Goal: Task Accomplishment & Management: Complete application form

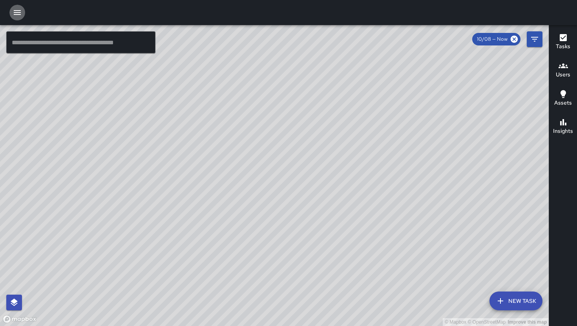
click at [15, 12] on icon "button" at bounding box center [17, 12] width 7 height 5
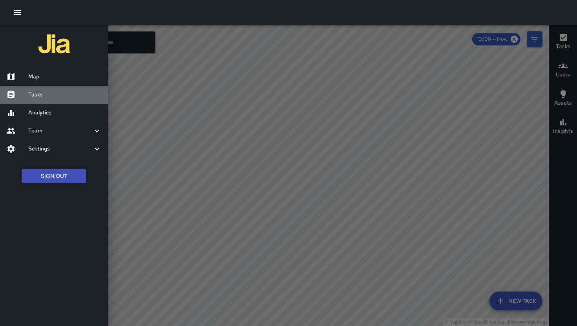
click at [56, 93] on h6 "Tasks" at bounding box center [64, 95] width 73 height 9
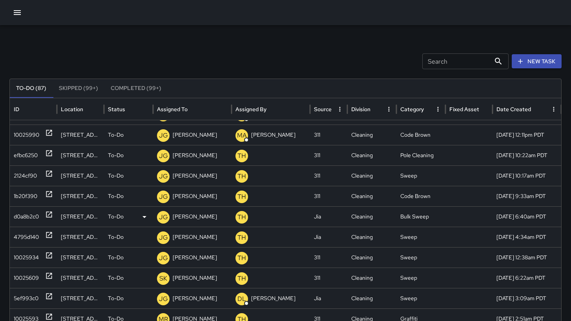
scroll to position [150, 0]
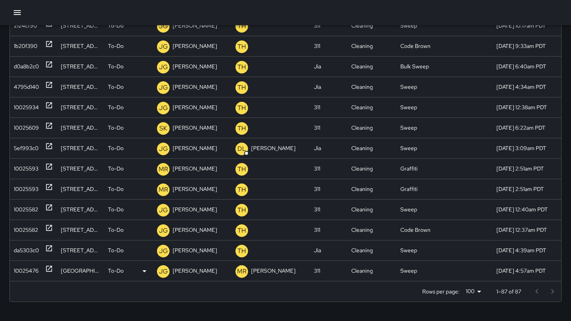
click at [30, 274] on div "10025476" at bounding box center [26, 271] width 25 height 20
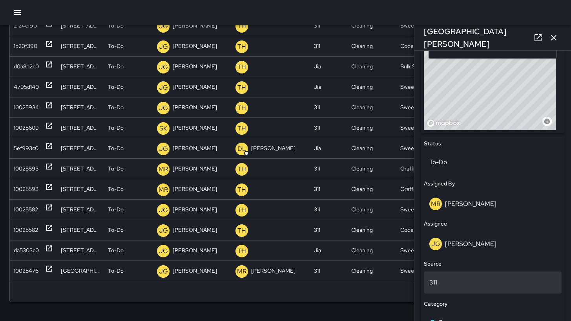
scroll to position [248, 0]
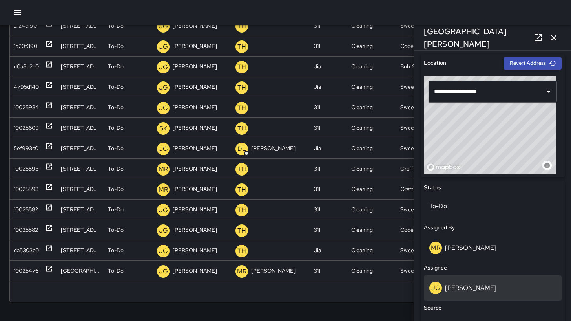
click at [496, 281] on div "JG Jermaine Gray" at bounding box center [492, 287] width 127 height 13
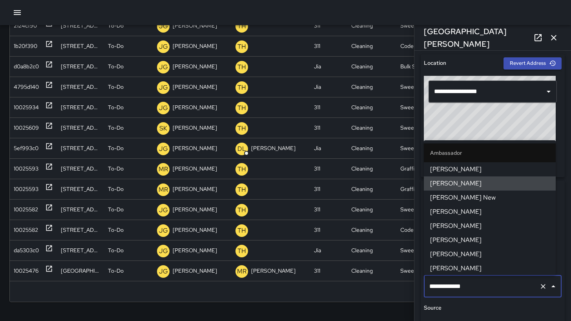
click at [496, 282] on input "**********" at bounding box center [481, 286] width 109 height 15
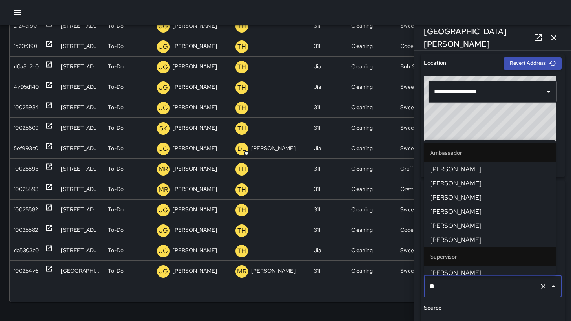
type input "***"
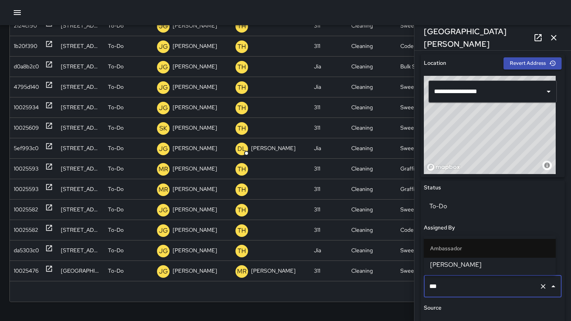
click at [493, 264] on span "[PERSON_NAME]" at bounding box center [489, 264] width 119 height 9
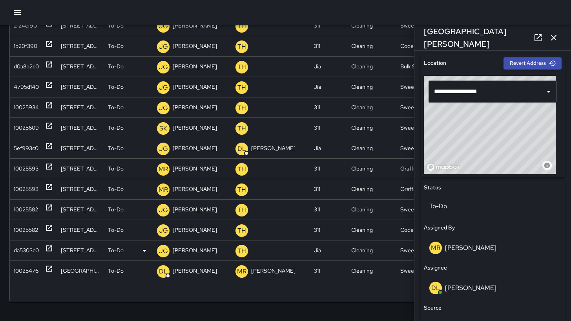
click at [20, 250] on div "da5303c0" at bounding box center [26, 250] width 25 height 20
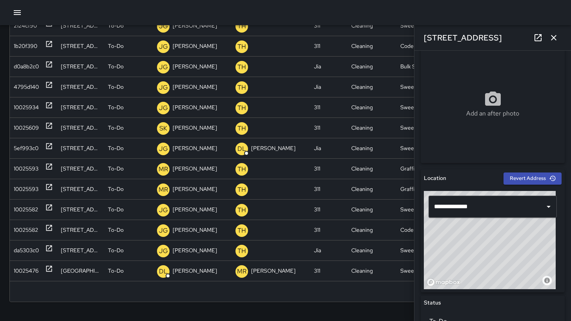
scroll to position [162, 0]
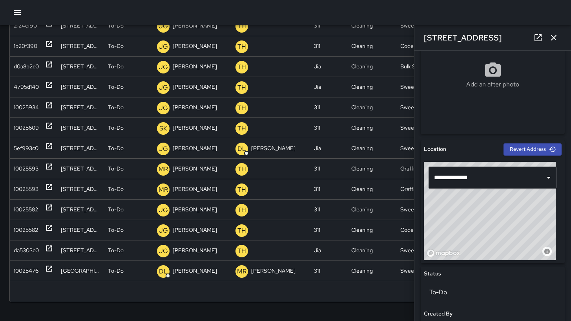
click at [549, 37] on icon "button" at bounding box center [553, 37] width 9 height 9
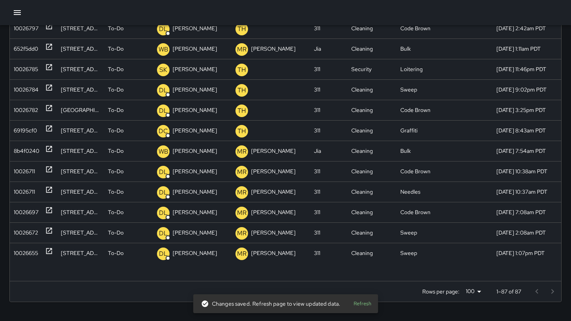
scroll to position [0, 0]
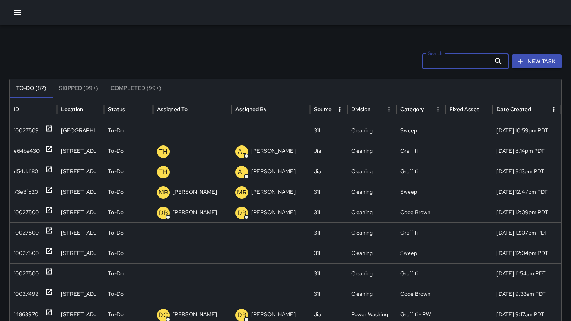
click at [442, 57] on div "Search Search" at bounding box center [465, 61] width 86 height 16
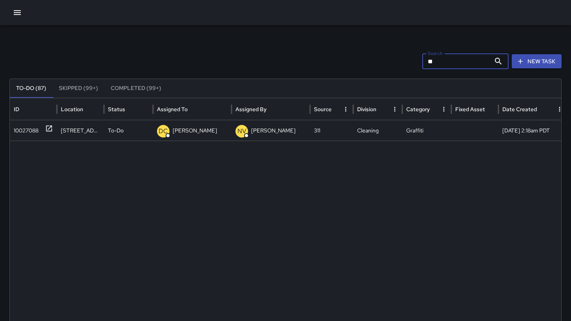
type input "*"
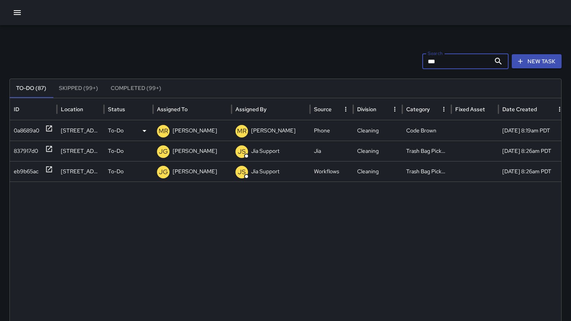
type input "***"
click at [23, 129] on div "0a8689a0" at bounding box center [27, 130] width 26 height 20
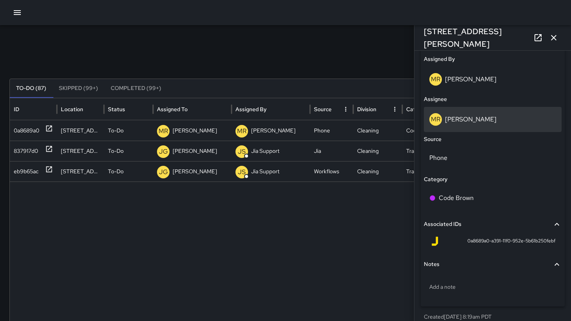
click at [494, 126] on div "MR Maria Rosas" at bounding box center [493, 119] width 138 height 25
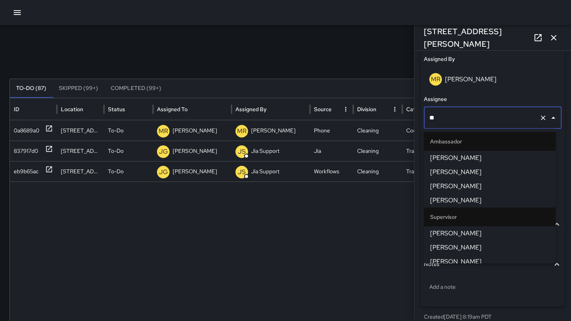
type input "***"
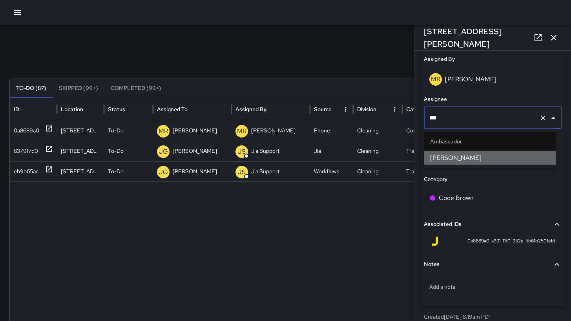
click at [516, 157] on span "Enrique Cervantes" at bounding box center [489, 157] width 119 height 9
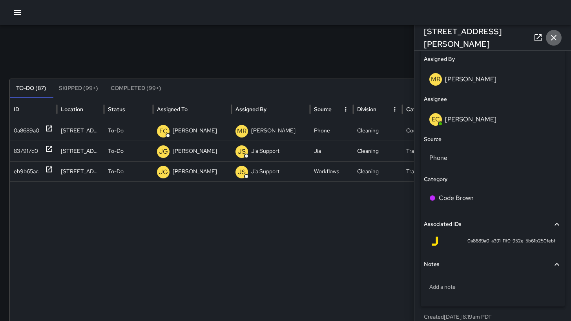
click at [548, 32] on button "button" at bounding box center [554, 38] width 16 height 16
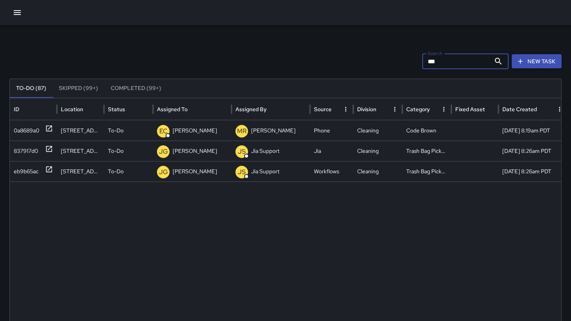
click at [463, 64] on input "***" at bounding box center [456, 61] width 68 height 16
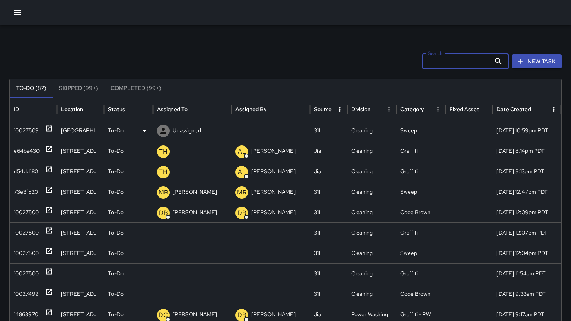
click at [24, 133] on div "10027509" at bounding box center [26, 130] width 25 height 20
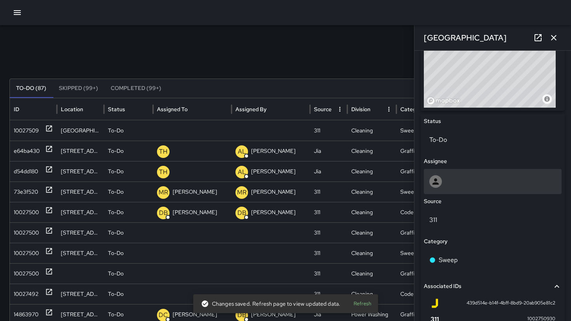
click at [452, 185] on div at bounding box center [492, 181] width 127 height 13
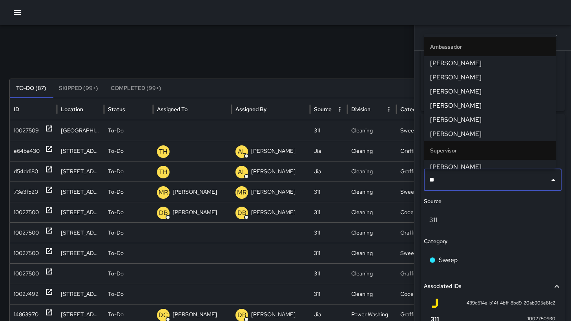
type input "***"
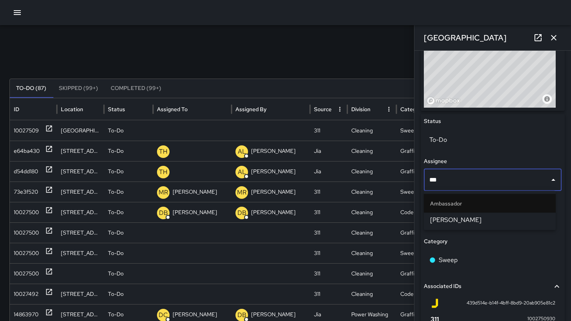
click at [477, 225] on li "Maclis Velasquez" at bounding box center [490, 220] width 132 height 14
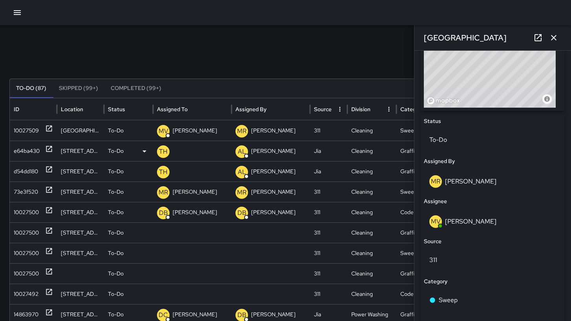
click at [27, 151] on div "e64ba430" at bounding box center [27, 151] width 26 height 20
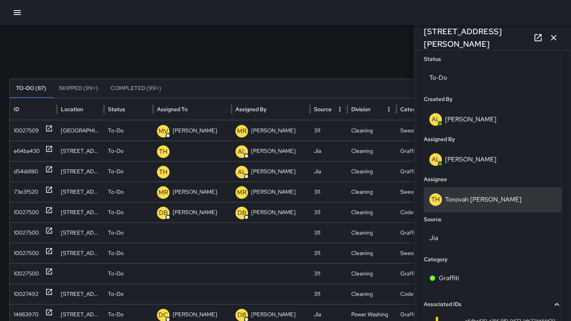
click at [486, 197] on p "Tonovah Hillman" at bounding box center [483, 199] width 77 height 8
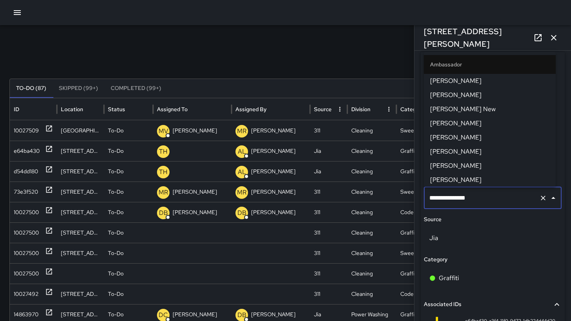
click at [486, 197] on input "**********" at bounding box center [481, 197] width 109 height 15
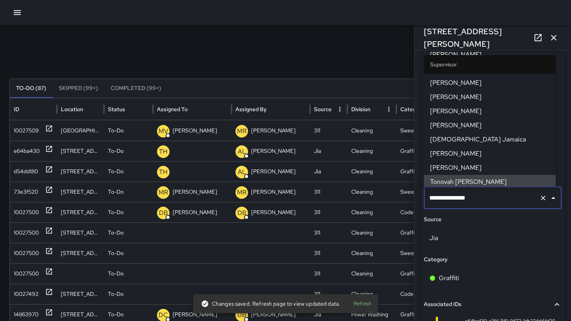
click at [486, 197] on input "**********" at bounding box center [481, 197] width 109 height 15
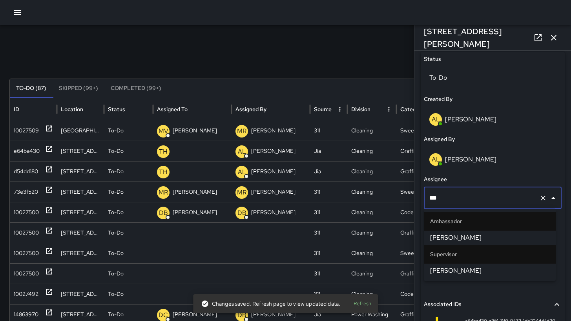
type input "****"
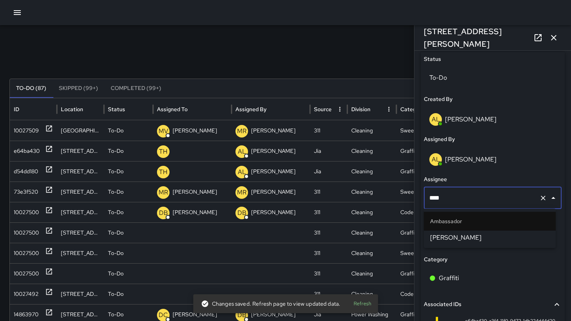
click at [485, 236] on span "Katherine Treminio" at bounding box center [489, 237] width 119 height 9
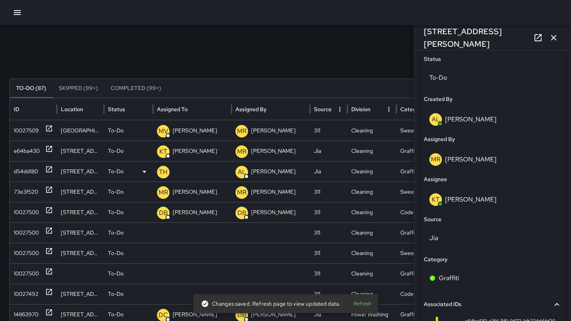
click at [31, 172] on div "d54dd180" at bounding box center [26, 171] width 24 height 20
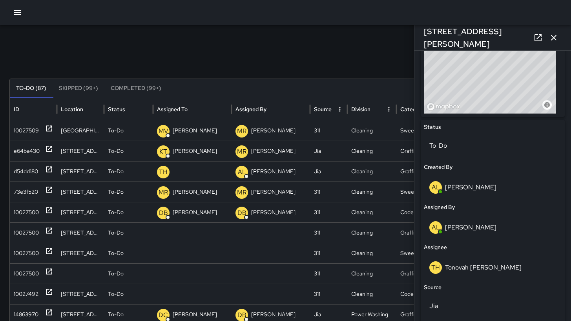
scroll to position [311, 0]
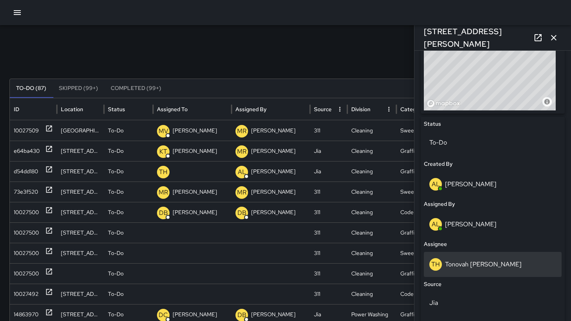
click at [504, 266] on div "TH Tonovah Hillman" at bounding box center [492, 264] width 127 height 13
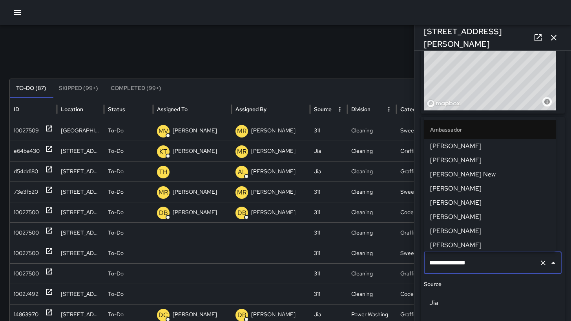
scroll to position [497, 0]
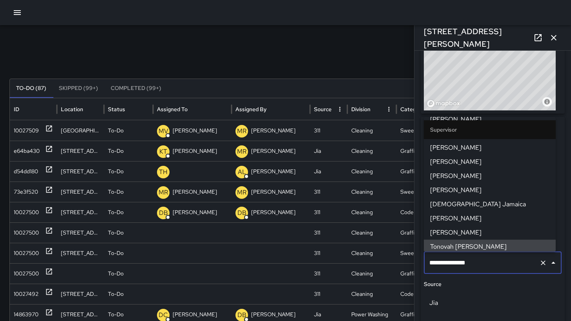
click at [504, 266] on input "**********" at bounding box center [481, 262] width 109 height 15
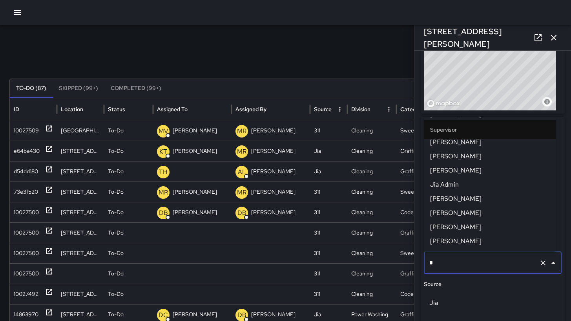
scroll to position [0, 0]
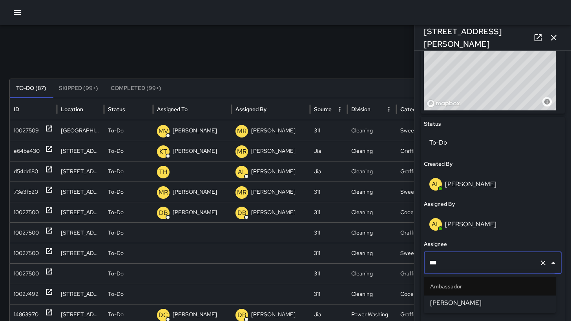
type input "****"
click at [445, 308] on li "Dago Cervantes" at bounding box center [490, 302] width 132 height 14
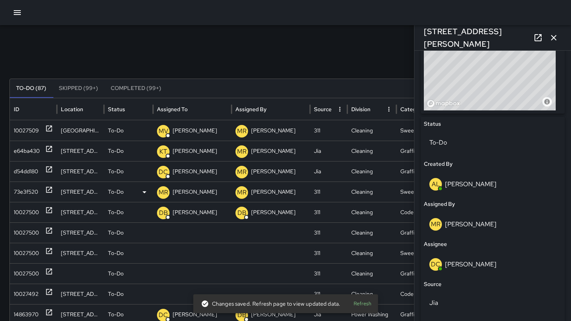
click at [34, 195] on div "73e3f520" at bounding box center [26, 192] width 24 height 20
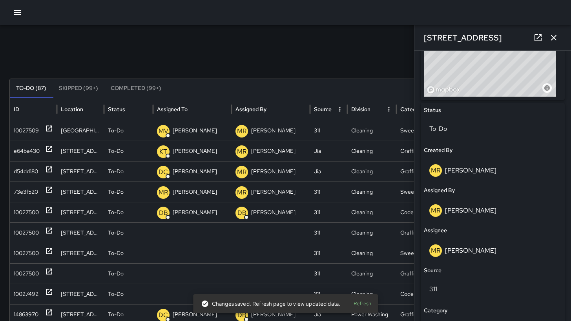
scroll to position [325, 0]
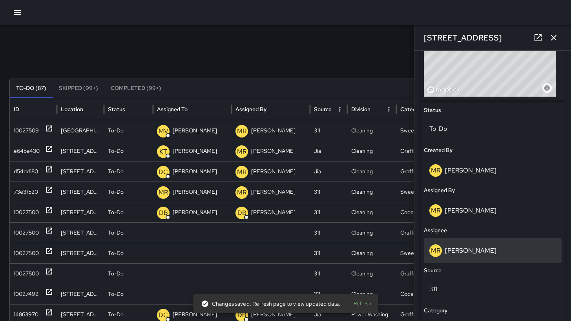
click at [478, 251] on p "[PERSON_NAME]" at bounding box center [470, 250] width 51 height 8
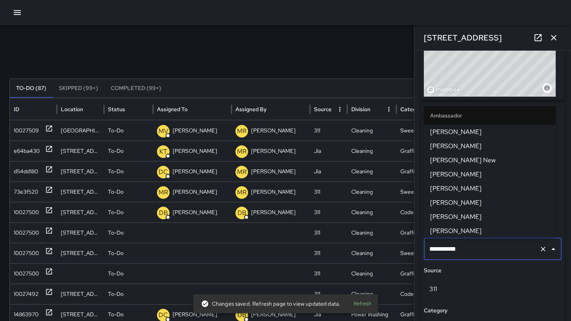
scroll to position [765, 0]
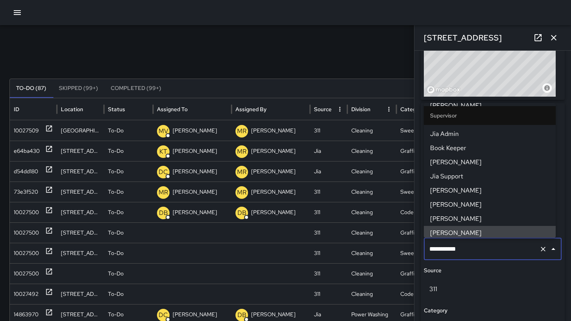
click at [478, 250] on input "**********" at bounding box center [481, 248] width 109 height 15
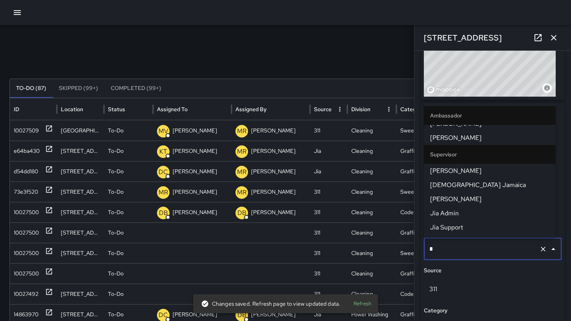
scroll to position [0, 0]
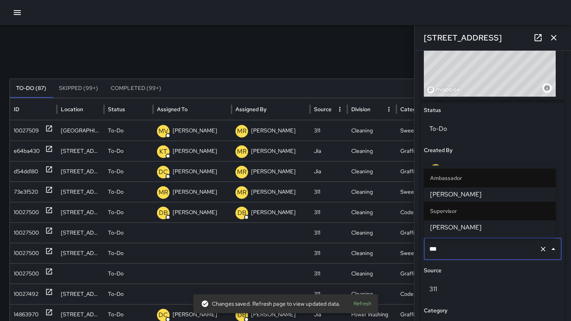
type input "****"
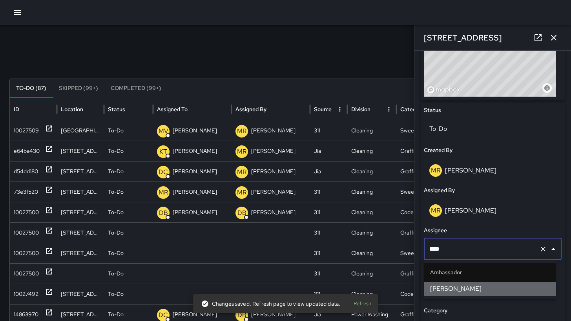
click at [479, 286] on span "Jermaine Gray" at bounding box center [489, 288] width 119 height 9
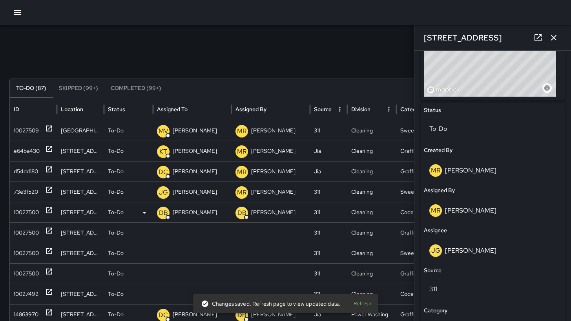
click at [29, 210] on div "10027500" at bounding box center [26, 212] width 25 height 20
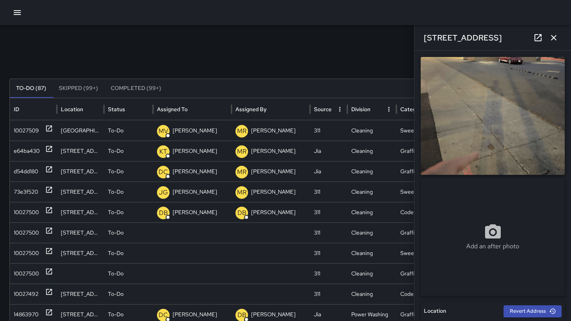
click at [539, 41] on icon at bounding box center [537, 37] width 7 height 7
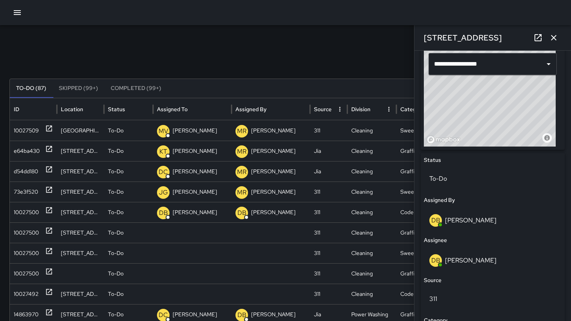
scroll to position [412, 0]
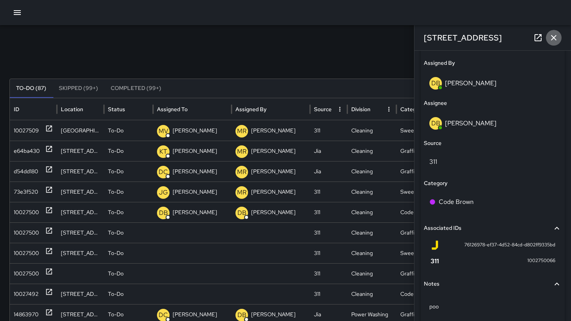
click at [556, 40] on icon "button" at bounding box center [553, 37] width 5 height 5
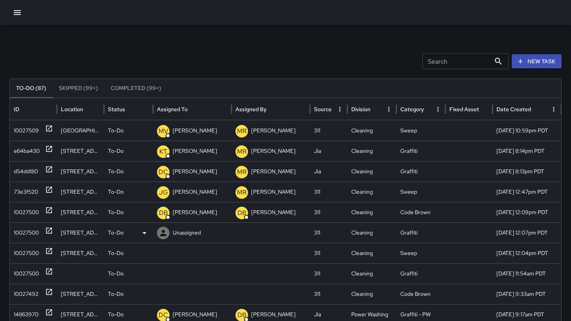
click at [24, 231] on div "10027500" at bounding box center [26, 232] width 25 height 20
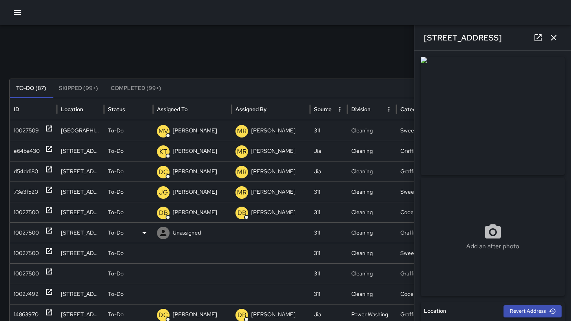
type input "**********"
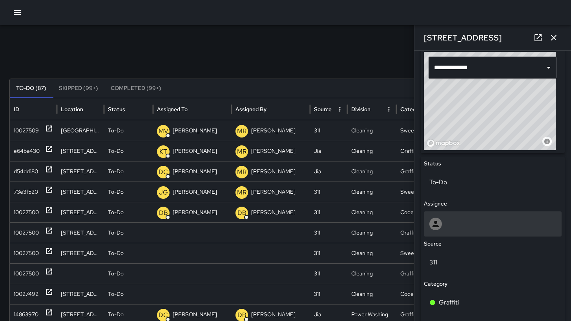
scroll to position [478, 0]
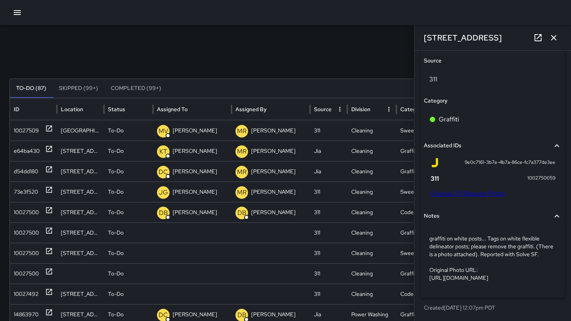
click at [480, 189] on link "Original 311 Request Photo" at bounding box center [467, 193] width 75 height 8
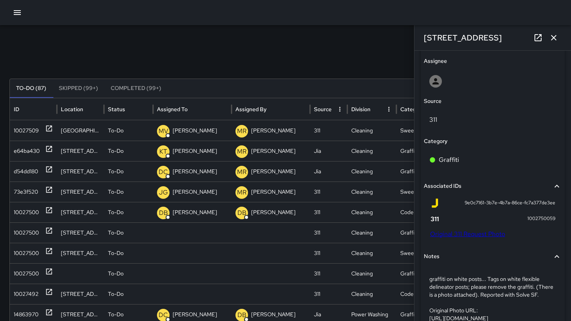
scroll to position [214, 0]
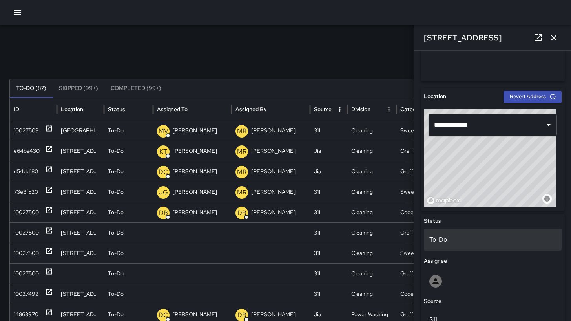
click at [463, 241] on p "To-Do" at bounding box center [492, 239] width 127 height 9
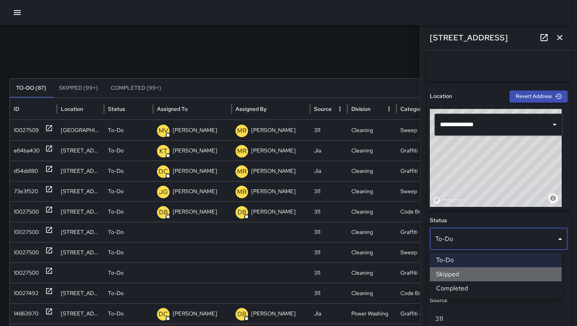
click at [460, 272] on li "Skipped" at bounding box center [496, 275] width 132 height 14
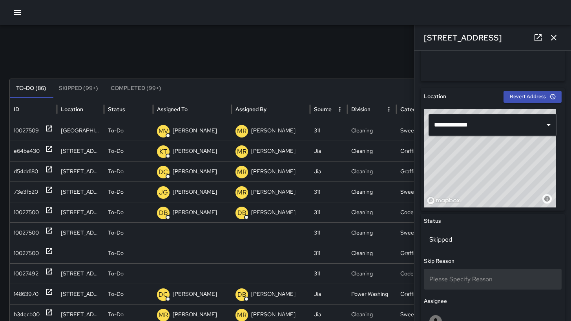
click at [461, 276] on span "Please Specify Reason" at bounding box center [460, 279] width 63 height 8
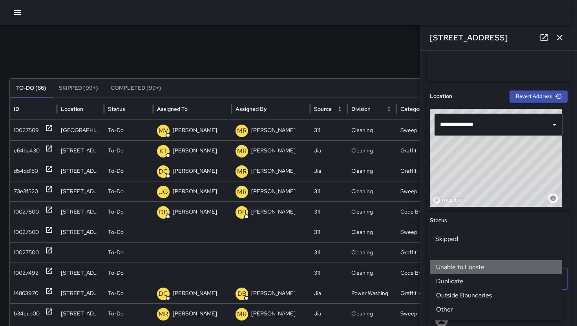
click at [466, 268] on li "Unable to Locate" at bounding box center [496, 268] width 132 height 14
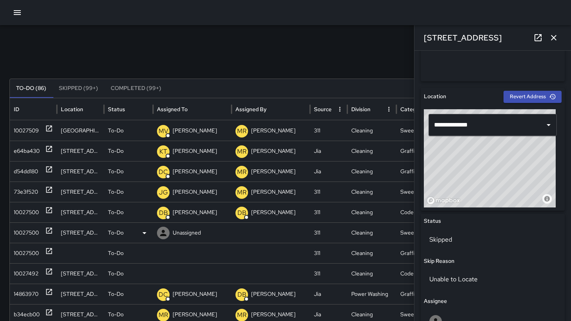
click at [23, 232] on div "10027500" at bounding box center [26, 232] width 25 height 20
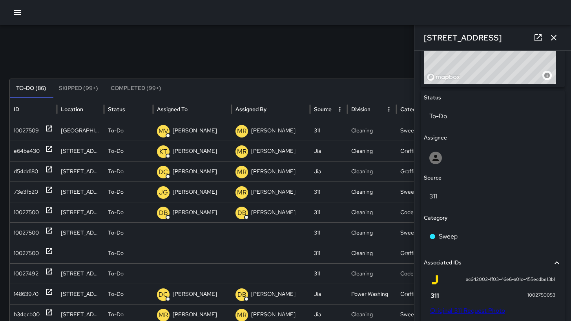
scroll to position [478, 0]
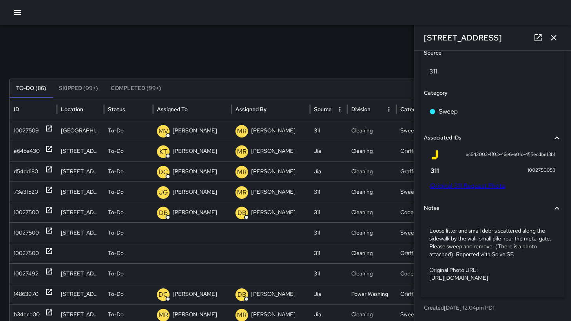
click at [470, 181] on link "Original 311 Request Photo" at bounding box center [467, 185] width 75 height 8
click at [27, 252] on div "10027500" at bounding box center [26, 253] width 25 height 20
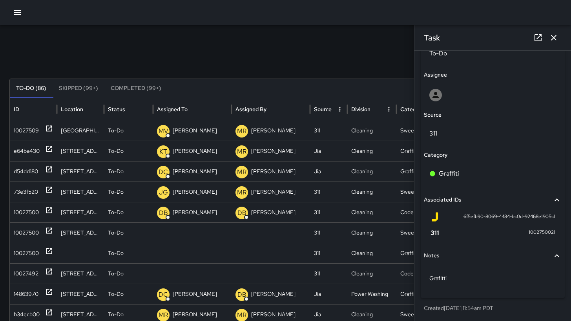
scroll to position [387, 0]
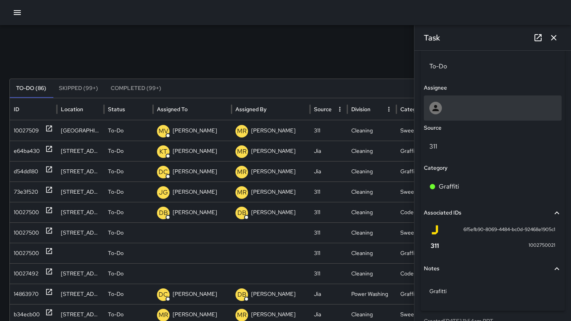
click at [477, 120] on div "Status To-Do Assignee Source 311 Category Graffiti Associated IDs 6f5efb90-8069…" at bounding box center [493, 175] width 144 height 270
click at [476, 118] on div at bounding box center [493, 107] width 138 height 25
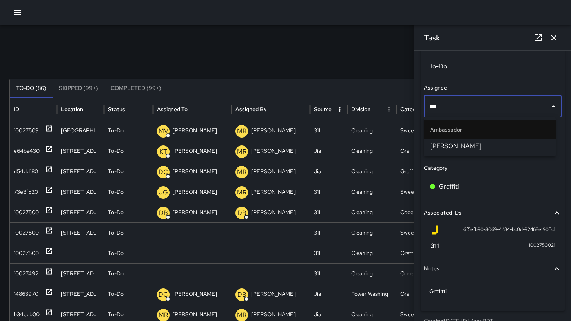
type input "****"
click at [475, 142] on span "Dago Cervantes" at bounding box center [489, 145] width 119 height 9
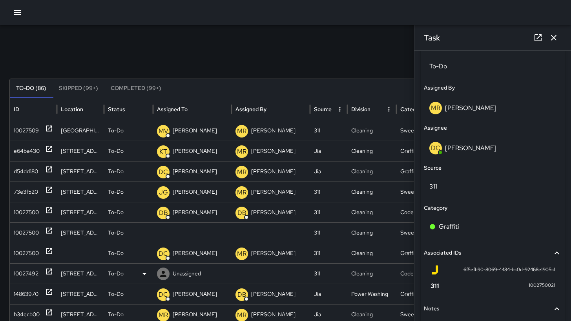
click at [18, 278] on div "10027492" at bounding box center [26, 273] width 25 height 20
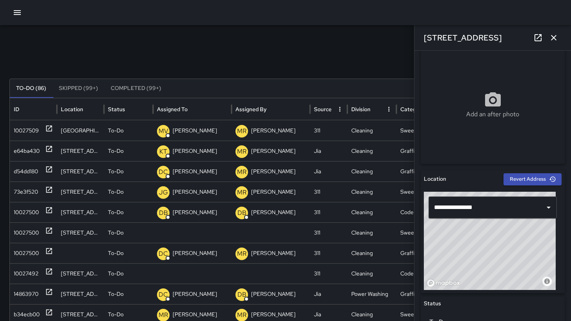
scroll to position [394, 0]
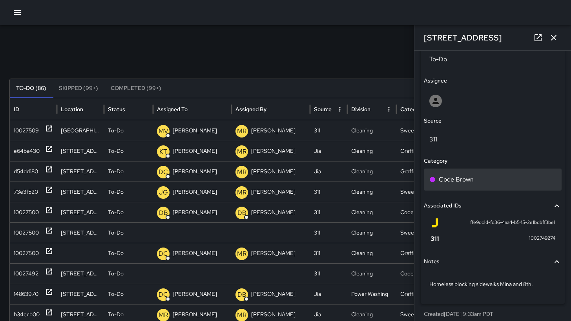
click at [493, 175] on div "Code Brown" at bounding box center [492, 179] width 127 height 9
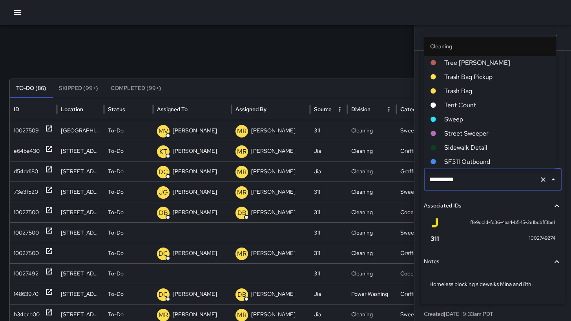
click at [493, 175] on input "**********" at bounding box center [481, 179] width 109 height 15
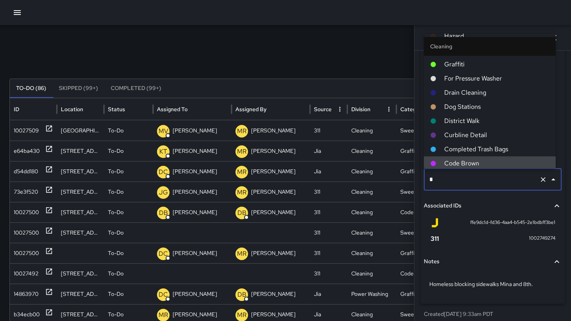
scroll to position [0, 0]
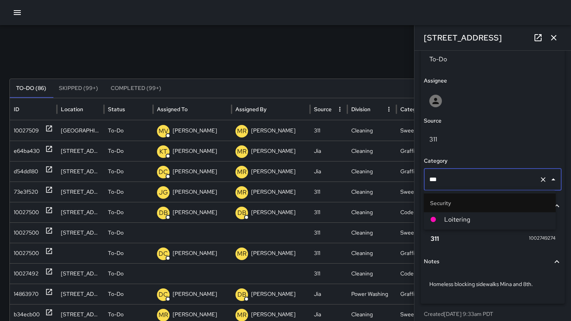
type input "****"
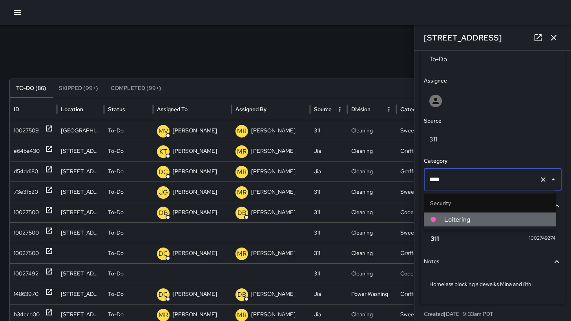
drag, startPoint x: 490, startPoint y: 219, endPoint x: 488, endPoint y: 225, distance: 6.0
click at [490, 219] on span "Loitering" at bounding box center [496, 219] width 105 height 9
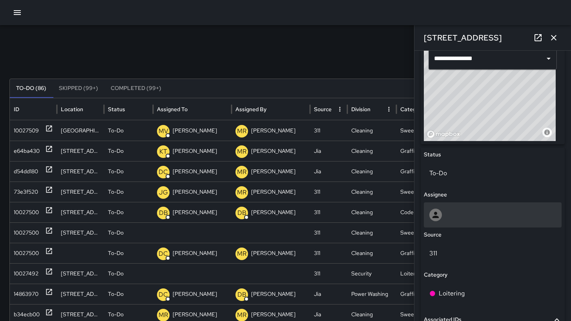
scroll to position [338, 0]
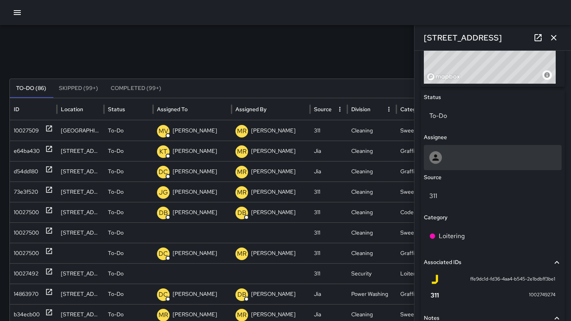
click at [495, 157] on div at bounding box center [492, 157] width 127 height 13
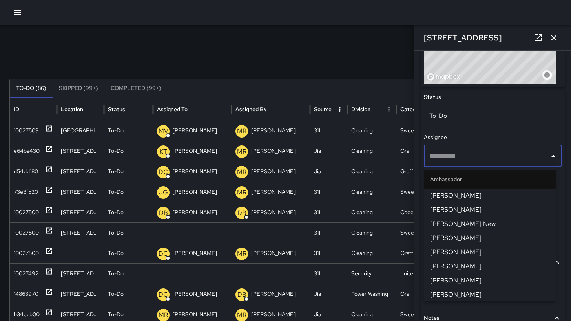
click at [495, 156] on input "text" at bounding box center [486, 155] width 119 height 15
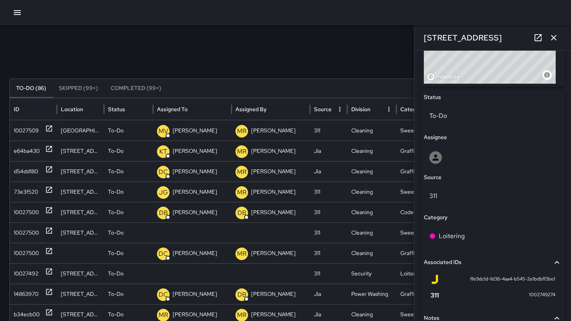
click at [472, 169] on div "Status To-Do Assignee Source 311 Category Loitering Associated IDs ffe9dc1d-fd3…" at bounding box center [493, 225] width 144 height 270
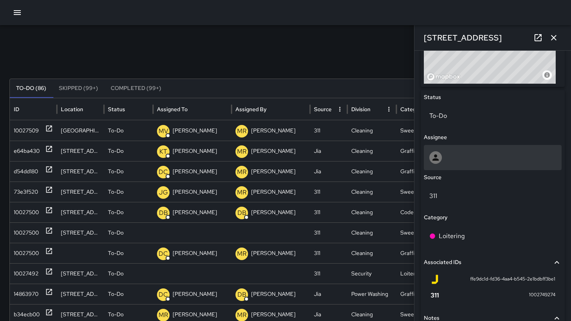
click at [471, 166] on div at bounding box center [493, 157] width 138 height 25
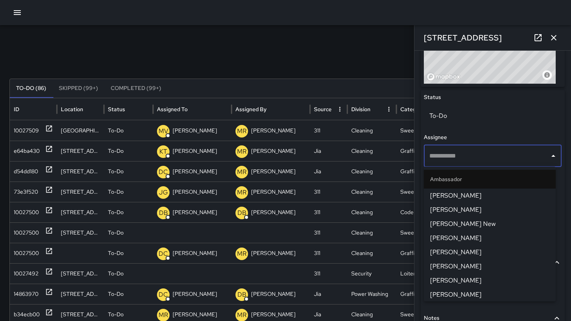
click at [471, 166] on ul "Ambassador Randy Nichols Jermaine Gray Curtis Norris New Cesar Domantay Ronald …" at bounding box center [490, 233] width 132 height 135
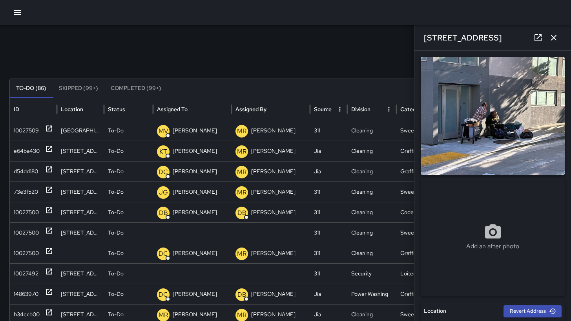
scroll to position [390, 0]
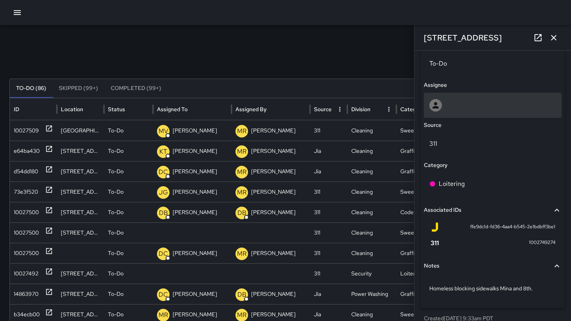
click at [472, 112] on div at bounding box center [493, 105] width 138 height 25
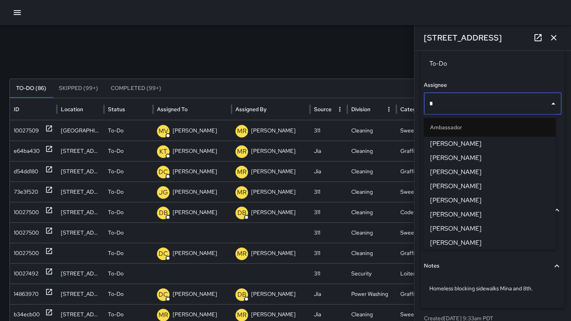
type input "**"
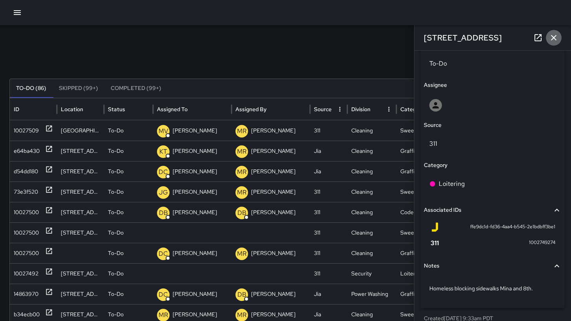
click at [552, 41] on icon "button" at bounding box center [553, 37] width 9 height 9
click at [552, 41] on div "Search Search New Task To-Do (86) Skipped (99+) Completed (99+) ID Location Sta…" at bounding box center [285, 247] width 571 height 445
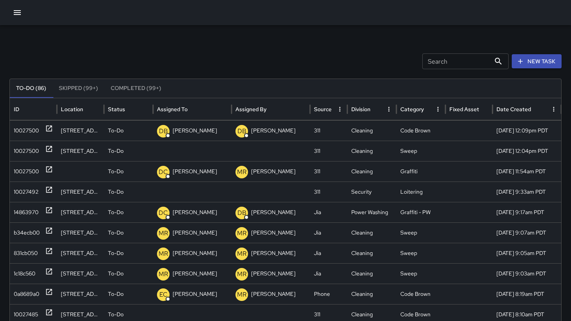
scroll to position [76, 0]
click at [26, 230] on div "b34ecb00" at bounding box center [27, 232] width 26 height 20
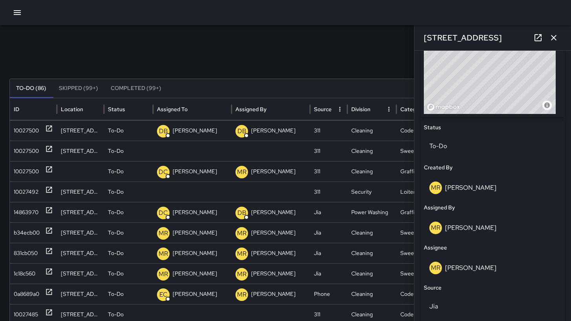
scroll to position [427, 0]
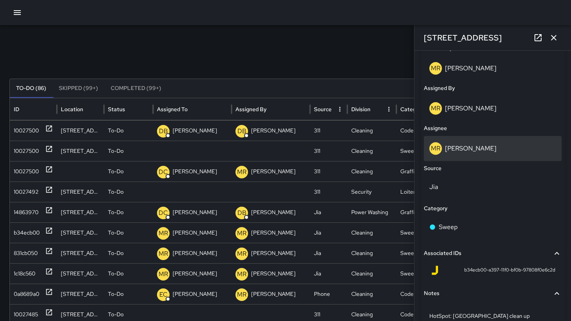
click at [483, 151] on div "MR Maria Rosas" at bounding box center [492, 148] width 127 height 13
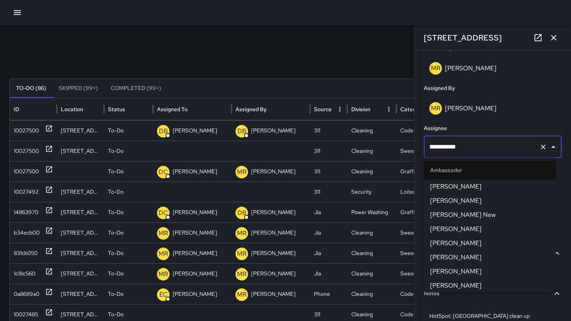
scroll to position [765, 0]
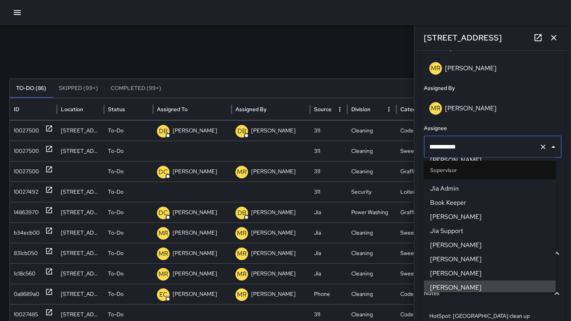
click at [482, 151] on input "**********" at bounding box center [481, 146] width 109 height 15
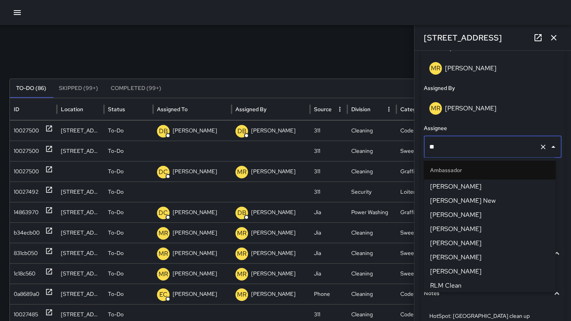
type input "***"
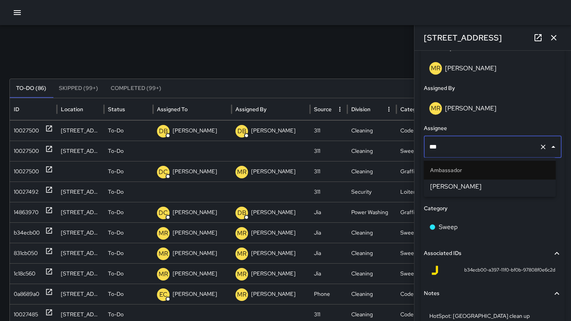
click at [468, 187] on span "Eddie Ballestros" at bounding box center [489, 186] width 119 height 9
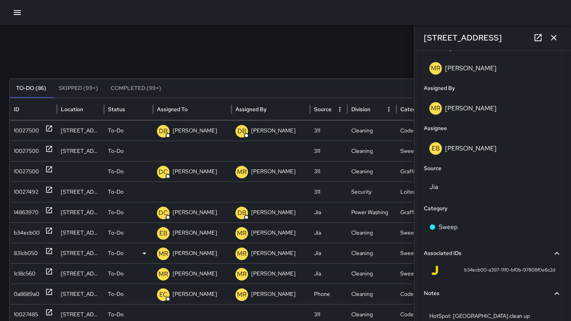
click at [26, 254] on div "831cb050" at bounding box center [26, 253] width 24 height 20
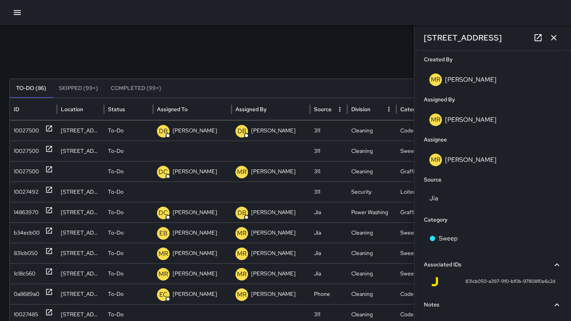
scroll to position [472, 0]
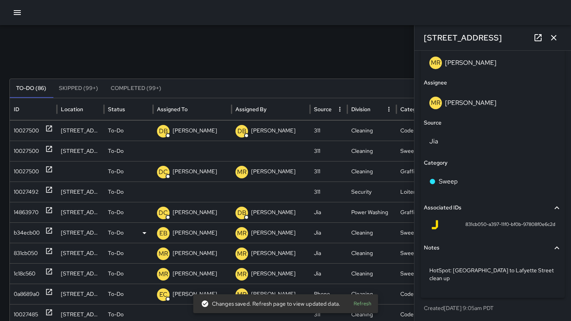
click at [29, 232] on div "b34ecb00" at bounding box center [27, 232] width 26 height 20
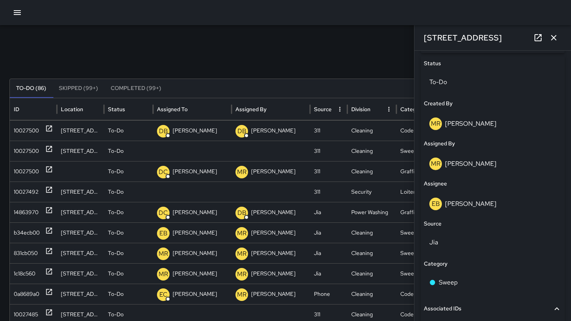
scroll to position [465, 0]
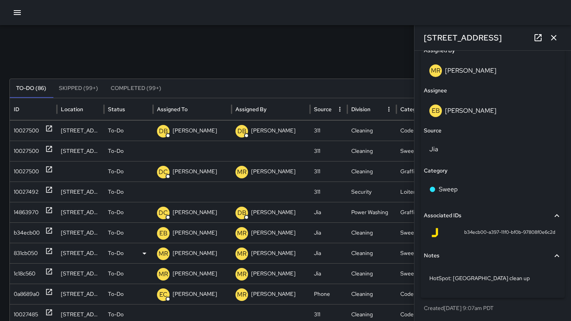
click at [21, 256] on div "831cb050" at bounding box center [26, 253] width 24 height 20
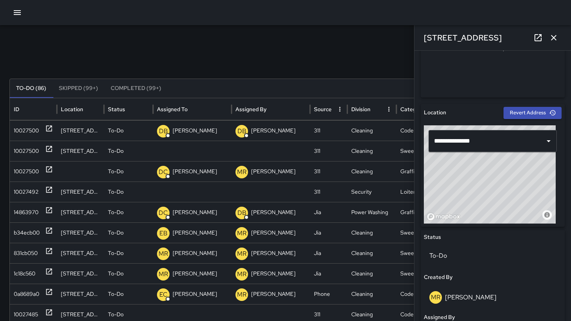
scroll to position [469, 0]
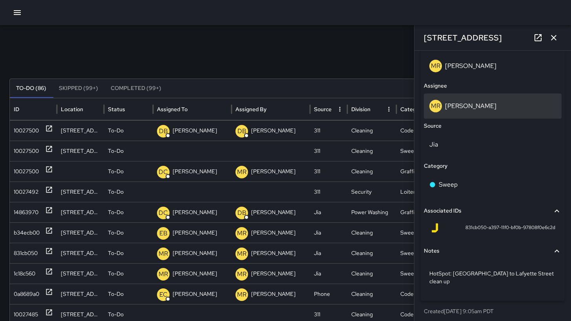
click at [494, 115] on div "MR Maria Rosas" at bounding box center [493, 105] width 138 height 25
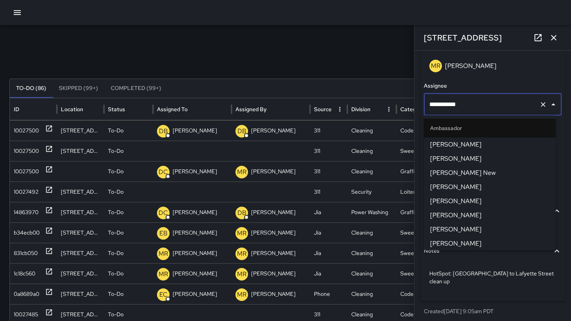
click at [494, 115] on div "**********" at bounding box center [493, 104] width 138 height 22
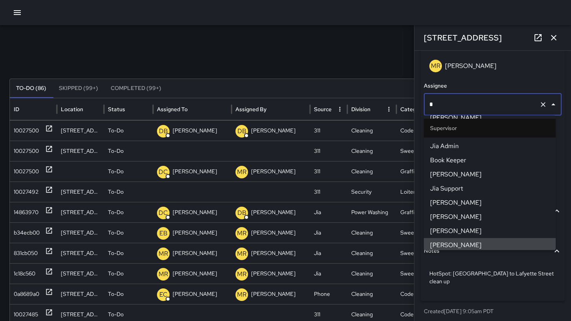
scroll to position [0, 0]
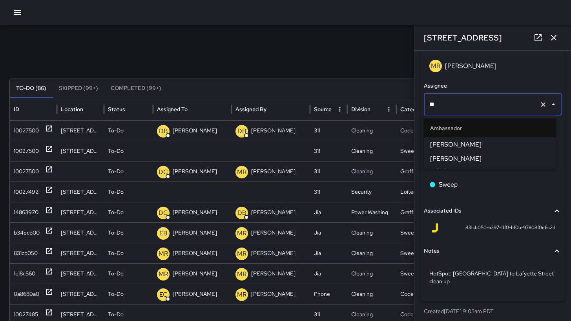
type input "***"
click at [493, 141] on span "Eddie Ballestros" at bounding box center [489, 144] width 119 height 9
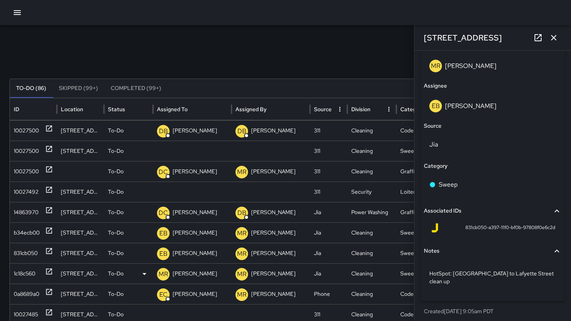
click at [39, 268] on div "1c18c560" at bounding box center [33, 273] width 39 height 20
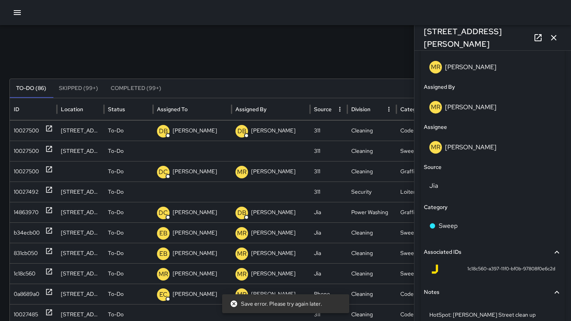
scroll to position [447, 0]
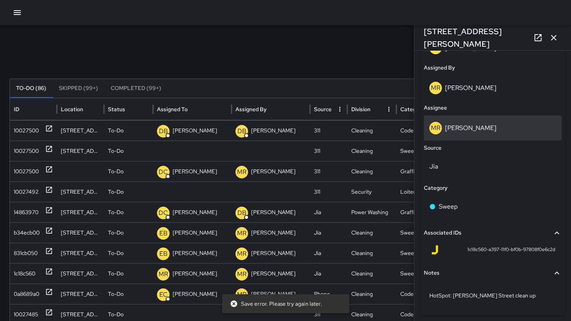
click at [496, 127] on div "MR Maria Rosas" at bounding box center [492, 128] width 127 height 13
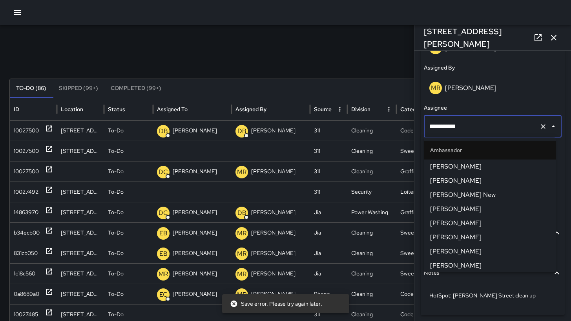
click at [496, 127] on input "**********" at bounding box center [481, 126] width 109 height 15
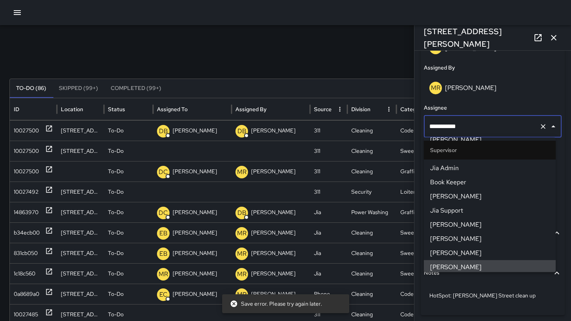
click at [496, 127] on input "**********" at bounding box center [481, 126] width 109 height 15
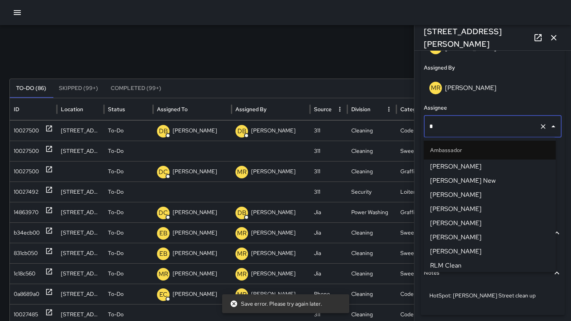
type input "**"
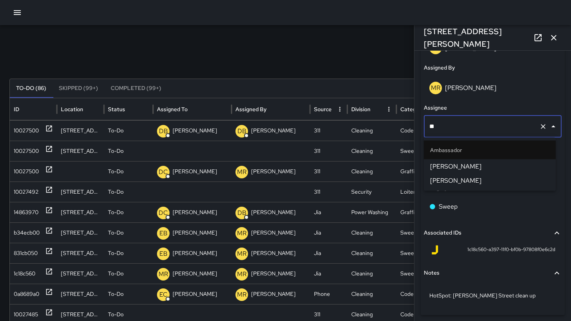
click at [483, 176] on span "Eddie Ballestros" at bounding box center [489, 180] width 119 height 9
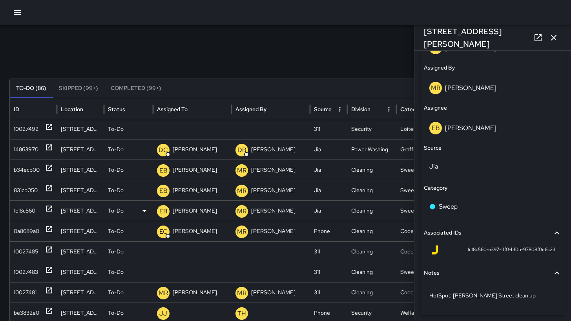
scroll to position [144, 0]
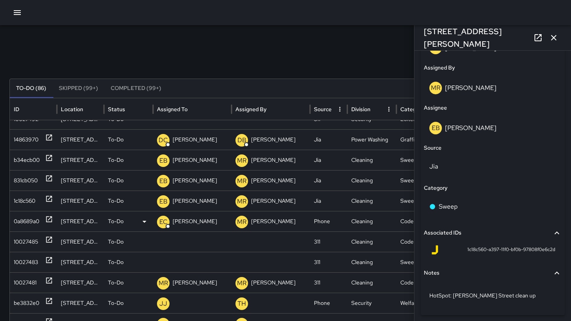
click at [31, 226] on div "0a8689a0" at bounding box center [27, 221] width 26 height 20
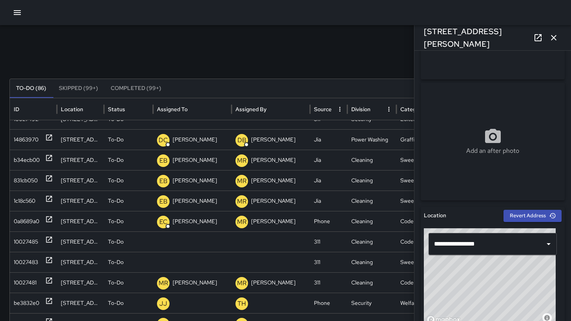
scroll to position [168, 0]
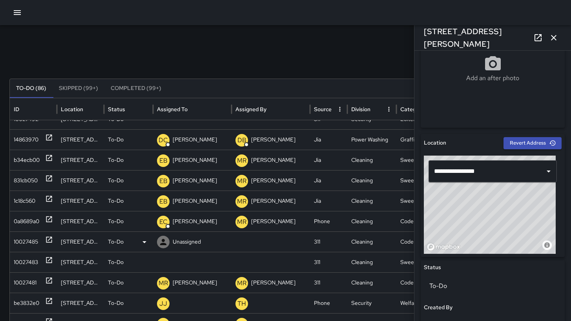
click at [15, 236] on div "10027485" at bounding box center [26, 241] width 24 height 20
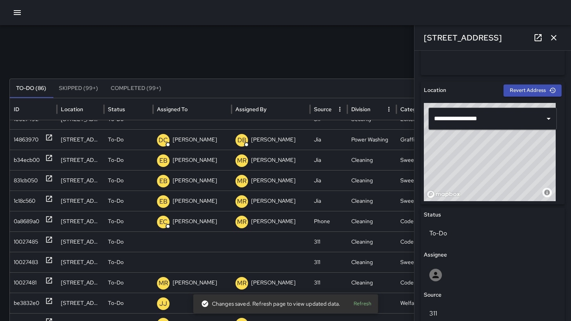
scroll to position [243, 0]
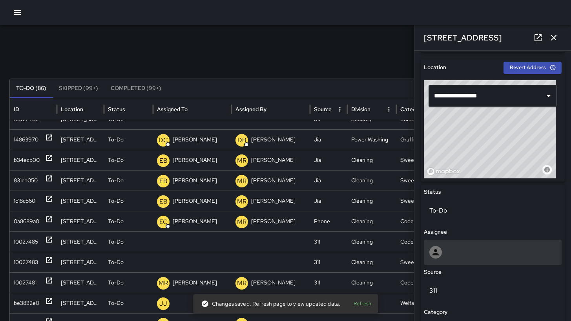
click at [465, 246] on div at bounding box center [492, 252] width 127 height 13
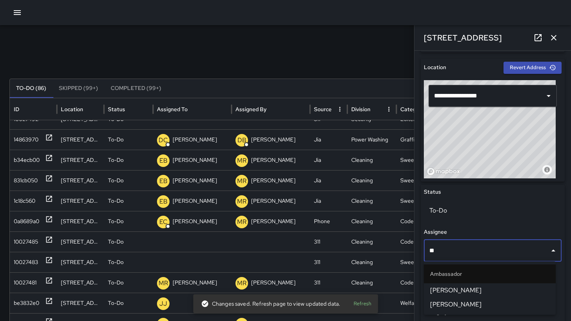
type input "***"
click at [460, 291] on span "[PERSON_NAME]" at bounding box center [489, 289] width 119 height 9
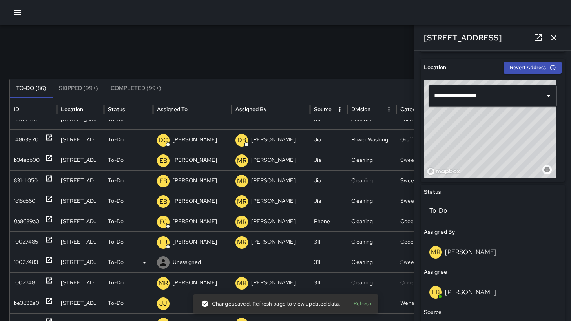
click at [34, 262] on div "10027483" at bounding box center [26, 262] width 24 height 20
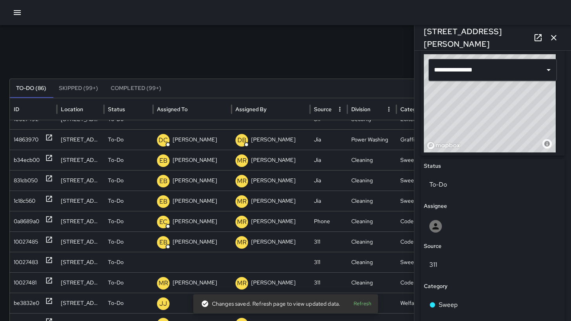
scroll to position [486, 0]
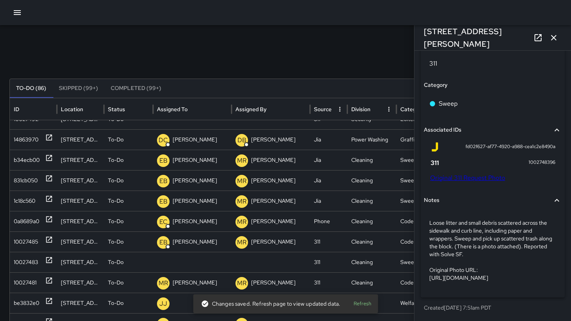
click at [462, 166] on div "fd02f627-af77-4920-a988-cea1c2e8490a 1002748396 Original 311 Request Photo" at bounding box center [493, 163] width 138 height 49
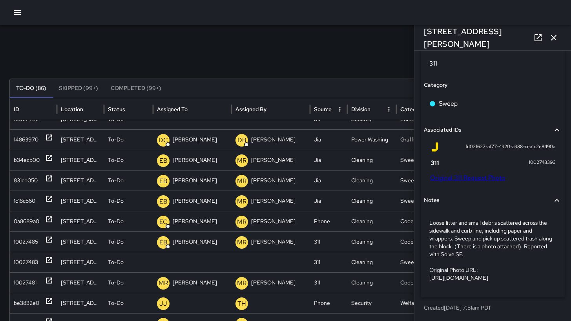
click at [461, 173] on link "Original 311 Request Photo" at bounding box center [467, 177] width 75 height 8
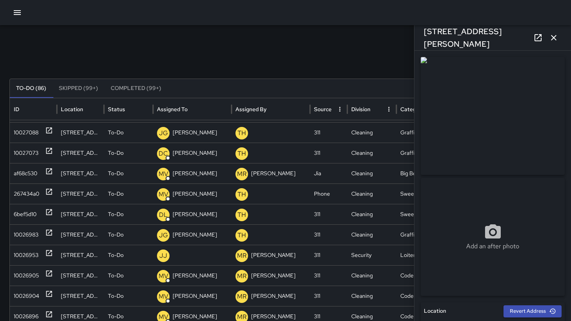
scroll to position [523, 0]
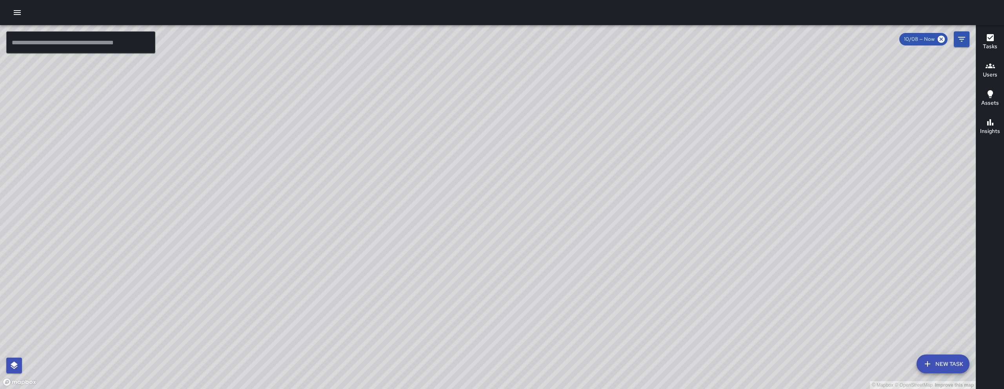
drag, startPoint x: 449, startPoint y: 203, endPoint x: 340, endPoint y: 224, distance: 111.0
click at [332, 247] on div "© Mapbox © OpenStreetMap Improve this map" at bounding box center [488, 207] width 976 height 364
click at [478, 127] on div "© Mapbox © OpenStreetMap Improve this map" at bounding box center [488, 207] width 976 height 364
drag, startPoint x: 314, startPoint y: 285, endPoint x: 394, endPoint y: 196, distance: 119.5
click at [394, 197] on div "© Mapbox © OpenStreetMap Improve this map" at bounding box center [488, 207] width 976 height 364
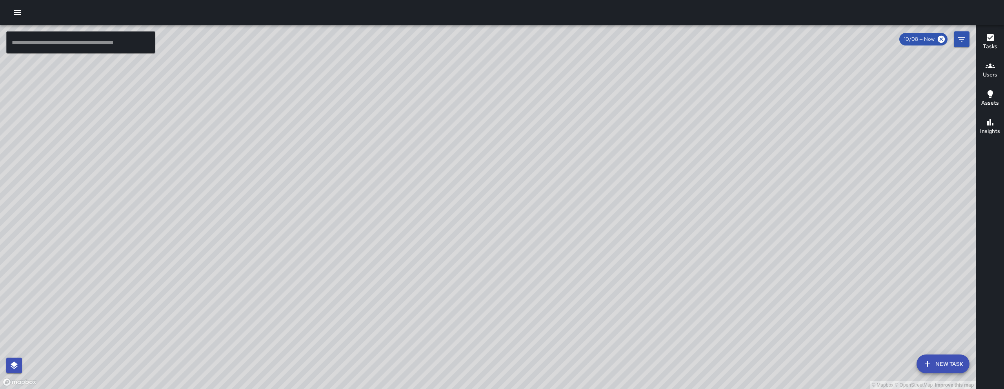
drag, startPoint x: 399, startPoint y: 239, endPoint x: 373, endPoint y: 276, distance: 45.2
click at [373, 278] on div "© Mapbox © OpenStreetMap Improve this map" at bounding box center [488, 207] width 976 height 364
drag, startPoint x: 375, startPoint y: 276, endPoint x: 377, endPoint y: 281, distance: 5.5
click at [377, 281] on div "© Mapbox © OpenStreetMap Improve this map" at bounding box center [488, 207] width 976 height 364
click at [16, 13] on icon "button" at bounding box center [17, 12] width 7 height 5
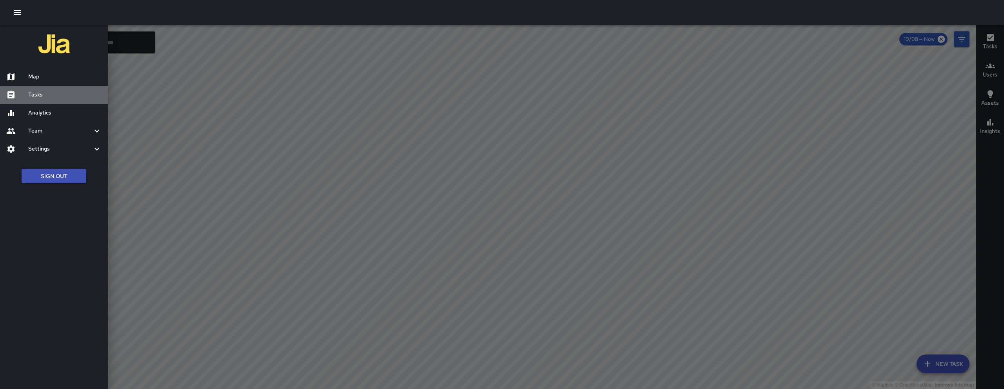
click at [44, 94] on h6 "Tasks" at bounding box center [64, 95] width 73 height 9
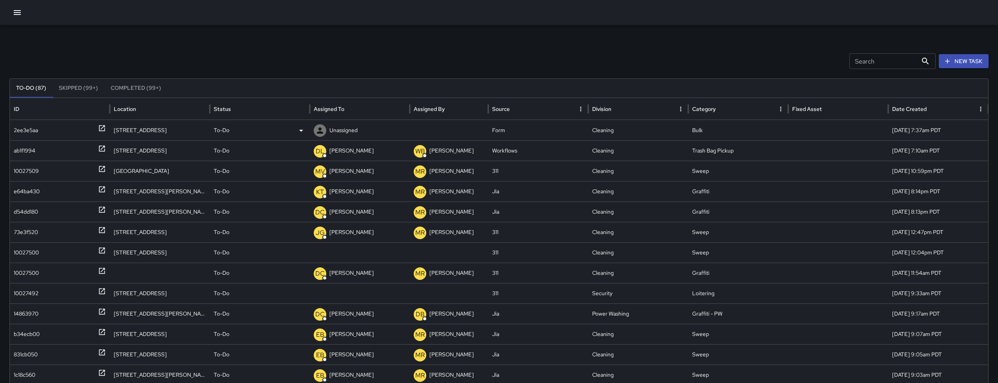
click at [32, 133] on div "2ee3e5aa" at bounding box center [26, 130] width 24 height 20
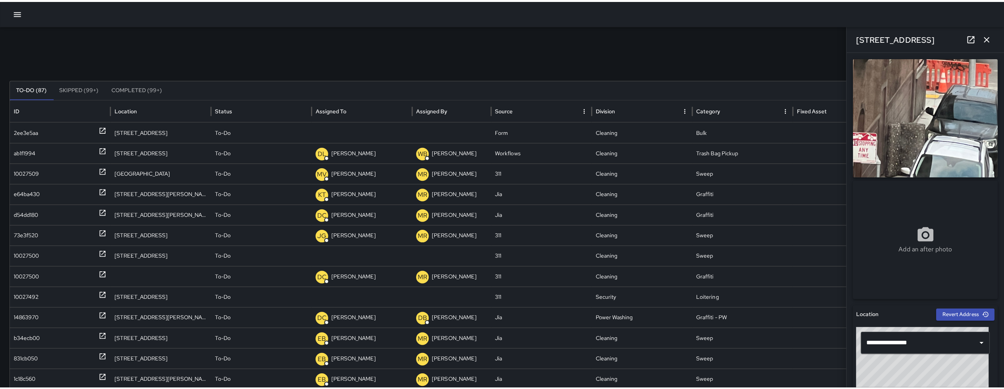
scroll to position [268, 0]
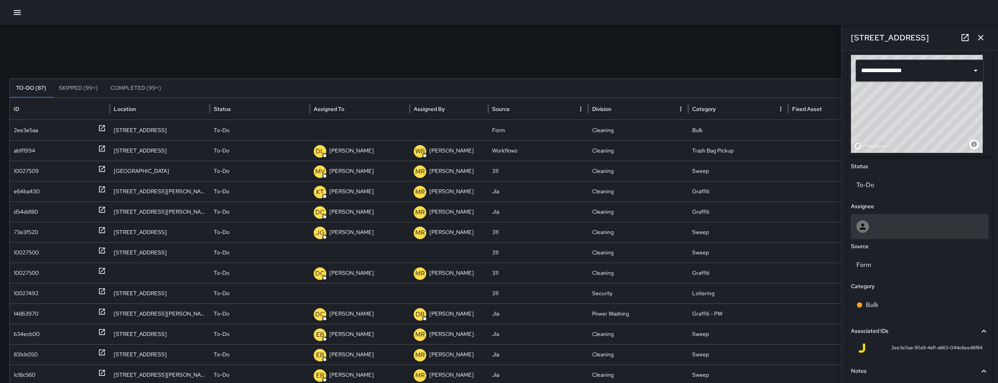
click at [894, 234] on div at bounding box center [920, 226] width 138 height 25
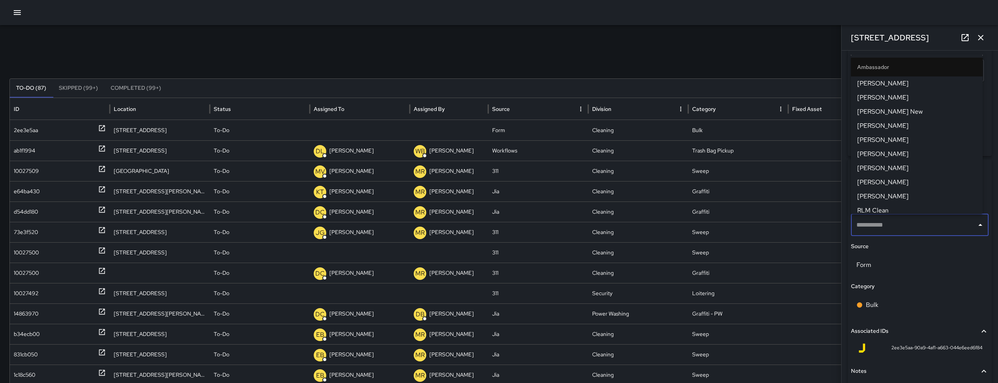
click at [894, 234] on div "​" at bounding box center [920, 225] width 138 height 22
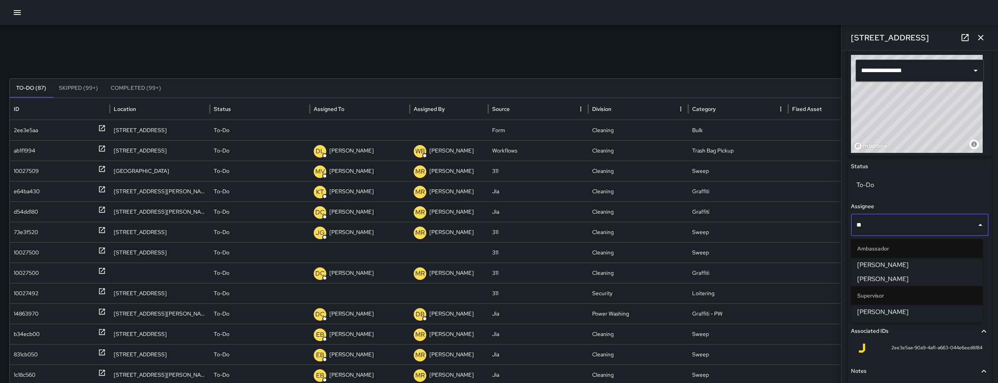
type input "***"
click at [906, 311] on span "[PERSON_NAME]" at bounding box center [917, 312] width 119 height 9
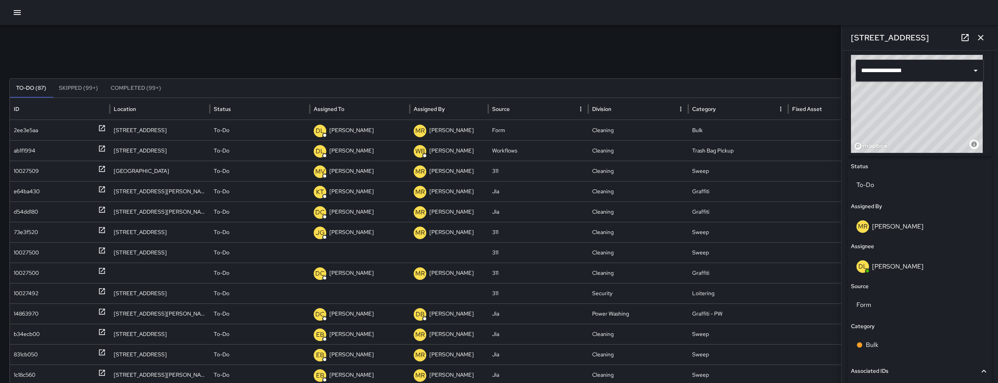
click at [979, 40] on icon "button" at bounding box center [980, 37] width 5 height 5
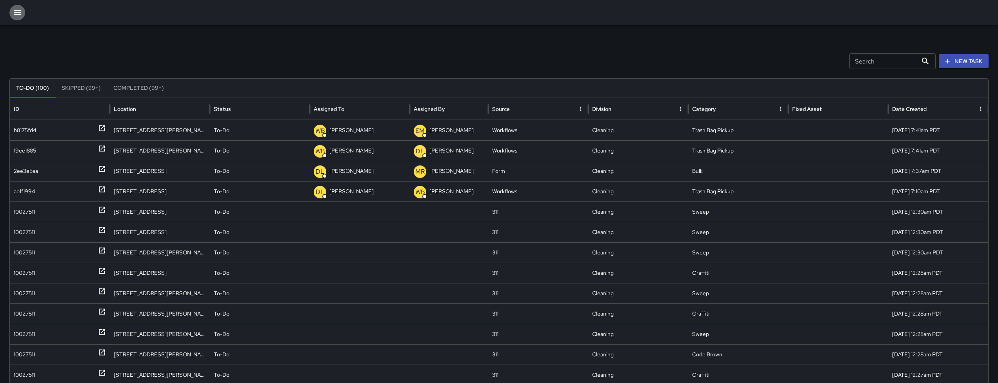
click at [15, 12] on icon "button" at bounding box center [17, 12] width 7 height 5
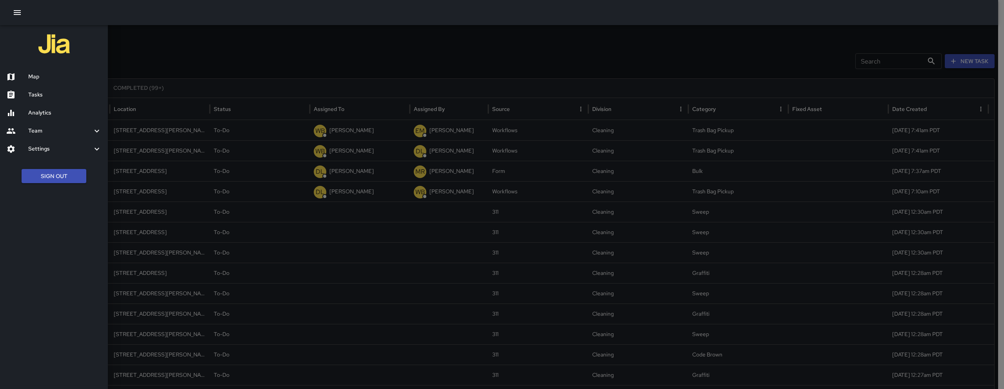
click at [78, 78] on h6 "Map" at bounding box center [64, 77] width 73 height 9
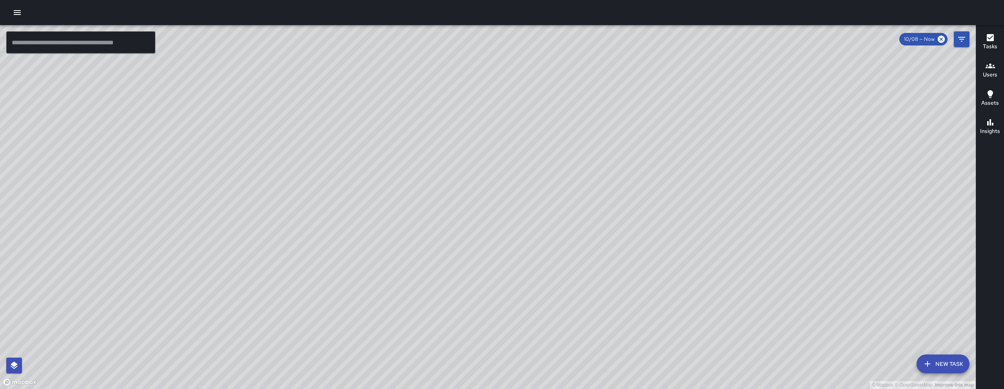
drag, startPoint x: 567, startPoint y: 280, endPoint x: 580, endPoint y: 275, distance: 14.4
click at [580, 275] on div "© Mapbox © OpenStreetMap Improve this map" at bounding box center [488, 207] width 976 height 364
click at [20, 12] on icon "button" at bounding box center [17, 12] width 9 height 9
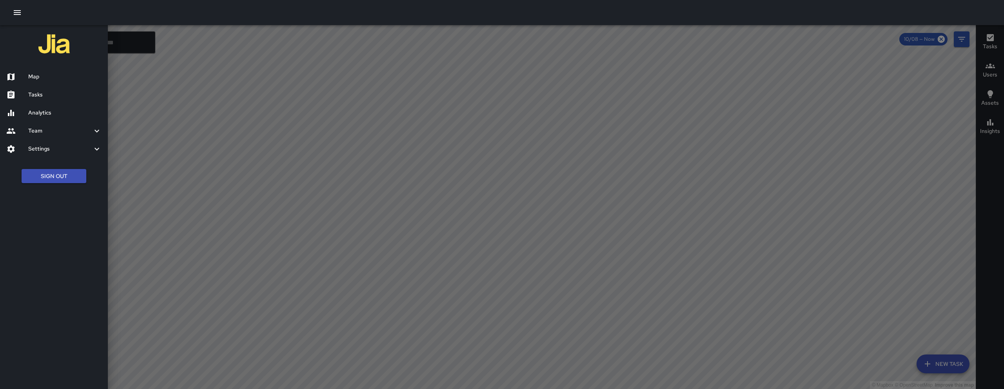
click at [33, 193] on div "Map Tasks Analytics Team Leaderboard Settings Geofence and Zones Divisions and …" at bounding box center [54, 194] width 108 height 389
click at [148, 212] on div at bounding box center [502, 194] width 1004 height 389
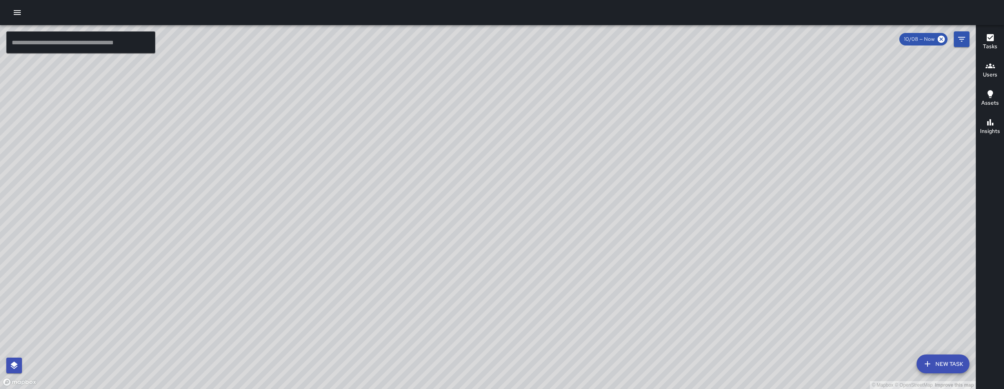
click at [941, 358] on button "New Task" at bounding box center [943, 364] width 53 height 19
click at [941, 358] on div "© Mapbox © OpenStreetMap Improve this map ​ New Task 10/08 — Now Map Layers Tas…" at bounding box center [488, 207] width 976 height 364
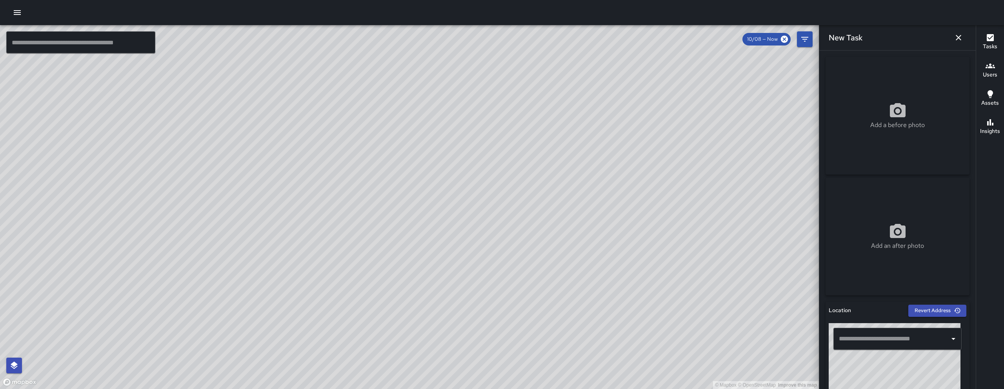
click at [863, 335] on input "text" at bounding box center [891, 339] width 109 height 15
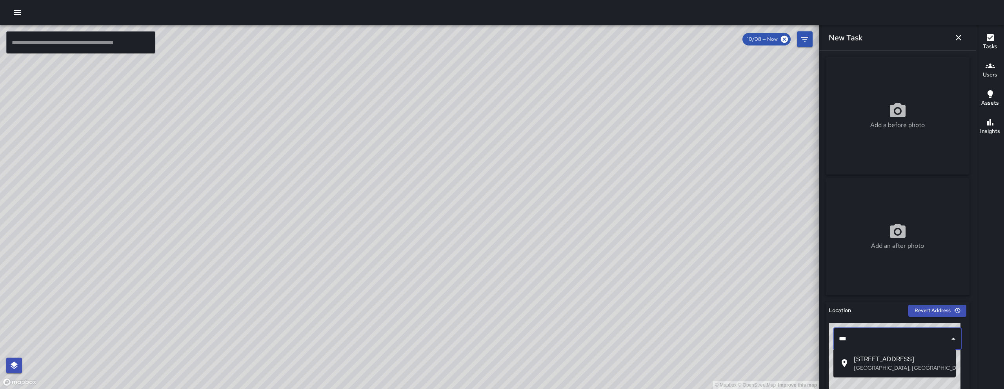
scroll to position [2, 0]
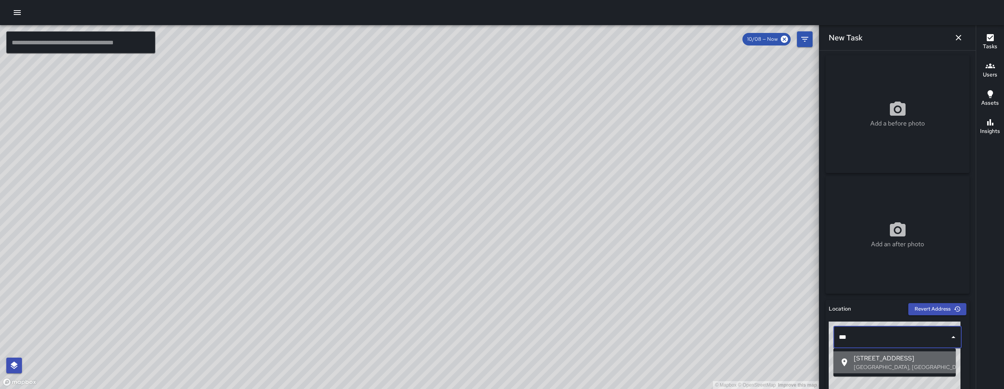
click at [896, 366] on p "San Francisco, CA, USA" at bounding box center [902, 367] width 96 height 8
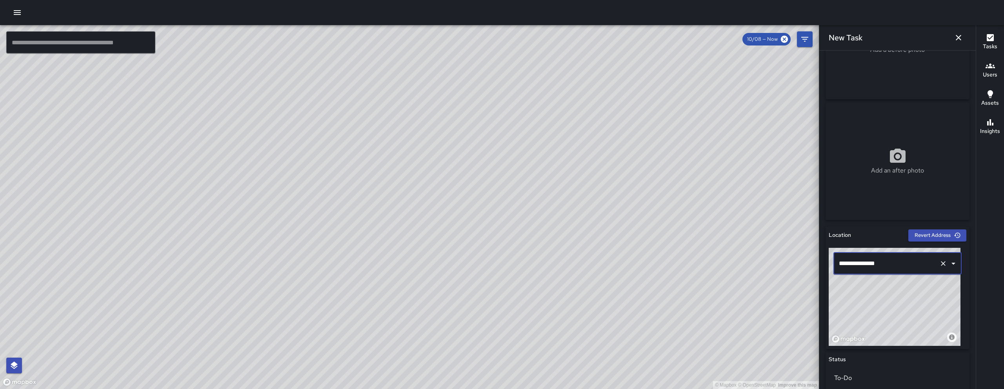
scroll to position [79, 0]
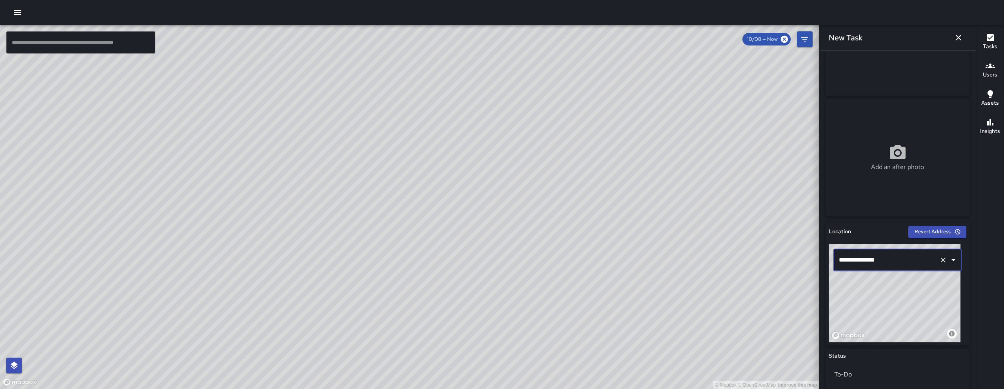
type input "**********"
drag, startPoint x: 682, startPoint y: 238, endPoint x: 565, endPoint y: 306, distance: 135.9
click at [565, 307] on div "© Mapbox © OpenStreetMap Improve this map" at bounding box center [409, 207] width 819 height 364
click at [582, 162] on div "© Mapbox © OpenStreetMap Improve this map DL David Lewis 2 Falmouth Street Crea…" at bounding box center [409, 207] width 819 height 364
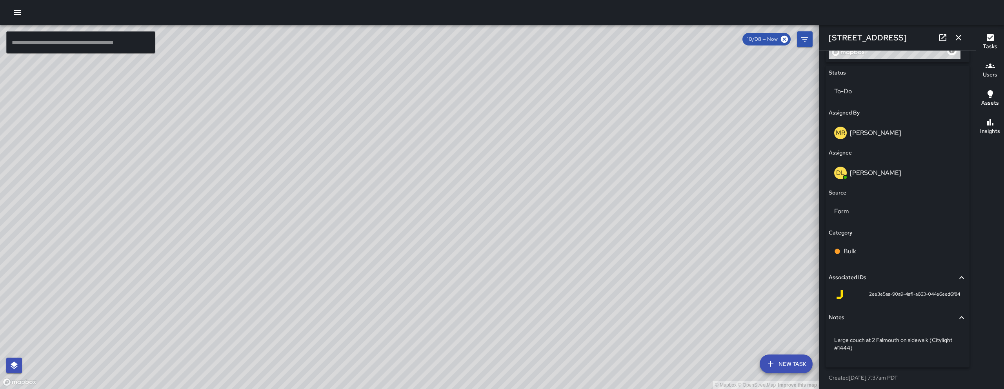
scroll to position [364, 0]
drag, startPoint x: 858, startPoint y: 294, endPoint x: 882, endPoint y: 295, distance: 24.0
click at [882, 295] on div "2ee3e5aa-90a9-4af1-a663-044e6eed6f84" at bounding box center [897, 292] width 125 height 9
copy span "2ee3e5aa"
click at [955, 32] on button "button" at bounding box center [959, 38] width 16 height 16
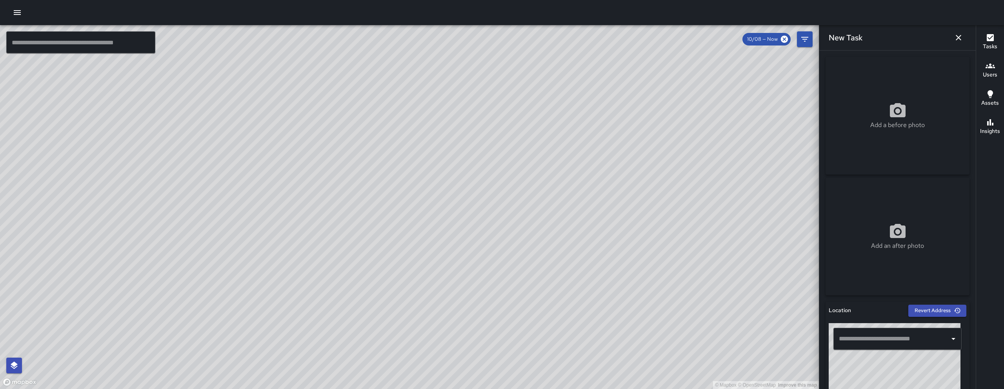
click at [889, 338] on input "text" at bounding box center [891, 339] width 109 height 15
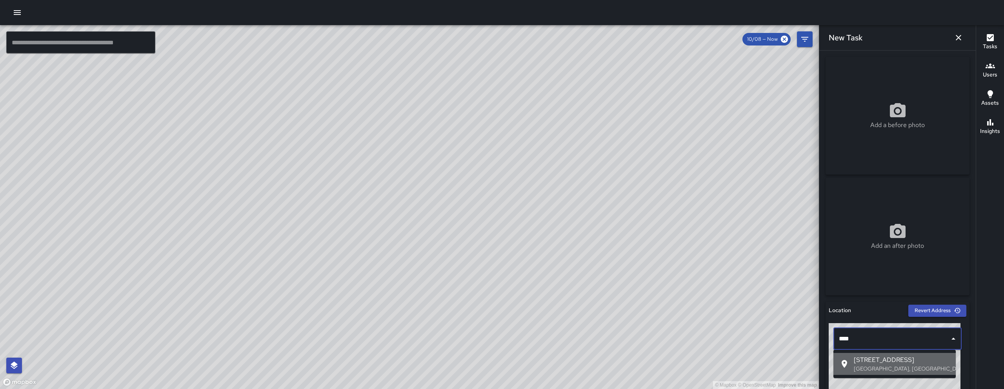
click at [876, 362] on span "216 11th Street" at bounding box center [902, 359] width 96 height 9
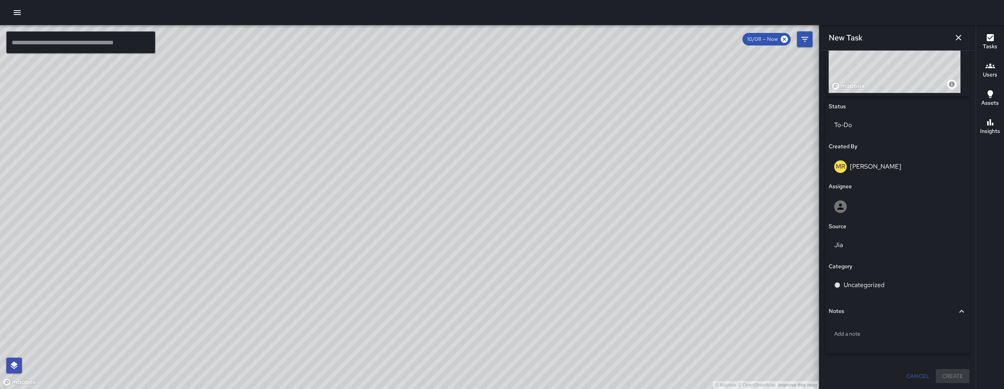
scroll to position [329, 0]
type input "**********"
click at [874, 206] on div at bounding box center [897, 206] width 127 height 13
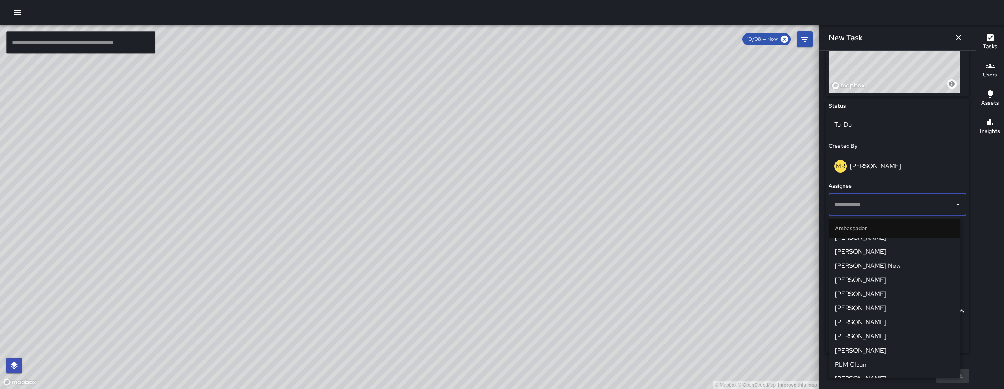
scroll to position [0, 0]
type input "***"
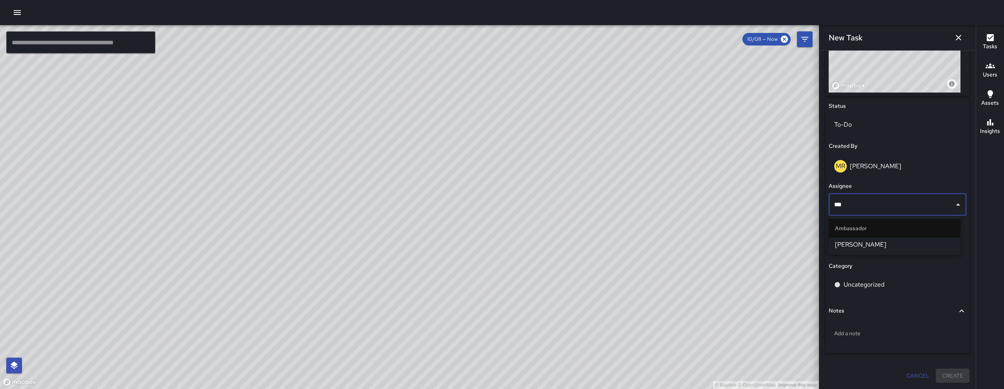
click at [903, 249] on span "Eddie Ballestros" at bounding box center [894, 244] width 119 height 9
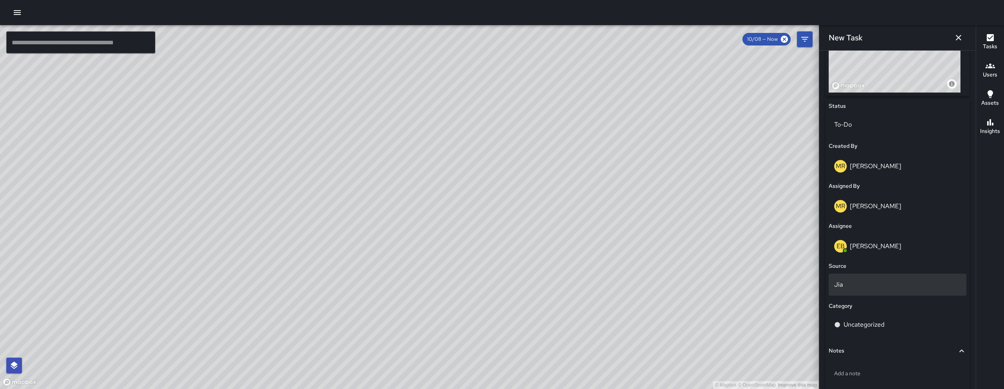
click at [843, 290] on div "Jia" at bounding box center [898, 285] width 138 height 22
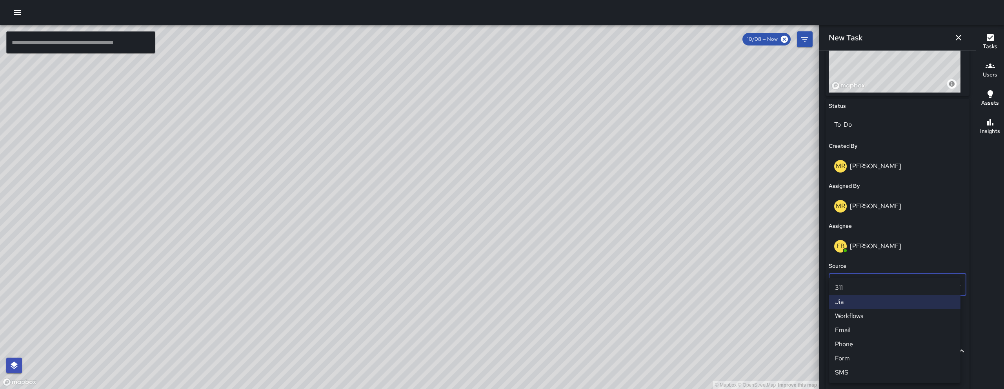
click at [856, 325] on li "Email" at bounding box center [895, 330] width 132 height 14
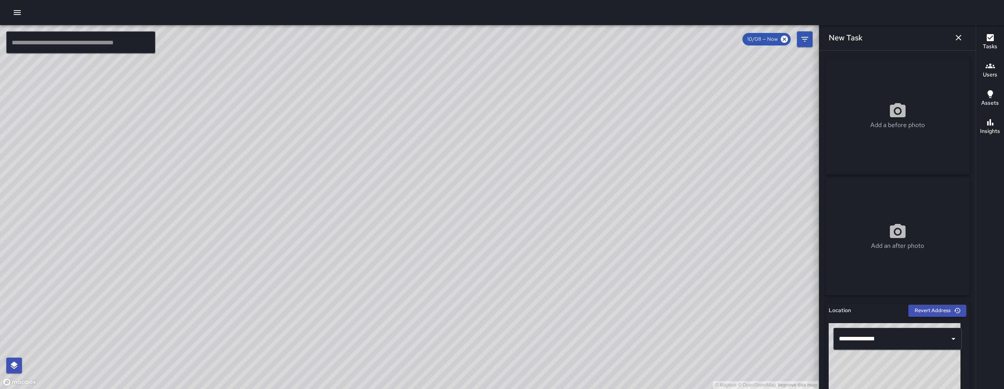
scroll to position [369, 0]
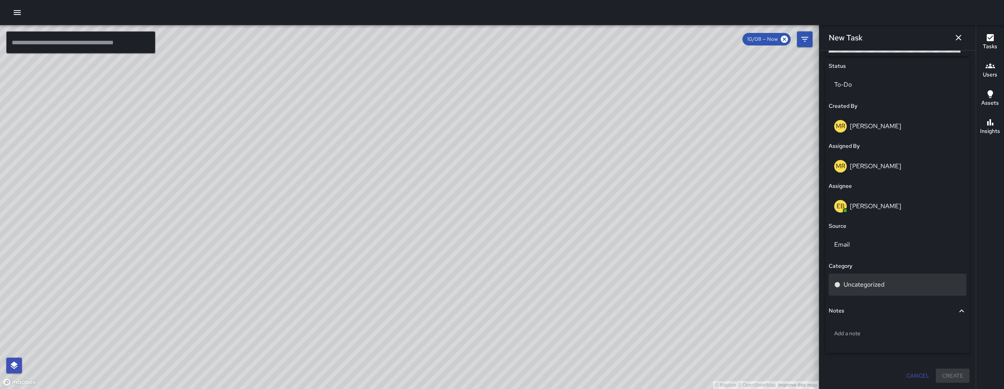
click at [876, 290] on div "Uncategorized" at bounding box center [898, 285] width 138 height 22
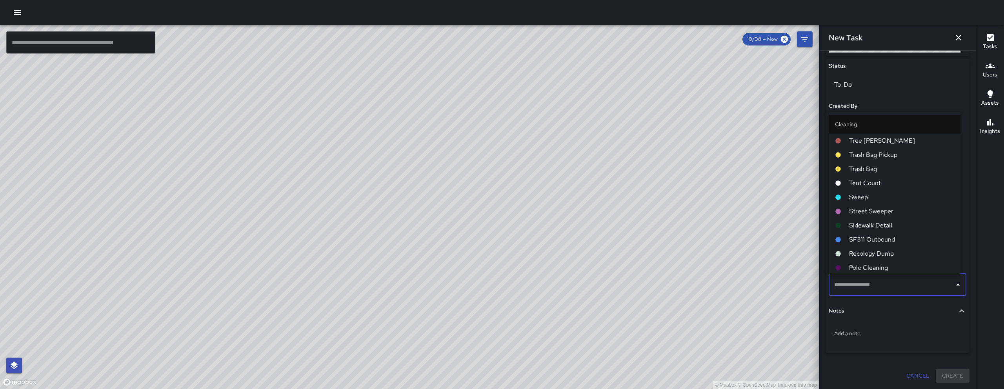
click at [876, 290] on input "text" at bounding box center [892, 284] width 119 height 15
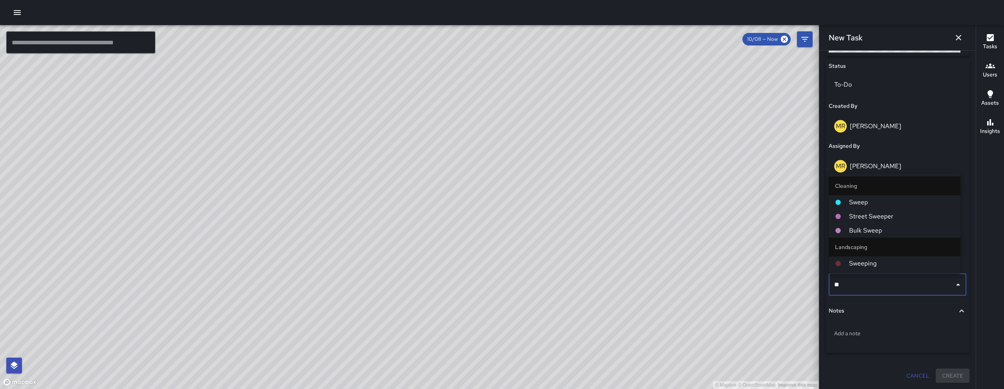
type input "*"
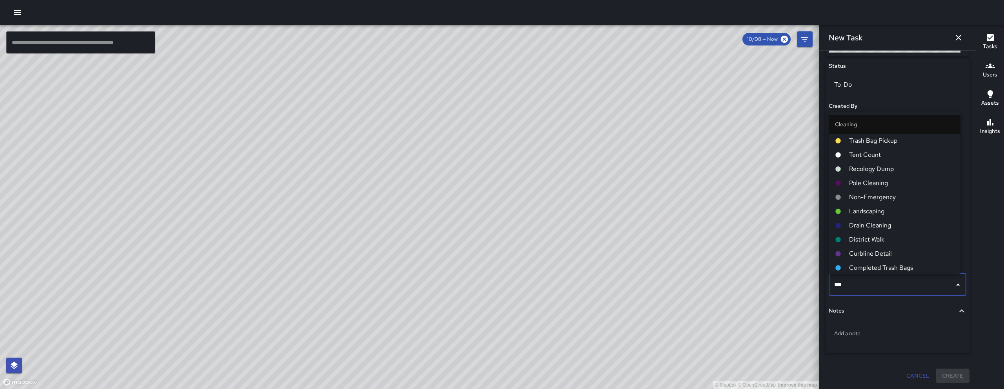
type input "****"
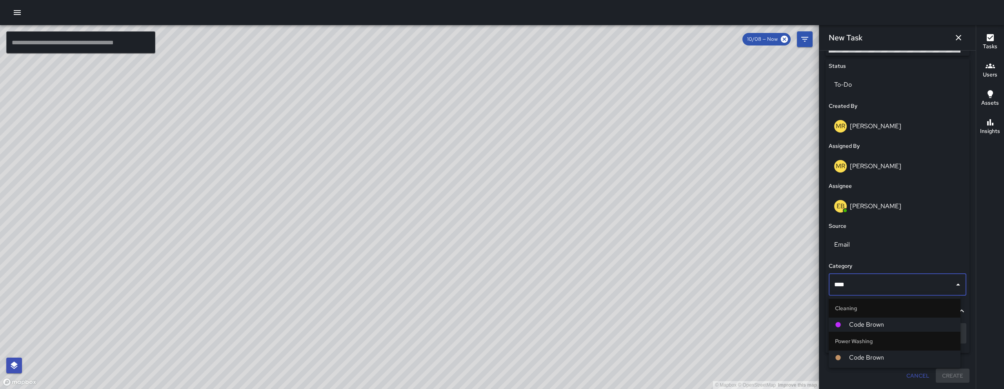
click at [879, 328] on span "Code Brown" at bounding box center [901, 324] width 105 height 9
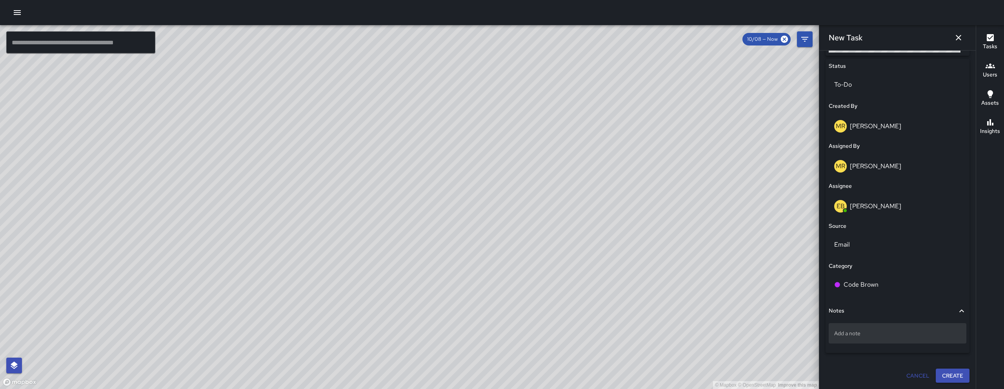
click at [882, 340] on div "Add a note" at bounding box center [898, 333] width 138 height 20
click at [889, 341] on div "Add a note" at bounding box center [898, 333] width 138 height 20
click at [865, 333] on p "Add a note" at bounding box center [897, 334] width 127 height 8
click at [897, 334] on textarea "**********" at bounding box center [894, 334] width 121 height 8
type textarea "**********"
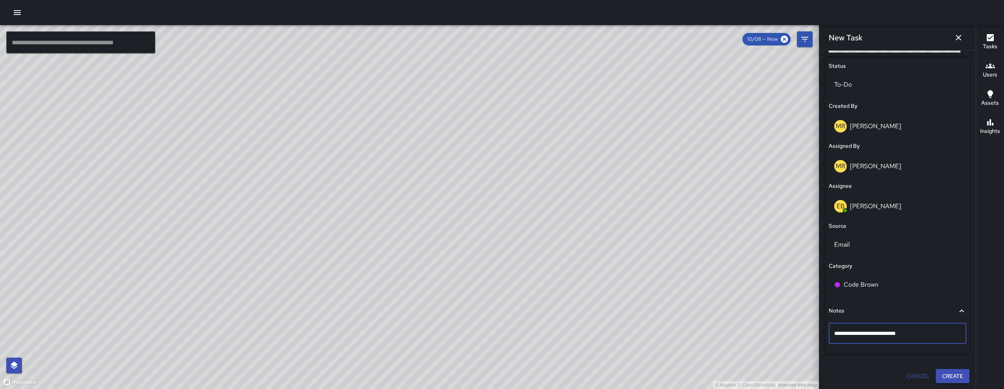
click at [943, 379] on button "Create" at bounding box center [953, 376] width 34 height 15
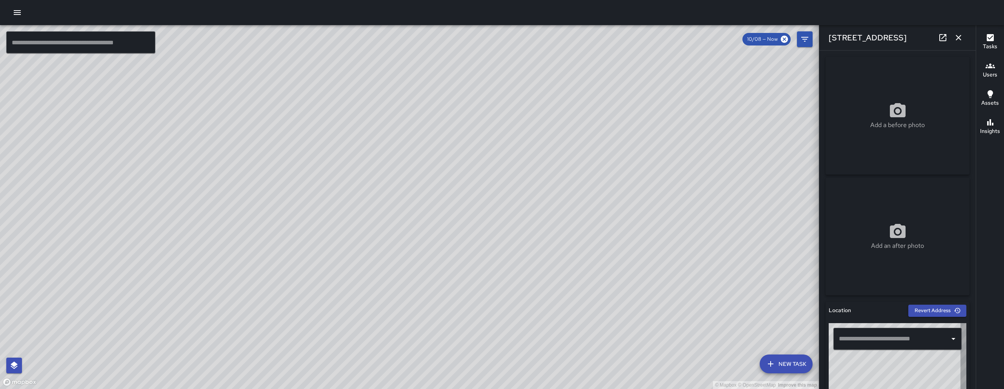
type input "**********"
drag, startPoint x: 350, startPoint y: 293, endPoint x: 433, endPoint y: 218, distance: 111.4
click at [234, 389] on div "© Mapbox © OpenStreetMap Improve this map" at bounding box center [409, 207] width 819 height 364
drag, startPoint x: 483, startPoint y: 186, endPoint x: 404, endPoint y: 300, distance: 138.9
click at [404, 301] on div "© Mapbox © OpenStreetMap Improve this map" at bounding box center [409, 207] width 819 height 364
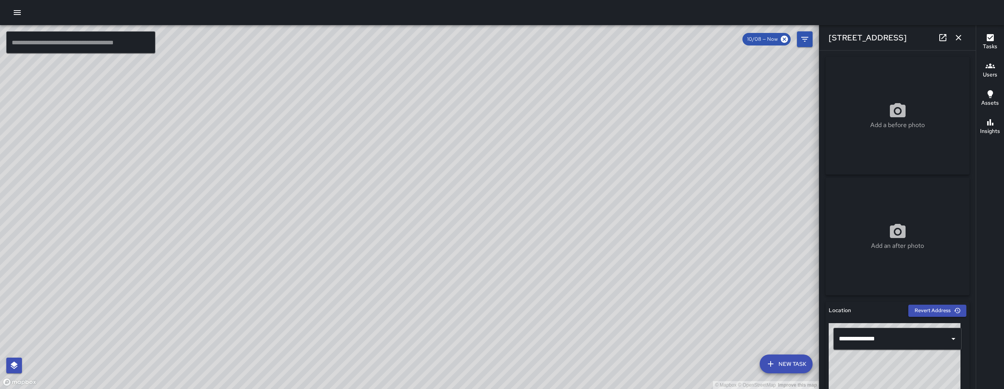
drag, startPoint x: 466, startPoint y: 219, endPoint x: 660, endPoint y: 121, distance: 218.1
click at [432, 250] on div "© Mapbox © OpenStreetMap Improve this map" at bounding box center [409, 207] width 819 height 364
click at [962, 38] on icon "button" at bounding box center [958, 37] width 9 height 9
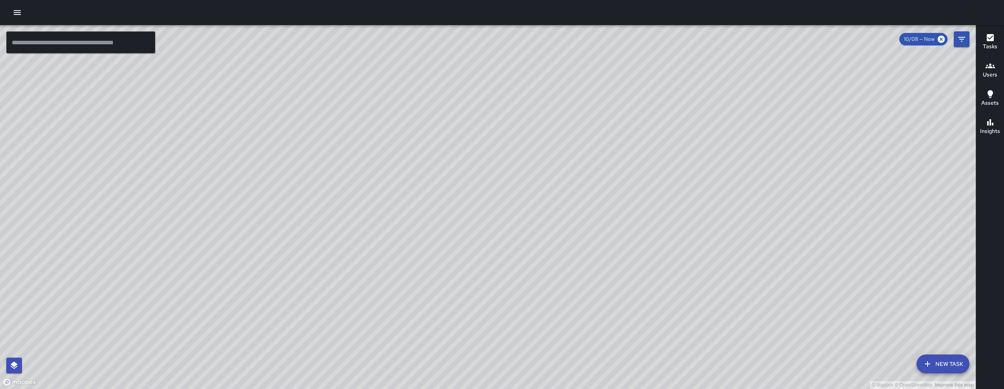
click at [937, 359] on button "New Task" at bounding box center [943, 364] width 53 height 19
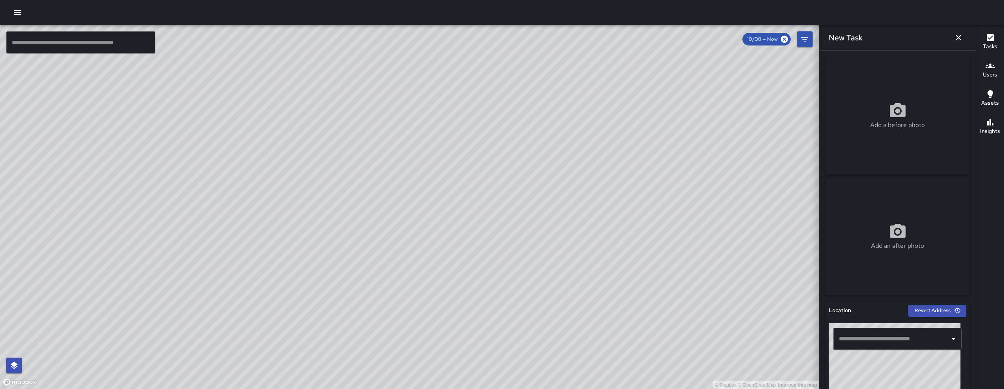
scroll to position [137, 0]
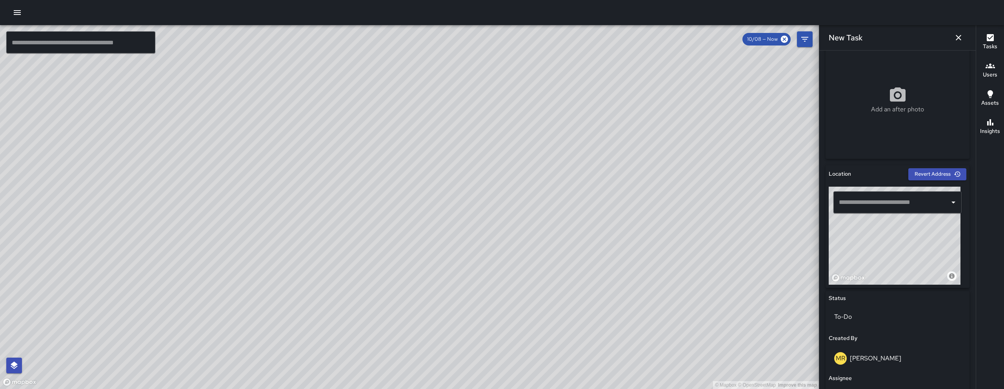
click at [883, 199] on input "text" at bounding box center [891, 202] width 109 height 15
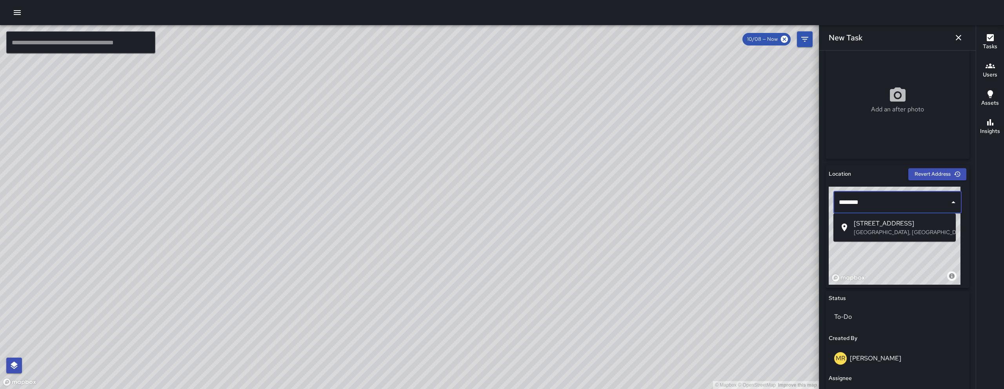
click at [889, 226] on span "588 Minna Street" at bounding box center [902, 223] width 96 height 9
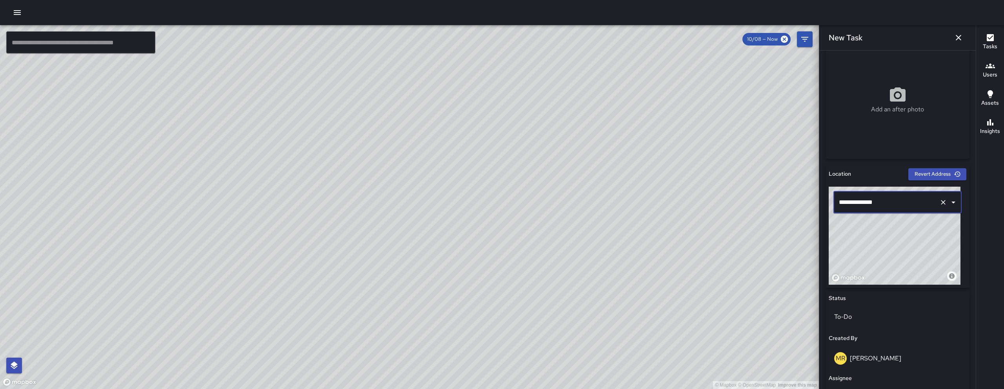
scroll to position [329, 0]
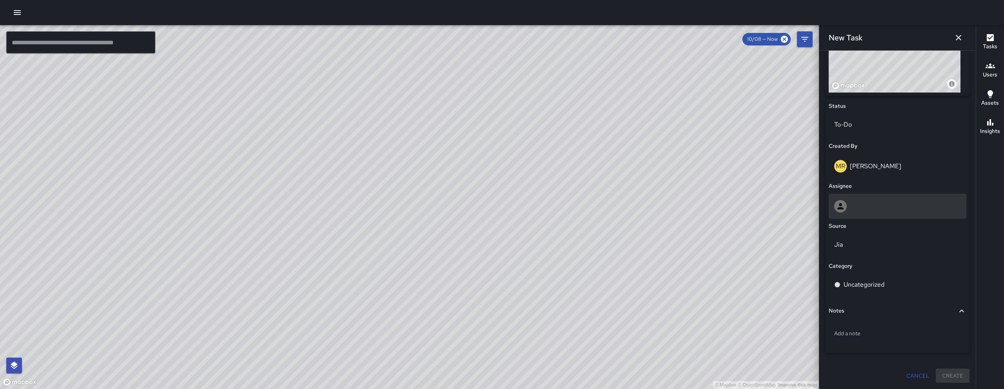
type input "**********"
click at [848, 202] on div at bounding box center [897, 206] width 127 height 13
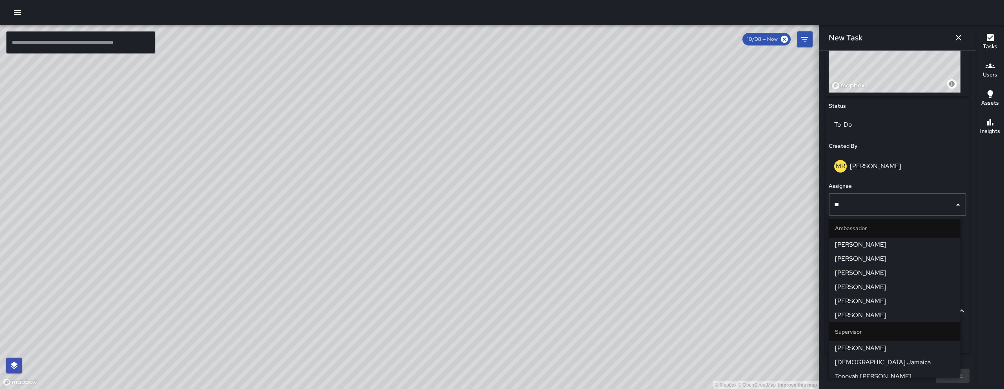
type input "***"
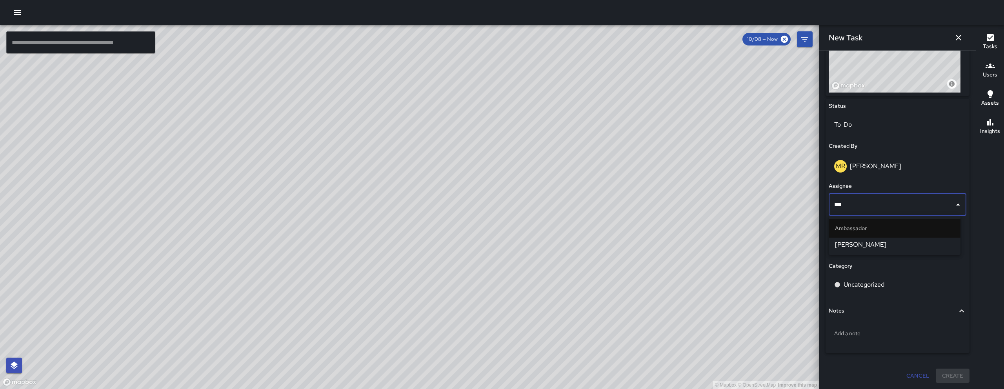
click at [886, 243] on span "Maclis Velasquez" at bounding box center [894, 244] width 119 height 9
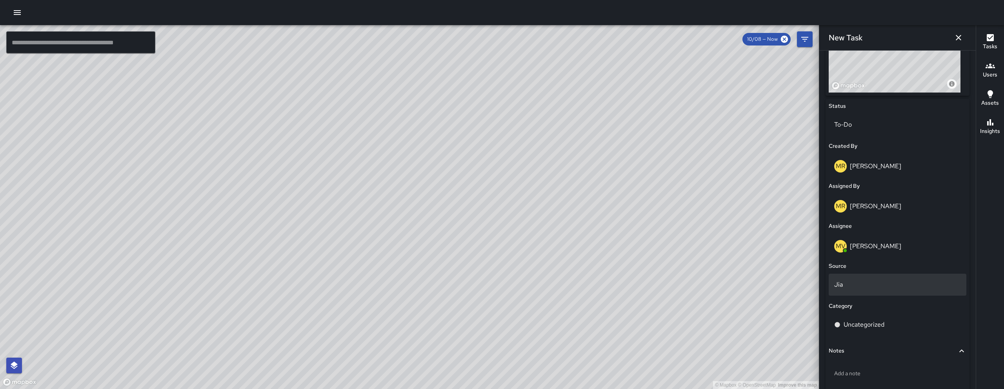
click at [896, 283] on p "Jia" at bounding box center [897, 284] width 127 height 9
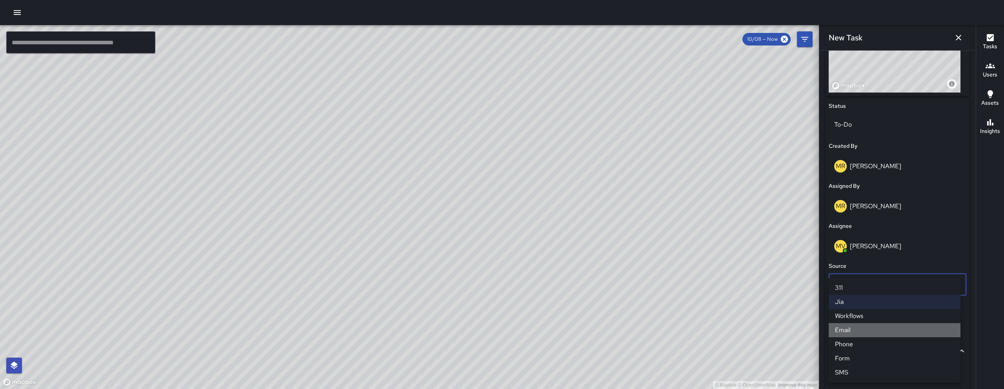
click at [849, 333] on li "Email" at bounding box center [895, 330] width 132 height 14
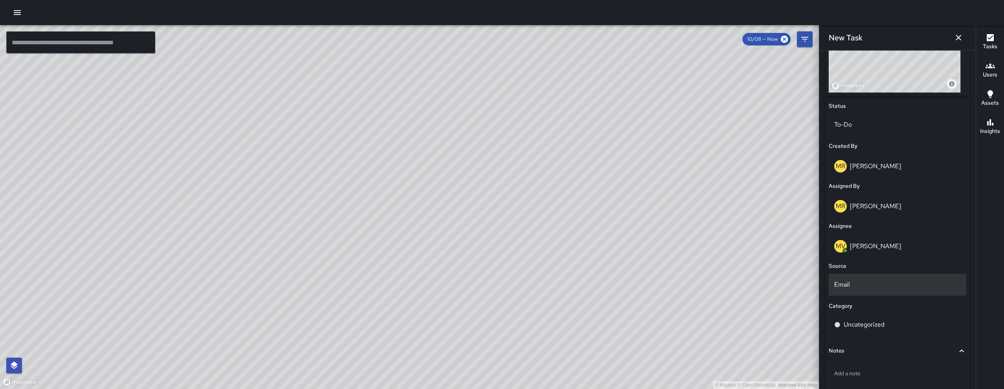
click at [856, 289] on p "Email" at bounding box center [897, 284] width 127 height 9
click at [851, 341] on li "Phone" at bounding box center [895, 344] width 132 height 14
click at [864, 328] on p "Uncategorized" at bounding box center [864, 324] width 41 height 9
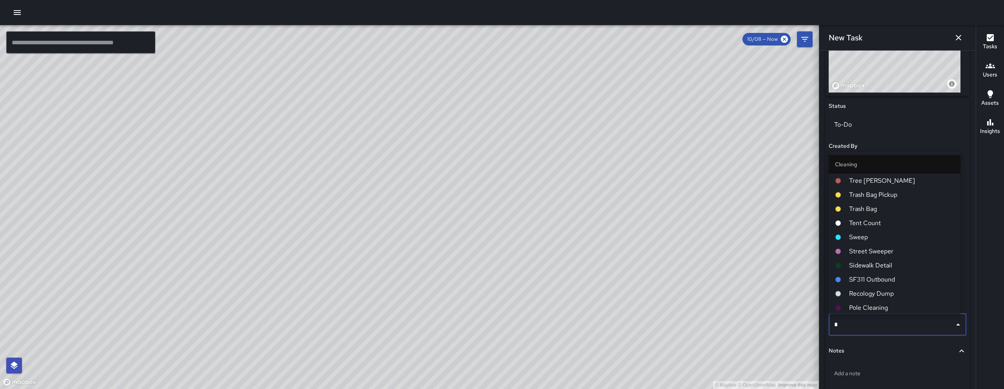
type input "**"
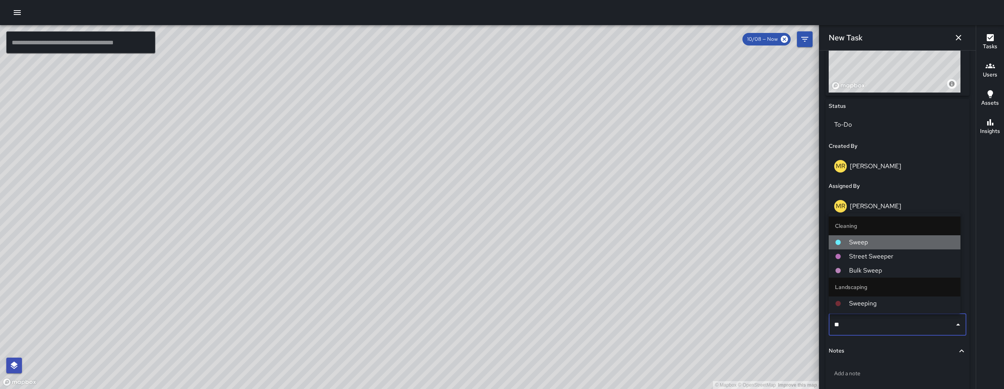
click at [868, 243] on span "Sweep" at bounding box center [901, 242] width 105 height 9
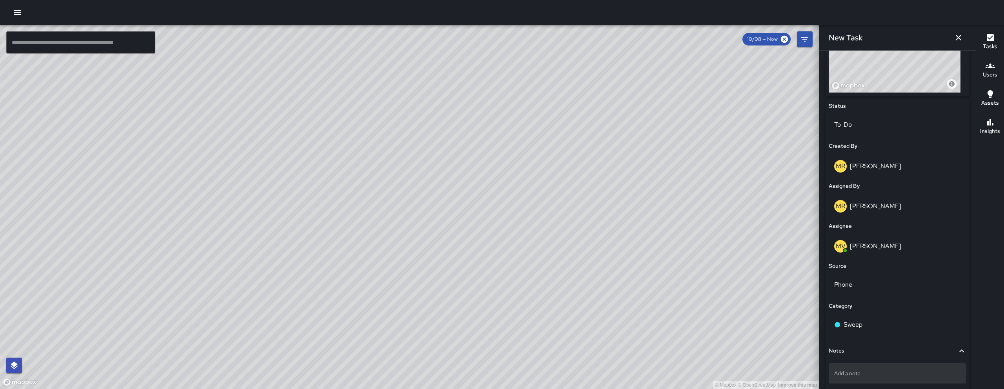
click at [864, 374] on p "Add a note" at bounding box center [897, 374] width 127 height 8
type textarea "**********"
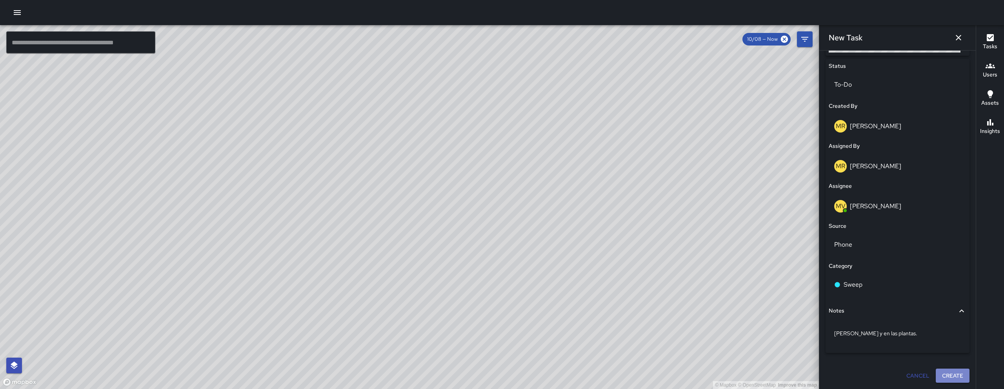
click at [947, 377] on button "Create" at bounding box center [953, 376] width 34 height 15
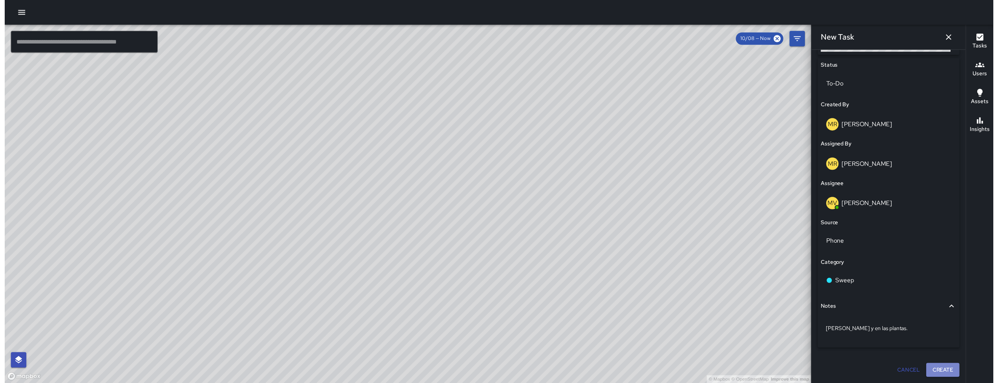
scroll to position [369, 0]
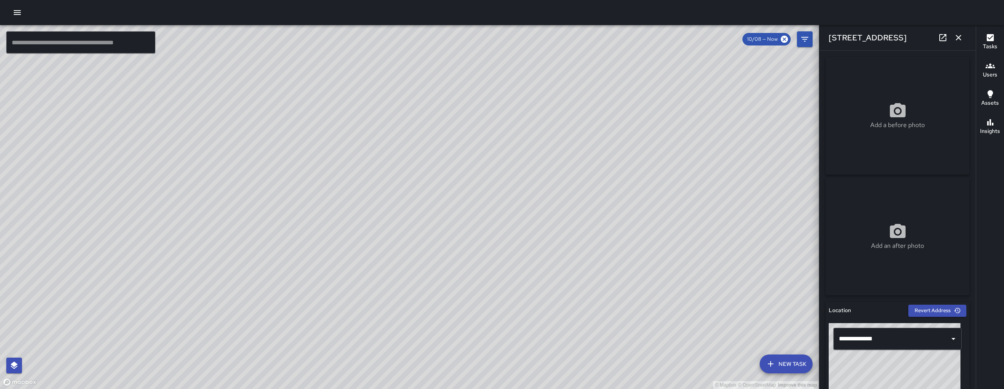
drag, startPoint x: 912, startPoint y: 382, endPoint x: 891, endPoint y: 364, distance: 27.0
click at [891, 364] on div "© Mapbox © OpenStreetMap Improve this map" at bounding box center [895, 372] width 132 height 98
type input "**********"
click at [958, 38] on icon "button" at bounding box center [958, 37] width 5 height 5
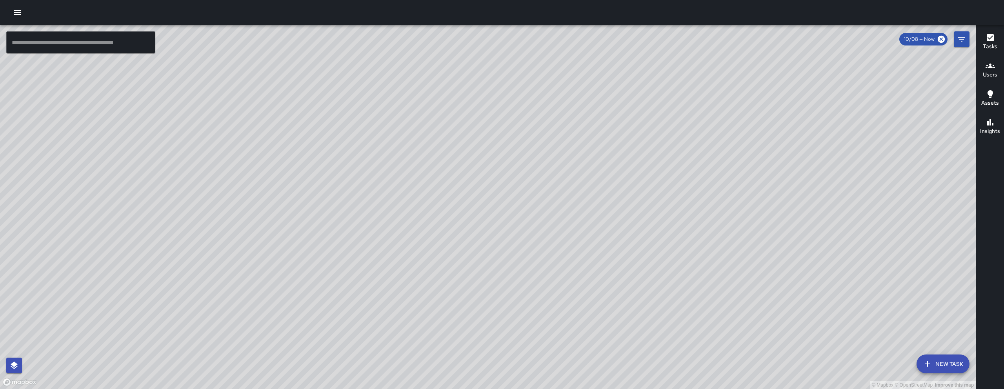
drag, startPoint x: 636, startPoint y: 332, endPoint x: 455, endPoint y: 206, distance: 220.4
click at [454, 212] on div "© Mapbox © OpenStreetMap Improve this map" at bounding box center [488, 207] width 976 height 364
drag, startPoint x: 366, startPoint y: 228, endPoint x: 391, endPoint y: 216, distance: 27.6
click at [400, 195] on div "© Mapbox © OpenStreetMap Improve this map" at bounding box center [488, 207] width 976 height 364
drag, startPoint x: 286, startPoint y: 291, endPoint x: 319, endPoint y: 237, distance: 63.1
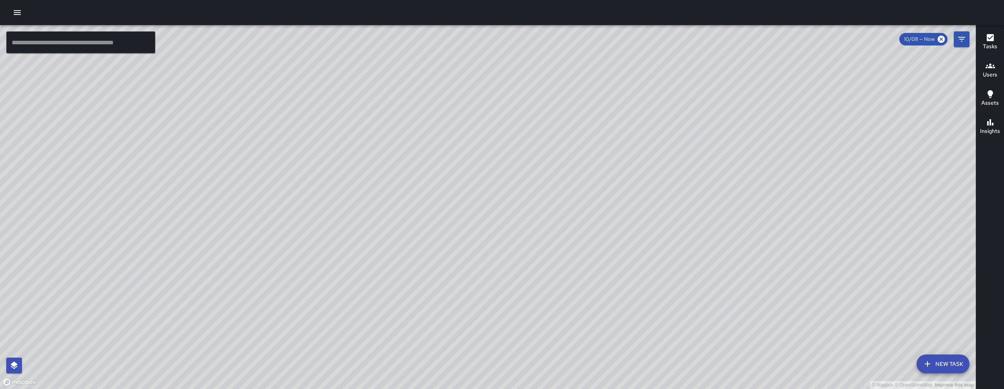
click at [319, 237] on div "© Mapbox © OpenStreetMap Improve this map" at bounding box center [488, 207] width 976 height 364
drag, startPoint x: 300, startPoint y: 308, endPoint x: 304, endPoint y: 243, distance: 65.3
click at [304, 213] on div "© Mapbox © OpenStreetMap Improve this map" at bounding box center [488, 207] width 976 height 364
drag, startPoint x: 295, startPoint y: 257, endPoint x: 297, endPoint y: 243, distance: 13.8
click at [297, 244] on div "© Mapbox © OpenStreetMap Improve this map" at bounding box center [488, 207] width 976 height 364
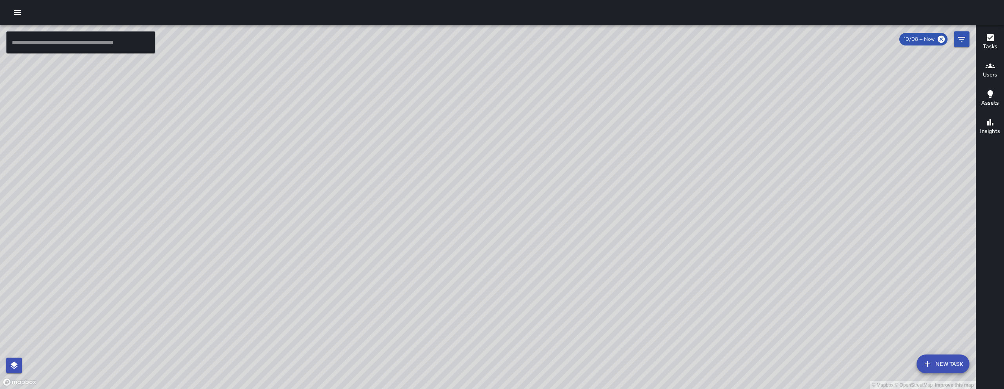
drag, startPoint x: 220, startPoint y: 247, endPoint x: 239, endPoint y: 233, distance: 23.3
click at [239, 233] on div "© Mapbox © OpenStreetMap Improve this map" at bounding box center [488, 207] width 976 height 364
drag, startPoint x: 630, startPoint y: 127, endPoint x: 315, endPoint y: 368, distance: 396.9
click at [315, 368] on div "© Mapbox © OpenStreetMap Improve this map" at bounding box center [488, 207] width 976 height 364
drag, startPoint x: 360, startPoint y: 332, endPoint x: 314, endPoint y: 328, distance: 46.1
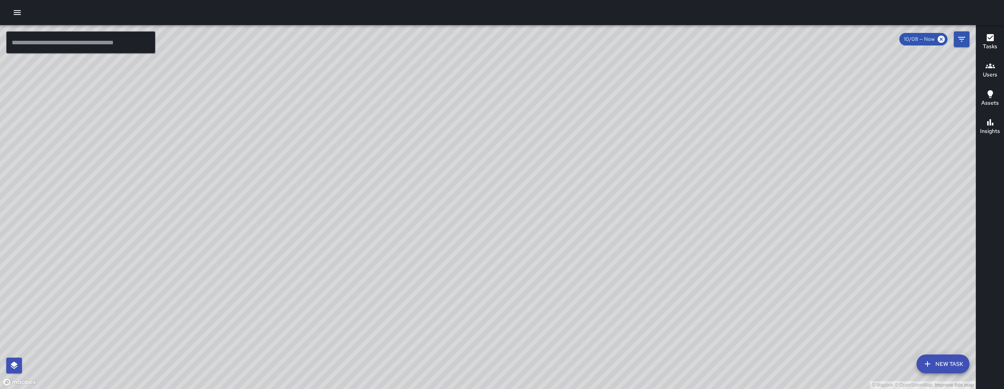
click at [268, 366] on div "© Mapbox © OpenStreetMap Improve this map" at bounding box center [488, 207] width 976 height 364
drag, startPoint x: 450, startPoint y: 290, endPoint x: 317, endPoint y: 350, distance: 145.9
click at [317, 351] on div "© Mapbox © OpenStreetMap Improve this map" at bounding box center [488, 207] width 976 height 364
drag, startPoint x: 431, startPoint y: 223, endPoint x: 474, endPoint y: 385, distance: 167.9
click at [474, 385] on div "© Mapbox © OpenStreetMap Improve this map" at bounding box center [488, 207] width 976 height 364
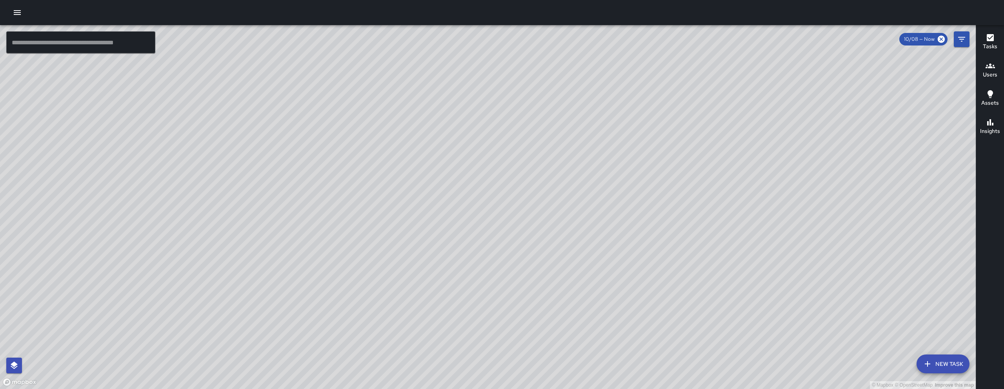
drag, startPoint x: 401, startPoint y: 244, endPoint x: 404, endPoint y: 251, distance: 8.3
click at [404, 251] on div "© Mapbox © OpenStreetMap Improve this map" at bounding box center [488, 207] width 976 height 364
drag, startPoint x: 438, startPoint y: 275, endPoint x: 477, endPoint y: 221, distance: 66.3
click at [477, 221] on div "© Mapbox © OpenStreetMap Improve this map" at bounding box center [488, 207] width 976 height 364
drag, startPoint x: 468, startPoint y: 239, endPoint x: 481, endPoint y: 224, distance: 20.3
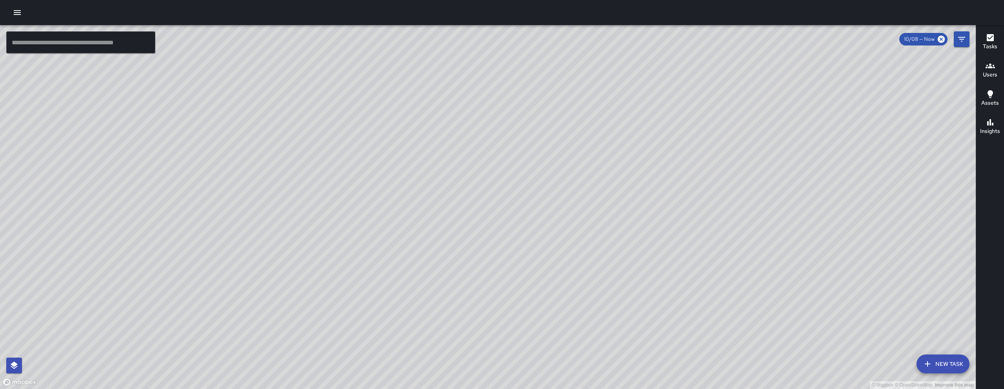
click at [481, 224] on div "© Mapbox © OpenStreetMap Improve this map" at bounding box center [488, 207] width 976 height 364
drag, startPoint x: 675, startPoint y: 271, endPoint x: 368, endPoint y: 147, distance: 330.9
click at [368, 147] on div "© Mapbox © OpenStreetMap Improve this map" at bounding box center [488, 207] width 976 height 364
drag, startPoint x: 488, startPoint y: 222, endPoint x: 608, endPoint y: 244, distance: 122.2
click at [608, 244] on div "© Mapbox © OpenStreetMap Improve this map" at bounding box center [488, 207] width 976 height 364
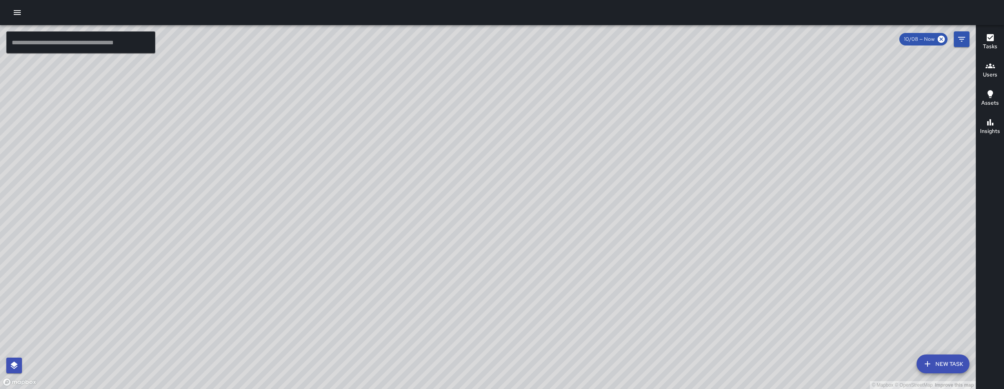
drag, startPoint x: 563, startPoint y: 263, endPoint x: 584, endPoint y: 208, distance: 59.1
click at [583, 208] on div "© Mapbox © OpenStreetMap Improve this map" at bounding box center [488, 207] width 976 height 364
drag, startPoint x: 585, startPoint y: 213, endPoint x: 723, endPoint y: 180, distance: 142.2
click at [723, 180] on div "© Mapbox © OpenStreetMap Improve this map" at bounding box center [488, 207] width 976 height 364
drag, startPoint x: 726, startPoint y: 182, endPoint x: 732, endPoint y: 185, distance: 6.9
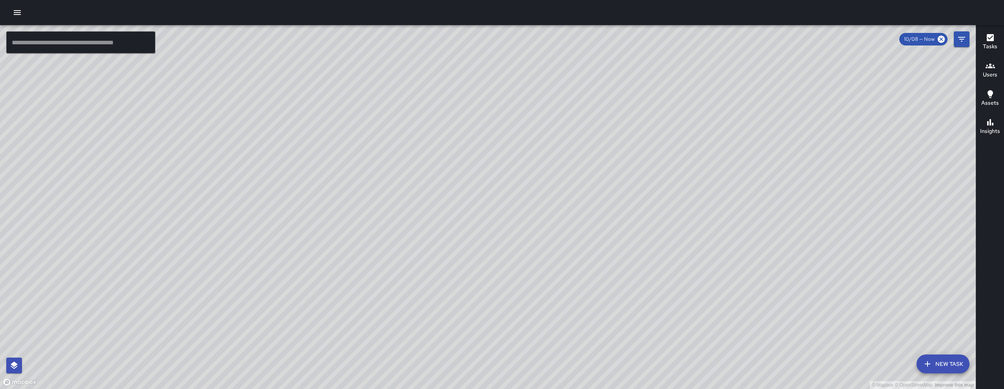
click at [732, 185] on div "© Mapbox © OpenStreetMap Improve this map" at bounding box center [488, 207] width 976 height 364
drag, startPoint x: 481, startPoint y: 154, endPoint x: 387, endPoint y: 209, distance: 109.3
click at [387, 210] on div "© Mapbox © OpenStreetMap Improve this map" at bounding box center [488, 207] width 976 height 364
drag, startPoint x: 660, startPoint y: 259, endPoint x: 466, endPoint y: 212, distance: 199.8
click at [498, 219] on div "© Mapbox © OpenStreetMap Improve this map" at bounding box center [488, 207] width 976 height 364
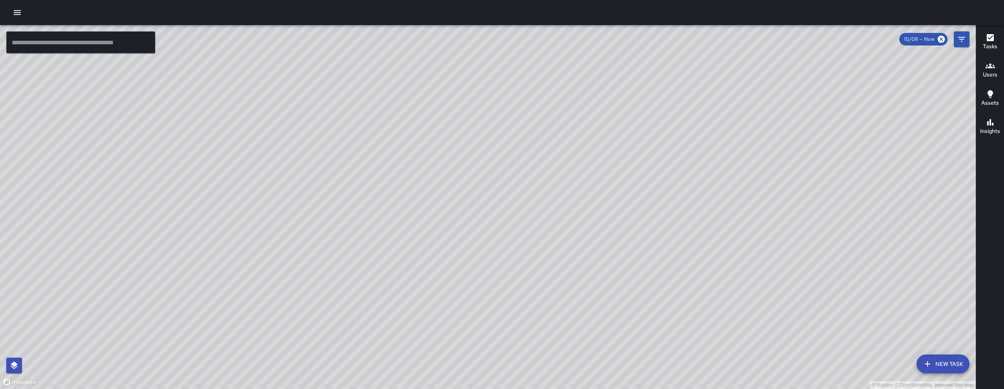
click at [473, 213] on div "© Mapbox © OpenStreetMap Improve this map" at bounding box center [488, 207] width 976 height 364
click at [466, 212] on div "© Mapbox © OpenStreetMap Improve this map" at bounding box center [488, 207] width 976 height 364
drag, startPoint x: 551, startPoint y: 268, endPoint x: 484, endPoint y: 224, distance: 80.4
click at [484, 224] on div "© Mapbox © OpenStreetMap Improve this map" at bounding box center [488, 207] width 976 height 364
drag, startPoint x: 482, startPoint y: 306, endPoint x: 502, endPoint y: 313, distance: 21.6
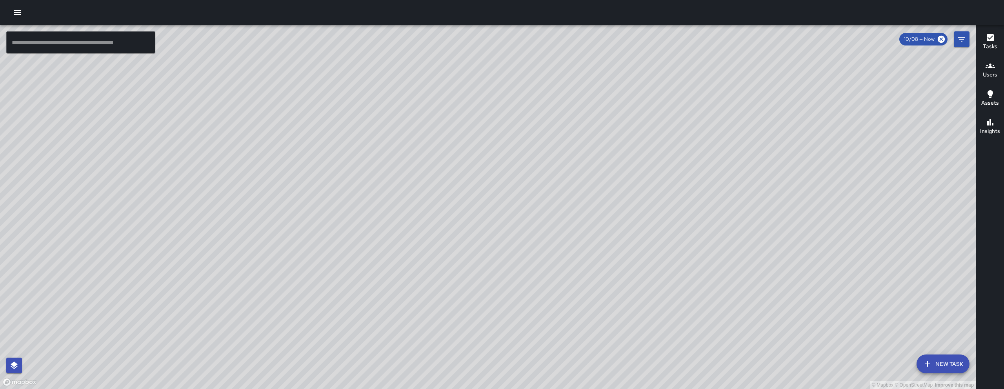
click at [541, 272] on div "© Mapbox © OpenStreetMap Improve this map" at bounding box center [488, 207] width 976 height 364
click at [20, 14] on icon "button" at bounding box center [17, 12] width 7 height 5
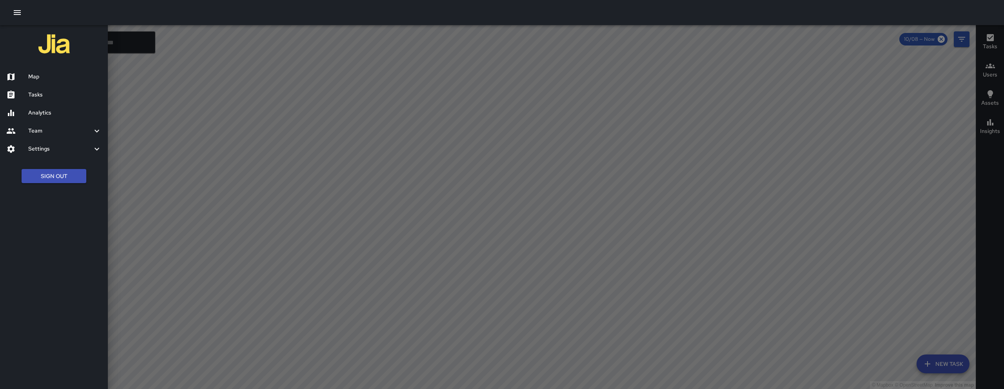
click at [34, 97] on h6 "Tasks" at bounding box center [64, 95] width 73 height 9
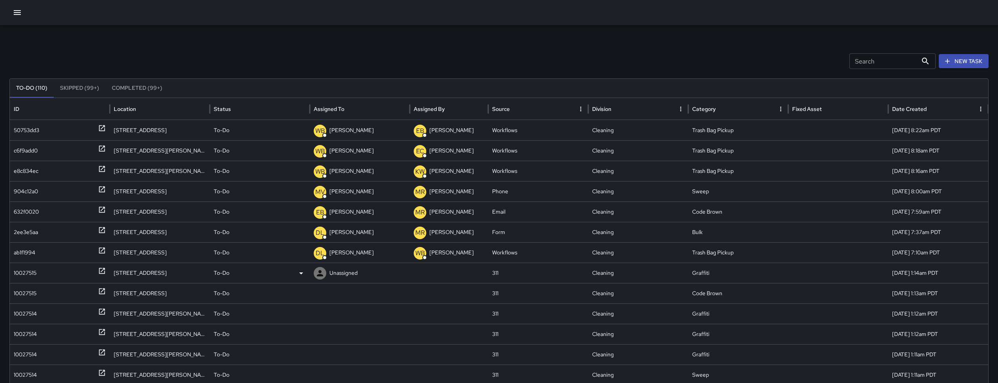
click at [25, 267] on div "10027515" at bounding box center [25, 273] width 23 height 20
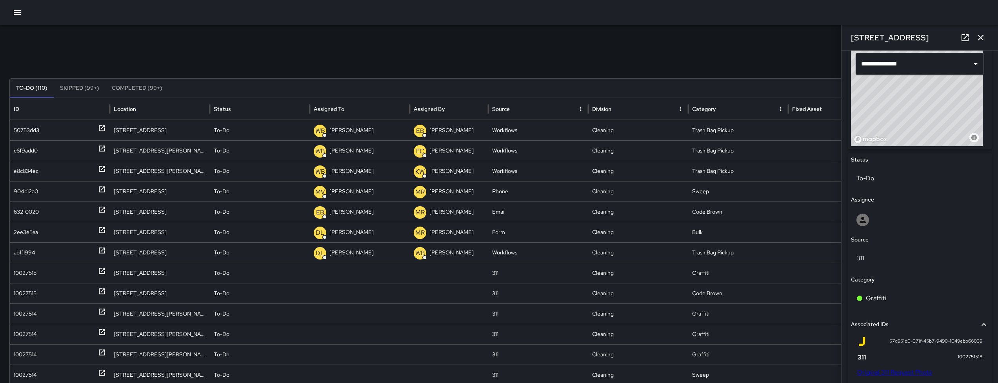
scroll to position [279, 0]
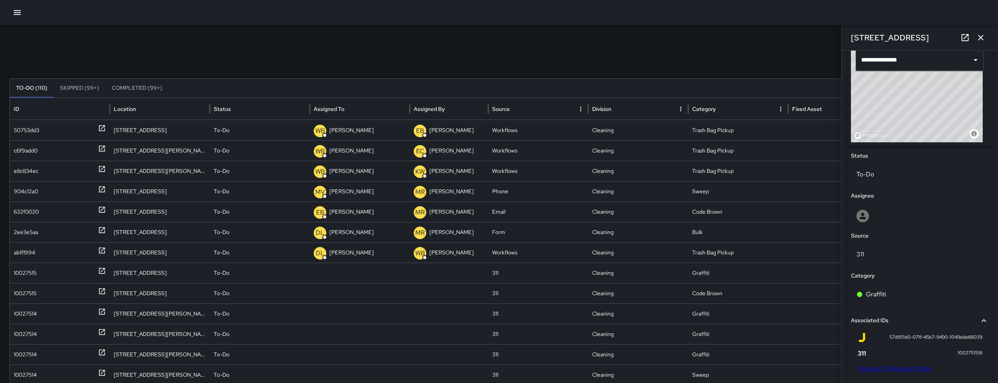
click at [911, 365] on link "Original 311 Request Photo" at bounding box center [895, 368] width 75 height 8
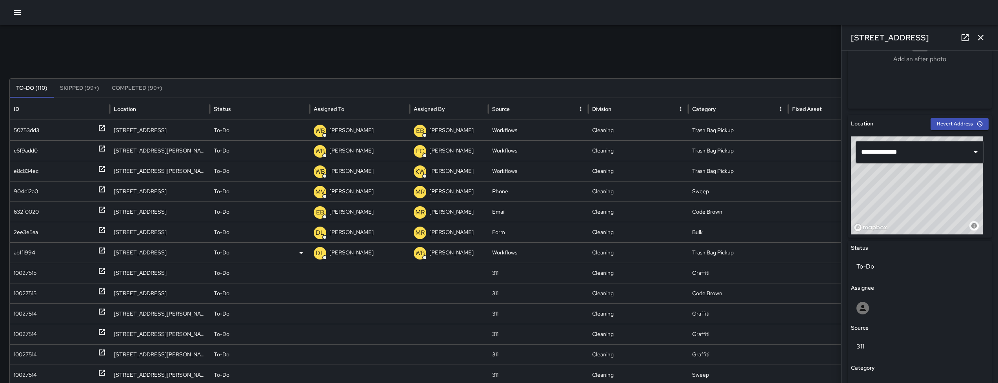
scroll to position [407, 0]
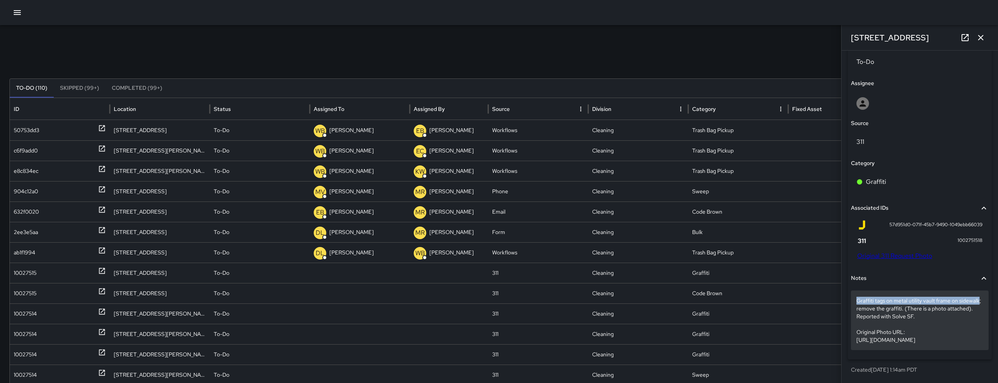
drag, startPoint x: 856, startPoint y: 285, endPoint x: 877, endPoint y: 293, distance: 22.4
click at [877, 293] on div "Graffiti tags on metal utility vault frame on sidewalk; remove the graffiti. (T…" at bounding box center [920, 321] width 138 height 60
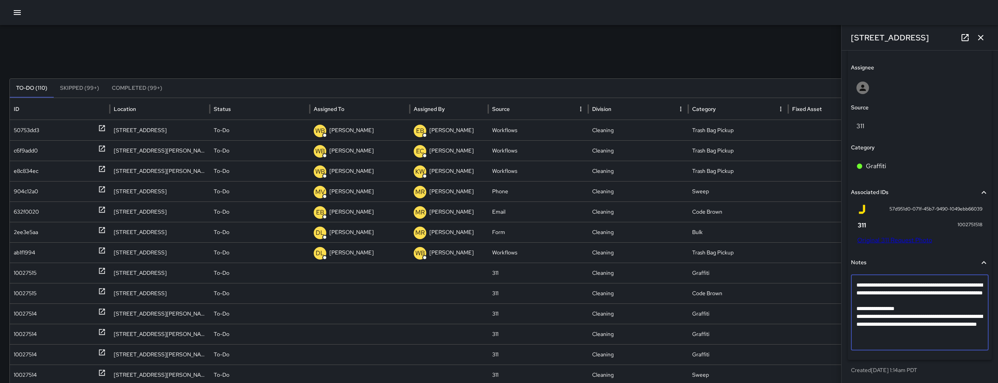
scroll to position [361, 0]
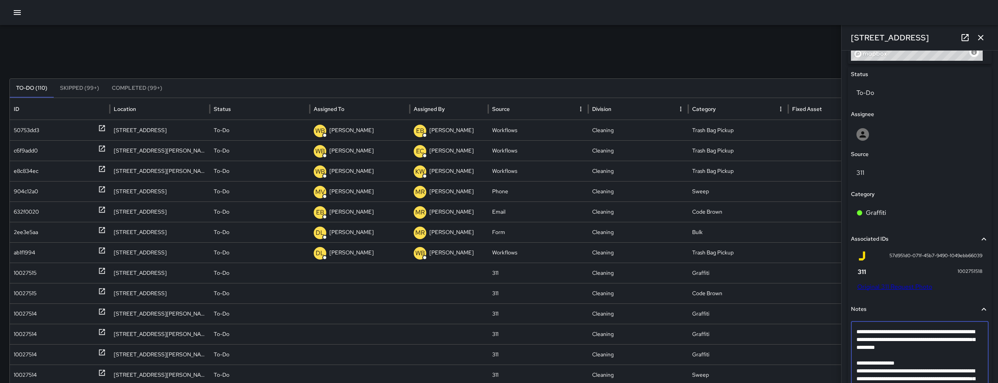
drag, startPoint x: 877, startPoint y: 341, endPoint x: 857, endPoint y: 333, distance: 21.8
click at [857, 333] on textarea "**********" at bounding box center [917, 359] width 121 height 63
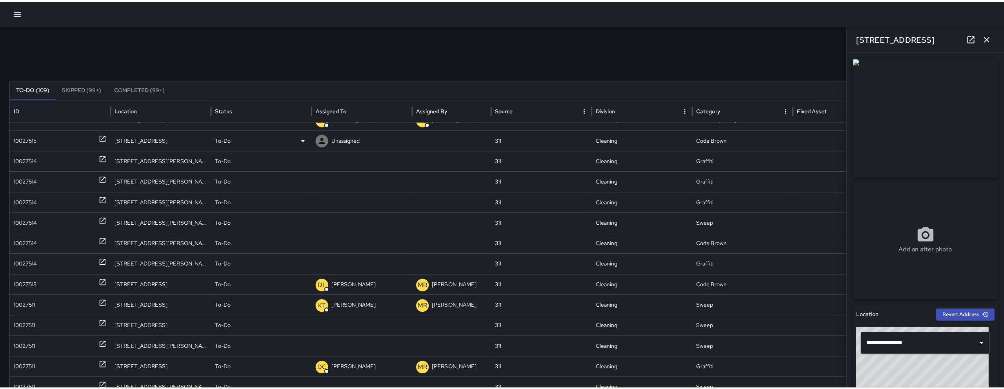
scroll to position [0, 0]
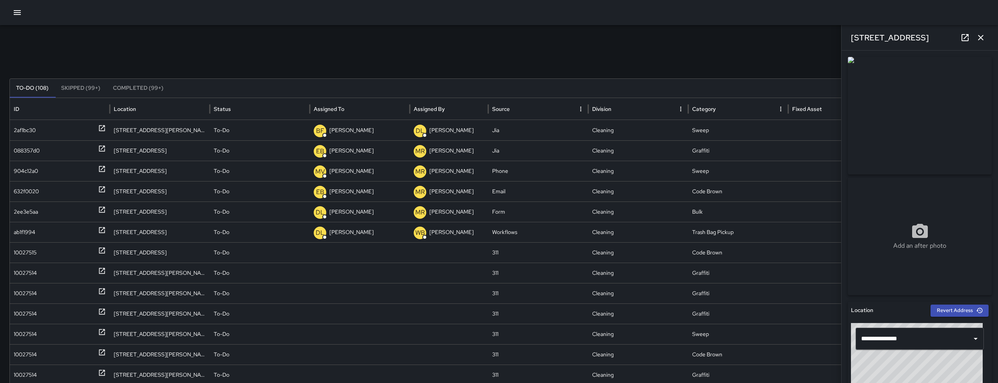
click at [21, 15] on icon "button" at bounding box center [17, 12] width 9 height 9
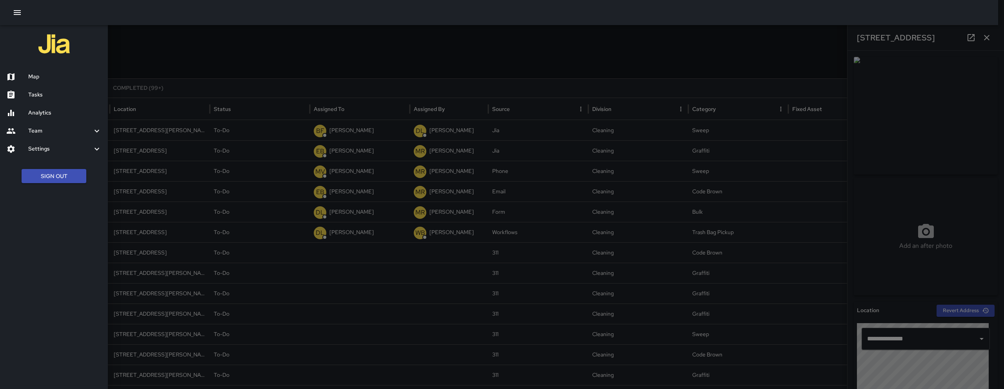
click at [81, 78] on h6 "Map" at bounding box center [64, 77] width 73 height 9
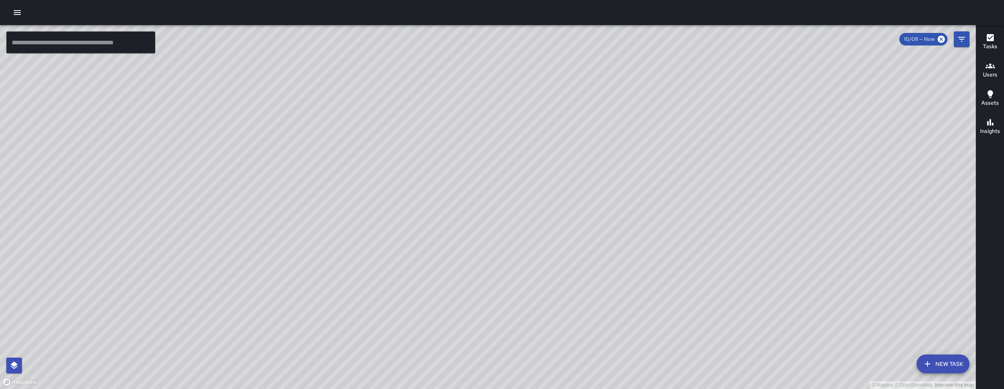
drag, startPoint x: 749, startPoint y: 335, endPoint x: 472, endPoint y: 160, distance: 326.9
click at [472, 160] on div "© Mapbox © OpenStreetMap Improve this map" at bounding box center [488, 207] width 976 height 364
drag, startPoint x: 368, startPoint y: 182, endPoint x: 381, endPoint y: 222, distance: 43.1
click at [381, 216] on div "© Mapbox © OpenStreetMap Improve this map" at bounding box center [488, 207] width 976 height 364
drag, startPoint x: 354, startPoint y: 158, endPoint x: 341, endPoint y: 202, distance: 46.0
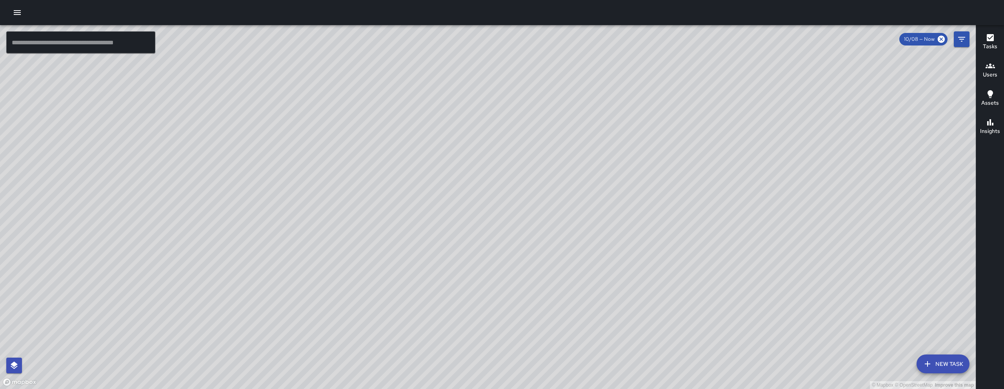
click at [353, 202] on div "© Mapbox © OpenStreetMap Improve this map" at bounding box center [488, 207] width 976 height 364
drag, startPoint x: 366, startPoint y: 371, endPoint x: 422, endPoint y: 247, distance: 136.1
click at [421, 248] on div "© Mapbox © OpenStreetMap Improve this map" at bounding box center [488, 207] width 976 height 364
click at [453, 256] on div "© Mapbox © OpenStreetMap Improve this map Unassigned 365 11th Street Created on…" at bounding box center [488, 207] width 976 height 364
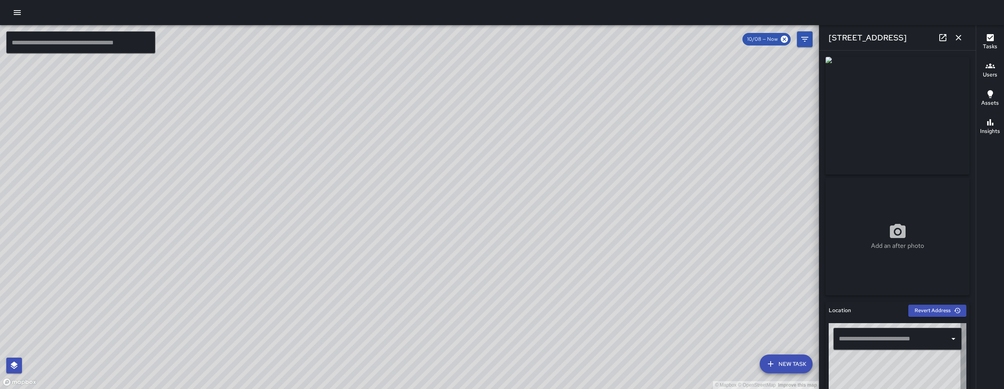
type input "**********"
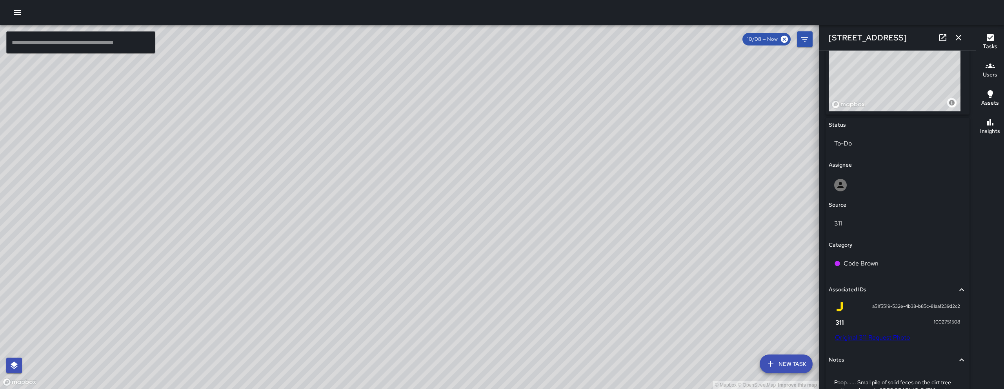
scroll to position [409, 0]
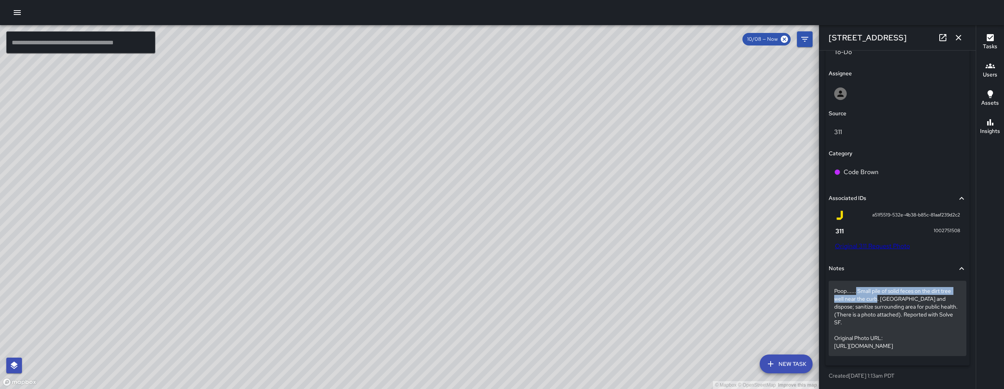
drag, startPoint x: 855, startPoint y: 283, endPoint x: 877, endPoint y: 294, distance: 24.4
click at [877, 294] on p "Poop...... Small pile of solid feces on the dirt tree well near the curb. Remov…" at bounding box center [897, 318] width 127 height 63
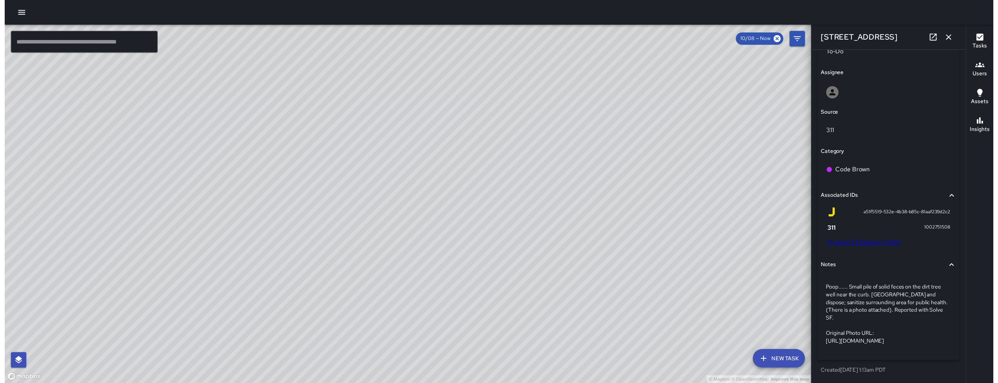
scroll to position [355, 0]
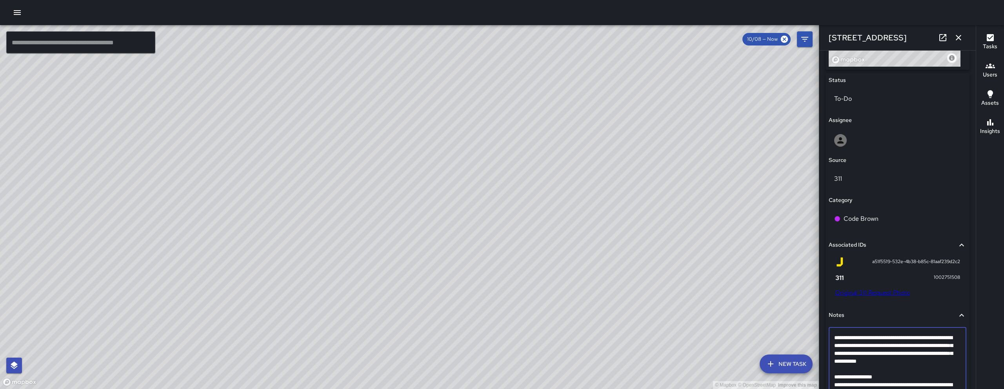
drag, startPoint x: 879, startPoint y: 346, endPoint x: 857, endPoint y: 336, distance: 24.2
click at [857, 336] on textarea "**********" at bounding box center [894, 369] width 121 height 71
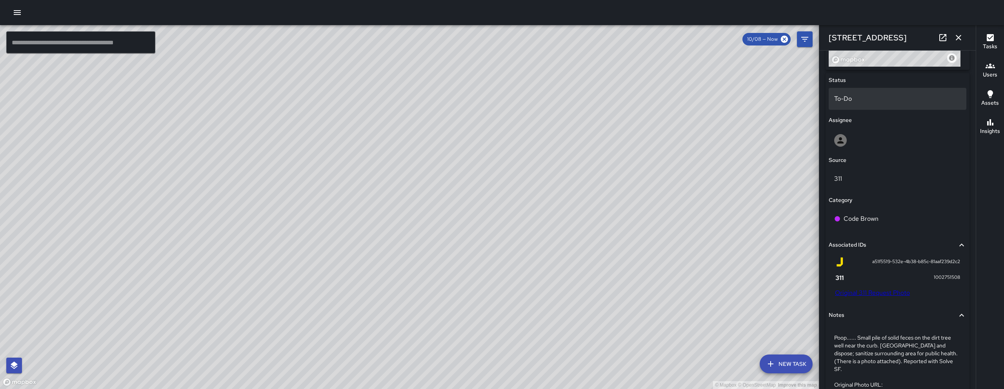
click at [857, 95] on p "To-Do" at bounding box center [897, 98] width 127 height 9
click at [858, 132] on li "Skipped" at bounding box center [895, 134] width 132 height 14
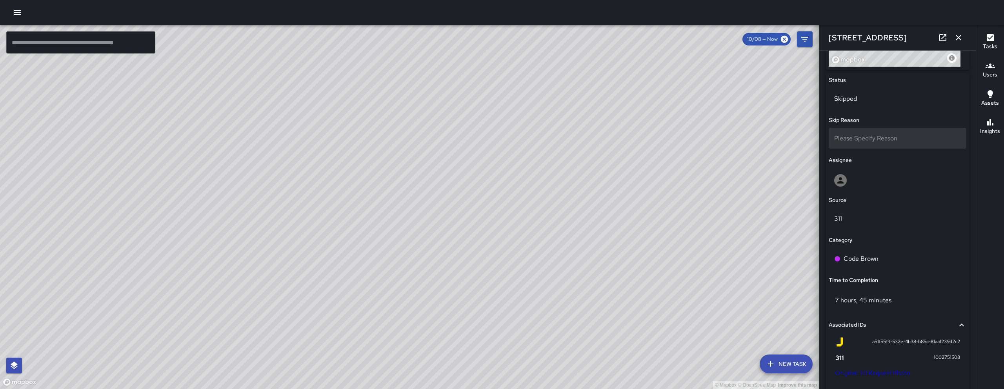
click at [863, 139] on span "Please Specify Reason" at bounding box center [865, 138] width 63 height 8
click at [877, 173] on li "Duplicate" at bounding box center [895, 174] width 132 height 14
click at [958, 34] on icon "button" at bounding box center [958, 37] width 9 height 9
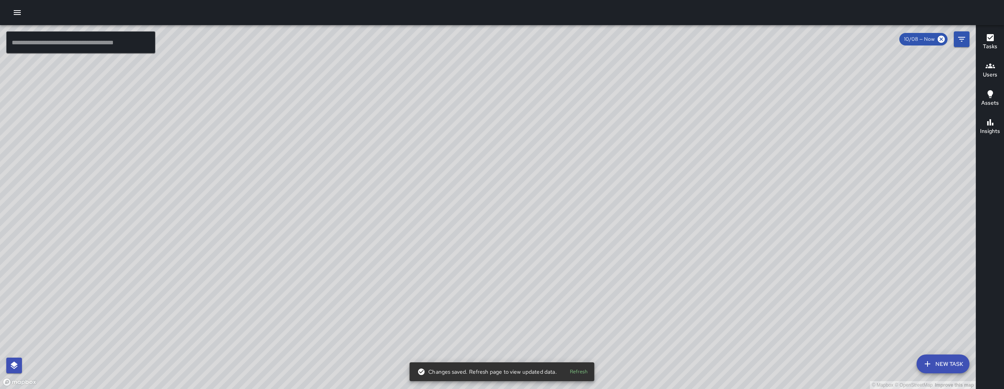
drag, startPoint x: 618, startPoint y: 229, endPoint x: 466, endPoint y: 289, distance: 162.9
click at [467, 292] on div "© Mapbox © OpenStreetMap Improve this map" at bounding box center [488, 207] width 976 height 364
drag, startPoint x: 466, startPoint y: 288, endPoint x: 522, endPoint y: 276, distance: 57.6
click at [522, 276] on div "© Mapbox © OpenStreetMap Improve this map" at bounding box center [488, 207] width 976 height 364
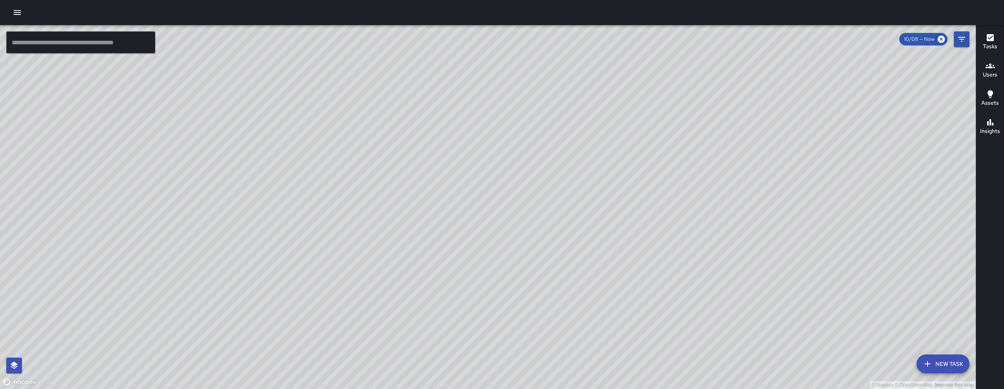
click at [13, 16] on icon "button" at bounding box center [17, 12] width 9 height 9
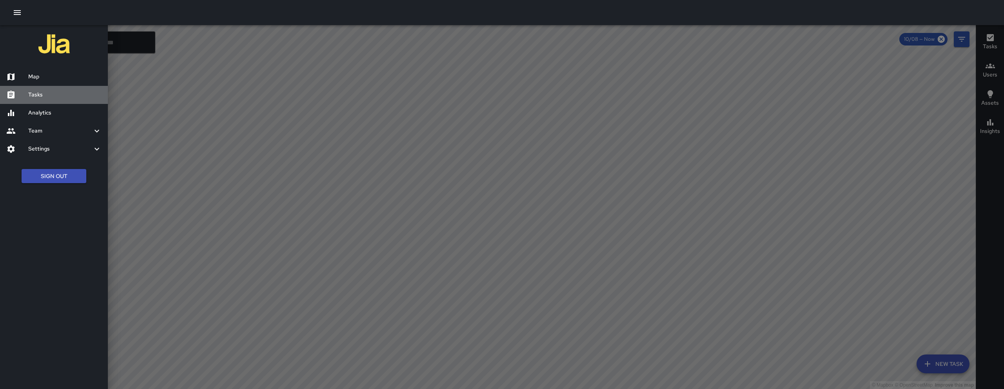
click at [51, 95] on h6 "Tasks" at bounding box center [64, 95] width 73 height 9
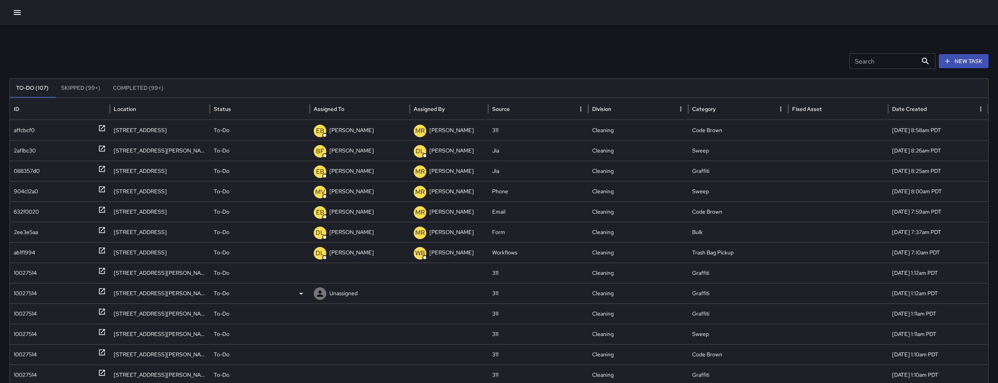
click at [39, 294] on div "10027514" at bounding box center [60, 294] width 92 height 20
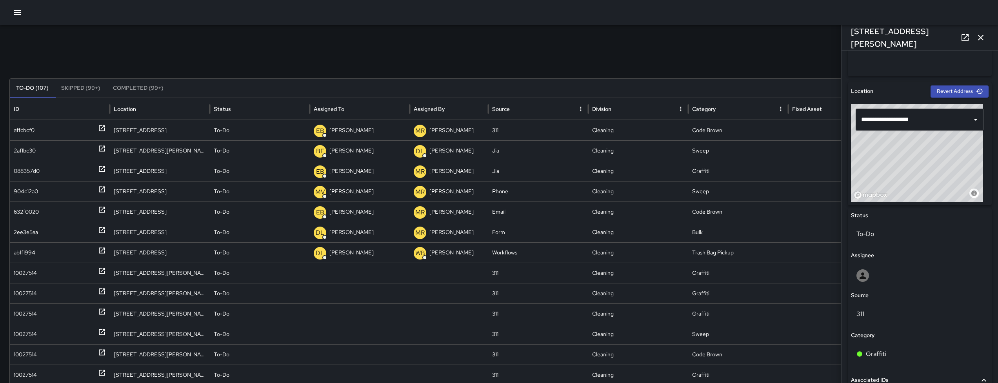
scroll to position [399, 0]
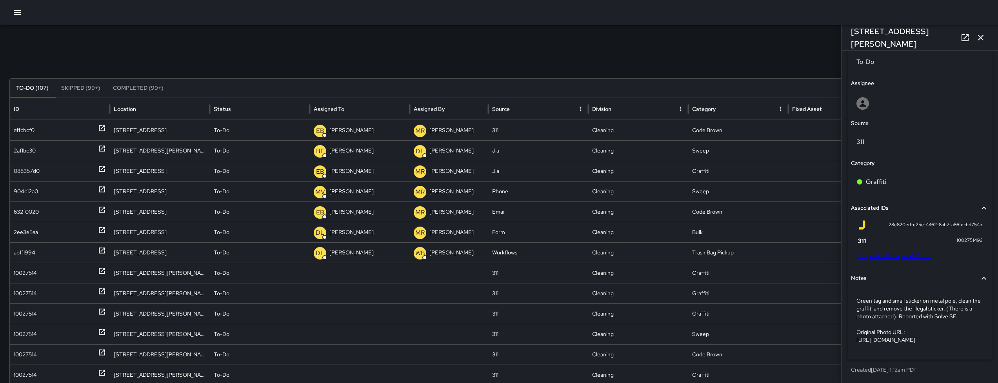
click at [902, 252] on link "Original 311 Request Photo" at bounding box center [895, 256] width 75 height 8
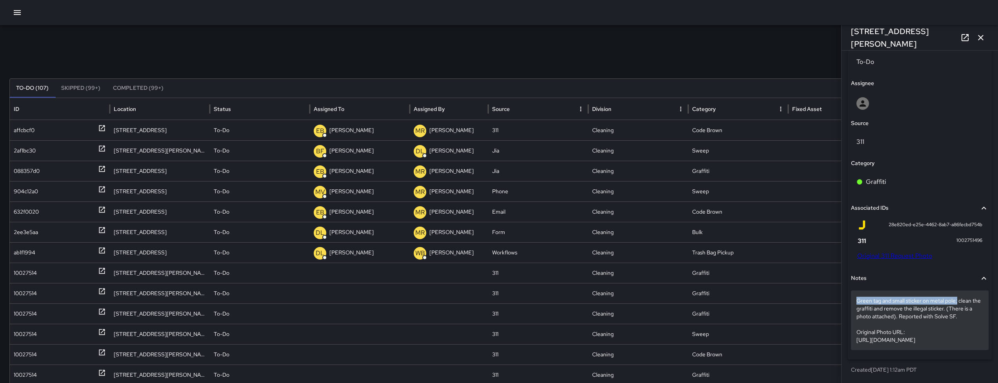
drag, startPoint x: 866, startPoint y: 294, endPoint x: 958, endPoint y: 296, distance: 92.6
click at [958, 296] on div "Green tag and small sticker on metal pole; clean the graffiti and remove the il…" at bounding box center [920, 321] width 138 height 60
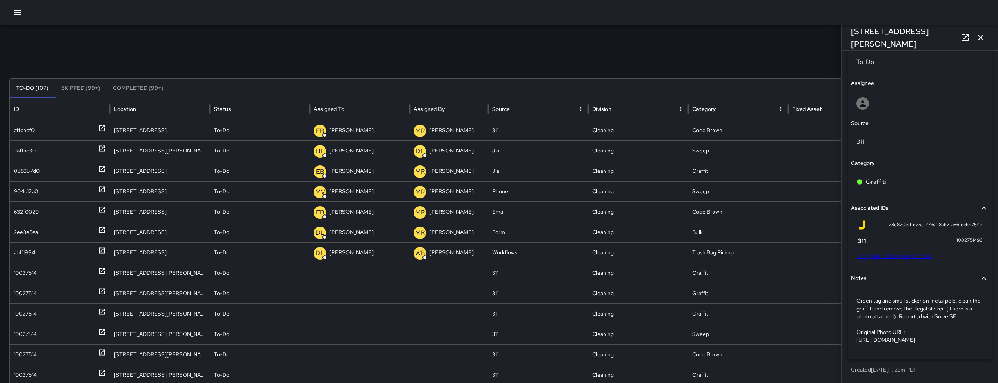
scroll to position [361, 0]
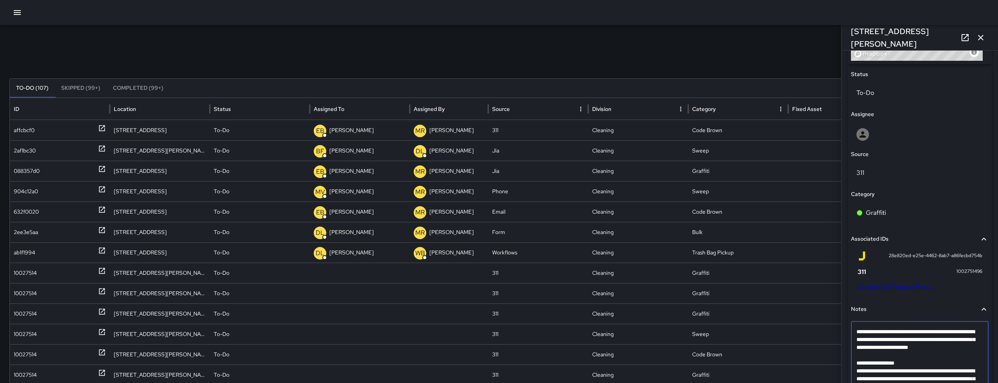
drag, startPoint x: 957, startPoint y: 333, endPoint x: 856, endPoint y: 332, distance: 100.8
click at [856, 332] on div "**********" at bounding box center [920, 360] width 138 height 76
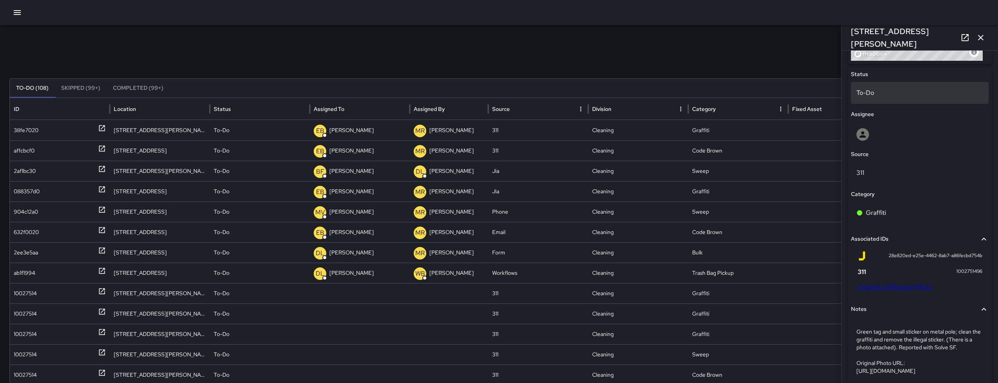
click at [895, 98] on div "To-Do" at bounding box center [920, 93] width 138 height 22
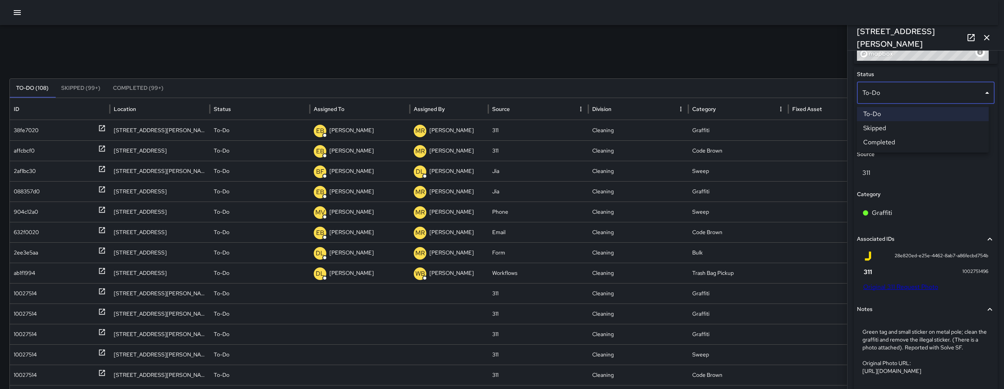
click at [889, 123] on li "Skipped" at bounding box center [923, 128] width 132 height 14
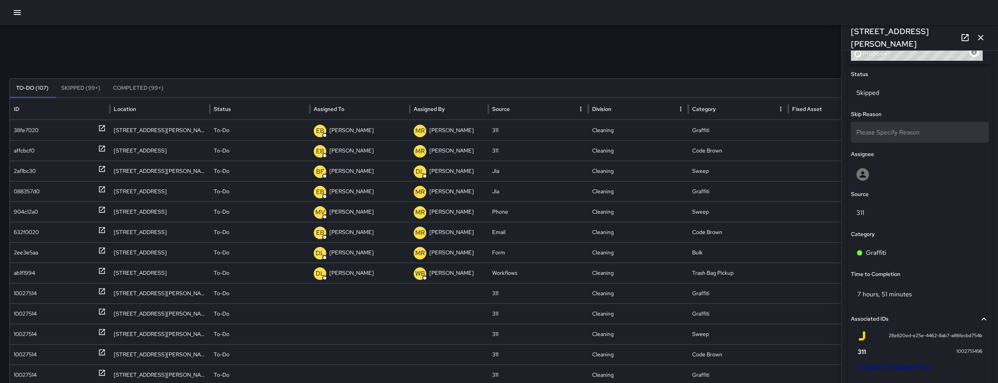
click at [889, 127] on div "Please Specify Reason" at bounding box center [920, 132] width 138 height 21
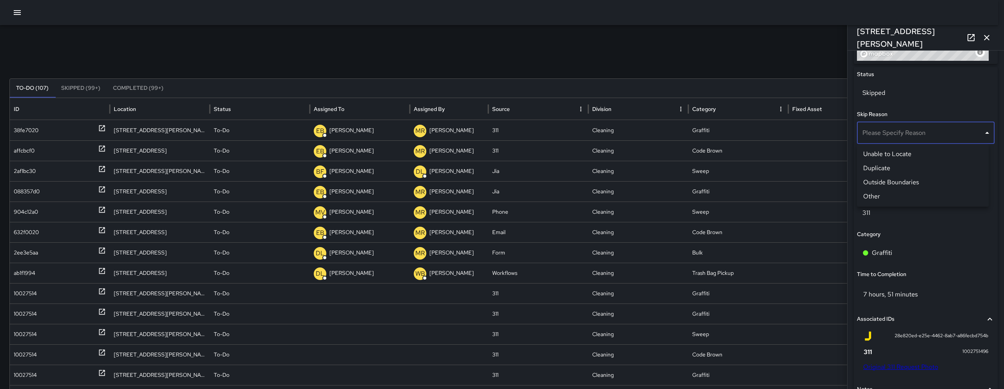
click at [885, 166] on li "Duplicate" at bounding box center [923, 168] width 132 height 14
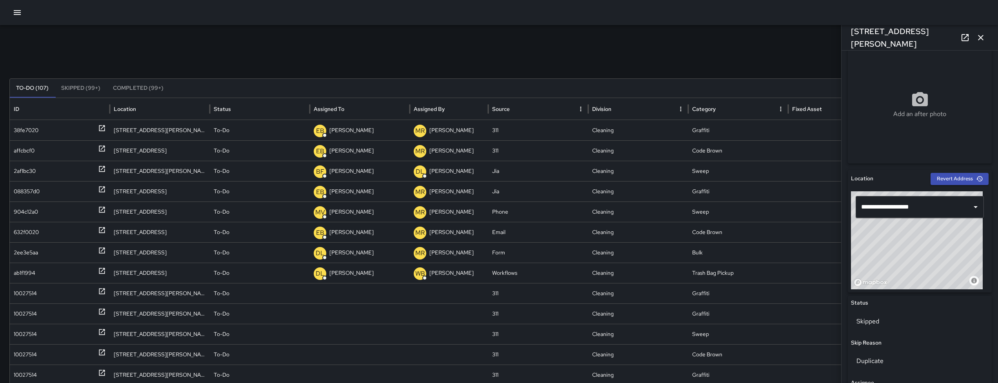
scroll to position [0, 0]
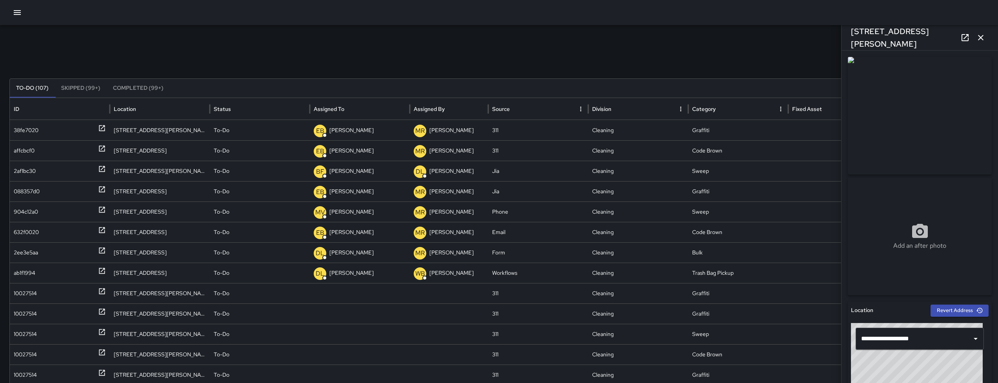
click at [981, 37] on icon "button" at bounding box center [980, 37] width 5 height 5
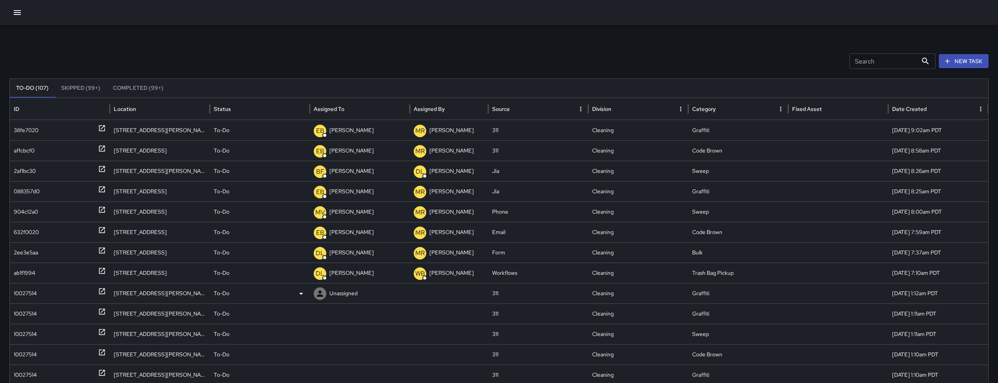
click at [14, 294] on div "10027514" at bounding box center [25, 294] width 23 height 20
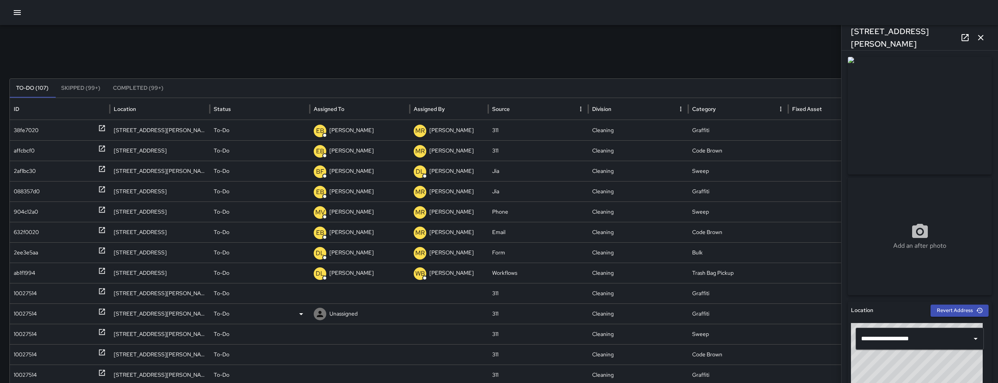
click at [16, 312] on div "10027514" at bounding box center [25, 314] width 23 height 20
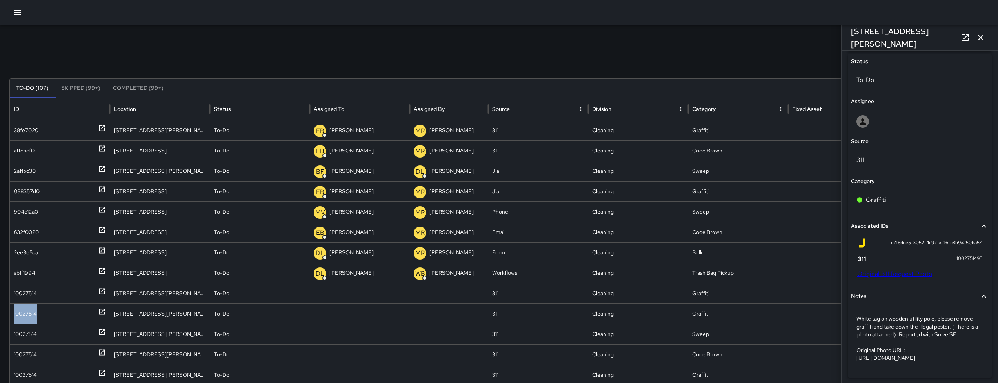
scroll to position [407, 0]
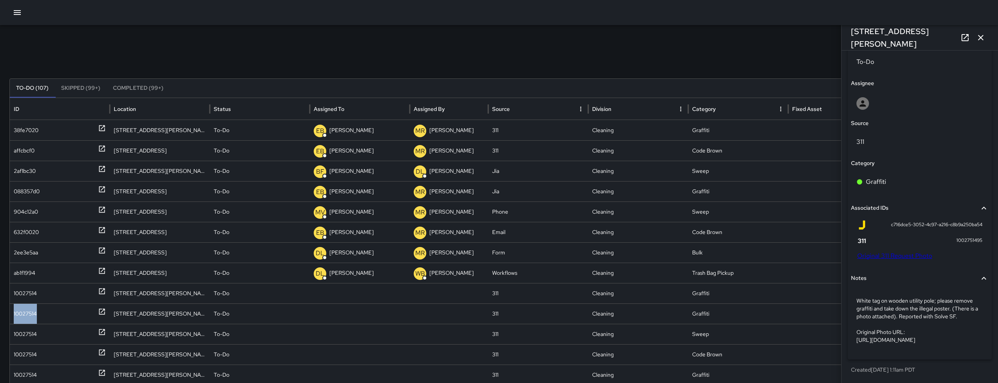
click at [901, 252] on link "Original 311 Request Photo" at bounding box center [895, 256] width 75 height 8
click at [29, 331] on div "10027514" at bounding box center [25, 334] width 23 height 20
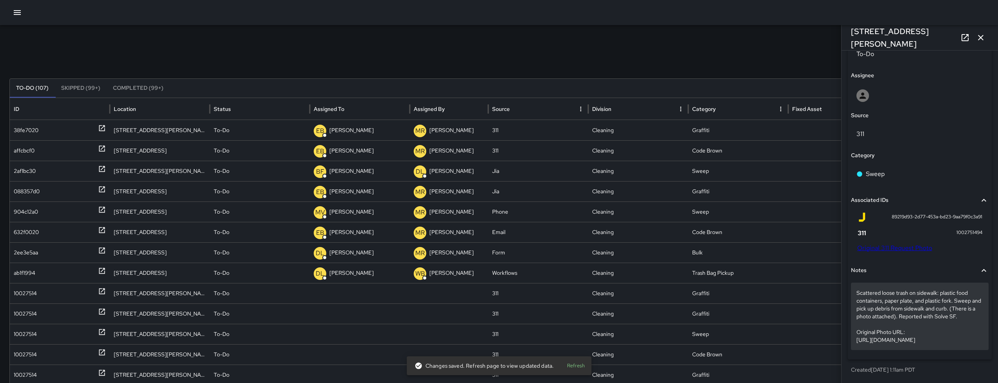
scroll to position [415, 0]
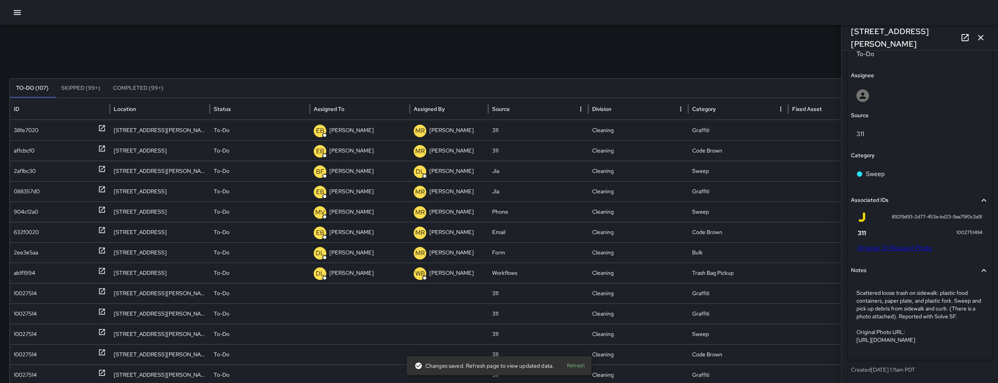
click at [900, 244] on link "Original 311 Request Photo" at bounding box center [895, 248] width 75 height 8
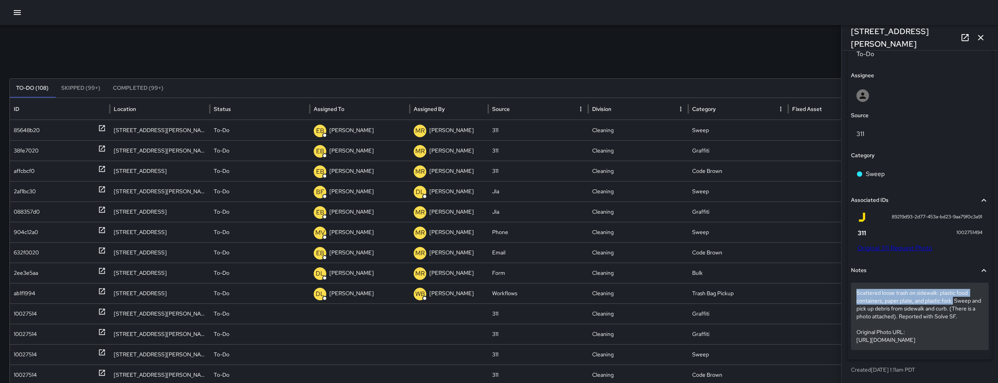
drag, startPoint x: 856, startPoint y: 278, endPoint x: 954, endPoint y: 288, distance: 98.3
click at [954, 288] on div "Scattered loose trash on sidewalk: plastic food containers, paper plate, and pl…" at bounding box center [920, 316] width 138 height 67
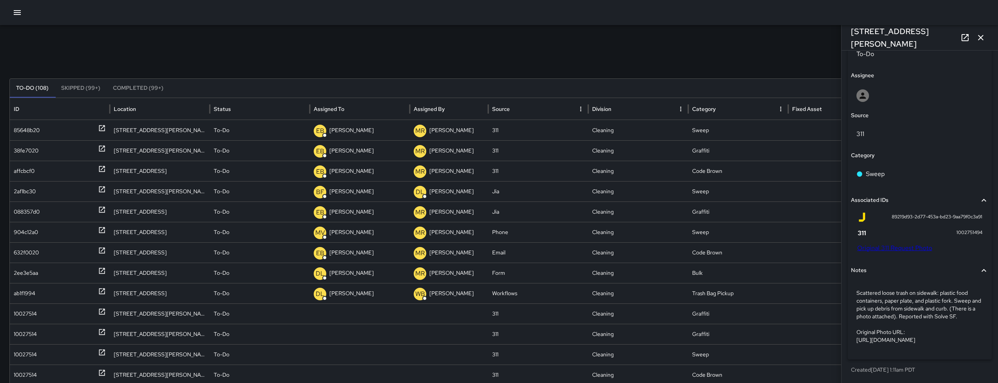
scroll to position [361, 0]
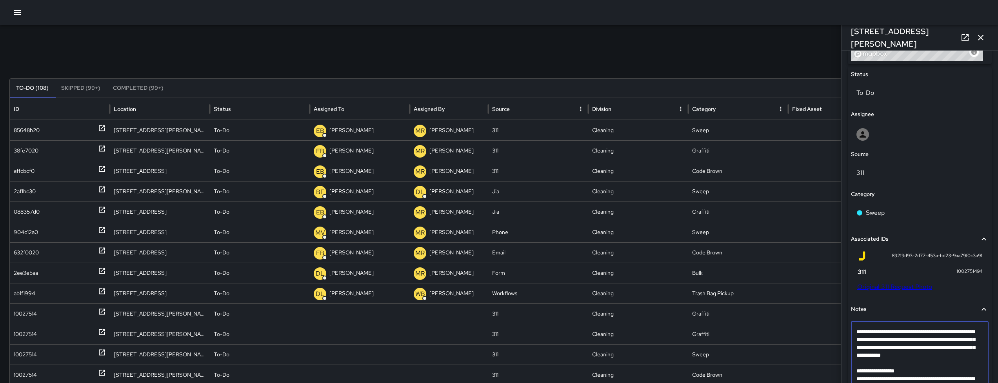
drag, startPoint x: 954, startPoint y: 341, endPoint x: 855, endPoint y: 332, distance: 99.2
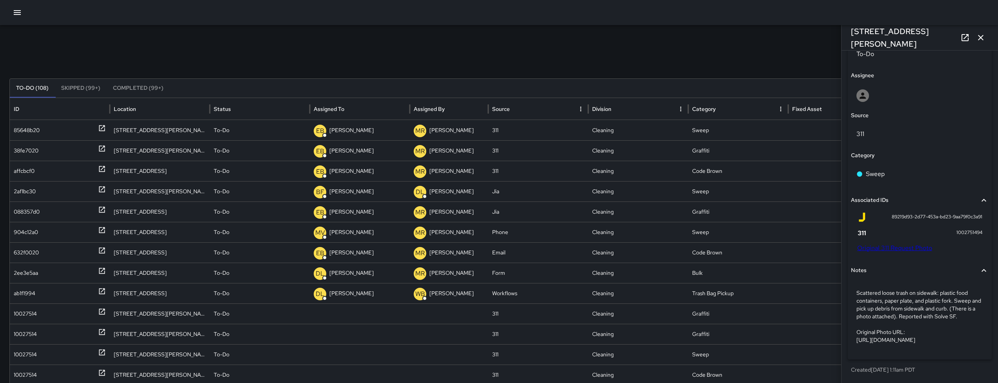
scroll to position [262, 0]
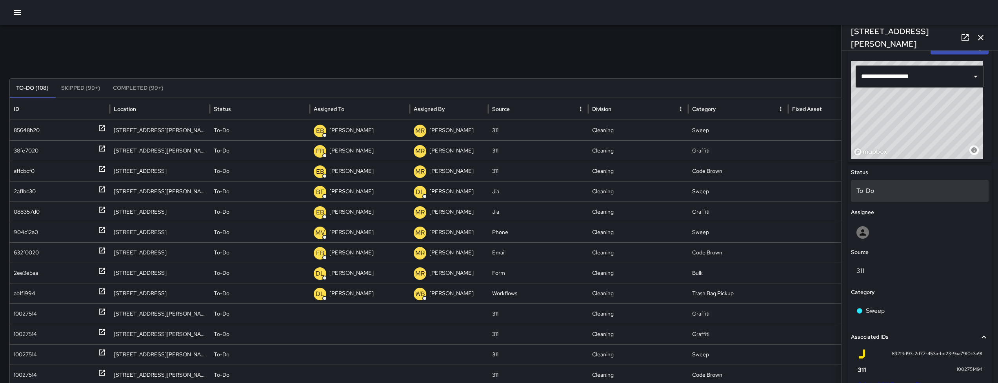
click at [885, 195] on p "To-Do" at bounding box center [920, 190] width 127 height 9
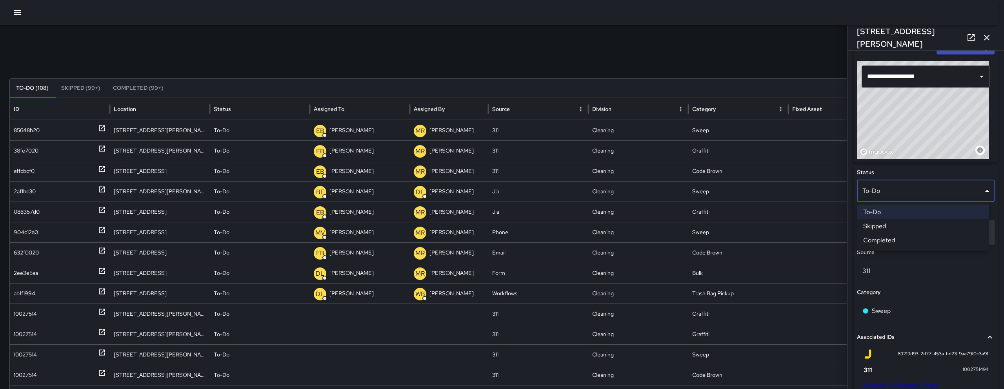
click at [890, 222] on li "Skipped" at bounding box center [923, 226] width 132 height 14
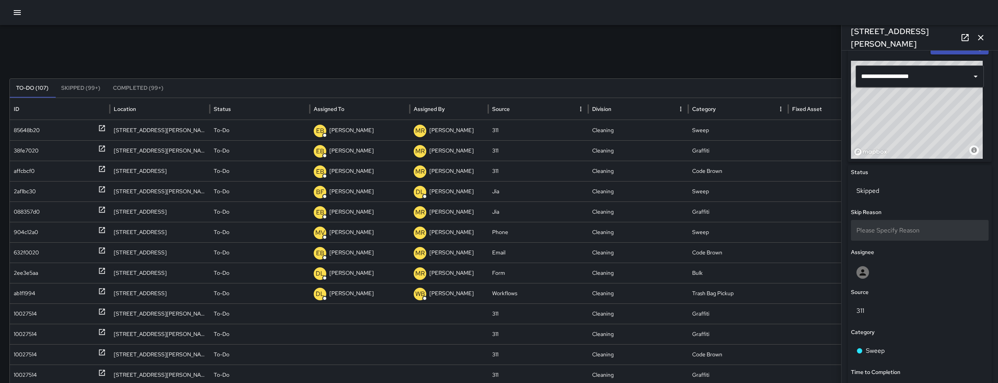
click at [893, 227] on span "Please Specify Reason" at bounding box center [888, 230] width 63 height 8
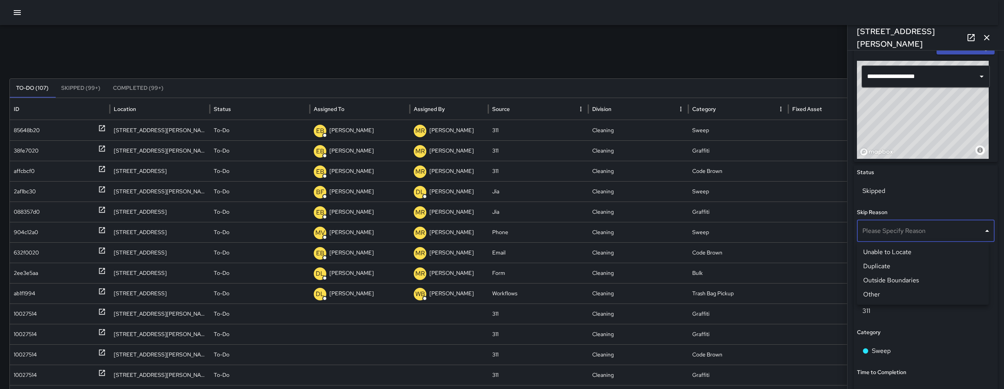
click at [888, 263] on li "Duplicate" at bounding box center [923, 266] width 132 height 14
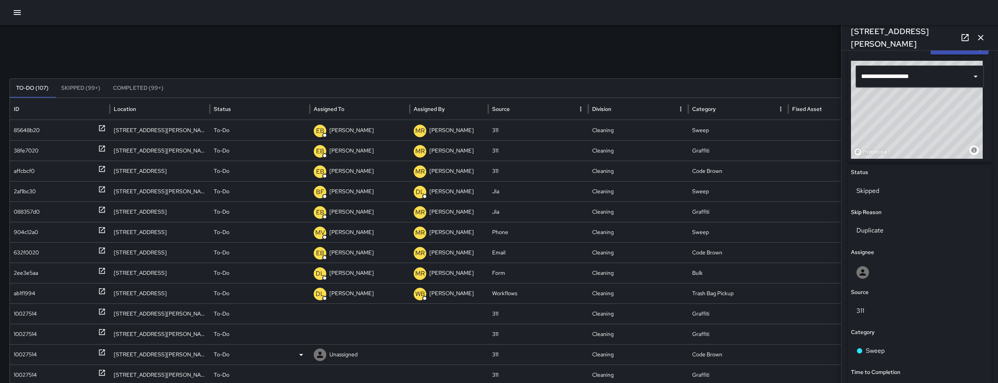
click at [26, 350] on div "10027514" at bounding box center [25, 355] width 23 height 20
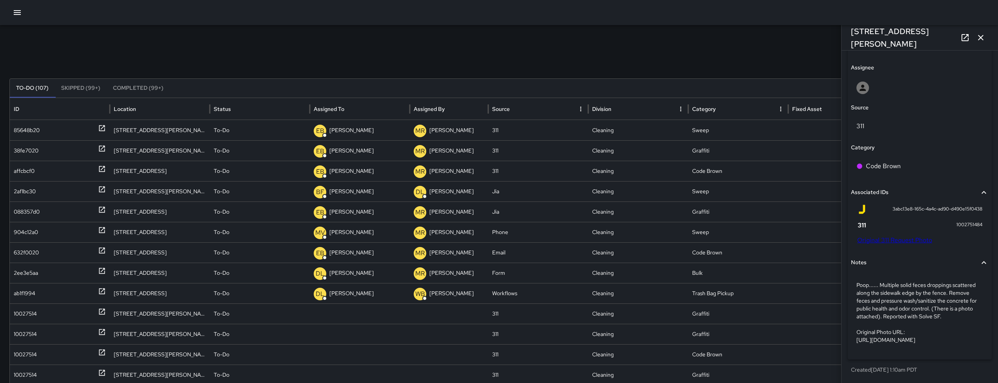
scroll to position [420, 0]
click at [886, 236] on link "Original 311 Request Photo" at bounding box center [895, 240] width 75 height 8
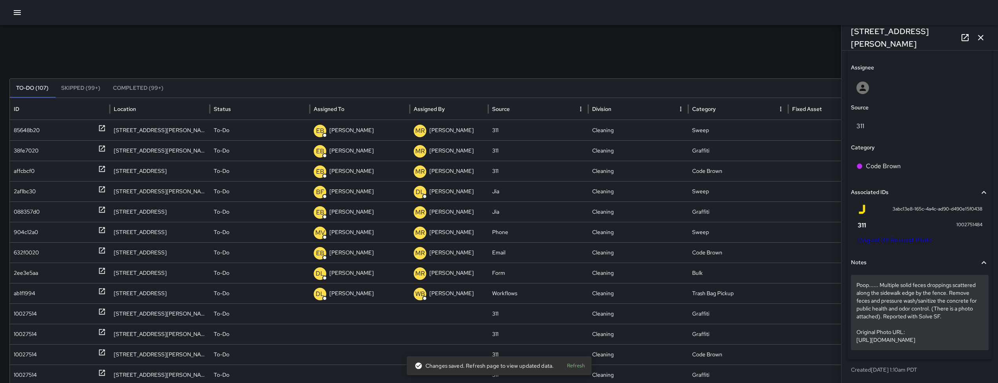
click at [905, 281] on p "Poop...... Multiple solid feces droppings scattered along the sidewalk edge by …" at bounding box center [920, 312] width 127 height 63
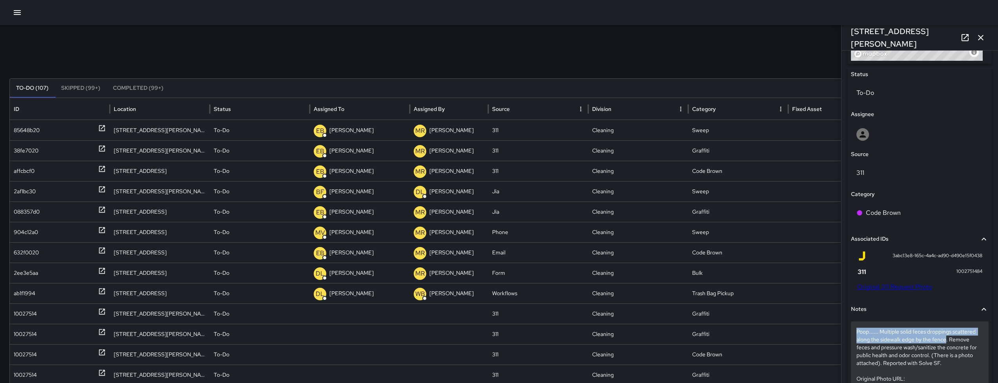
drag, startPoint x: 854, startPoint y: 332, endPoint x: 947, endPoint y: 341, distance: 93.9
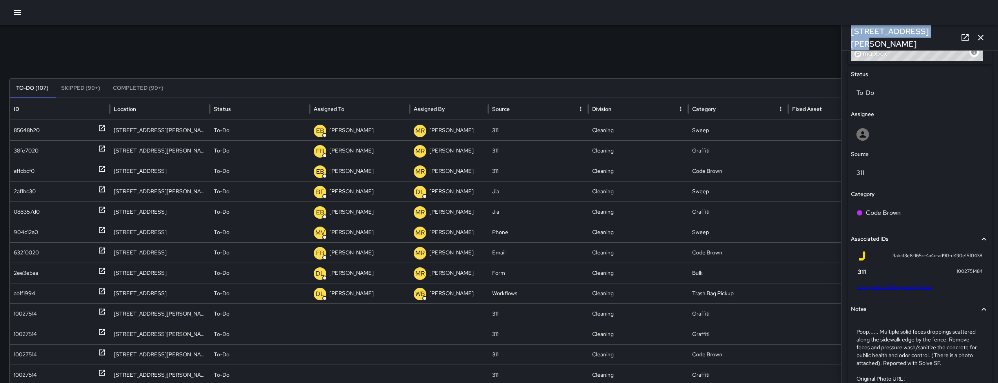
drag, startPoint x: 931, startPoint y: 36, endPoint x: 844, endPoint y: 39, distance: 87.2
click at [844, 39] on div "1651 Harrison Street" at bounding box center [920, 37] width 157 height 25
copy h6 "1651 Harrison Street"
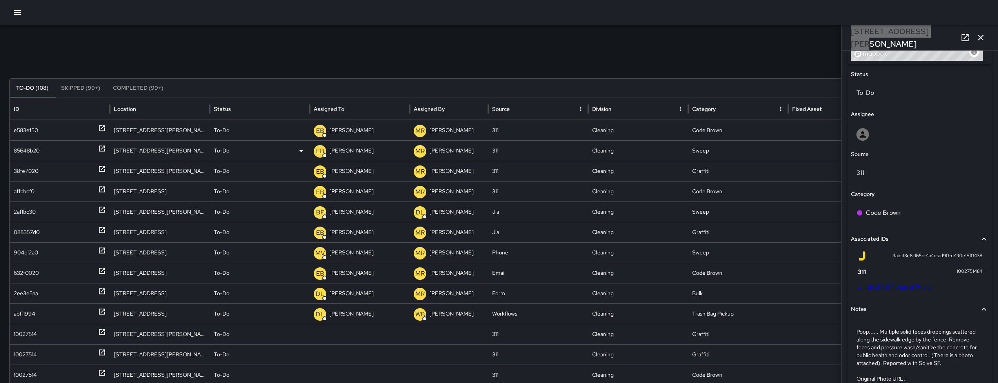
scroll to position [359, 0]
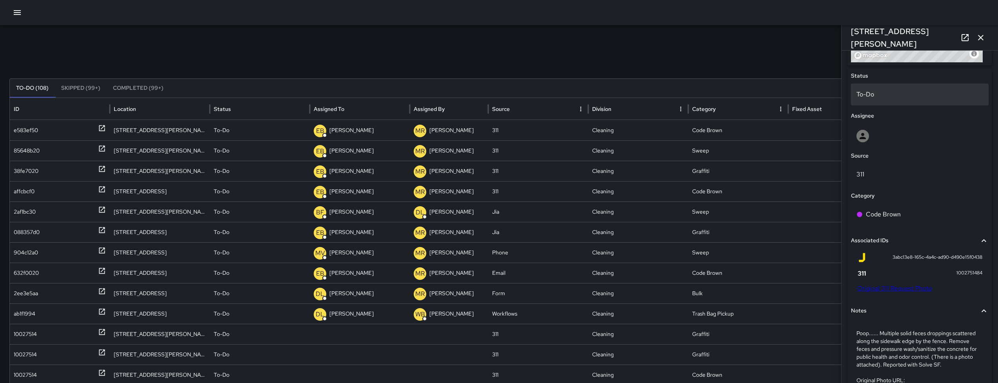
click at [870, 100] on div "To-Do" at bounding box center [920, 95] width 138 height 22
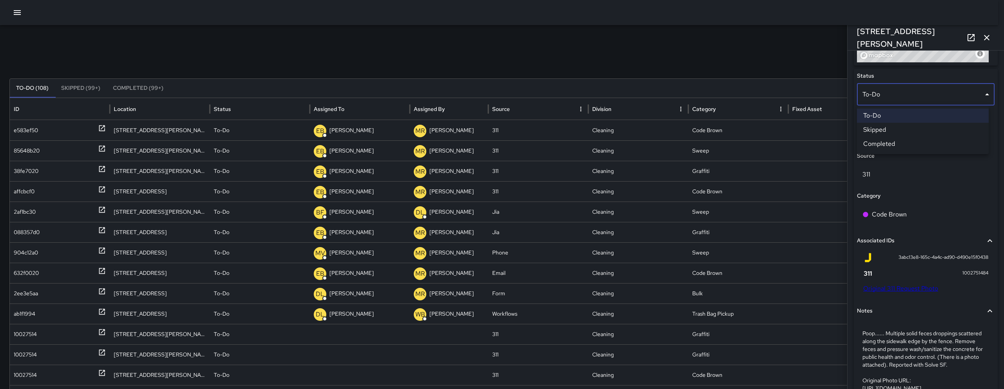
click at [879, 125] on li "Skipped" at bounding box center [923, 130] width 132 height 14
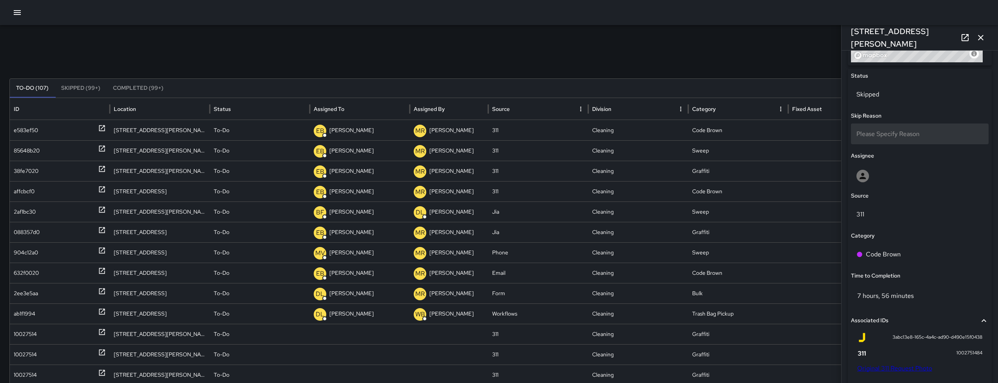
click at [881, 134] on span "Please Specify Reason" at bounding box center [888, 134] width 63 height 8
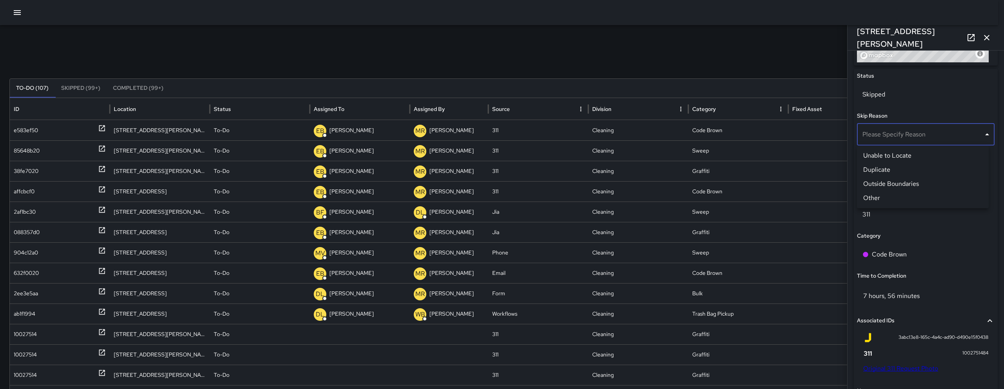
click at [887, 167] on li "Duplicate" at bounding box center [923, 170] width 132 height 14
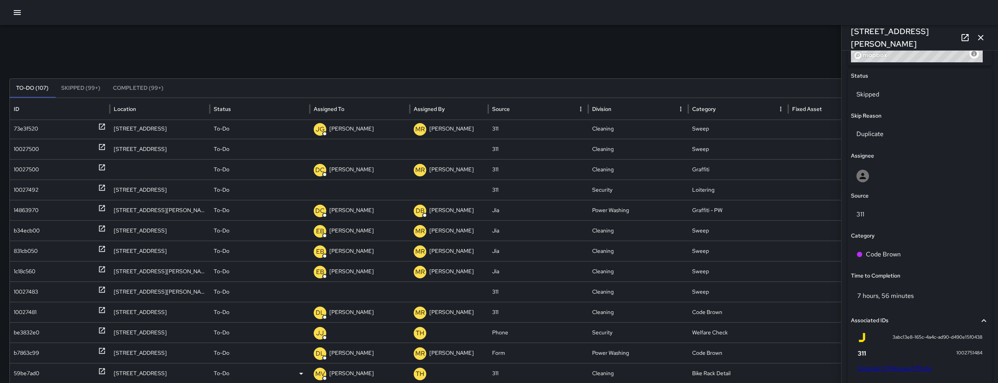
scroll to position [319, 0]
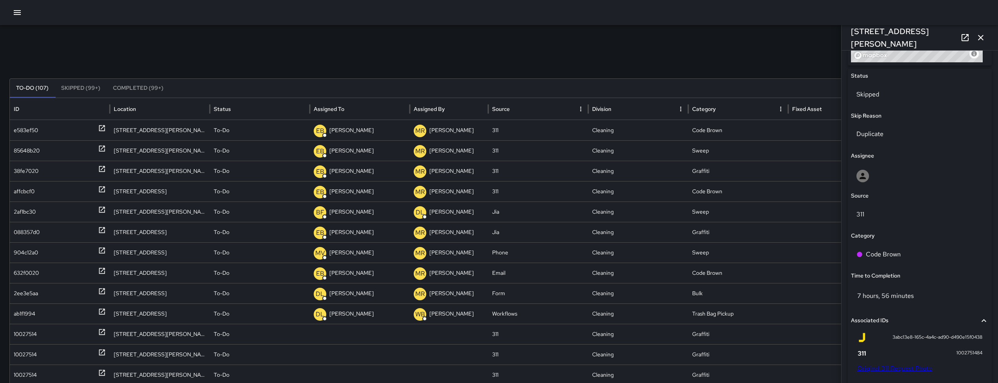
click at [985, 35] on icon "button" at bounding box center [980, 37] width 9 height 9
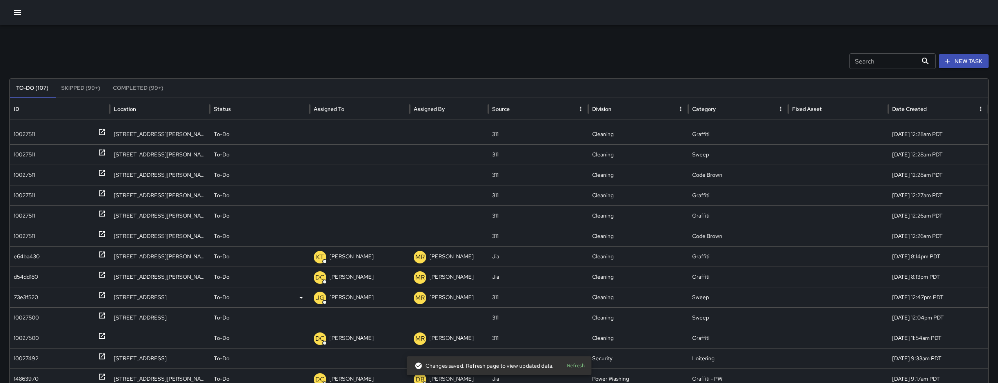
click at [24, 297] on div "73e3f520" at bounding box center [26, 298] width 24 height 20
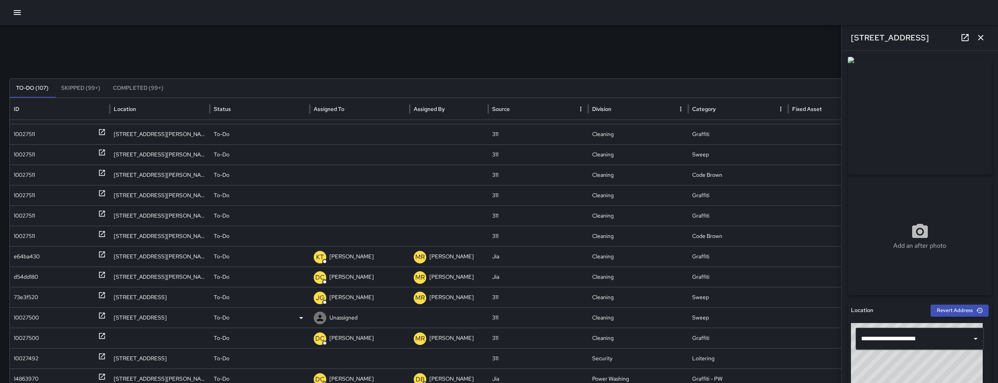
click at [21, 312] on div "10027500" at bounding box center [26, 318] width 25 height 20
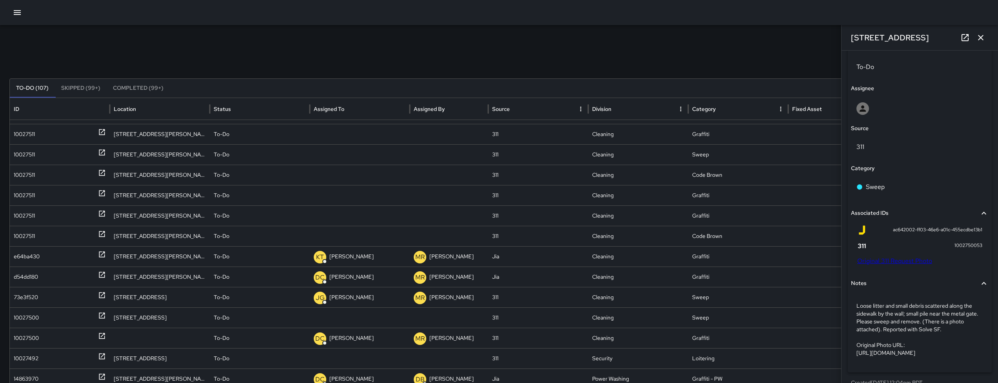
click at [896, 262] on link "Original 311 Request Photo" at bounding box center [895, 261] width 75 height 8
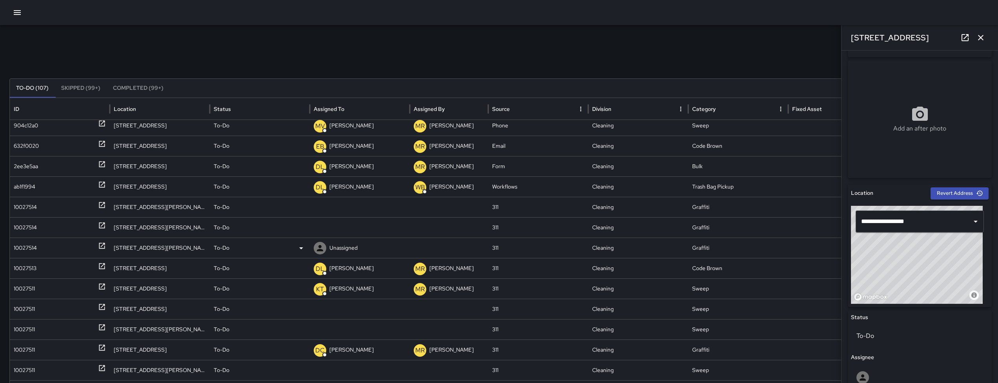
click at [26, 248] on div "10027514" at bounding box center [25, 248] width 23 height 20
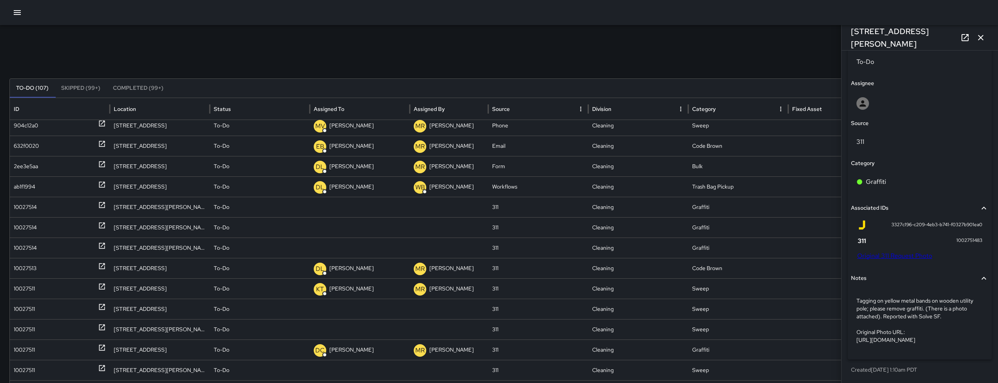
click at [882, 244] on div "3327c196-c209-4eb3-b741-f0327b901ea0 1002751483 Original 311 Request Photo" at bounding box center [920, 241] width 138 height 49
click at [885, 252] on link "Original 311 Request Photo" at bounding box center [895, 256] width 75 height 8
drag, startPoint x: 931, startPoint y: 37, endPoint x: 901, endPoint y: 41, distance: 30.9
click at [920, 40] on div "1500 Harrison Street" at bounding box center [920, 37] width 157 height 25
drag, startPoint x: 901, startPoint y: 41, endPoint x: 854, endPoint y: 44, distance: 47.2
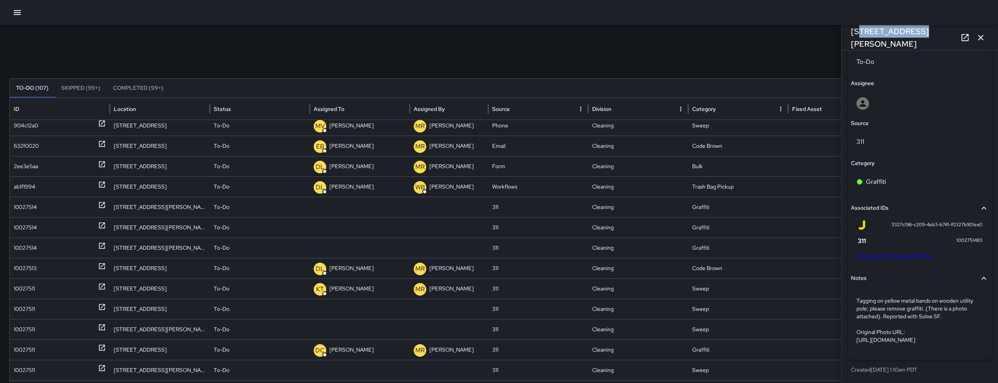
click at [854, 44] on div "1500 Harrison Street" at bounding box center [920, 37] width 157 height 25
click at [850, 45] on div "1500 Harrison Street" at bounding box center [920, 37] width 157 height 25
drag, startPoint x: 940, startPoint y: 36, endPoint x: 848, endPoint y: 40, distance: 92.7
click at [848, 40] on div "1500 Harrison Street" at bounding box center [920, 37] width 157 height 25
copy h6 "1500 Harrison Street"
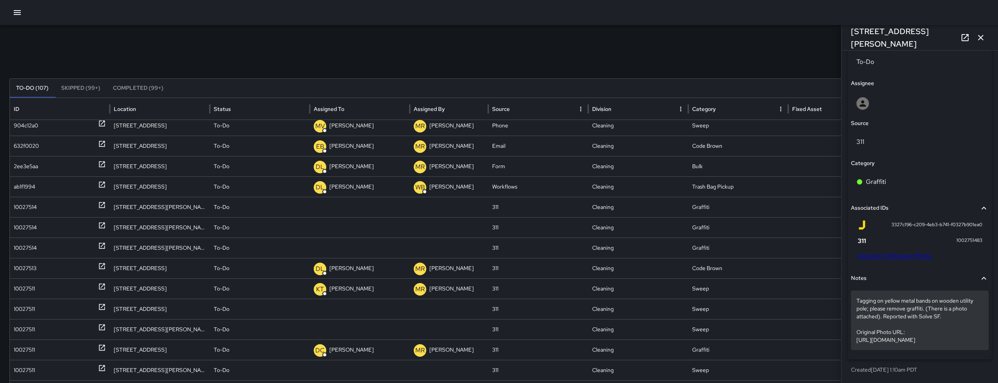
click at [876, 297] on p "Tagging on yellow metal bands on wooden utility pole; please remove graffiti. (…" at bounding box center [920, 320] width 127 height 47
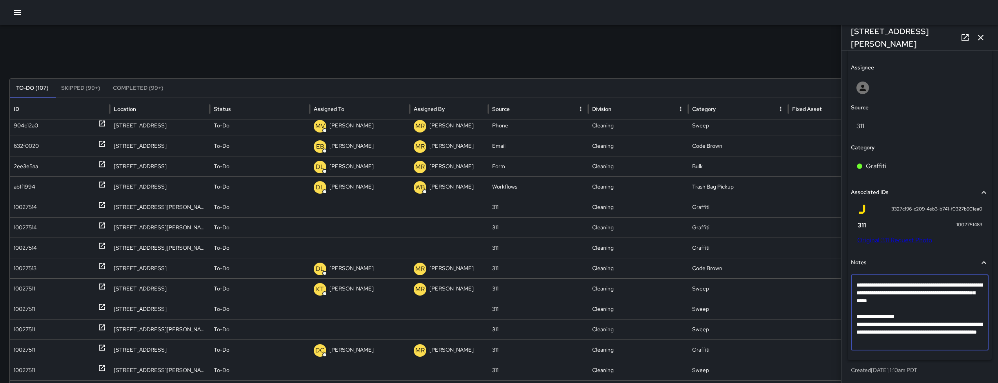
scroll to position [361, 0]
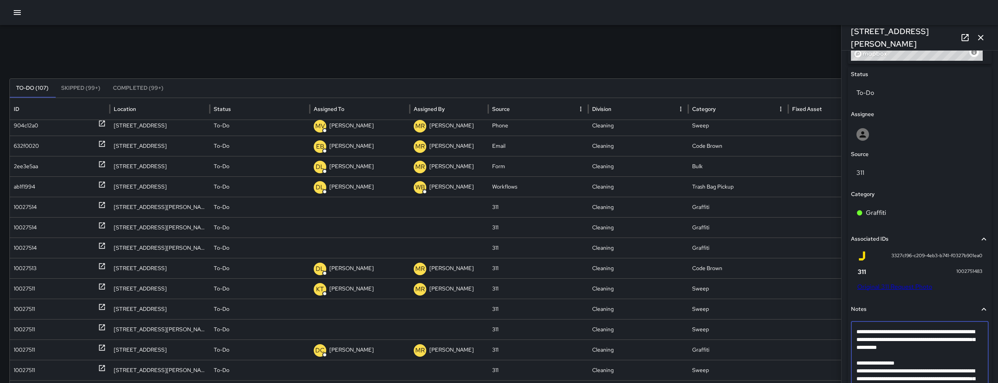
drag, startPoint x: 857, startPoint y: 332, endPoint x: 867, endPoint y: 341, distance: 14.2
click at [867, 341] on textarea "**********" at bounding box center [917, 359] width 121 height 63
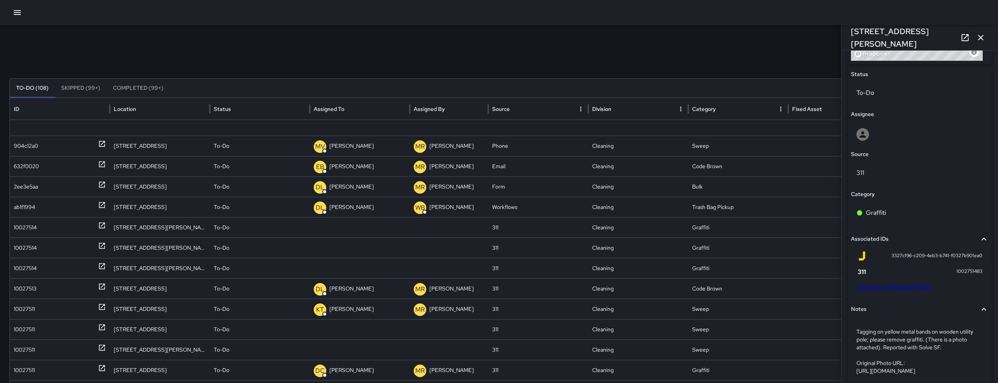
scroll to position [138, 0]
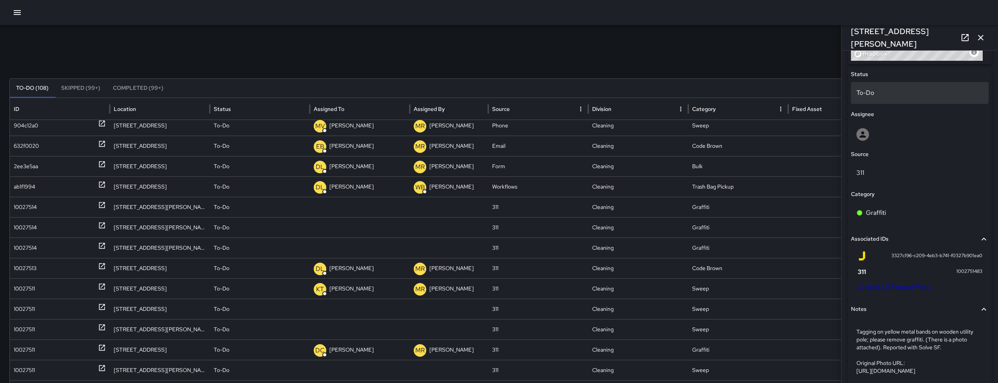
click at [893, 101] on div "To-Do" at bounding box center [920, 93] width 138 height 22
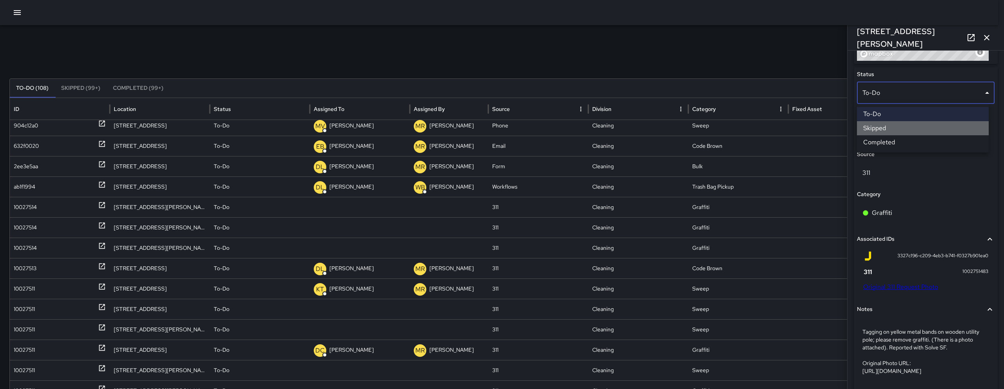
click at [890, 126] on li "Skipped" at bounding box center [923, 128] width 132 height 14
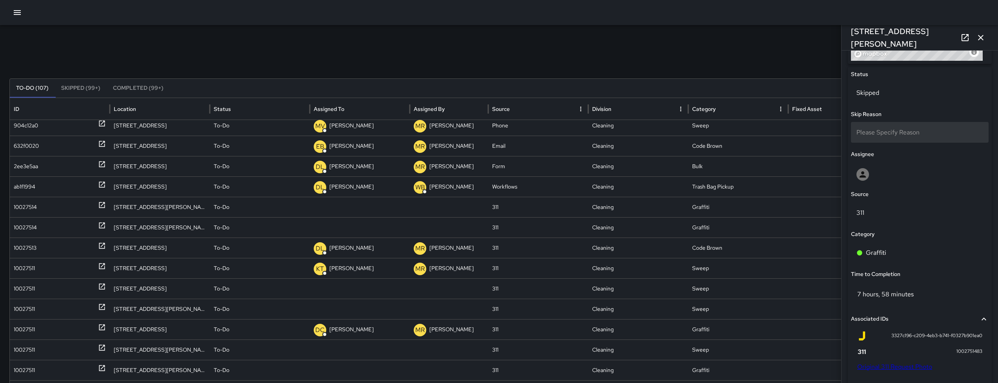
click at [890, 126] on div "Please Specify Reason" at bounding box center [920, 132] width 138 height 21
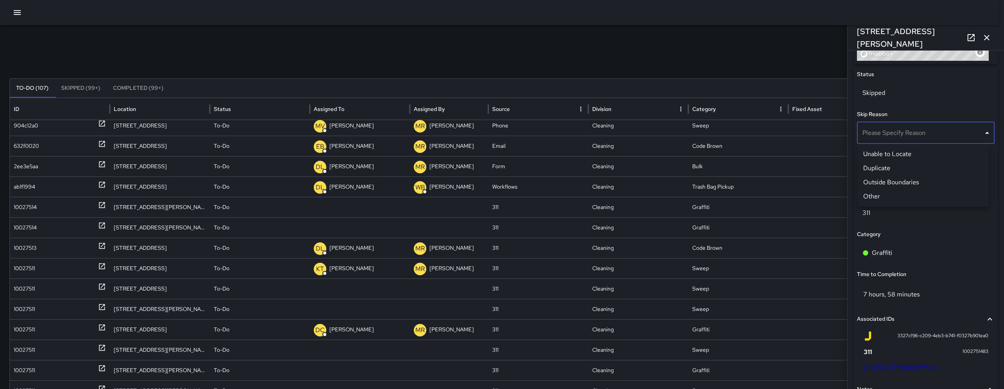
click at [897, 163] on li "Duplicate" at bounding box center [923, 168] width 132 height 14
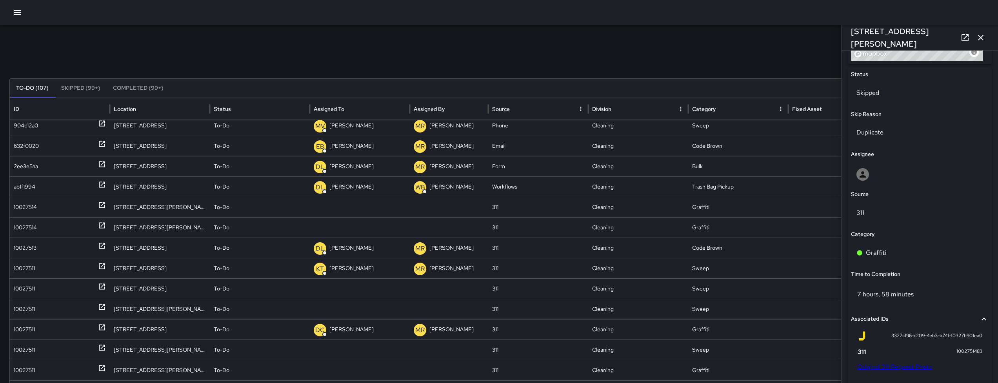
click at [977, 38] on icon "button" at bounding box center [980, 37] width 9 height 9
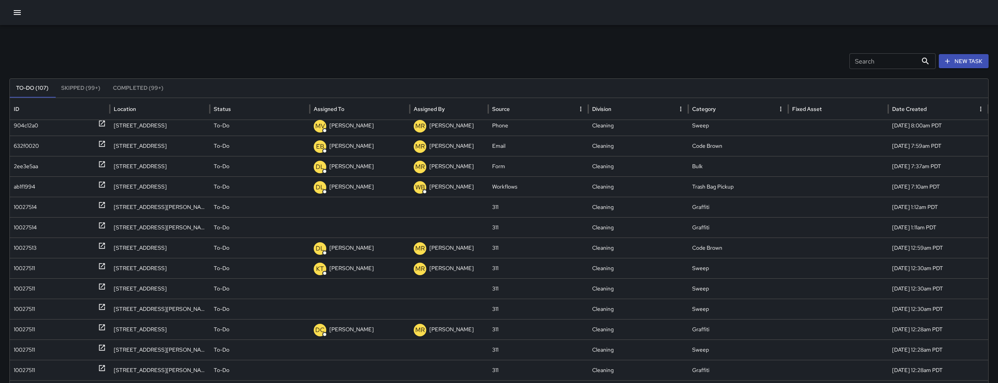
scroll to position [136, 0]
click at [24, 288] on div "10027511" at bounding box center [24, 291] width 21 height 20
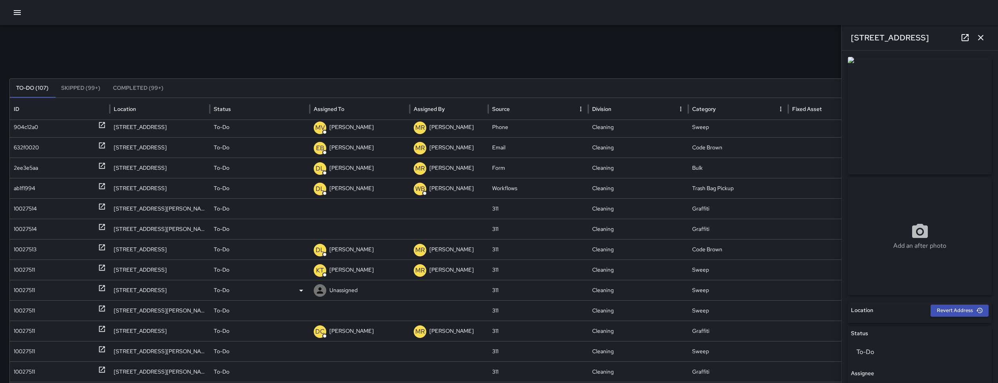
click at [24, 288] on div "10027511" at bounding box center [24, 291] width 21 height 20
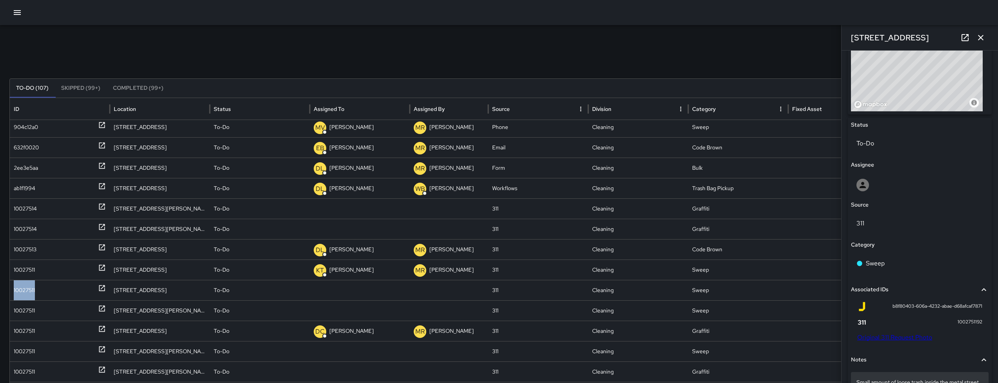
scroll to position [423, 0]
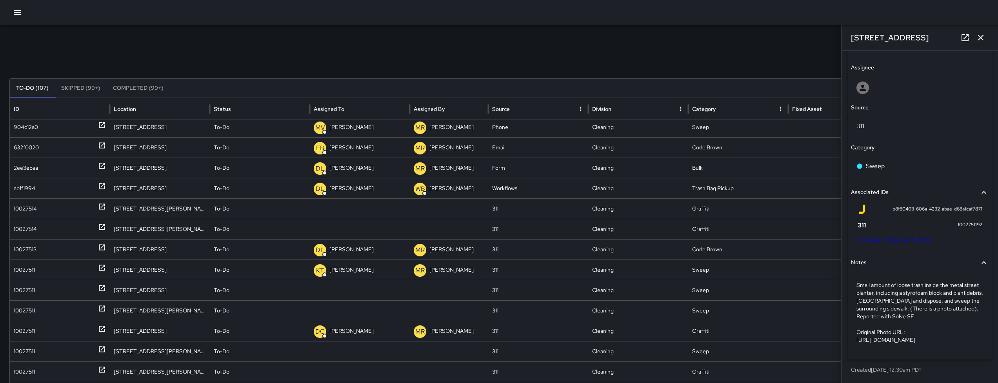
click at [891, 219] on div "b8f80403-606a-4232-abae-d68afcaf7871 1002751192 Original 311 Request Photo" at bounding box center [920, 225] width 125 height 40
click at [891, 236] on link "Original 311 Request Photo" at bounding box center [895, 240] width 75 height 8
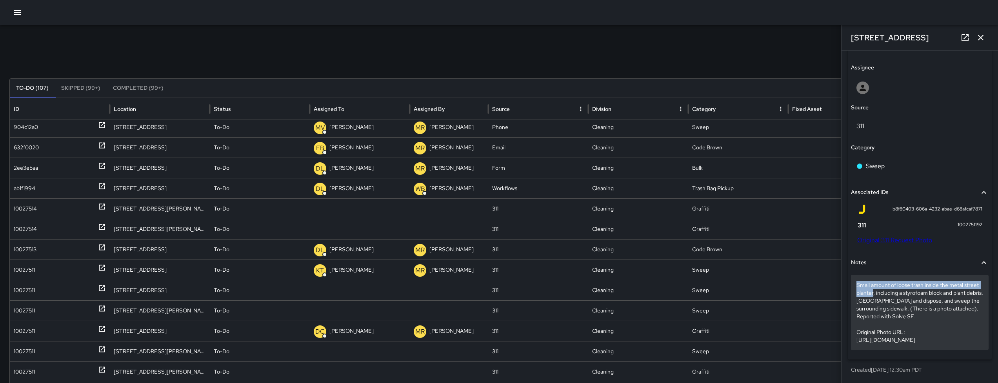
drag, startPoint x: 854, startPoint y: 270, endPoint x: 889, endPoint y: 278, distance: 35.9
click at [889, 278] on div "Small amount of loose trash inside the metal street planter, including a styrof…" at bounding box center [920, 312] width 138 height 75
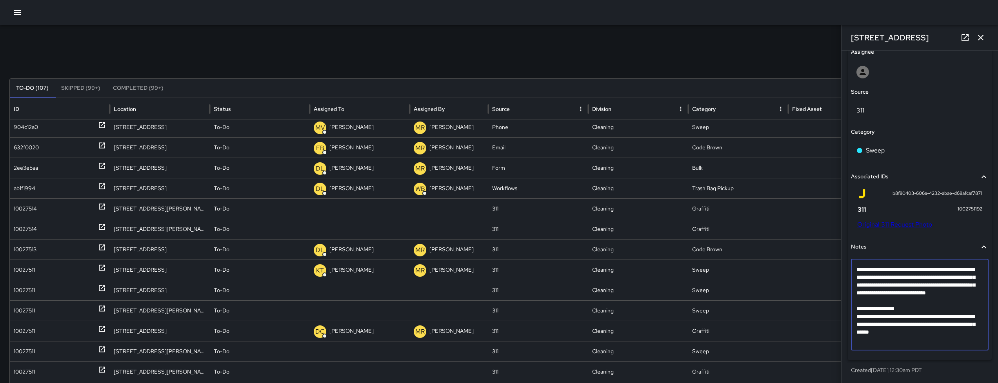
scroll to position [361, 0]
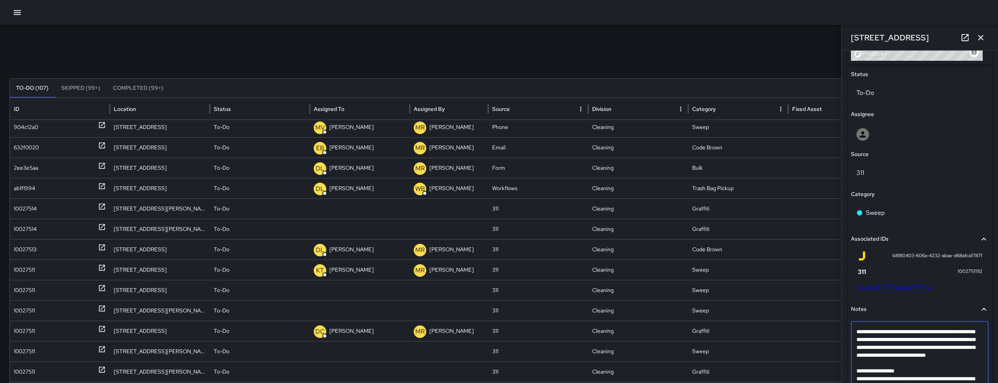
drag, startPoint x: 890, startPoint y: 341, endPoint x: 858, endPoint y: 333, distance: 32.4
click at [858, 332] on textarea "**********" at bounding box center [917, 367] width 121 height 78
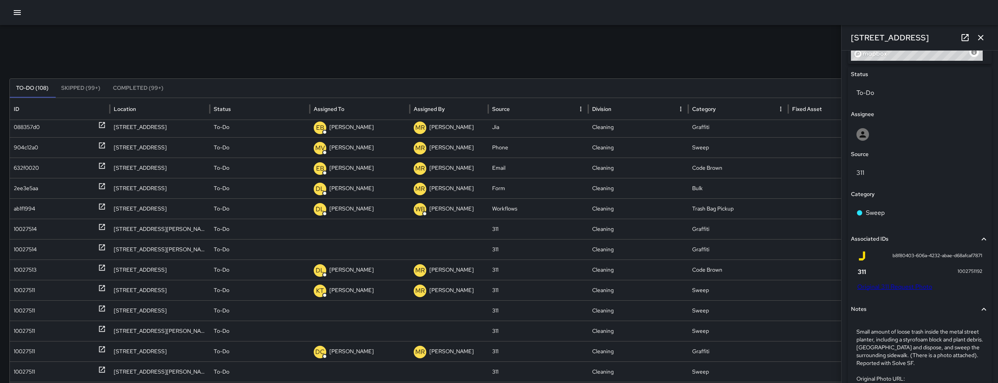
scroll to position [136, 0]
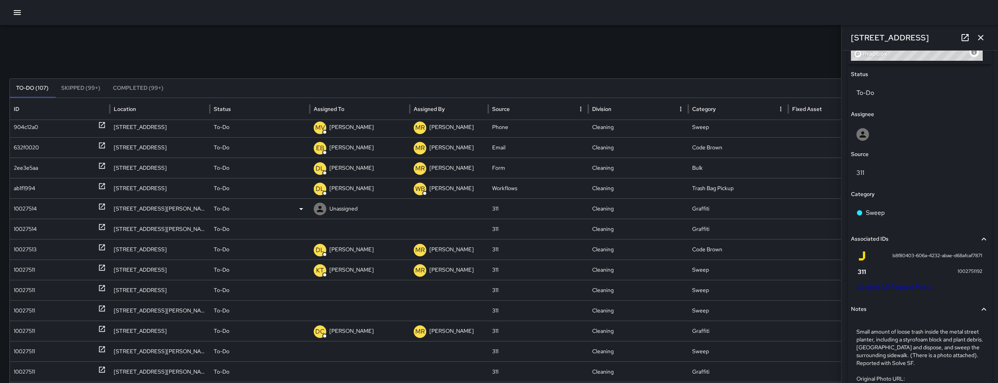
click at [21, 208] on div "10027514" at bounding box center [25, 209] width 23 height 20
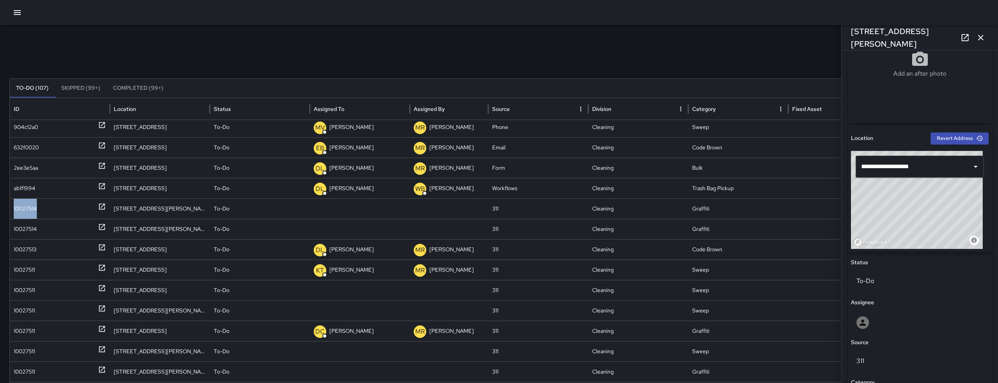
scroll to position [390, 0]
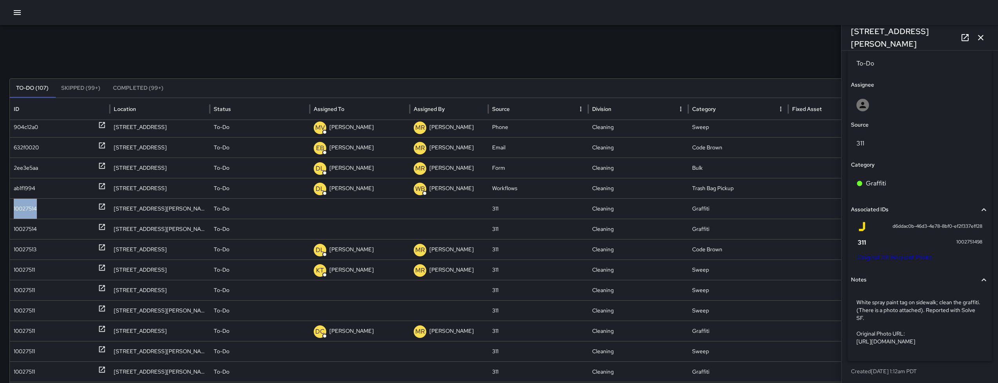
click at [874, 257] on link "Original 311 Request Photo" at bounding box center [895, 257] width 75 height 8
click at [28, 228] on div "10027514" at bounding box center [25, 229] width 23 height 20
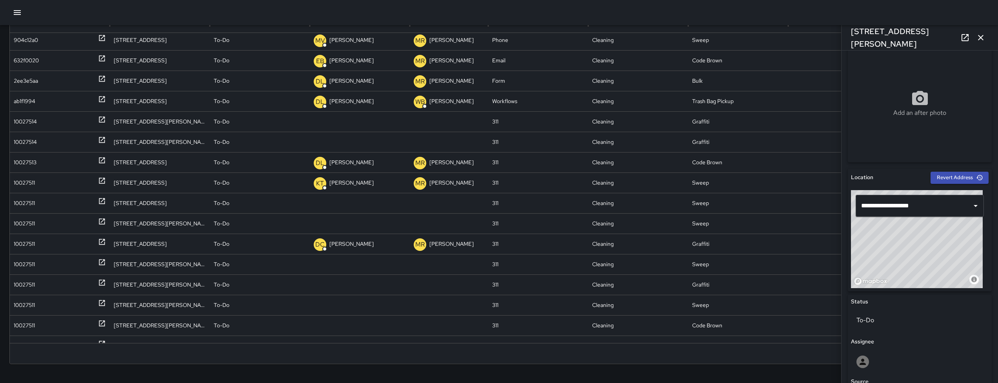
scroll to position [363, 0]
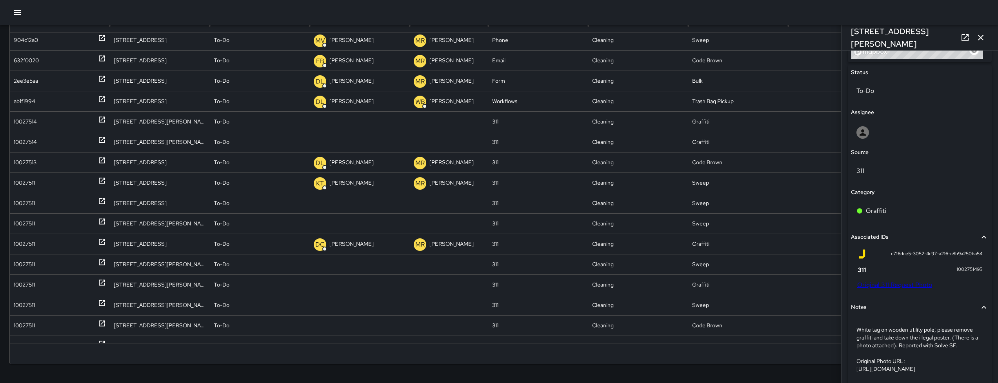
click at [900, 283] on link "Original 311 Request Photo" at bounding box center [895, 285] width 75 height 8
click at [20, 13] on icon "button" at bounding box center [17, 12] width 9 height 9
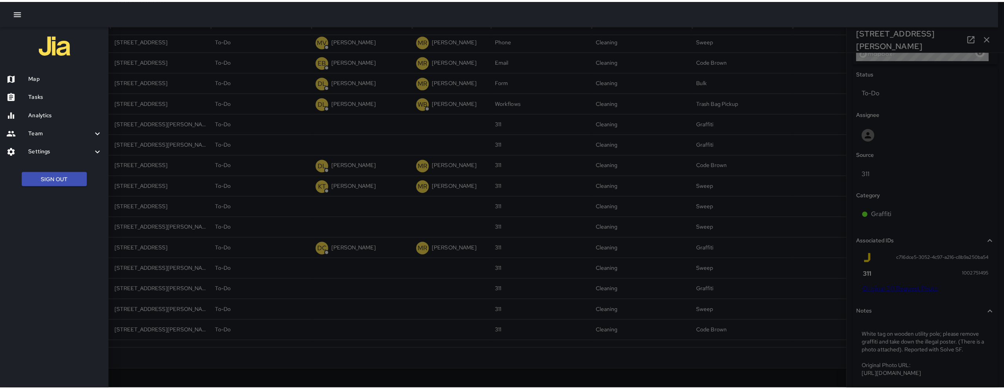
scroll to position [81, 0]
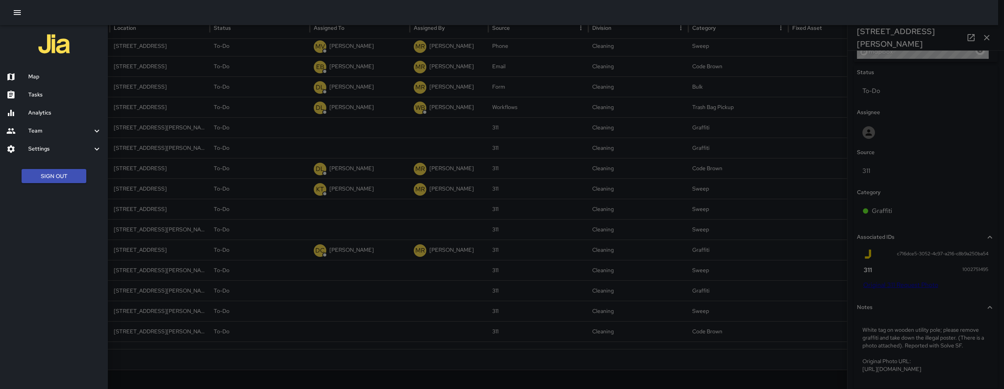
click at [38, 84] on div "Map" at bounding box center [54, 77] width 108 height 18
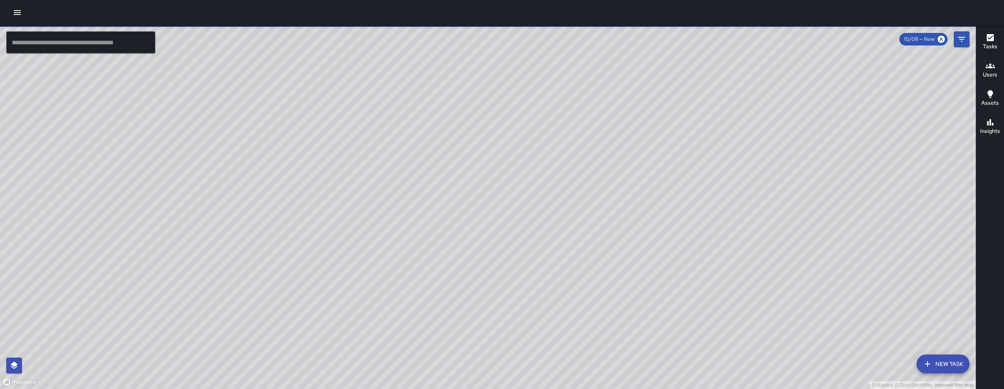
drag, startPoint x: 442, startPoint y: 346, endPoint x: 365, endPoint y: 285, distance: 98.0
click at [369, 294] on div "© Mapbox © OpenStreetMap Improve this map" at bounding box center [488, 207] width 976 height 364
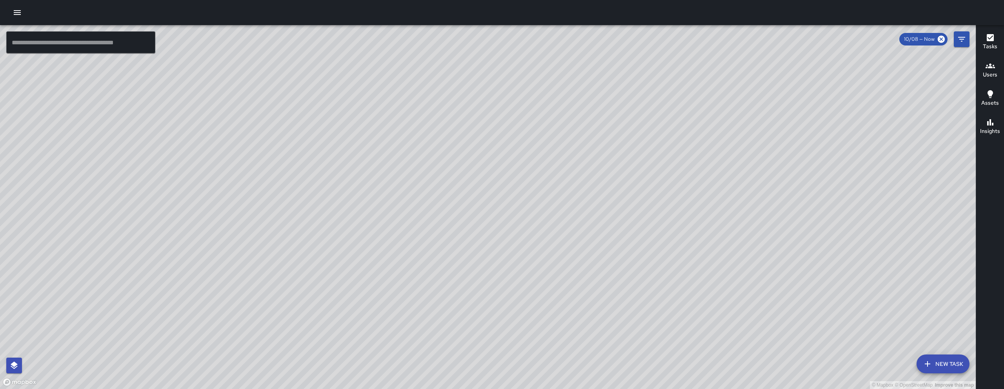
drag, startPoint x: 360, startPoint y: 313, endPoint x: 406, endPoint y: 270, distance: 63.8
click at [408, 269] on div "© Mapbox © OpenStreetMap Improve this map" at bounding box center [488, 207] width 976 height 364
click at [21, 16] on icon "button" at bounding box center [17, 12] width 9 height 9
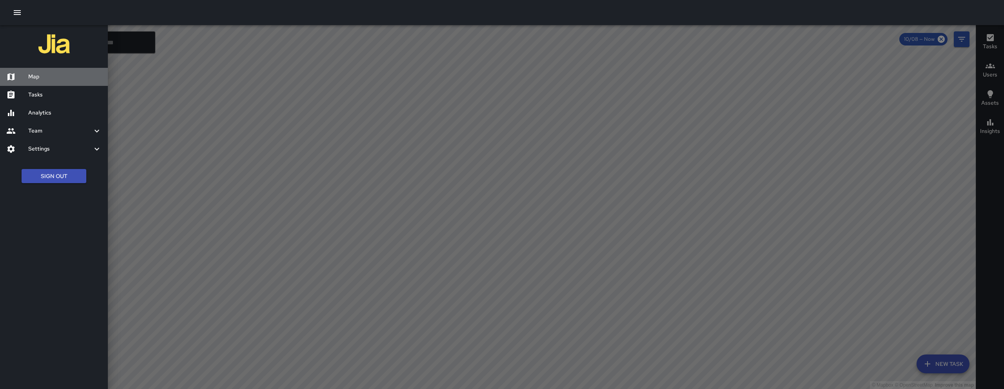
click at [39, 69] on div "Map" at bounding box center [54, 77] width 108 height 18
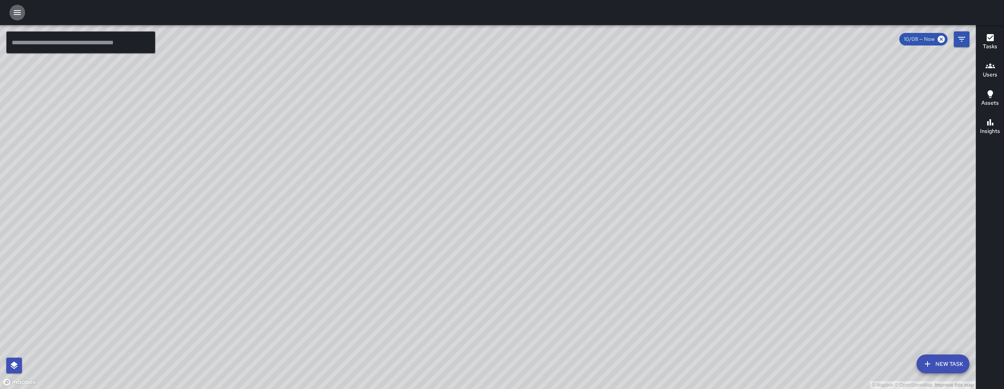
click at [24, 13] on button "button" at bounding box center [17, 13] width 16 height 16
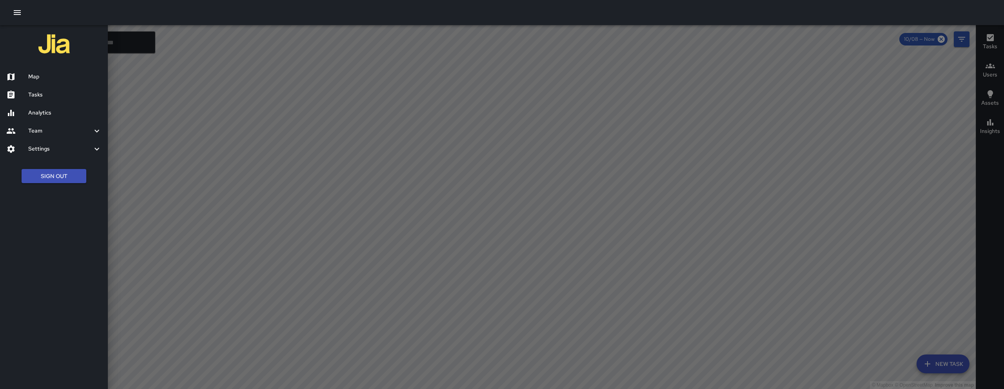
click at [55, 100] on div "Tasks" at bounding box center [54, 95] width 108 height 18
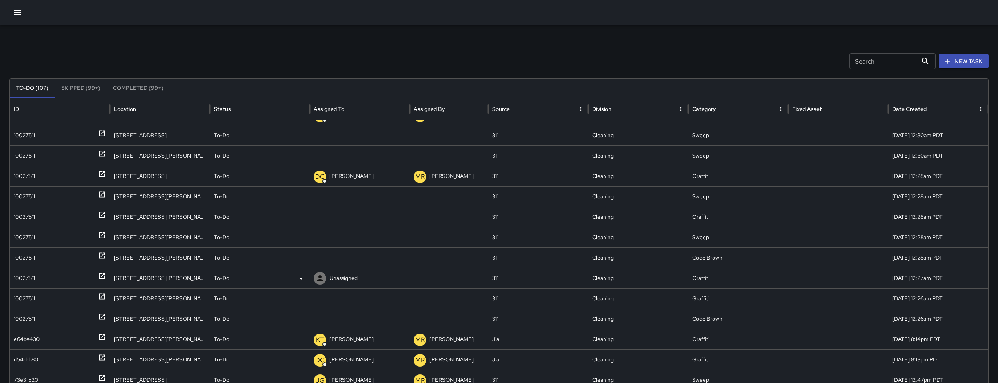
scroll to position [299, 0]
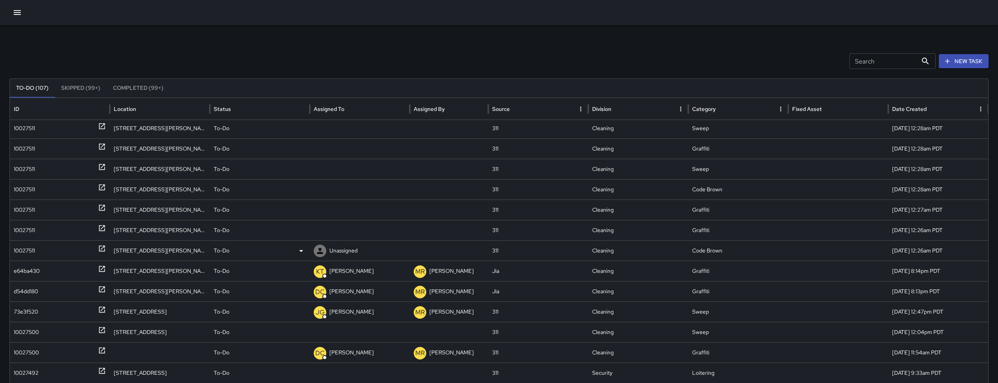
click at [37, 253] on div "10027511" at bounding box center [60, 251] width 92 height 20
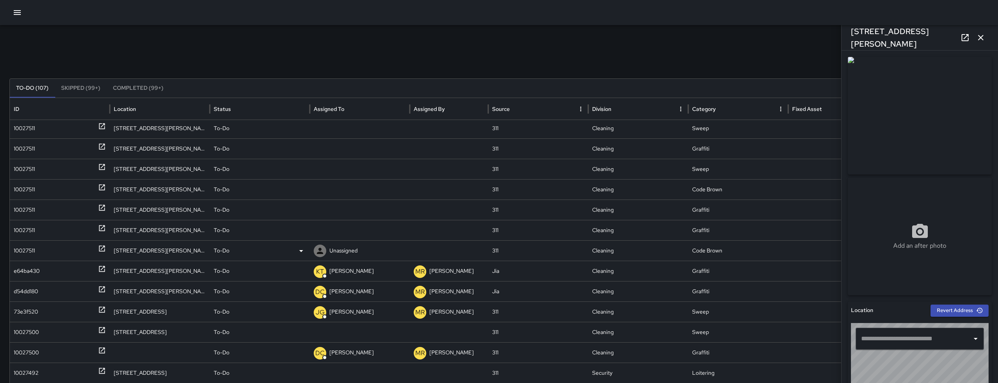
type input "**********"
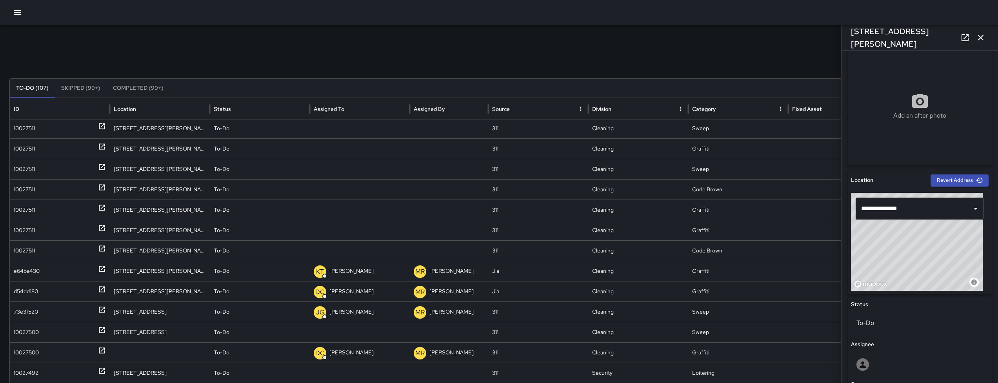
scroll to position [263, 0]
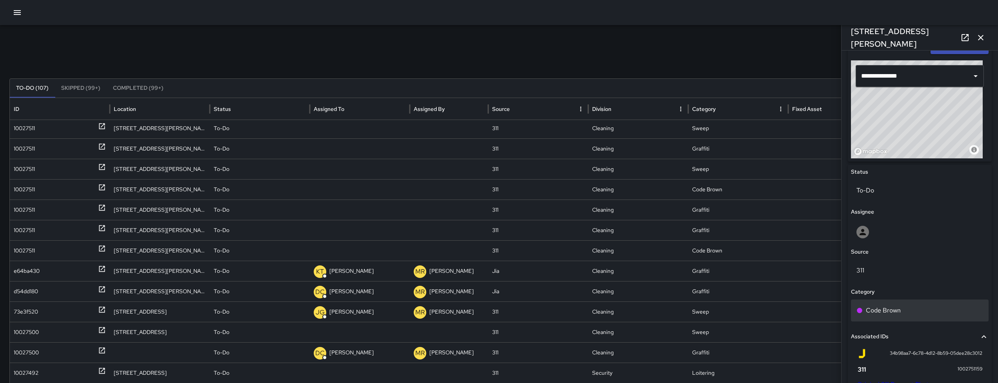
click at [892, 308] on p "Code Brown" at bounding box center [883, 310] width 35 height 9
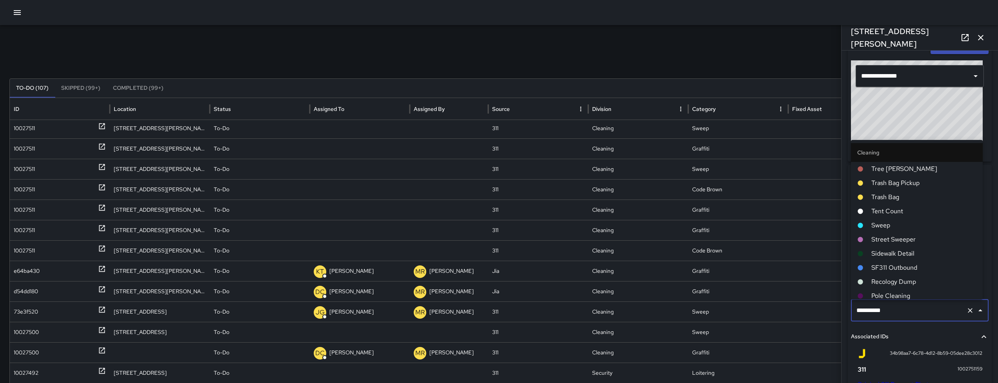
scroll to position [241, 0]
click at [776, 71] on div "Search Search New Task To-Do (107) Skipped (99+) Completed (99+) ID Location St…" at bounding box center [499, 247] width 998 height 445
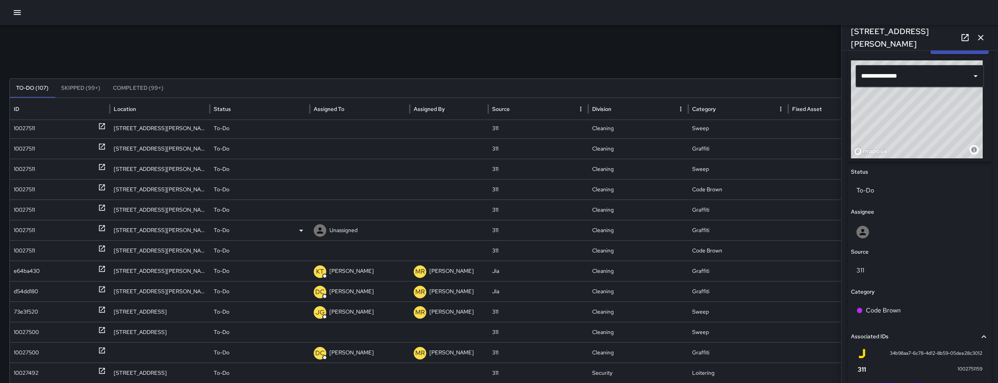
click at [21, 233] on div "10027511" at bounding box center [24, 230] width 21 height 20
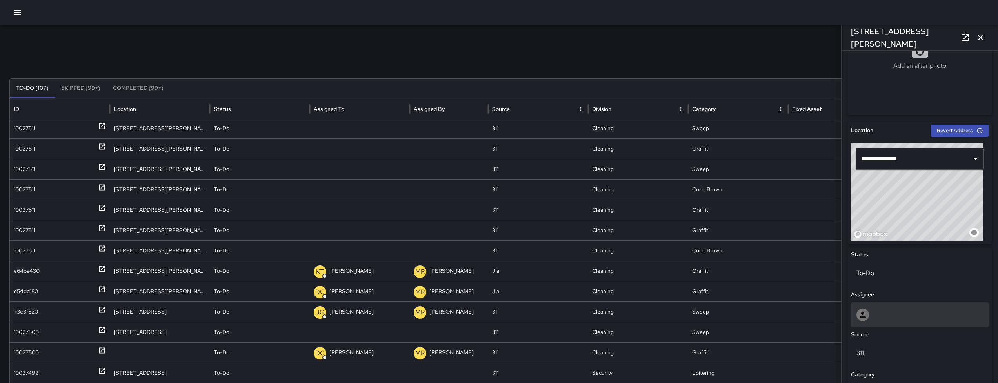
scroll to position [273, 0]
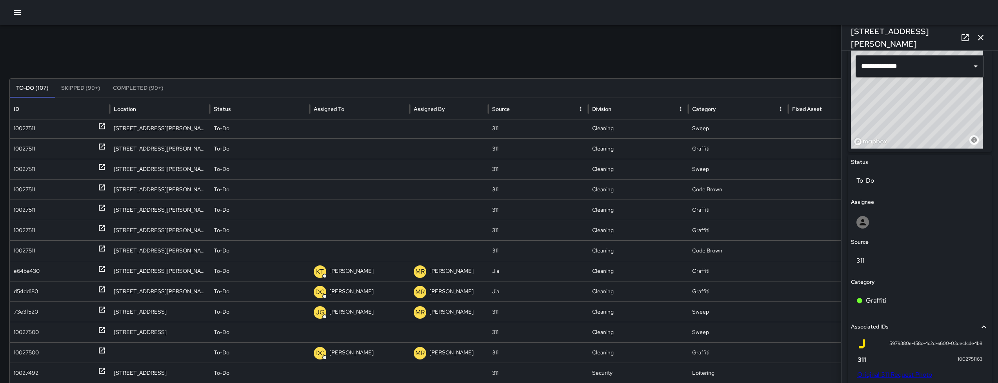
click at [903, 375] on link "Original 311 Request Photo" at bounding box center [895, 375] width 75 height 8
click at [26, 209] on div "10027511" at bounding box center [24, 210] width 21 height 20
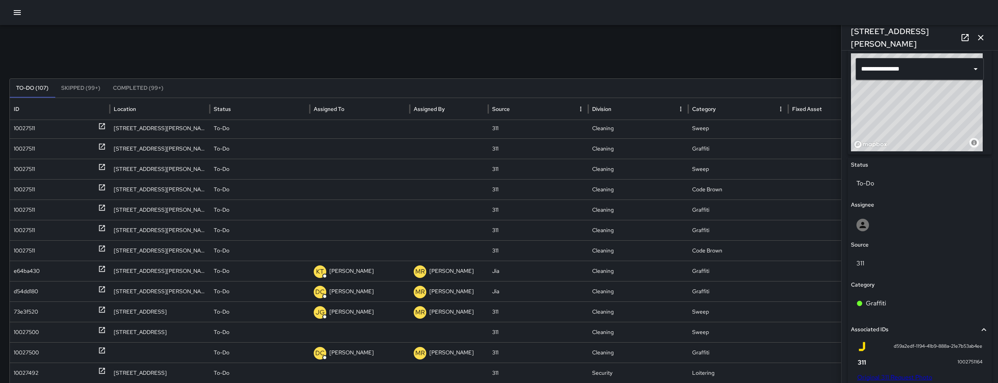
scroll to position [279, 0]
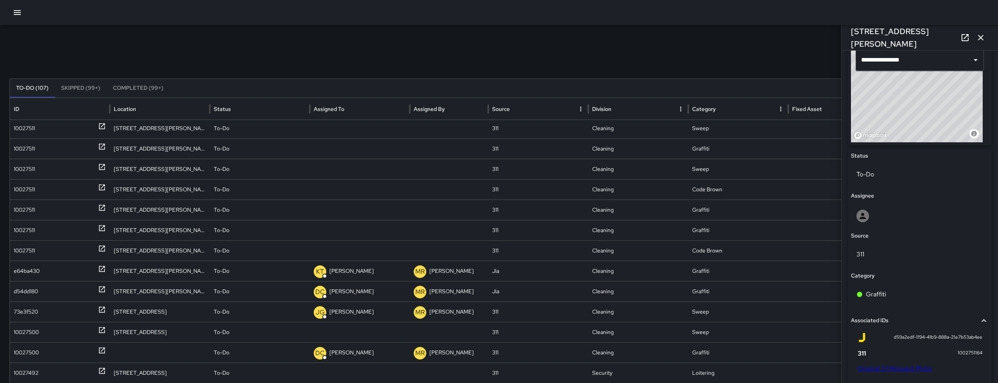
click at [897, 367] on link "Original 311 Request Photo" at bounding box center [895, 368] width 75 height 8
click at [28, 205] on div "10027511" at bounding box center [24, 210] width 21 height 20
click at [26, 190] on div "10027511" at bounding box center [24, 190] width 21 height 20
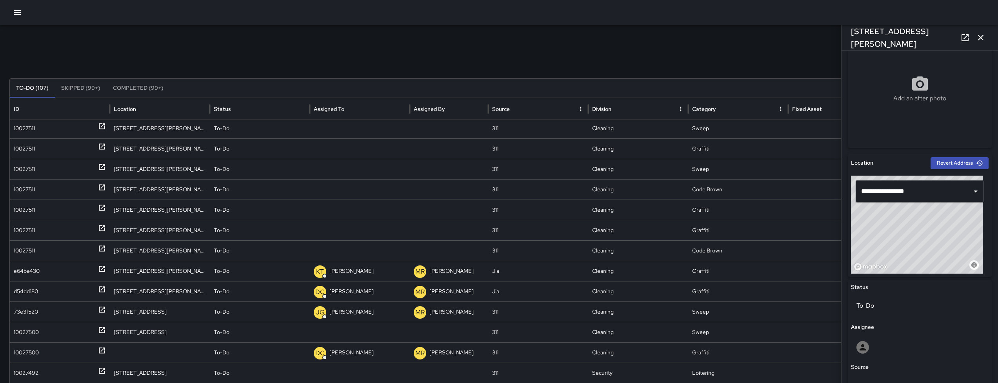
scroll to position [368, 0]
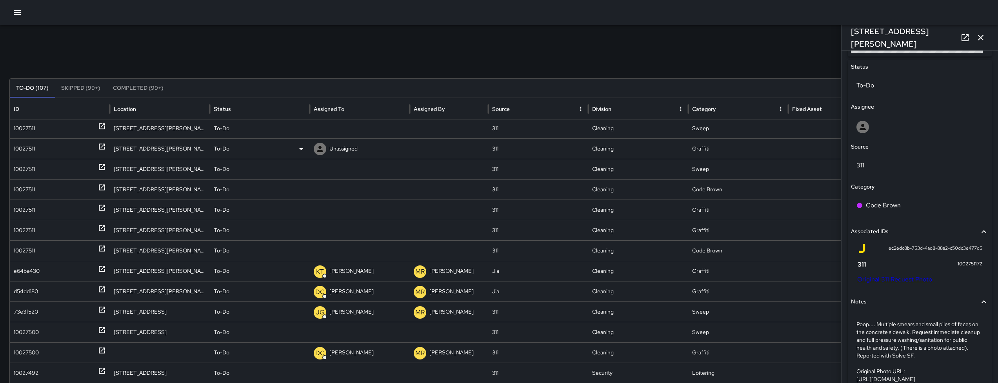
click at [29, 149] on div "10027511" at bounding box center [24, 149] width 21 height 20
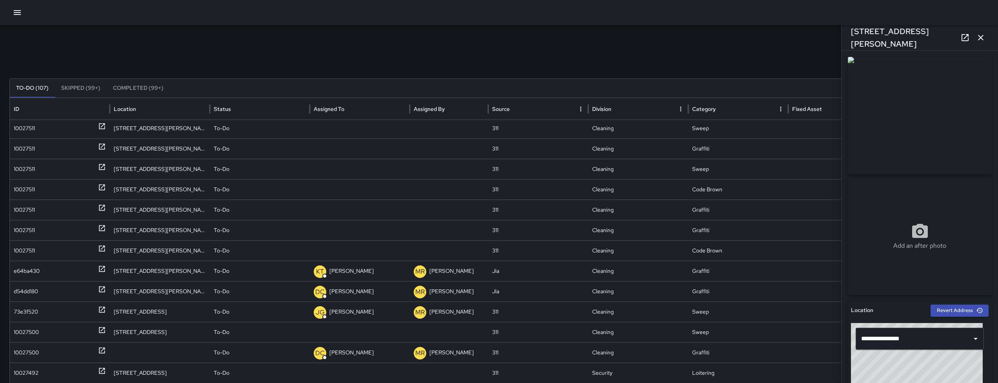
scroll to position [275, 0]
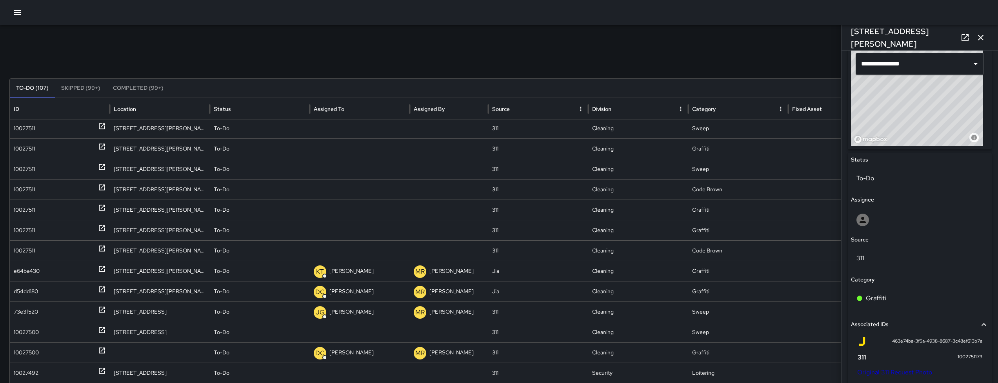
click at [901, 374] on link "Original 311 Request Photo" at bounding box center [895, 372] width 75 height 8
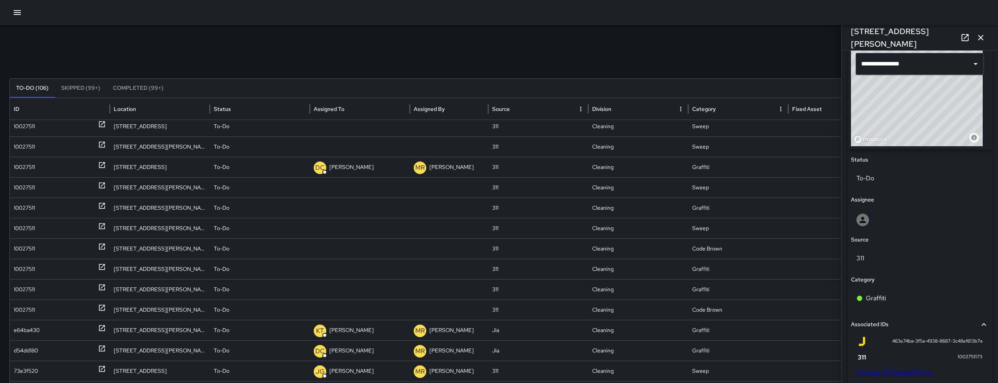
scroll to position [251, 0]
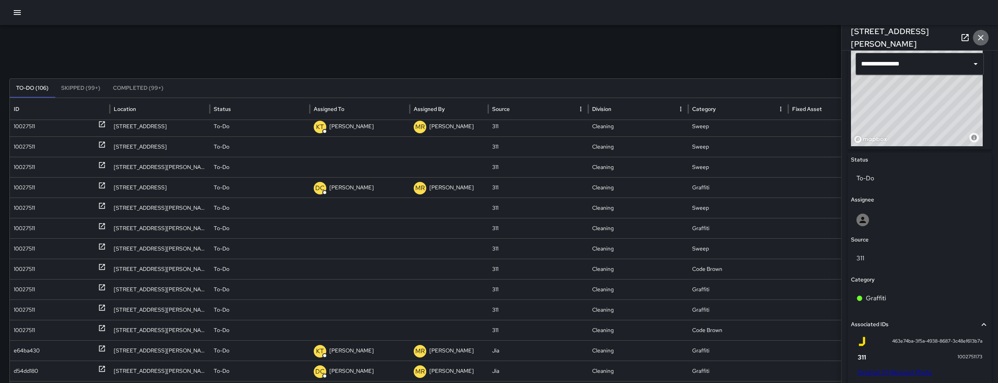
click at [981, 36] on icon "button" at bounding box center [980, 37] width 9 height 9
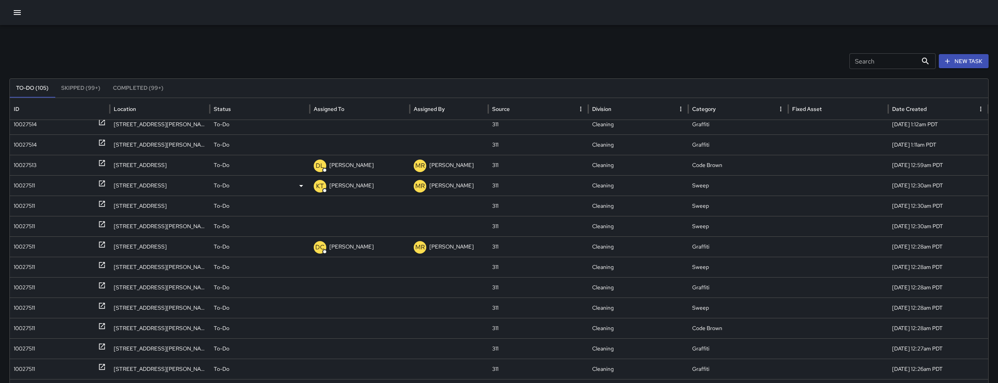
scroll to position [157, 0]
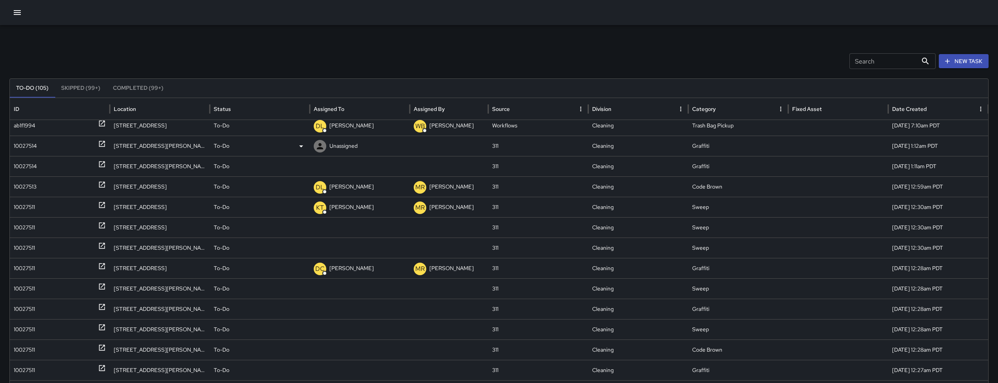
click at [32, 148] on div "10027514" at bounding box center [25, 146] width 23 height 20
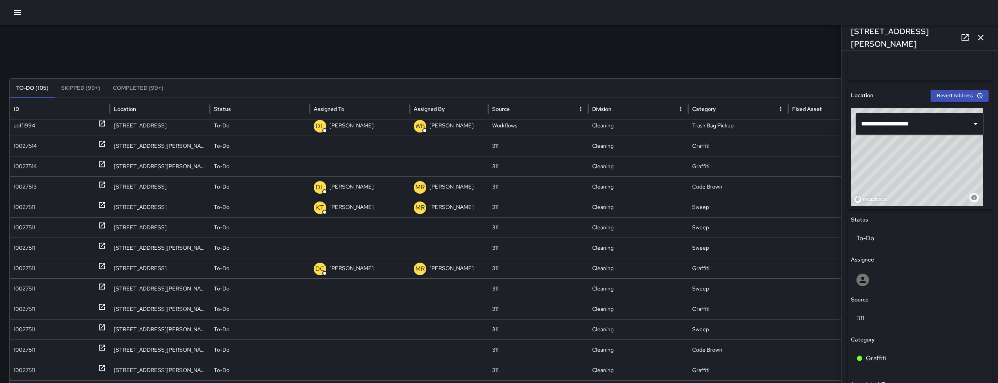
scroll to position [397, 0]
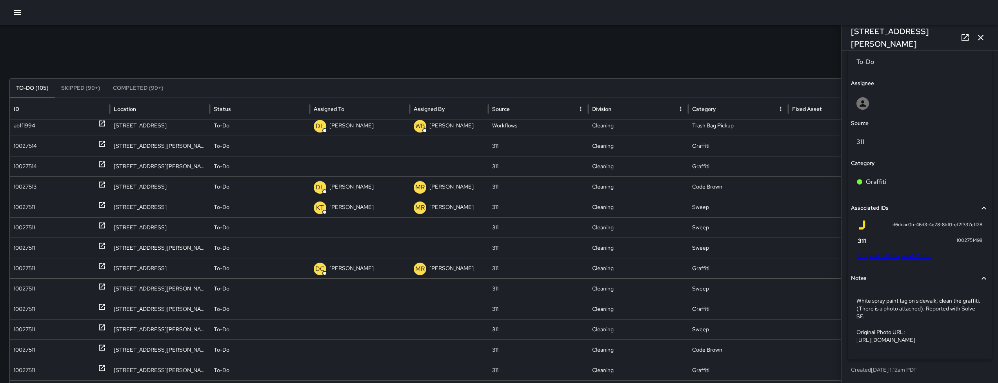
click at [904, 252] on link "Original 311 Request Photo" at bounding box center [895, 256] width 75 height 8
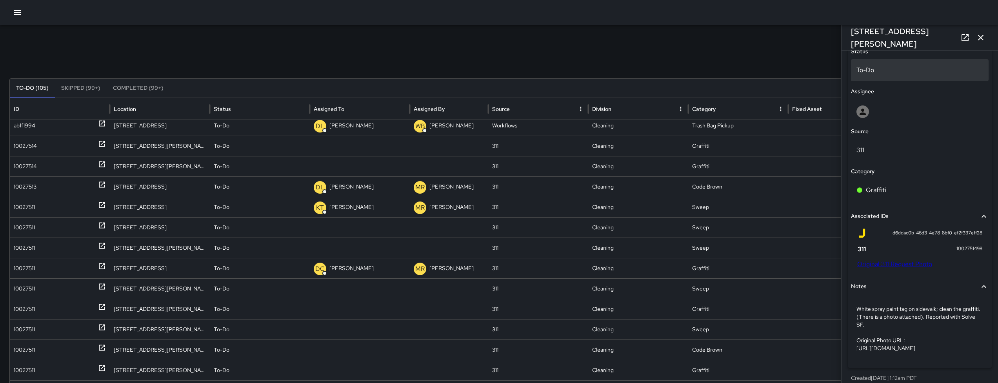
click at [887, 73] on p "To-Do" at bounding box center [920, 70] width 127 height 9
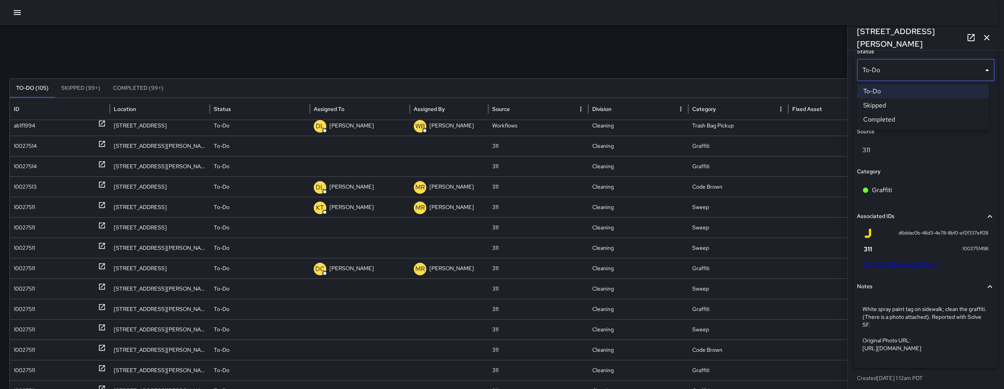
click at [883, 104] on li "Skipped" at bounding box center [923, 105] width 132 height 14
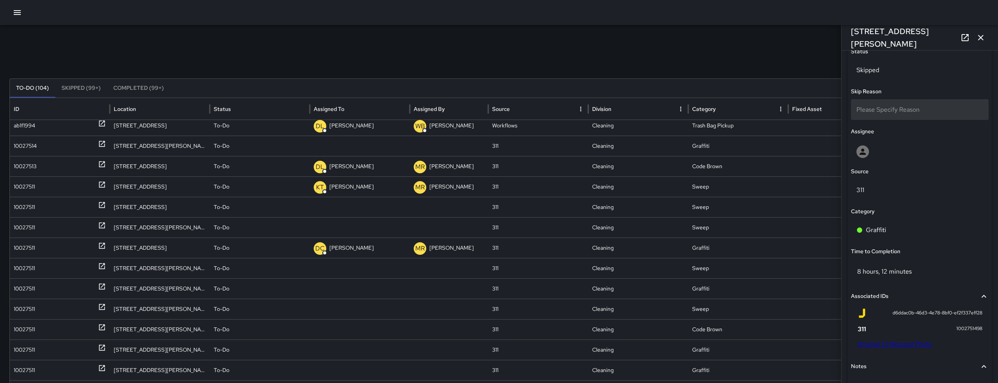
click at [884, 107] on span "Please Specify Reason" at bounding box center [888, 110] width 63 height 8
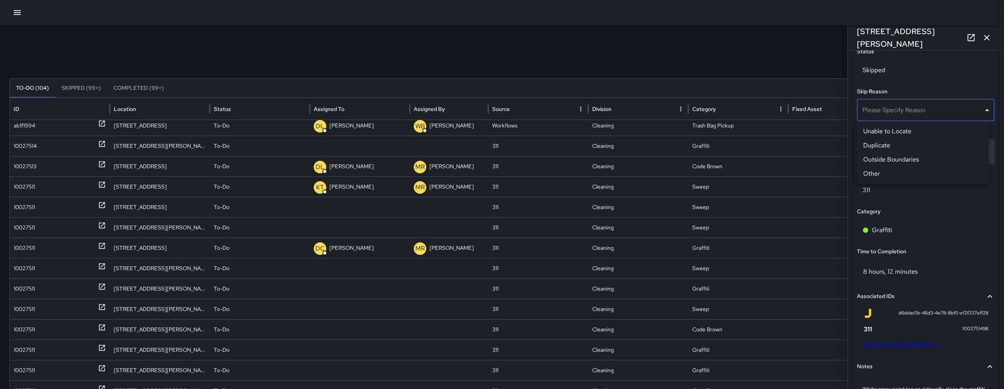
click at [896, 158] on li "Outside Boundaries" at bounding box center [923, 160] width 132 height 14
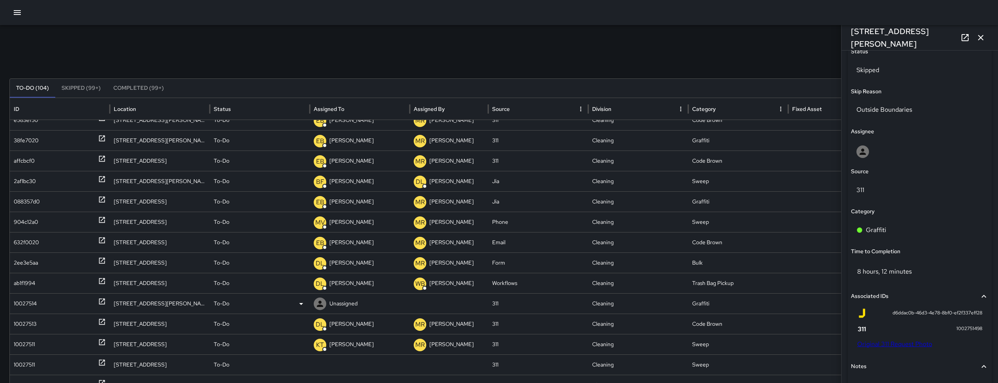
scroll to position [13, 0]
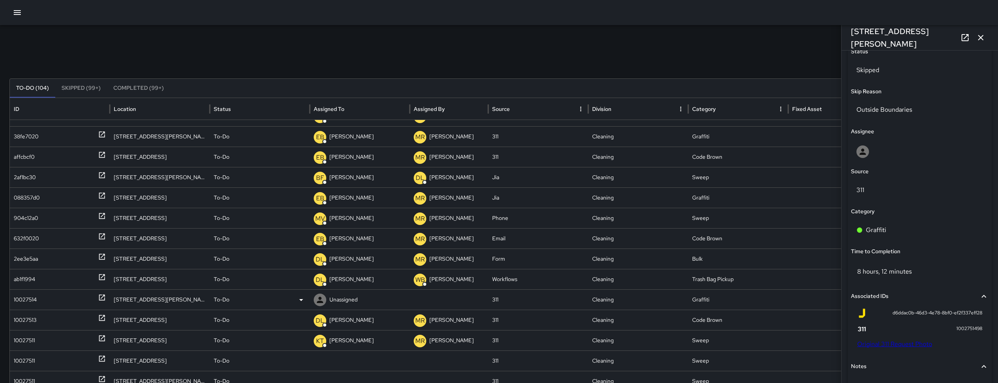
click at [36, 299] on div "10027514" at bounding box center [25, 300] width 23 height 20
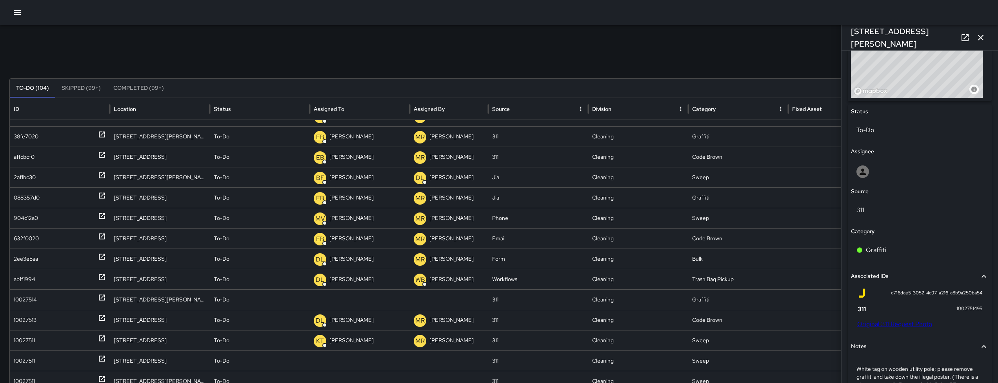
click at [895, 325] on link "Original 311 Request Photo" at bounding box center [895, 324] width 75 height 8
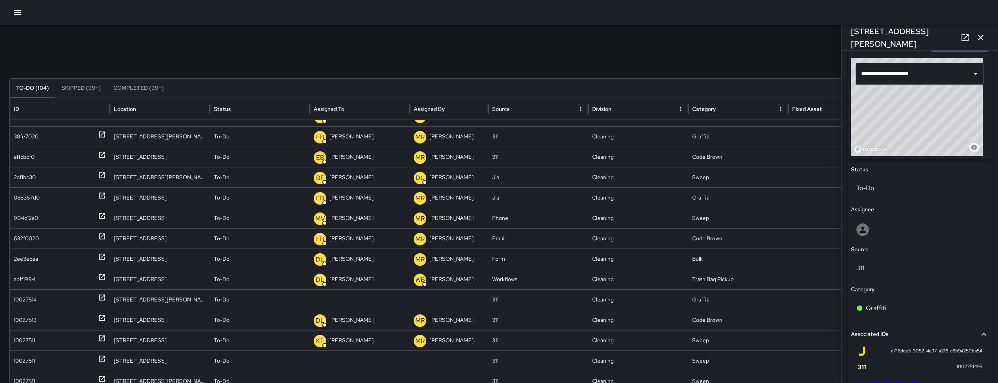
scroll to position [264, 0]
click at [928, 32] on div "1500 Harrison Street" at bounding box center [920, 37] width 157 height 25
drag, startPoint x: 931, startPoint y: 38, endPoint x: 881, endPoint y: 38, distance: 50.6
click at [881, 38] on div "1500 Harrison Street" at bounding box center [920, 37] width 157 height 25
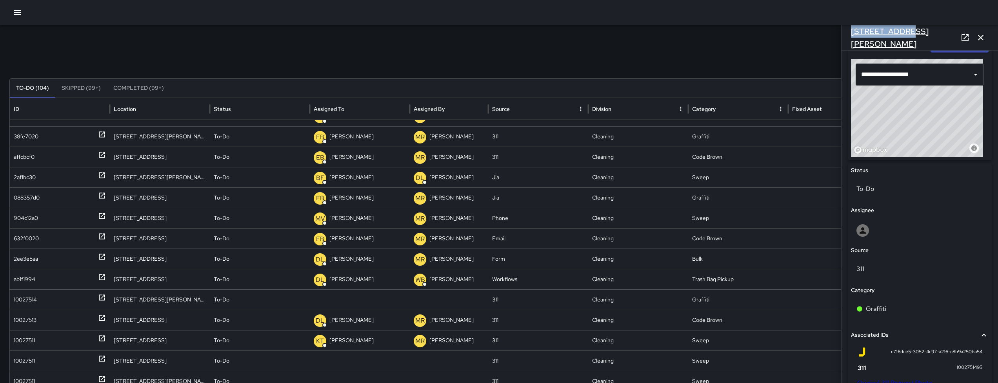
drag, startPoint x: 869, startPoint y: 38, endPoint x: 855, endPoint y: 40, distance: 14.6
click at [855, 40] on h6 "1500 Harrison Street" at bounding box center [904, 37] width 106 height 25
drag, startPoint x: 941, startPoint y: 40, endPoint x: 851, endPoint y: 42, distance: 89.5
click at [851, 42] on div "1500 Harrison Street" at bounding box center [920, 37] width 157 height 25
copy h6 "1500 Harrison Street"
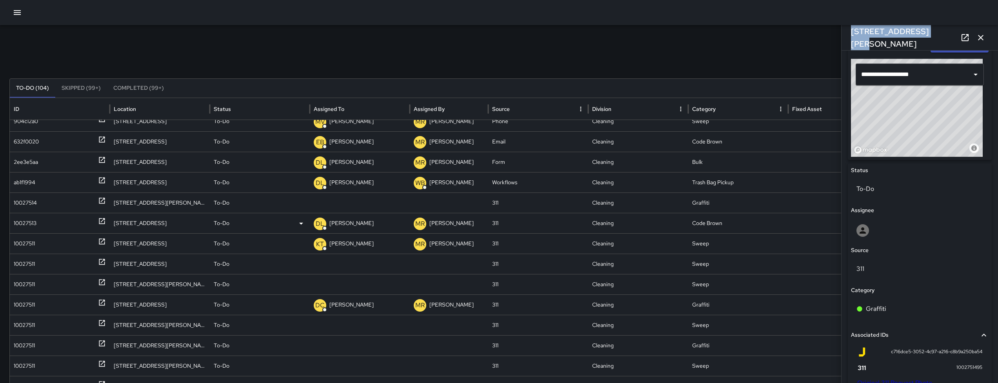
scroll to position [106, 0]
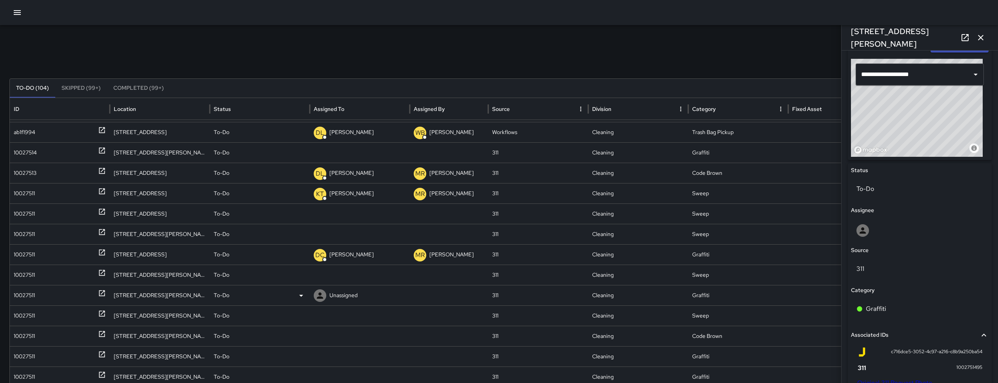
click at [35, 292] on div "10027511" at bounding box center [24, 296] width 21 height 20
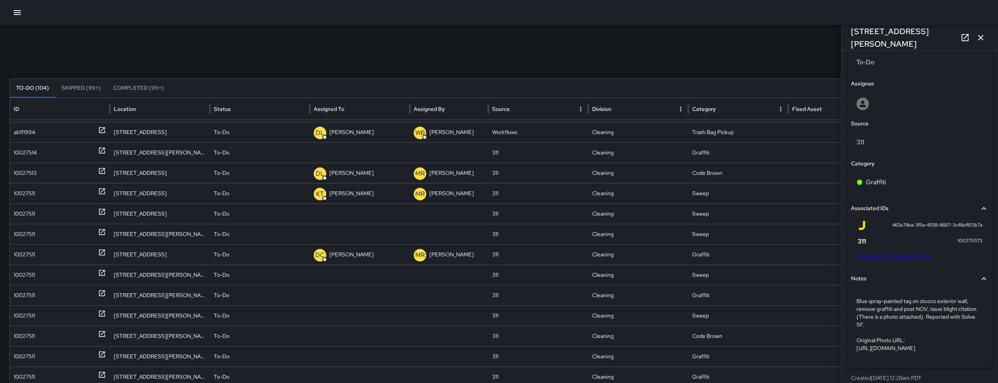
click at [906, 259] on link "Original 311 Request Photo" at bounding box center [895, 256] width 75 height 8
click at [27, 355] on div "10027511" at bounding box center [24, 357] width 21 height 20
click at [918, 263] on div "d59a2edf-1194-41b9-888a-21e7b53ab4ee 1002751164 Original 311 Request Photo" at bounding box center [920, 241] width 138 height 49
click at [920, 257] on link "Original 311 Request Photo" at bounding box center [895, 256] width 75 height 8
click at [21, 297] on div "10027511" at bounding box center [24, 296] width 21 height 20
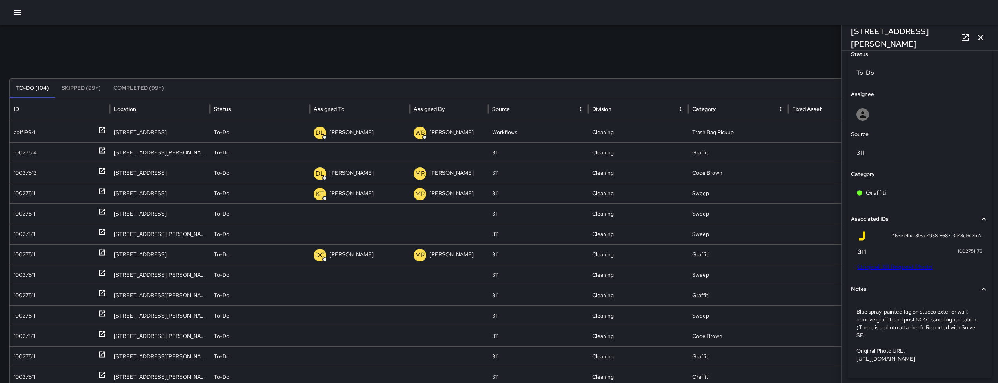
click at [904, 268] on link "Original 311 Request Photo" at bounding box center [895, 267] width 75 height 8
click at [982, 38] on icon "button" at bounding box center [980, 37] width 5 height 5
click at [982, 38] on div "Search Search New Task To-Do (103) Skipped (99+) Completed (99+) ID Location St…" at bounding box center [499, 247] width 998 height 445
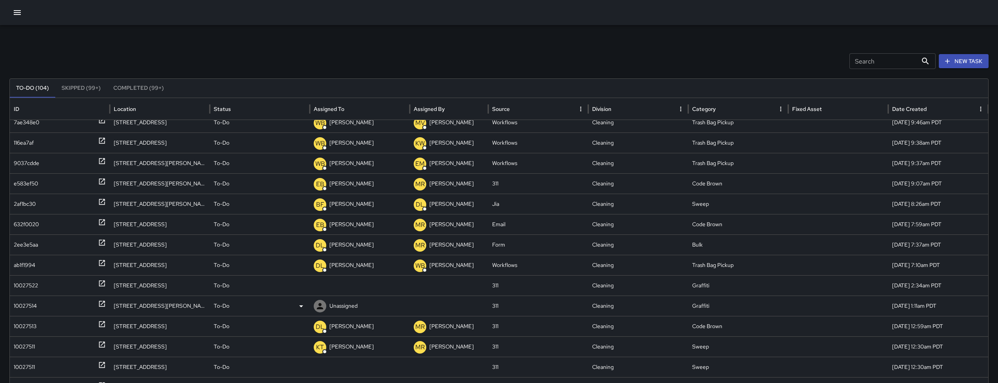
scroll to position [9, 0]
click at [22, 306] on div "10027514" at bounding box center [25, 305] width 23 height 20
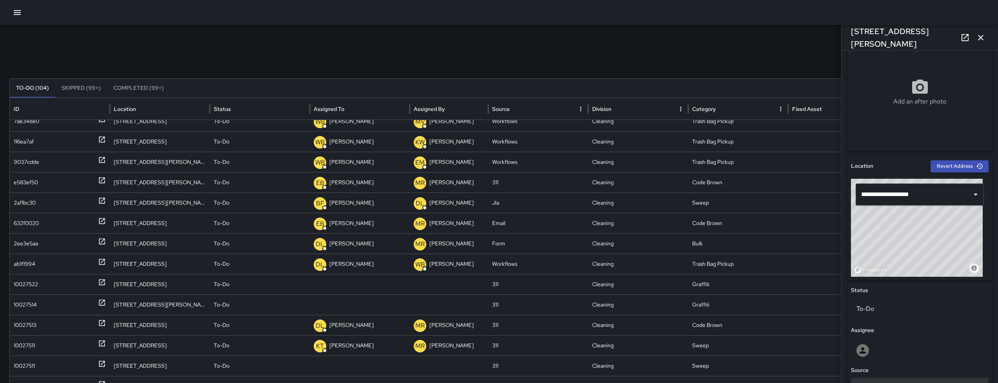
scroll to position [363, 0]
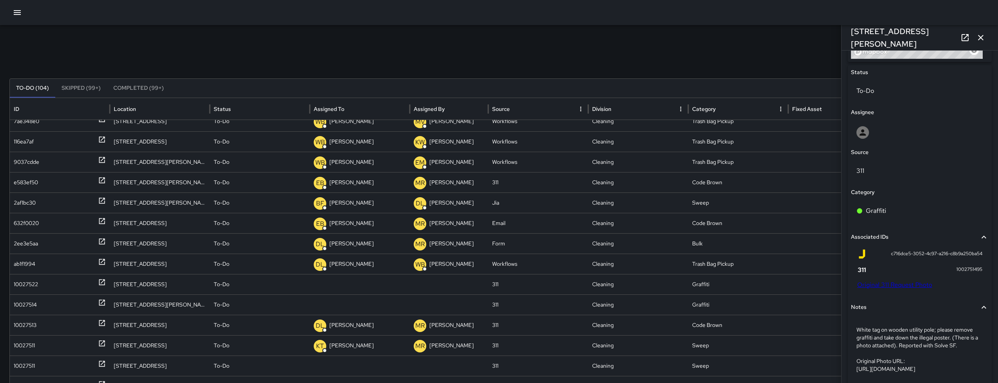
click at [905, 290] on div "c716dce5-3052-4c97-a216-c8b9a250ba54 1002751495 Original 311 Request Photo" at bounding box center [920, 270] width 138 height 49
click at [907, 286] on link "Original 311 Request Photo" at bounding box center [895, 285] width 75 height 8
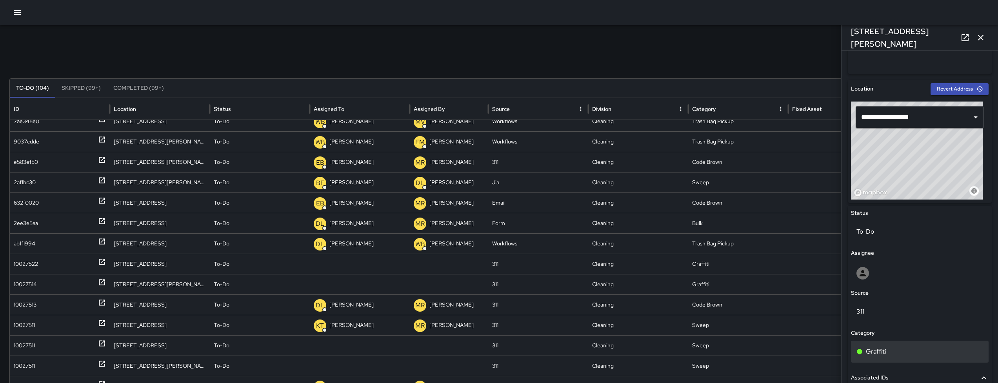
scroll to position [407, 0]
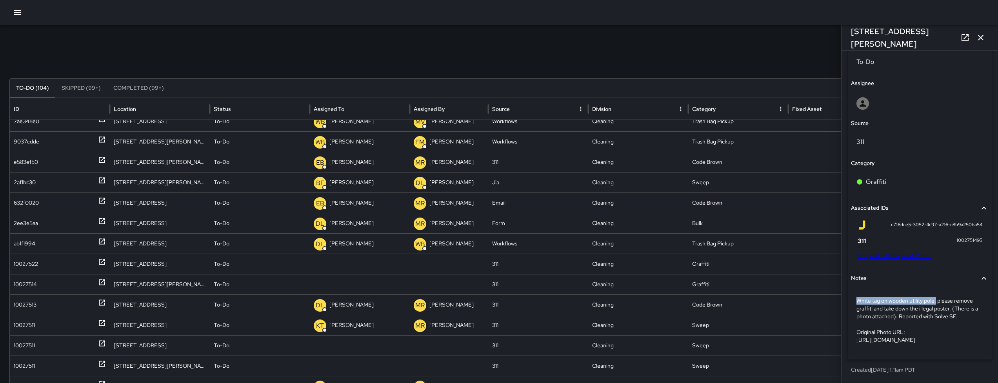
drag, startPoint x: 856, startPoint y: 284, endPoint x: 935, endPoint y: 284, distance: 79.3
click at [936, 291] on div "White tag on wooden utility pole; please remove graffiti and take down the ille…" at bounding box center [920, 321] width 138 height 60
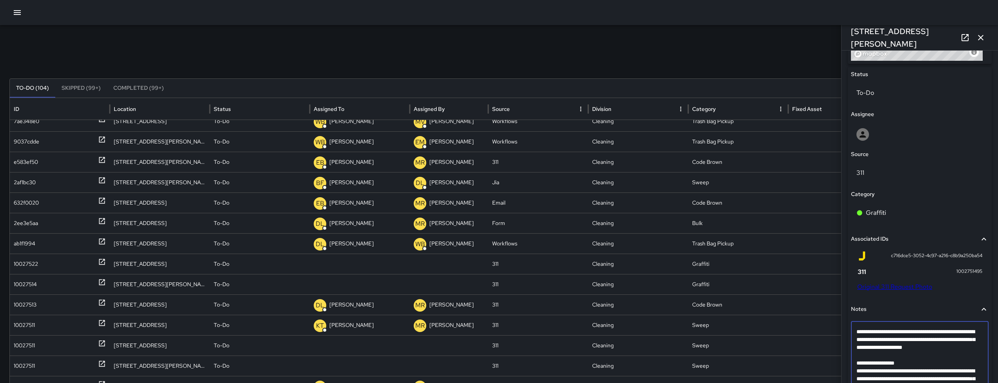
drag, startPoint x: 935, startPoint y: 334, endPoint x: 856, endPoint y: 334, distance: 78.5
click at [856, 334] on div "**********" at bounding box center [920, 360] width 138 height 76
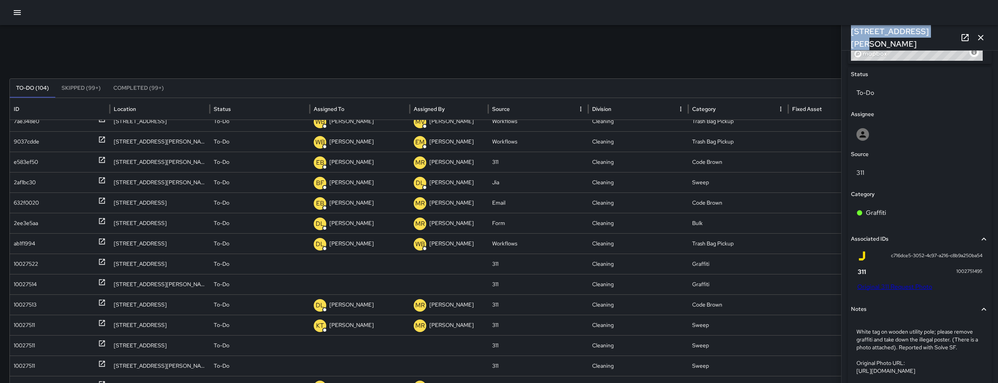
drag, startPoint x: 933, startPoint y: 36, endPoint x: 846, endPoint y: 38, distance: 86.3
click at [846, 38] on div "1500 Harrison Street" at bounding box center [920, 37] width 157 height 25
copy h6 "1500 Harrison Street"
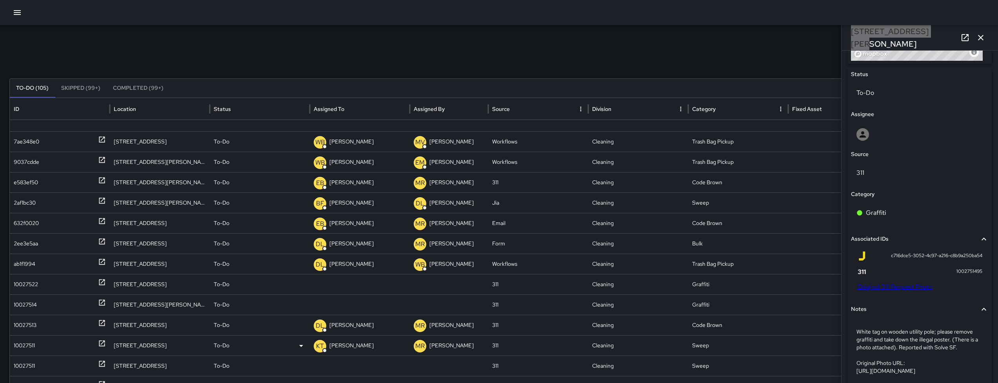
scroll to position [47, 0]
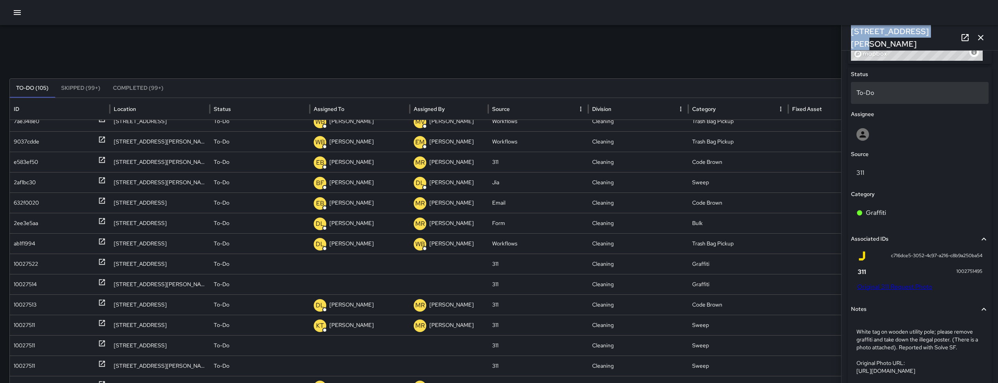
click at [874, 94] on p "To-Do" at bounding box center [920, 92] width 127 height 9
click at [876, 102] on body "Search Search New Task To-Do (105) Skipped (99+) Completed (99+) ID Location St…" at bounding box center [499, 235] width 998 height 470
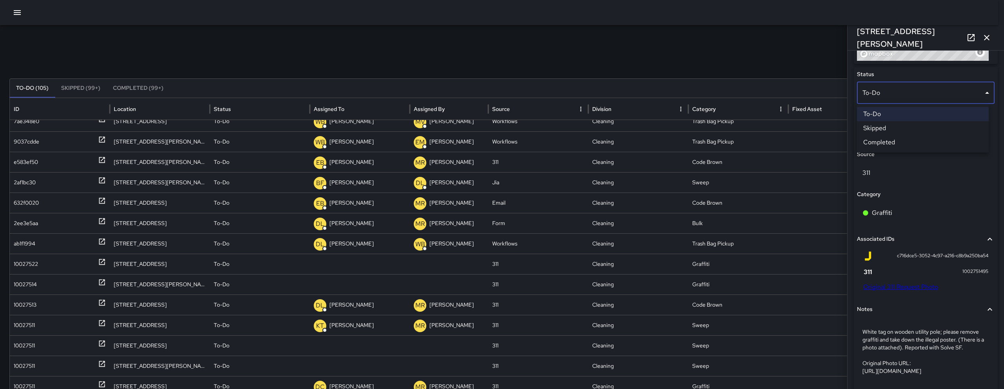
click at [877, 126] on li "Skipped" at bounding box center [923, 128] width 132 height 14
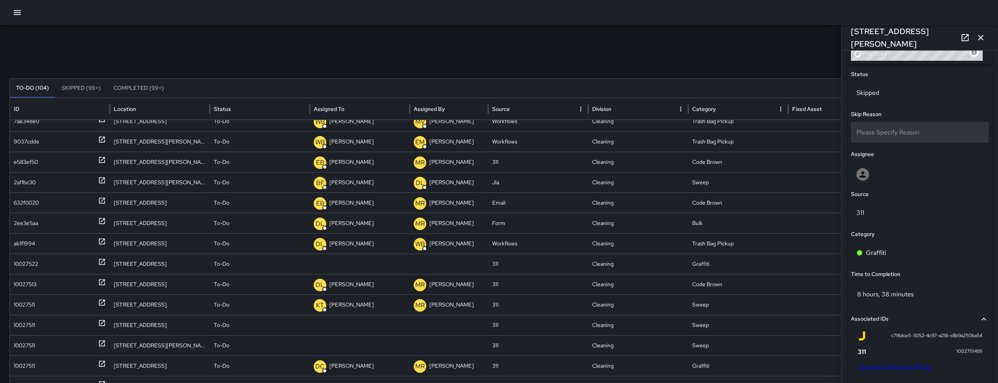
click at [878, 129] on span "Please Specify Reason" at bounding box center [888, 132] width 63 height 8
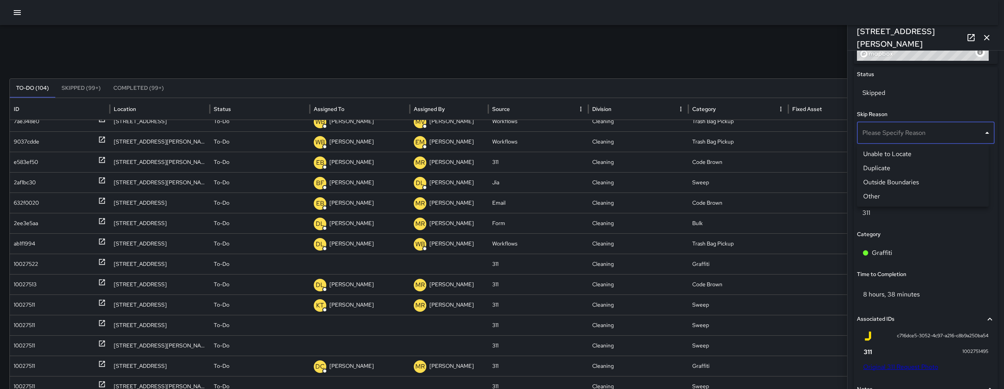
click at [888, 169] on li "Duplicate" at bounding box center [923, 168] width 132 height 14
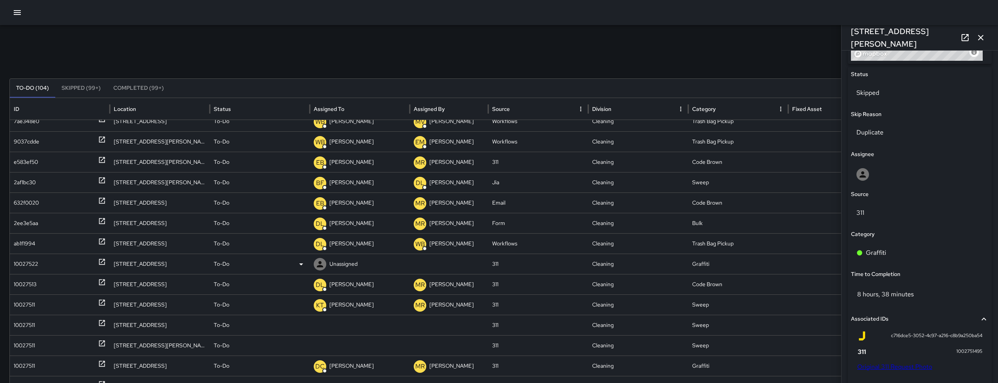
click at [31, 264] on div "10027522" at bounding box center [26, 264] width 24 height 20
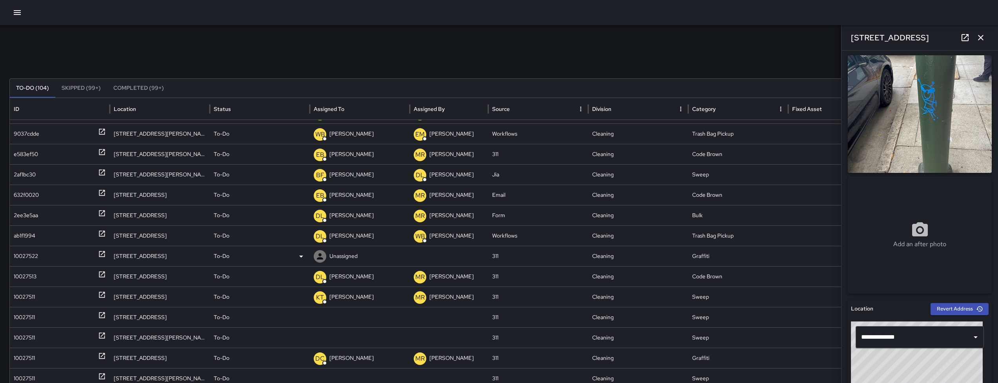
scroll to position [54, 0]
click at [32, 255] on div "10027522" at bounding box center [26, 256] width 24 height 20
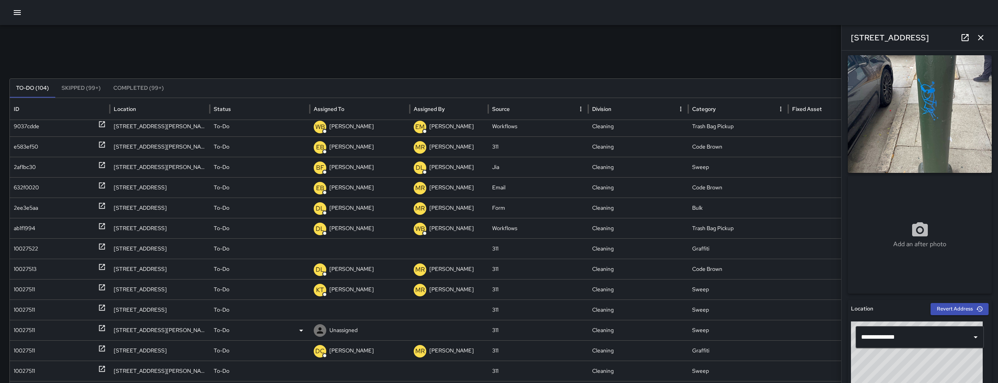
scroll to position [61, 0]
click at [20, 327] on div "10027511" at bounding box center [24, 330] width 21 height 20
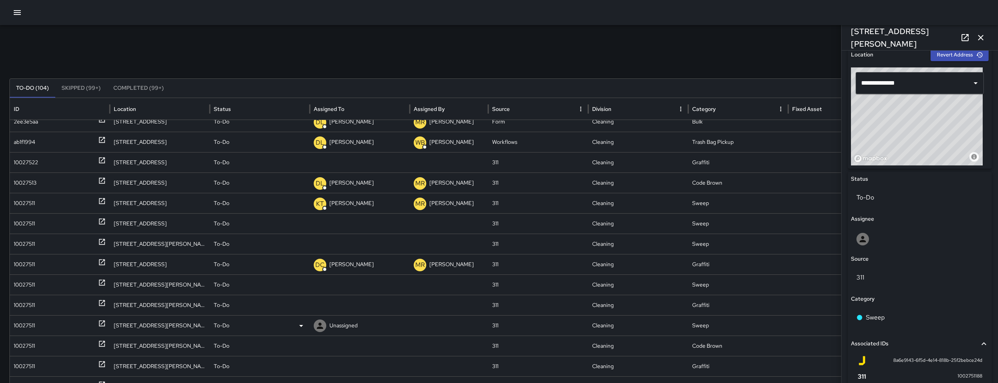
scroll to position [151, 0]
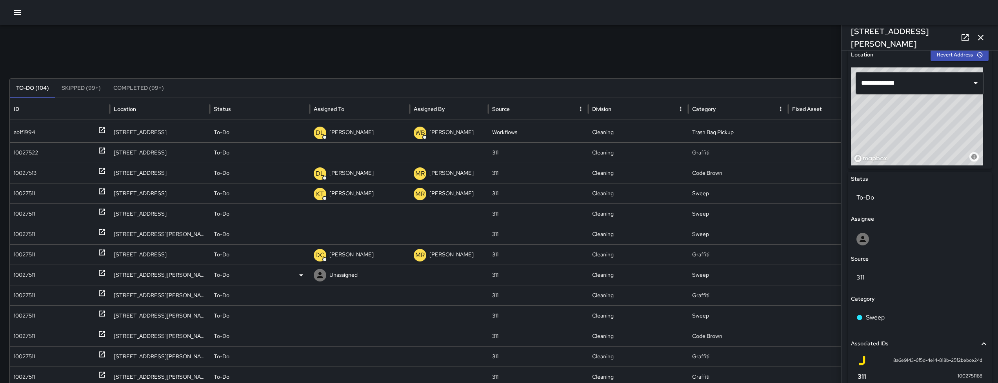
click at [22, 281] on div "10027511" at bounding box center [24, 275] width 21 height 20
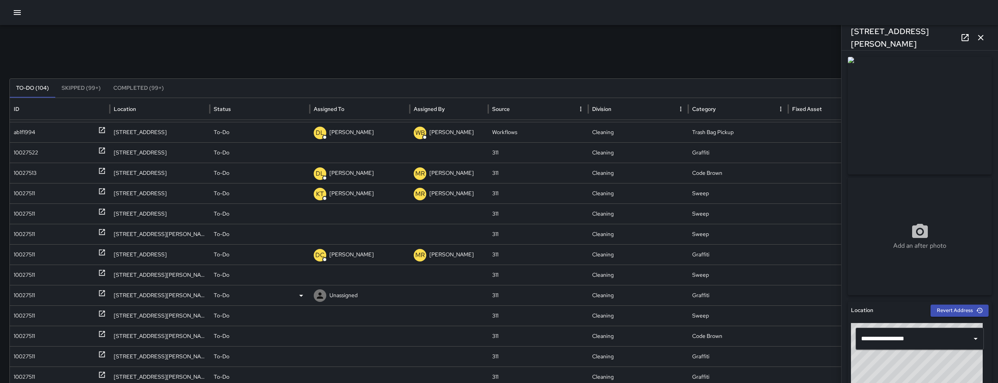
click at [36, 297] on div "10027511" at bounding box center [60, 296] width 92 height 20
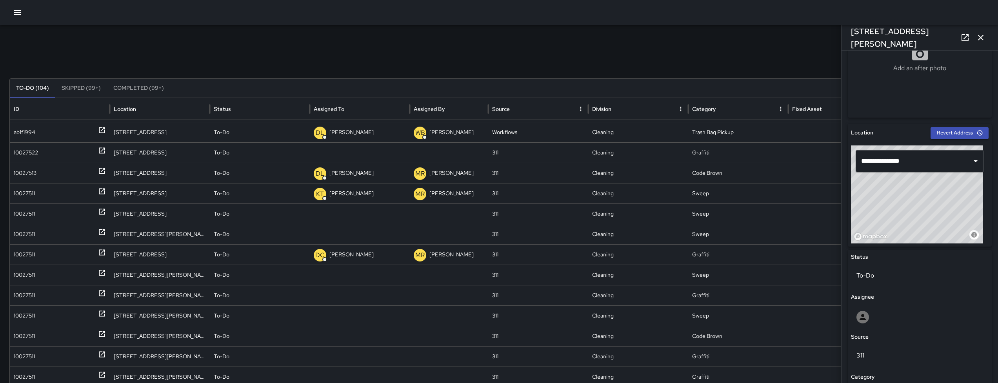
scroll to position [390, 0]
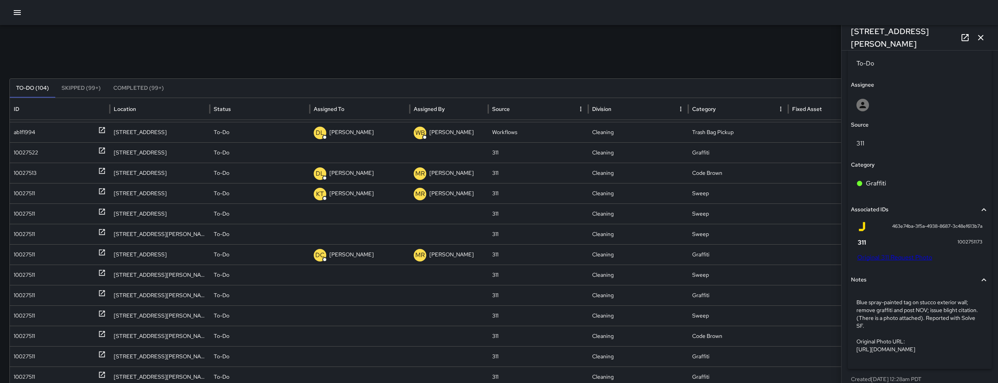
click at [874, 257] on link "Original 311 Request Photo" at bounding box center [895, 257] width 75 height 8
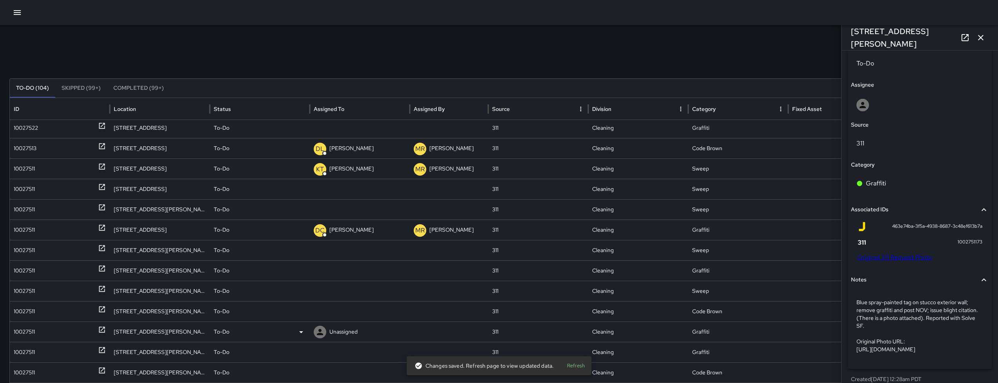
click at [17, 330] on div "10027511" at bounding box center [24, 332] width 21 height 20
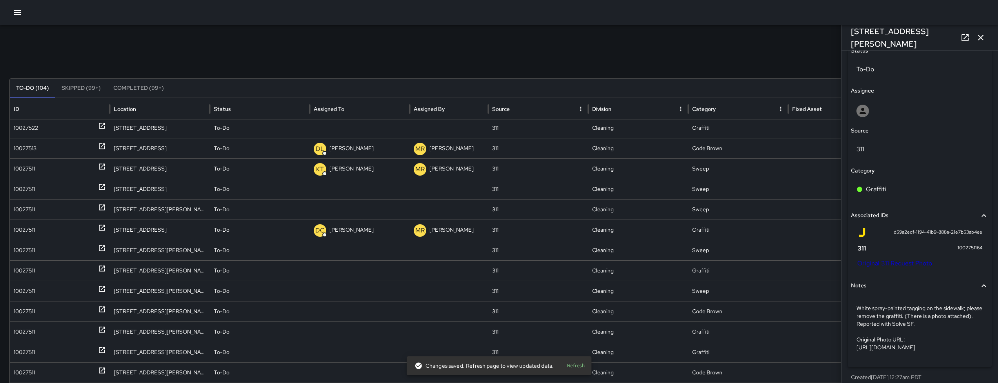
click at [903, 262] on link "Original 311 Request Photo" at bounding box center [895, 263] width 75 height 8
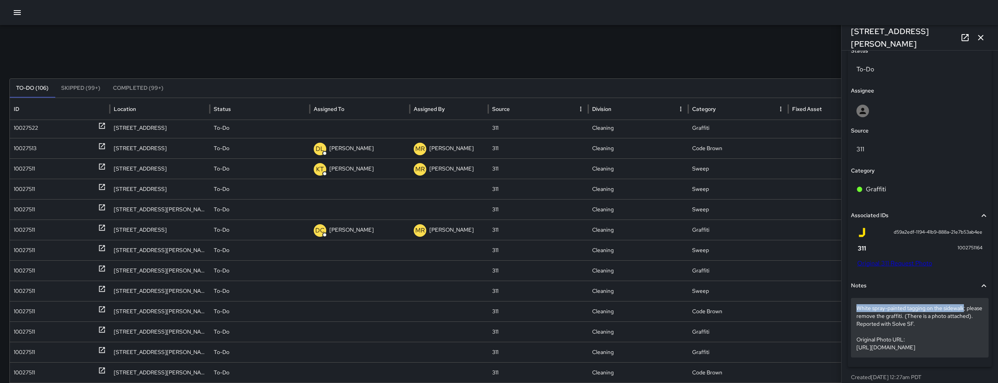
drag, startPoint x: 856, startPoint y: 308, endPoint x: 965, endPoint y: 308, distance: 108.3
click at [965, 308] on p "White spray-painted tagging on the sidewalk; please remove the graffiti. (There…" at bounding box center [920, 327] width 127 height 47
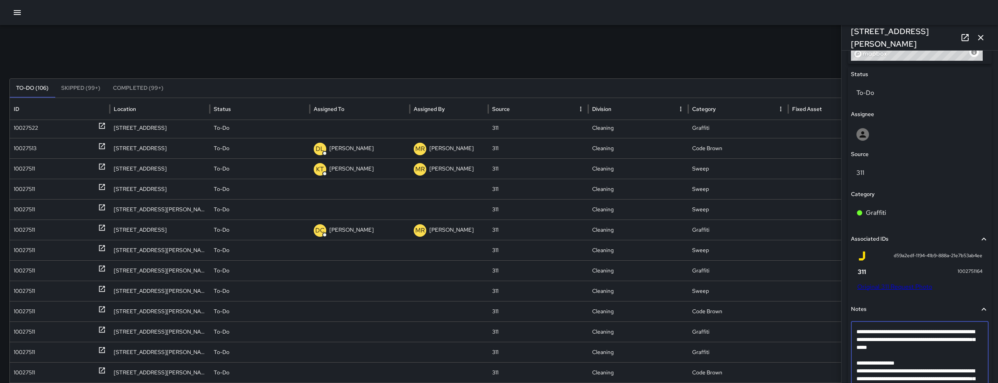
drag, startPoint x: 965, startPoint y: 334, endPoint x: 855, endPoint y: 336, distance: 109.9
click at [855, 336] on div "**********" at bounding box center [920, 360] width 138 height 76
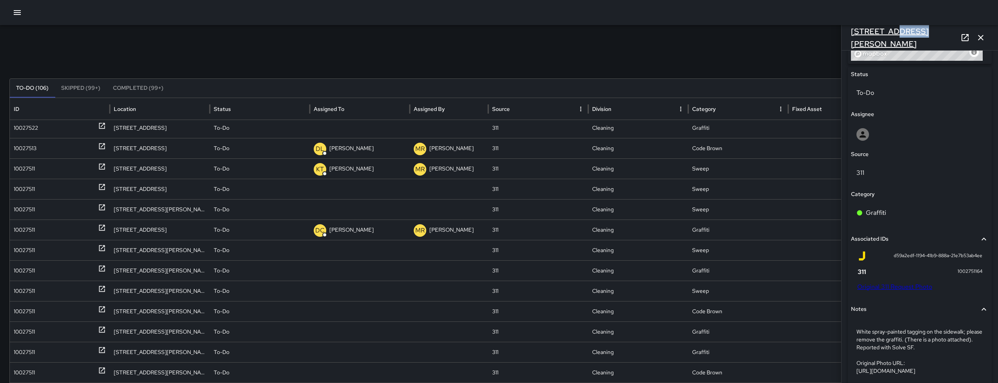
drag, startPoint x: 927, startPoint y: 36, endPoint x: 883, endPoint y: 36, distance: 44.7
click at [888, 36] on div "148a Russ Street" at bounding box center [920, 37] width 157 height 25
drag, startPoint x: 883, startPoint y: 36, endPoint x: 845, endPoint y: 38, distance: 37.7
click at [845, 38] on div "148a Russ Street" at bounding box center [920, 37] width 157 height 25
click at [846, 36] on div "148a Russ Street" at bounding box center [920, 37] width 157 height 25
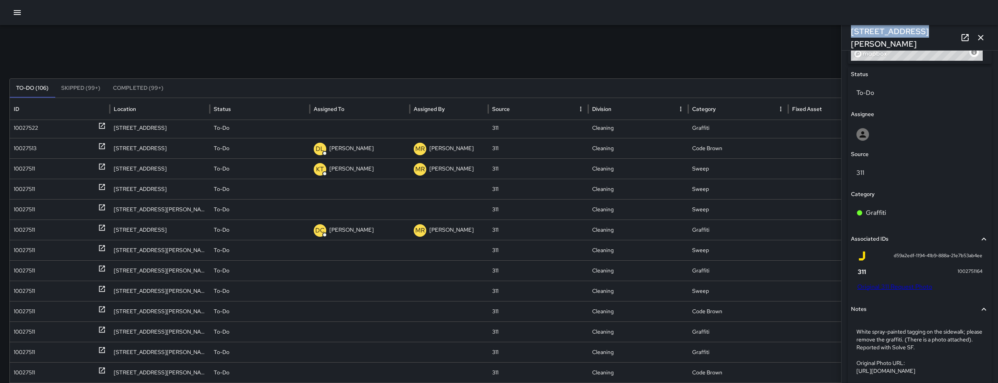
drag, startPoint x: 917, startPoint y: 38, endPoint x: 851, endPoint y: 37, distance: 66.3
click at [851, 37] on div "148a Russ Street" at bounding box center [920, 37] width 157 height 25
copy h6 "148a Russ Street"
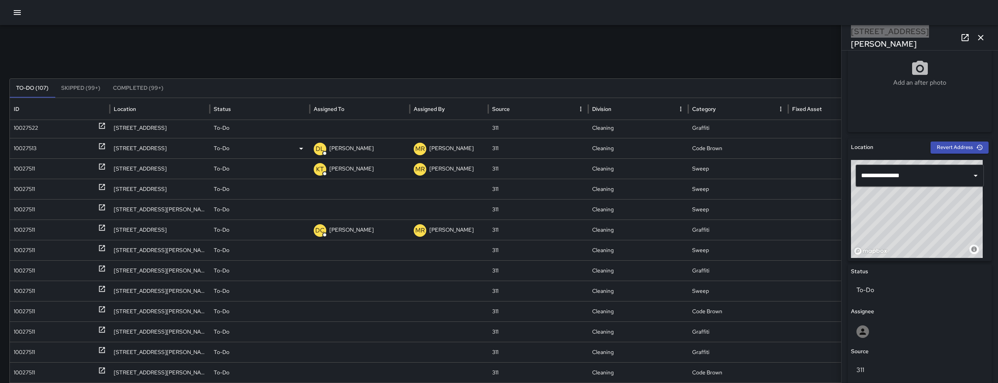
scroll to position [177, 0]
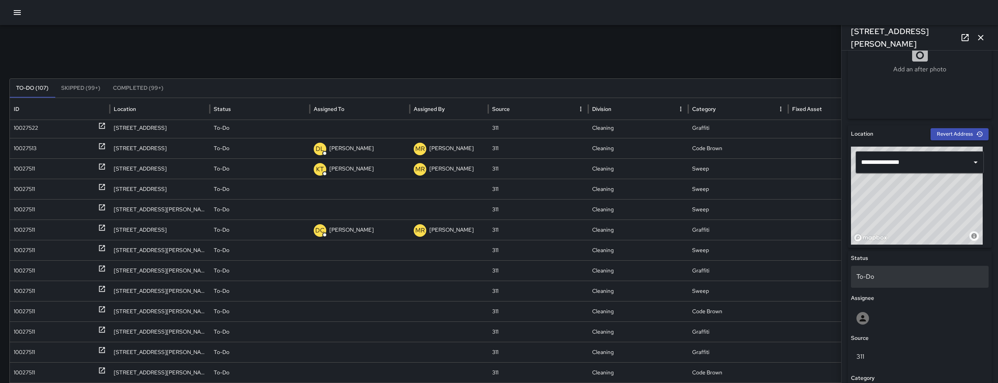
click at [885, 281] on p "To-Do" at bounding box center [920, 276] width 127 height 9
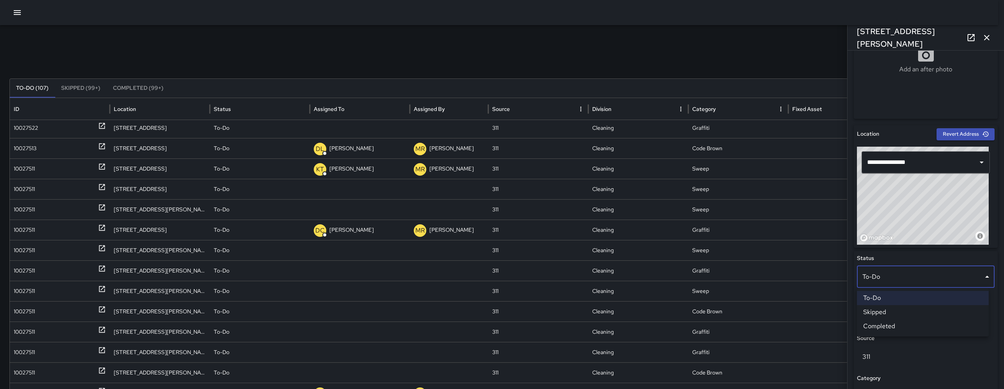
click at [887, 310] on li "Skipped" at bounding box center [923, 312] width 132 height 14
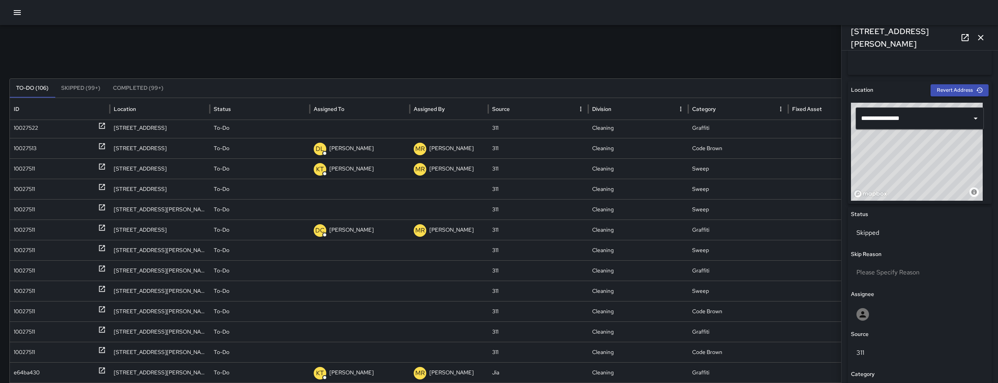
scroll to position [235, 0]
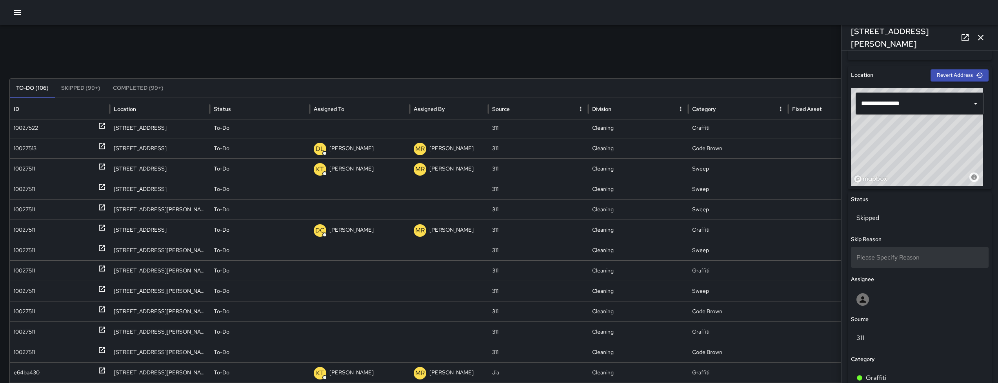
click at [891, 263] on div "Please Specify Reason" at bounding box center [920, 257] width 138 height 21
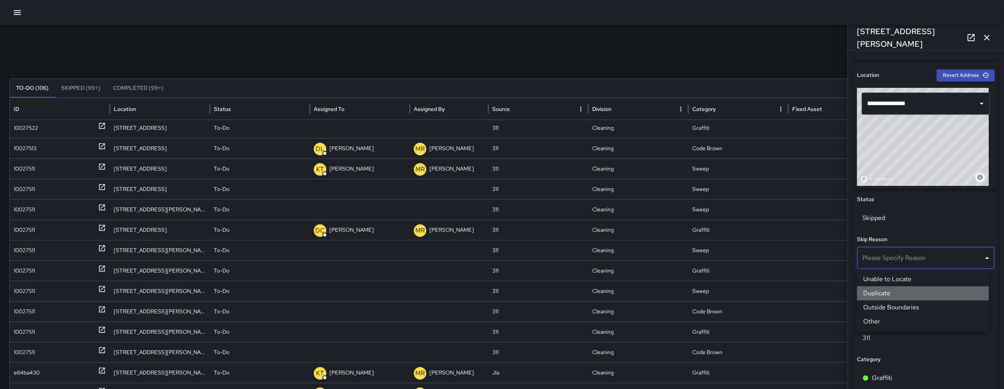
click at [895, 291] on li "Duplicate" at bounding box center [923, 293] width 132 height 14
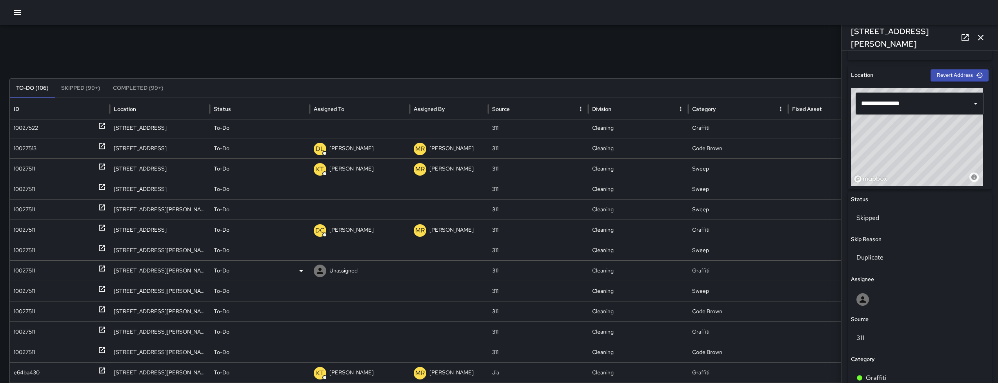
click at [22, 268] on div "10027511" at bounding box center [24, 271] width 21 height 20
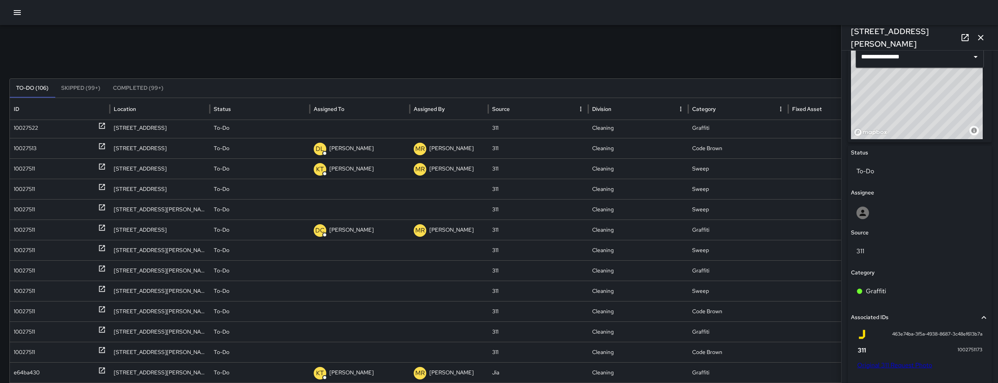
scroll to position [282, 0]
click at [895, 364] on link "Original 311 Request Photo" at bounding box center [895, 365] width 75 height 8
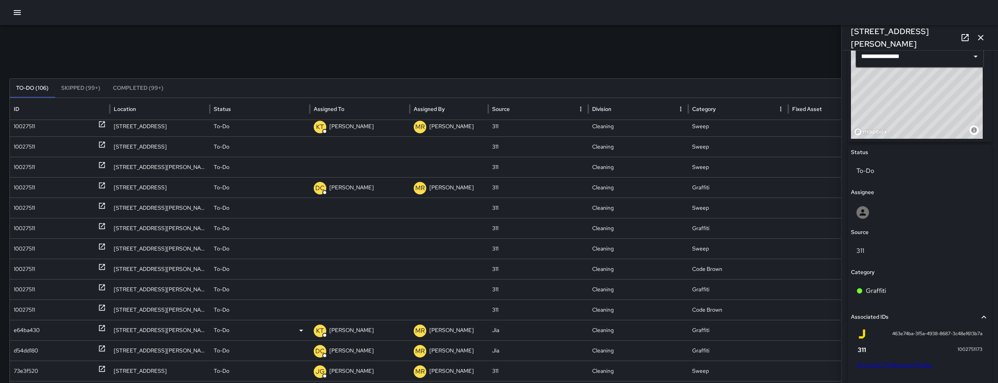
scroll to position [270, 0]
click at [19, 318] on div "10027511" at bounding box center [24, 310] width 21 height 20
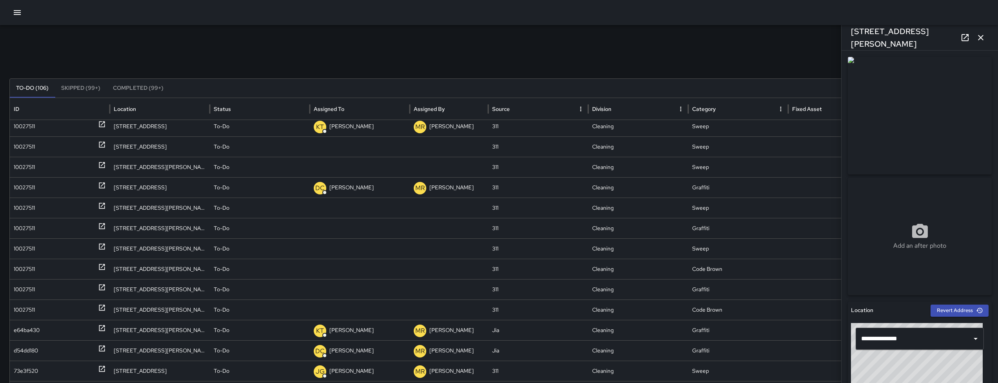
scroll to position [278, 0]
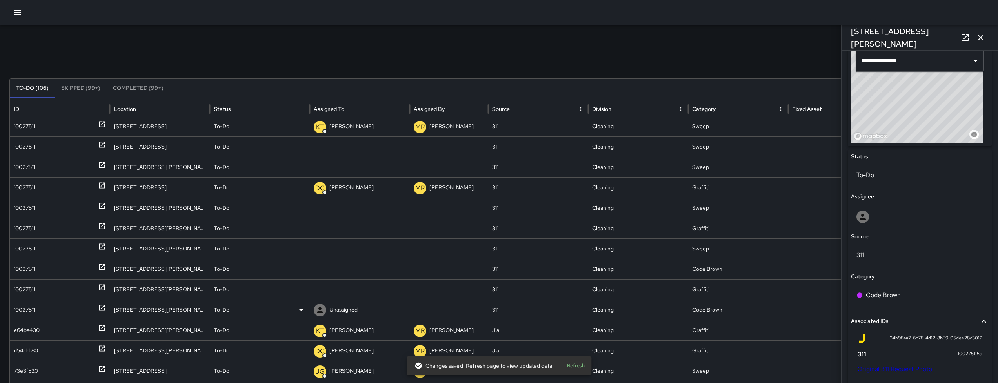
click at [31, 310] on div "10027511" at bounding box center [24, 310] width 21 height 20
click at [29, 293] on div "10027511" at bounding box center [24, 290] width 21 height 20
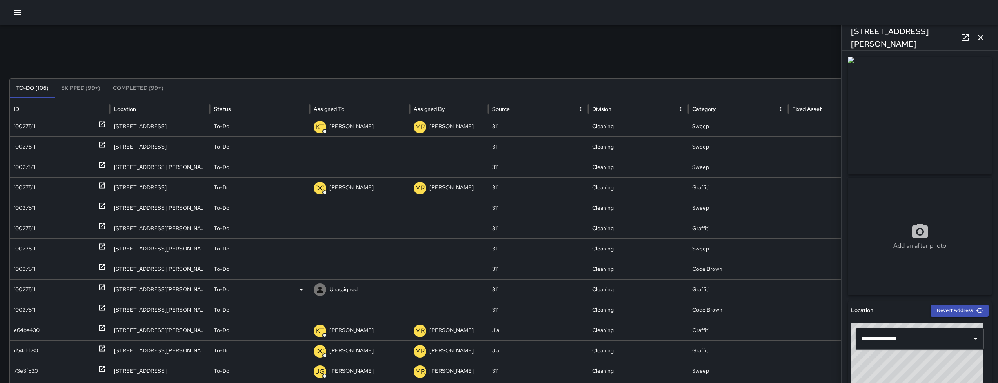
click at [12, 289] on div "10027511" at bounding box center [60, 289] width 100 height 20
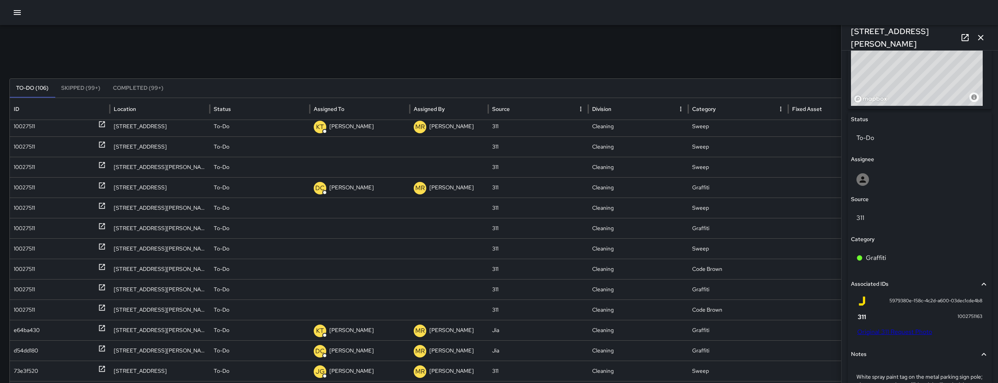
scroll to position [320, 0]
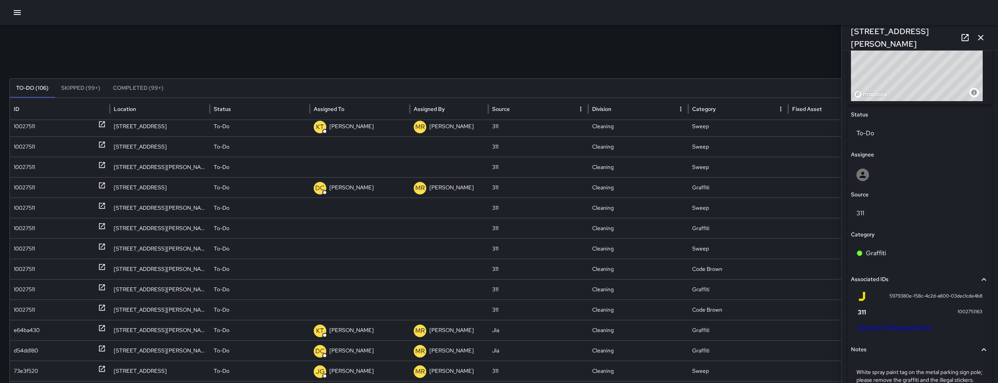
click at [880, 328] on link "Original 311 Request Photo" at bounding box center [895, 327] width 75 height 8
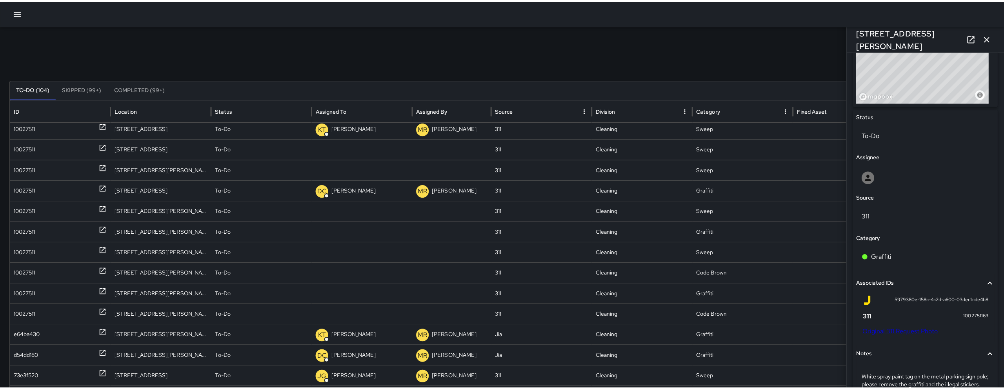
scroll to position [232, 0]
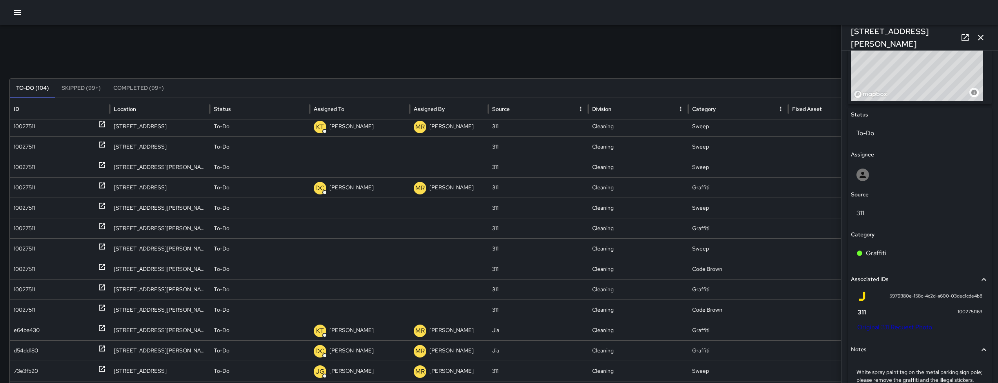
click at [13, 18] on button "button" at bounding box center [17, 13] width 16 height 16
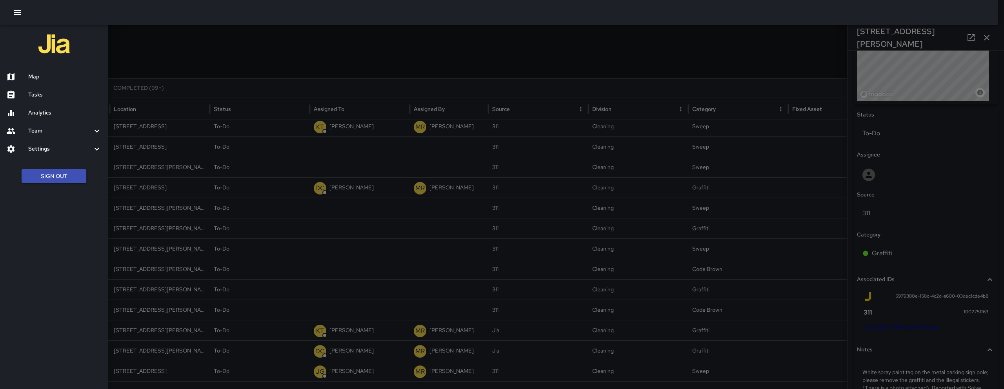
click at [50, 71] on div "Map" at bounding box center [54, 77] width 108 height 18
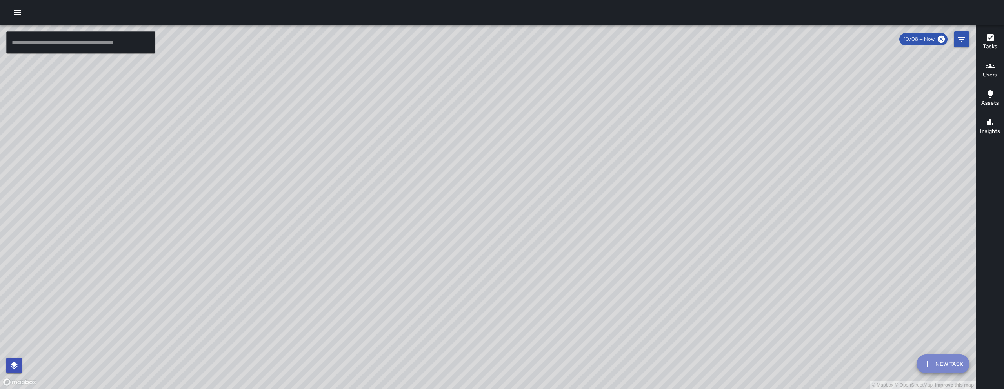
click at [953, 362] on button "New Task" at bounding box center [943, 364] width 53 height 19
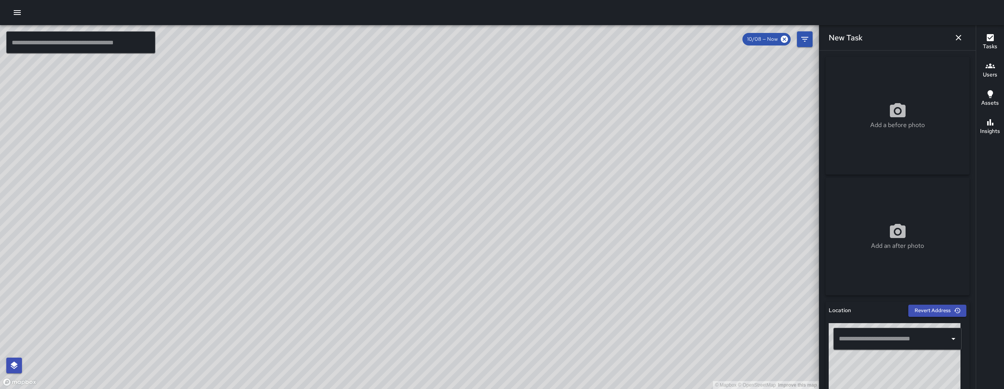
click at [888, 340] on input "text" at bounding box center [891, 339] width 109 height 15
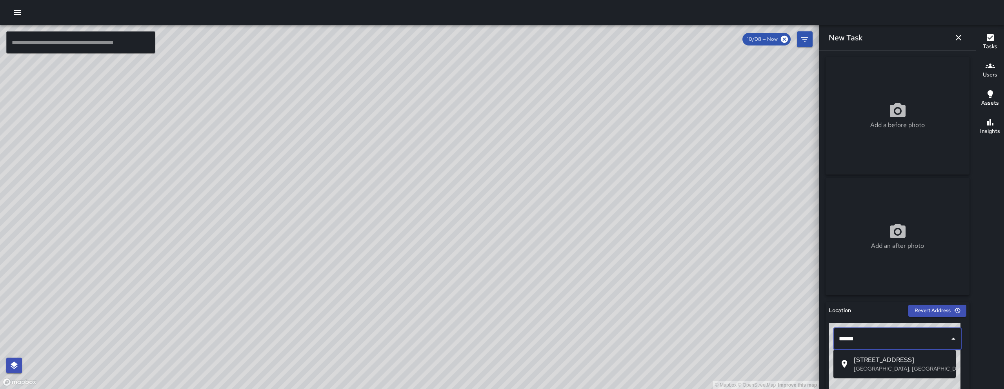
click at [890, 368] on p "San Francisco, CA, USA" at bounding box center [902, 369] width 96 height 8
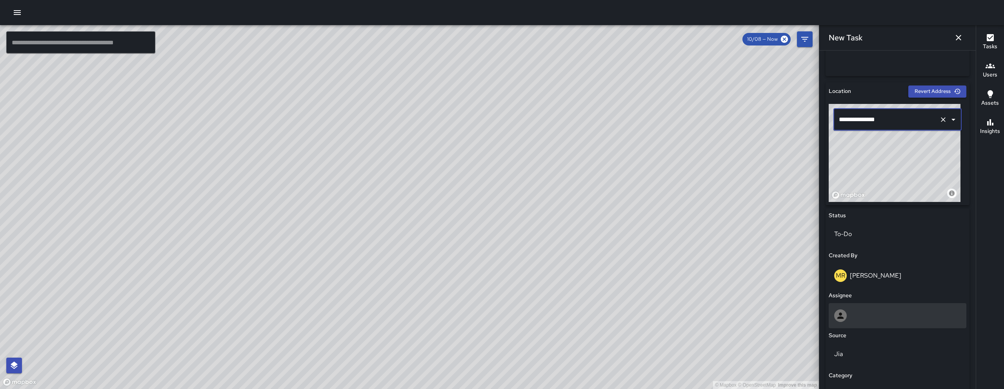
scroll to position [228, 0]
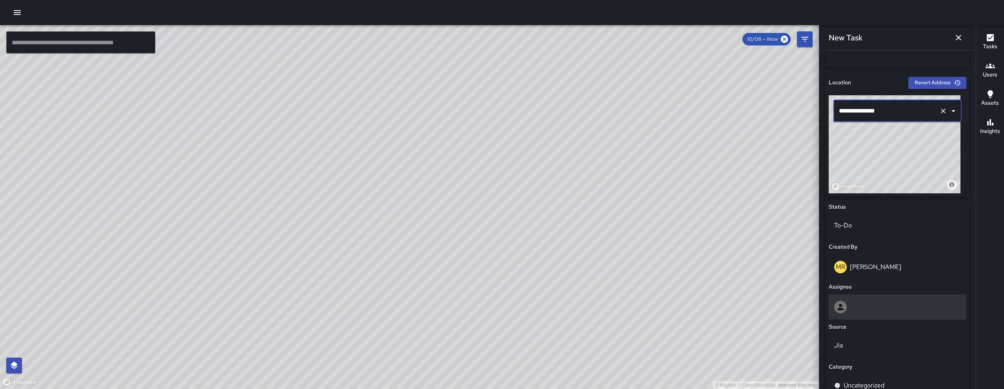
type input "**********"
click at [878, 305] on div at bounding box center [897, 307] width 127 height 13
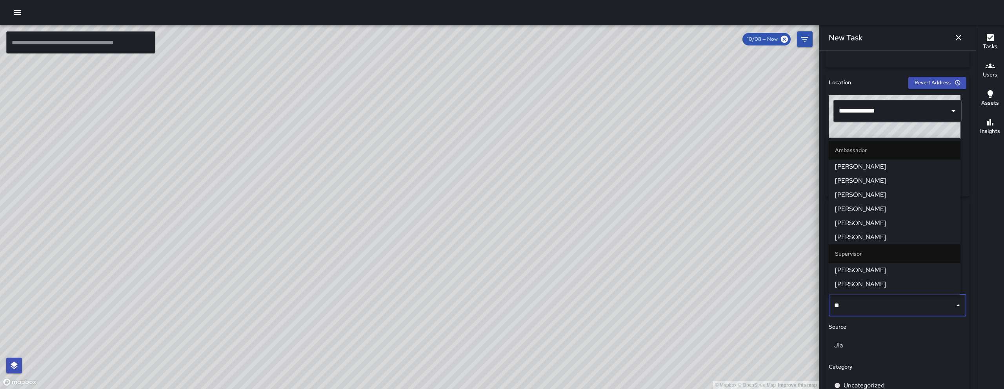
type input "***"
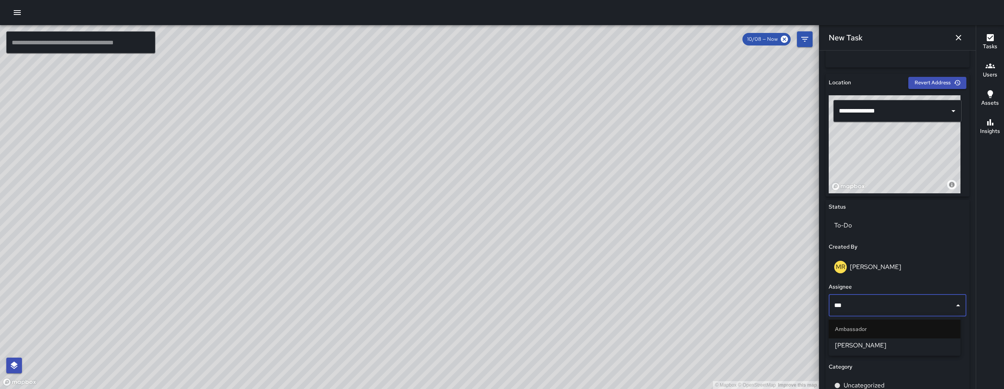
click at [876, 345] on span "Damariye Lewis" at bounding box center [894, 345] width 119 height 9
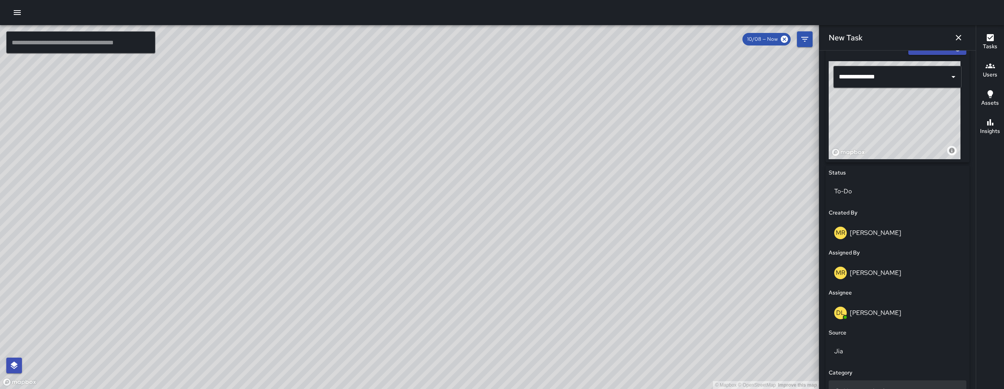
scroll to position [301, 0]
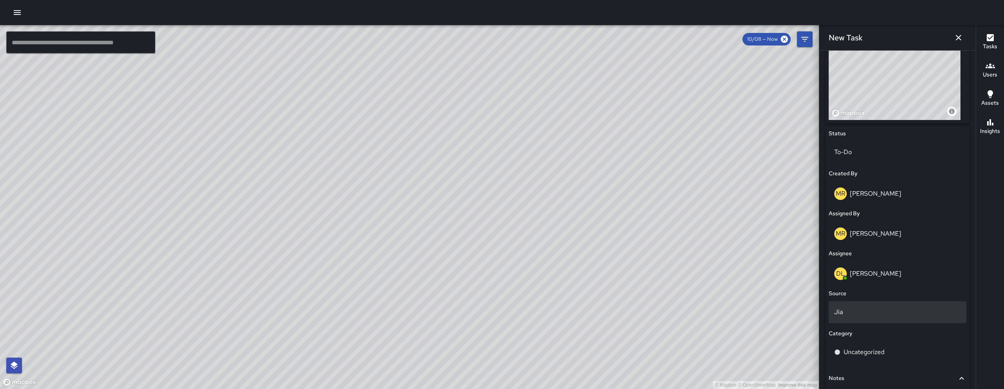
click at [864, 318] on div "Jia" at bounding box center [898, 312] width 138 height 22
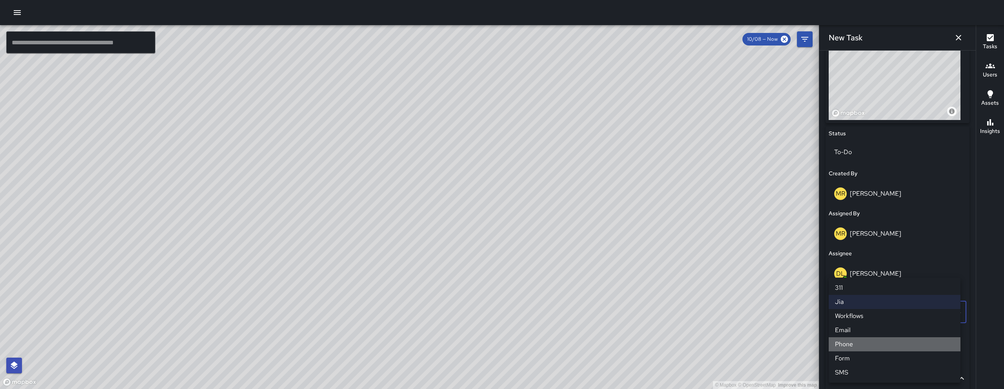
click at [864, 344] on li "Phone" at bounding box center [895, 344] width 132 height 14
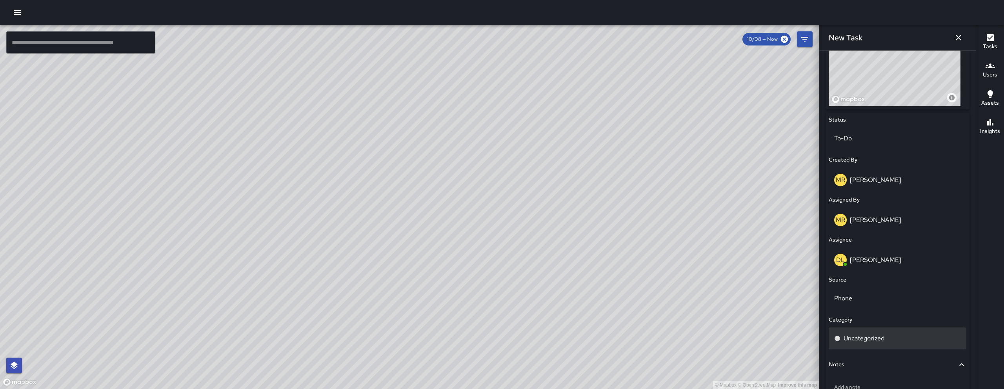
scroll to position [315, 0]
click at [871, 340] on p "Uncategorized" at bounding box center [864, 337] width 41 height 9
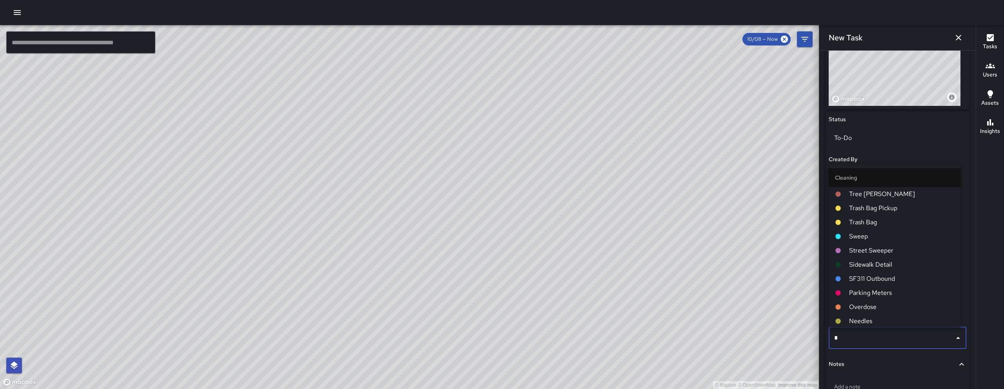
type input "**"
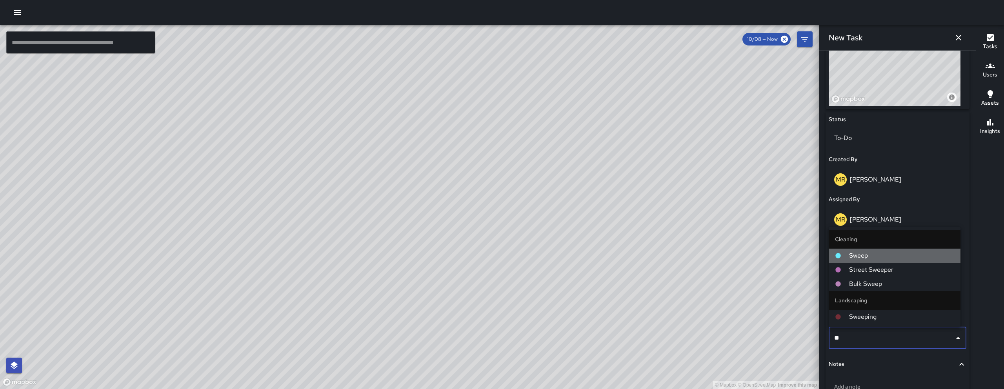
click at [874, 253] on span "Sweep" at bounding box center [901, 255] width 105 height 9
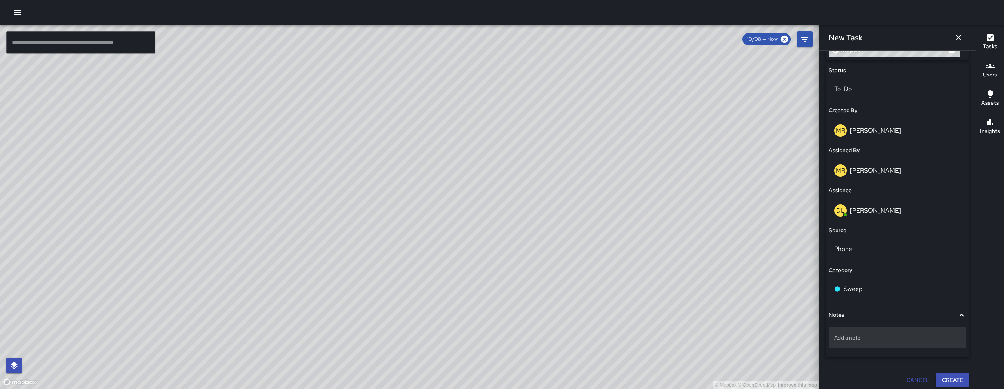
scroll to position [369, 0]
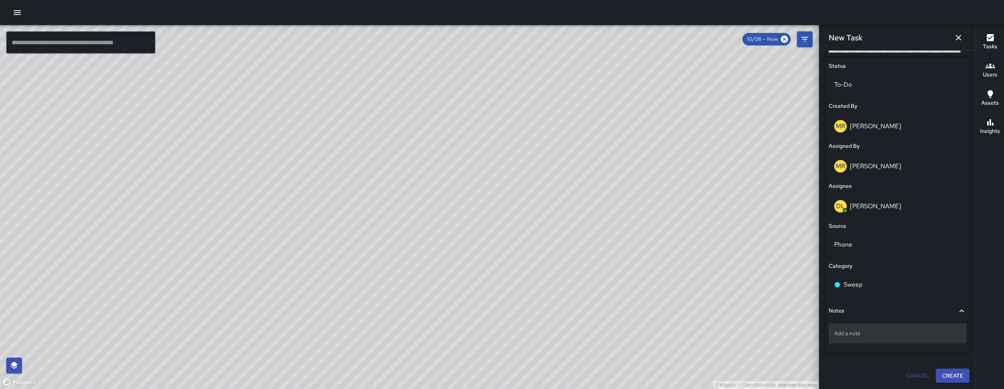
click at [868, 326] on div "Add a note" at bounding box center [898, 333] width 138 height 20
click at [852, 334] on textarea "**********" at bounding box center [894, 334] width 121 height 8
type textarea "**********"
click at [922, 332] on textarea "**********" at bounding box center [894, 334] width 121 height 8
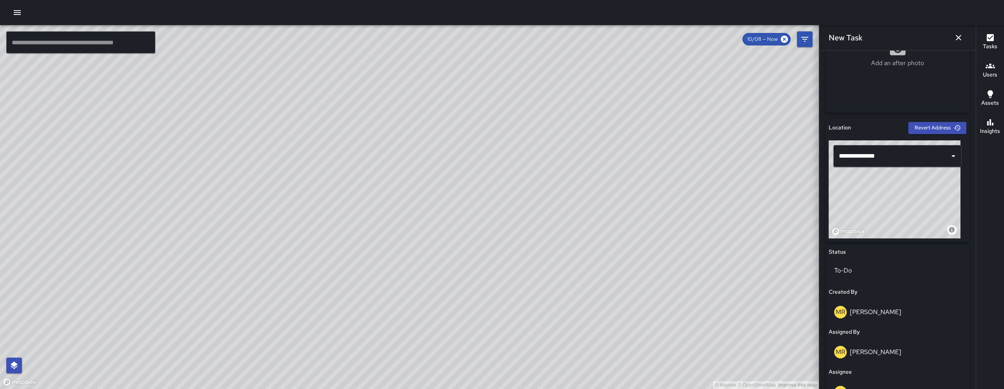
scroll to position [0, 0]
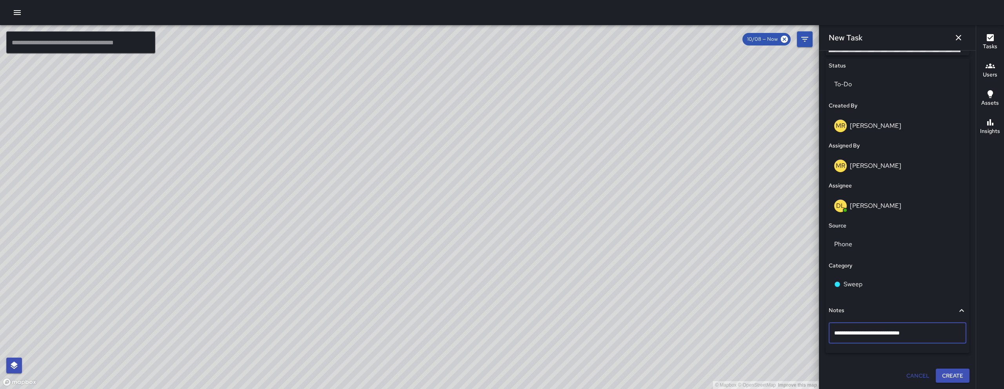
click at [952, 377] on button "Create" at bounding box center [953, 376] width 34 height 15
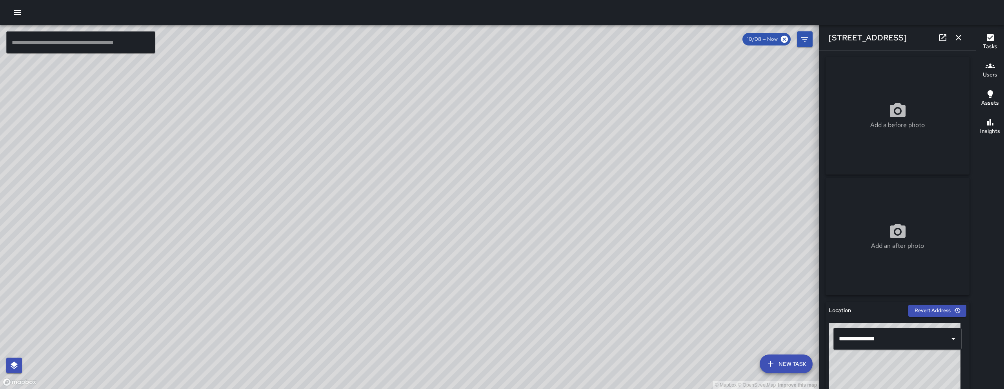
click at [955, 36] on icon "button" at bounding box center [958, 37] width 9 height 9
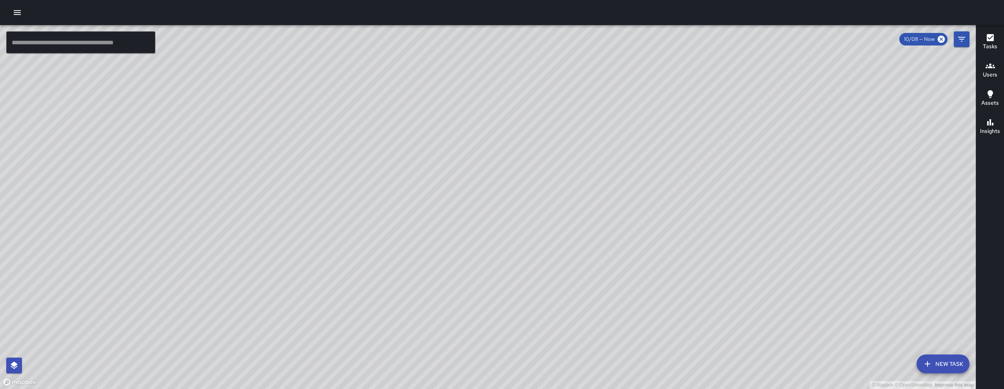
click at [490, 209] on div "© Mapbox © OpenStreetMap Improve this map" at bounding box center [488, 207] width 976 height 364
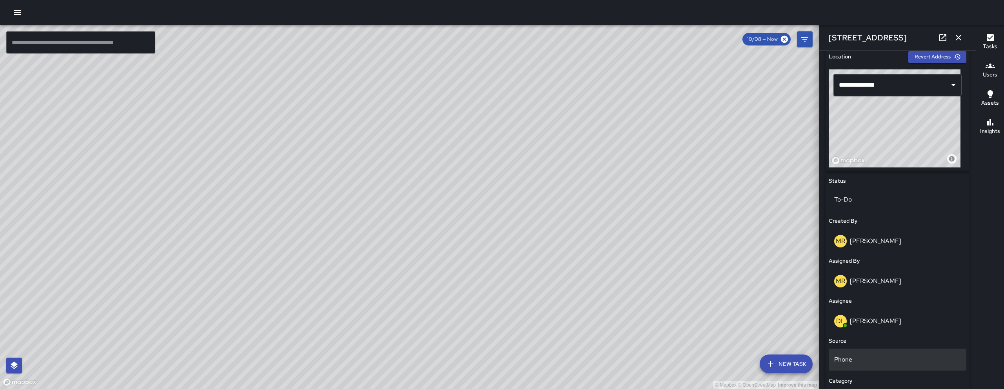
scroll to position [396, 0]
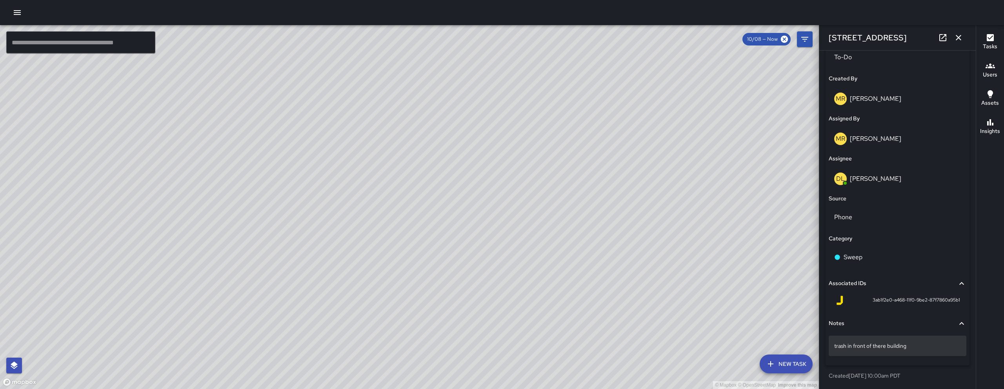
drag, startPoint x: 811, startPoint y: 352, endPoint x: 830, endPoint y: 348, distance: 19.6
click at [830, 348] on div "trash in front of there building" at bounding box center [898, 346] width 138 height 20
drag, startPoint x: 938, startPoint y: 349, endPoint x: 862, endPoint y: 350, distance: 76.1
click at [931, 346] on textarea "**********" at bounding box center [894, 346] width 121 height 8
drag, startPoint x: 913, startPoint y: 348, endPoint x: 829, endPoint y: 348, distance: 83.2
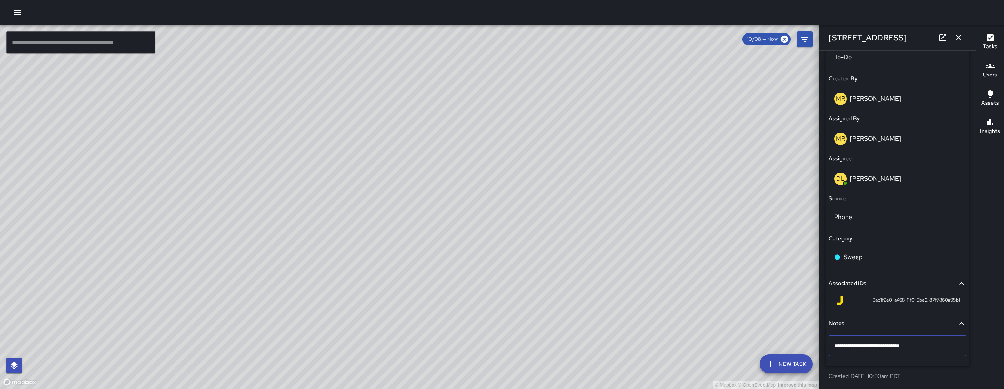
click at [829, 348] on div "**********" at bounding box center [898, 346] width 138 height 21
drag, startPoint x: 866, startPoint y: 300, endPoint x: 885, endPoint y: 304, distance: 19.2
click at [885, 304] on div "3ab1f2e0-a468-11f0-9be2-87f7860a95b1" at bounding box center [897, 300] width 125 height 9
drag, startPoint x: 491, startPoint y: 338, endPoint x: 490, endPoint y: 180, distance: 157.7
click at [490, 209] on div "© Mapbox © OpenStreetMap Improve this map" at bounding box center [409, 207] width 819 height 364
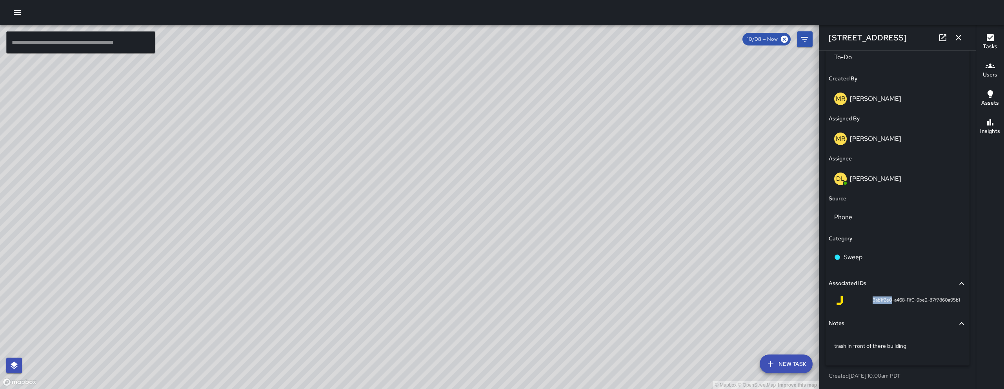
drag, startPoint x: 490, startPoint y: 169, endPoint x: 481, endPoint y: 237, distance: 68.6
click at [490, 160] on div "© Mapbox © OpenStreetMap Improve this map" at bounding box center [409, 207] width 819 height 364
click at [962, 36] on icon "button" at bounding box center [958, 37] width 9 height 9
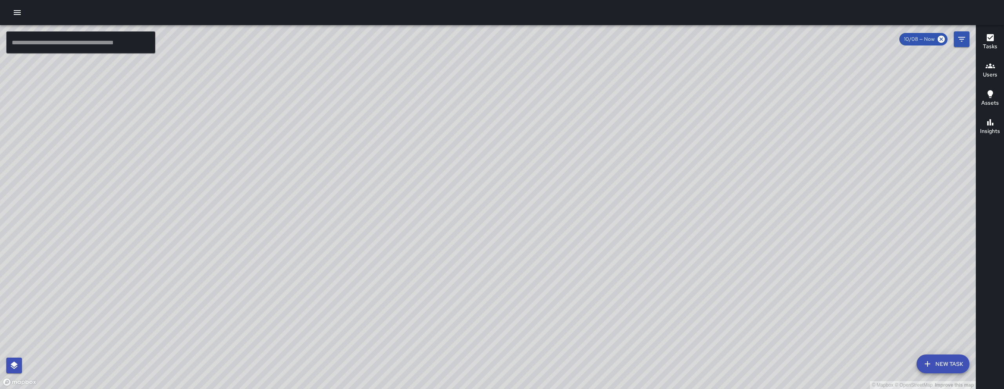
drag, startPoint x: 794, startPoint y: 198, endPoint x: 268, endPoint y: 389, distance: 559.2
click at [475, 321] on div "© Mapbox © OpenStreetMap Improve this map" at bounding box center [488, 207] width 976 height 364
drag, startPoint x: 268, startPoint y: 389, endPoint x: 98, endPoint y: 389, distance: 169.5
click at [98, 389] on div "© Mapbox © OpenStreetMap Improve this map" at bounding box center [488, 207] width 976 height 364
drag, startPoint x: 277, startPoint y: 224, endPoint x: 237, endPoint y: 273, distance: 62.9
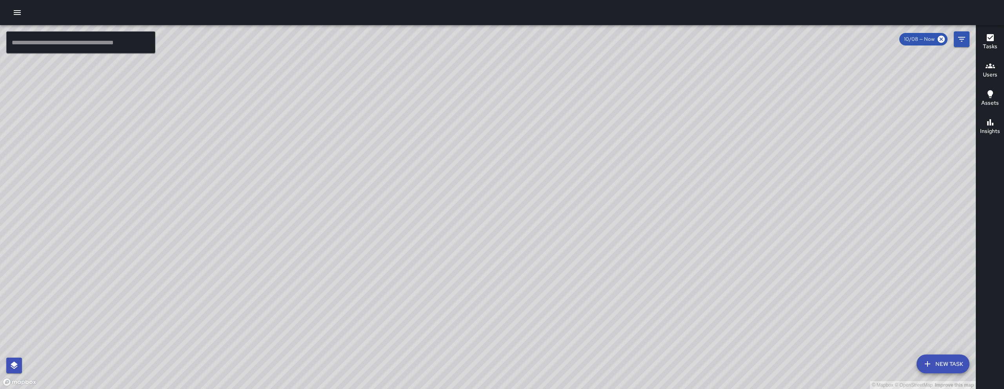
click at [266, 242] on div "© Mapbox © OpenStreetMap Improve this map" at bounding box center [488, 207] width 976 height 364
drag, startPoint x: 237, startPoint y: 273, endPoint x: 212, endPoint y: 295, distance: 33.6
click at [220, 289] on div "© Mapbox © OpenStreetMap Improve this map" at bounding box center [488, 207] width 976 height 364
click at [212, 295] on div "© Mapbox © OpenStreetMap Improve this map" at bounding box center [488, 207] width 976 height 364
click at [469, 239] on div "© Mapbox © OpenStreetMap Improve this map" at bounding box center [488, 207] width 976 height 364
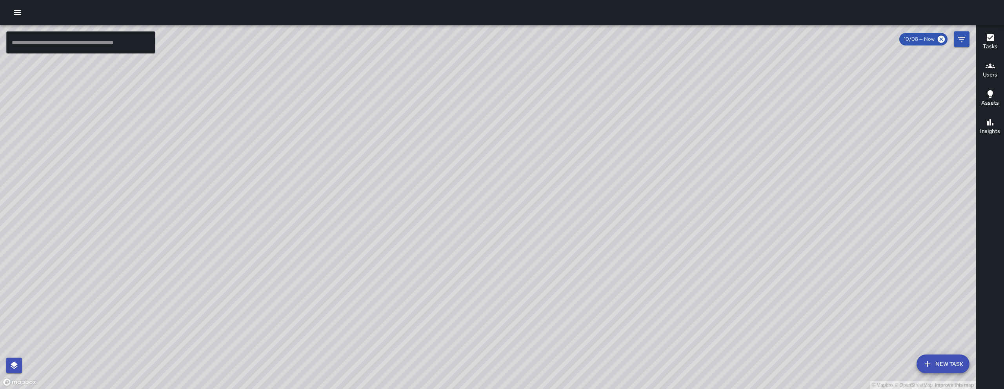
drag, startPoint x: 565, startPoint y: 239, endPoint x: 557, endPoint y: 243, distance: 7.9
click at [567, 239] on div "© Mapbox © OpenStreetMap Improve this map" at bounding box center [488, 207] width 976 height 364
click at [63, 171] on div "© Mapbox © OpenStreetMap Improve this map" at bounding box center [488, 207] width 976 height 364
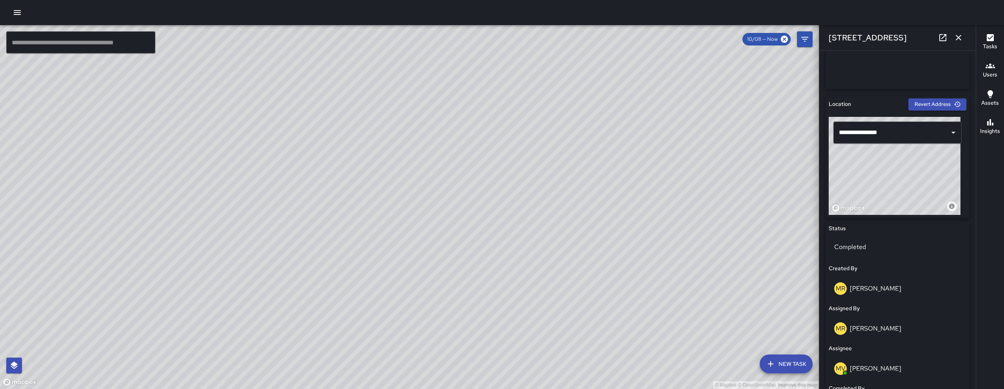
scroll to position [487, 0]
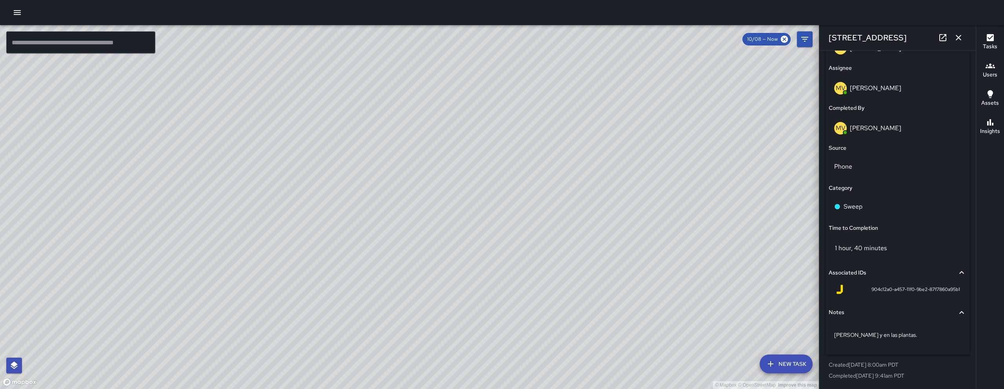
drag, startPoint x: 662, startPoint y: 327, endPoint x: 508, endPoint y: 154, distance: 231.5
click at [522, 177] on div "© Mapbox © OpenStreetMap Improve this map" at bounding box center [409, 207] width 819 height 364
drag, startPoint x: 508, startPoint y: 154, endPoint x: 577, endPoint y: 222, distance: 96.3
click at [508, 153] on div "© Mapbox © OpenStreetMap Improve this map" at bounding box center [409, 207] width 819 height 364
drag, startPoint x: 533, startPoint y: 202, endPoint x: 492, endPoint y: 229, distance: 49.1
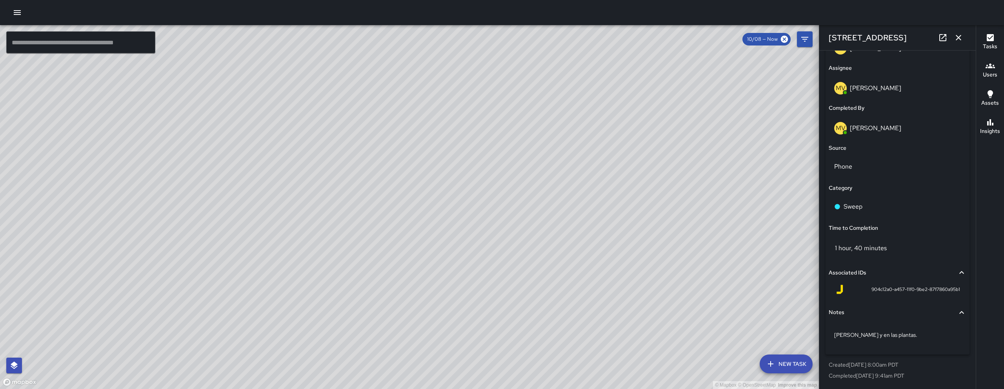
click at [494, 228] on div "© Mapbox © OpenStreetMap Improve this map" at bounding box center [409, 207] width 819 height 364
drag, startPoint x: 492, startPoint y: 229, endPoint x: 477, endPoint y: 208, distance: 25.0
click at [491, 227] on div "© Mapbox © OpenStreetMap Improve this map" at bounding box center [409, 207] width 819 height 364
drag, startPoint x: 415, startPoint y: 364, endPoint x: 501, endPoint y: 269, distance: 128.3
click at [501, 268] on div "© Mapbox © OpenStreetMap Improve this map" at bounding box center [409, 207] width 819 height 364
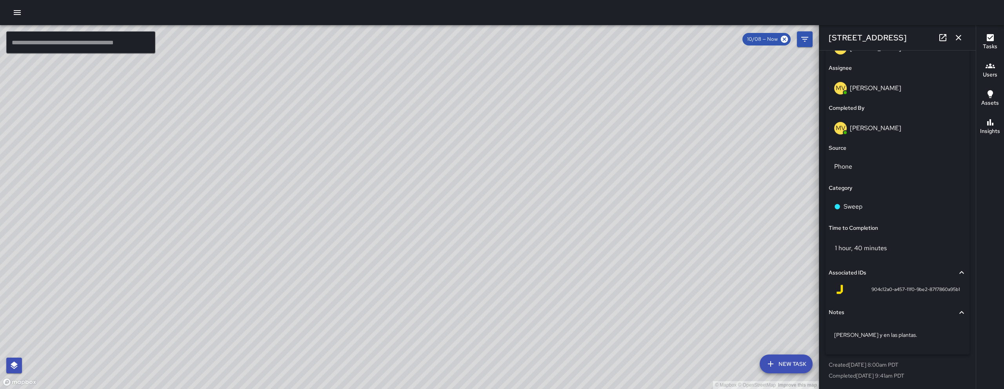
drag, startPoint x: 437, startPoint y: 304, endPoint x: 465, endPoint y: 171, distance: 135.7
click at [421, 232] on div "© Mapbox © OpenStreetMap Improve this map" at bounding box center [409, 207] width 819 height 364
click at [962, 31] on button "button" at bounding box center [959, 38] width 16 height 16
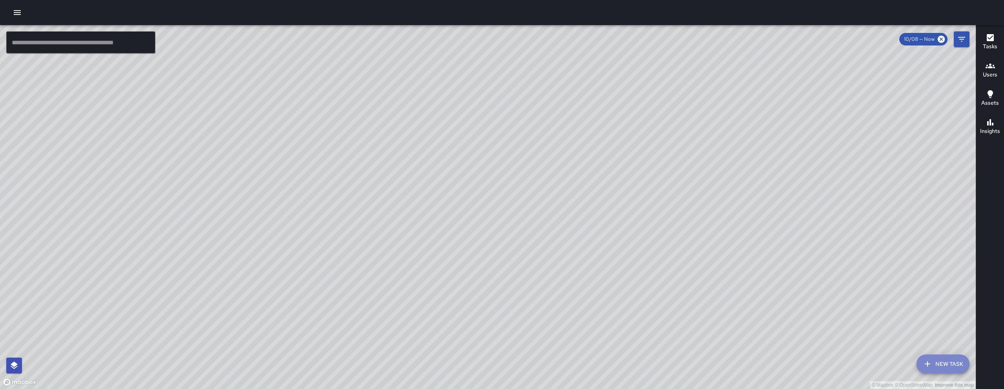
click at [941, 360] on button "New Task" at bounding box center [943, 364] width 53 height 19
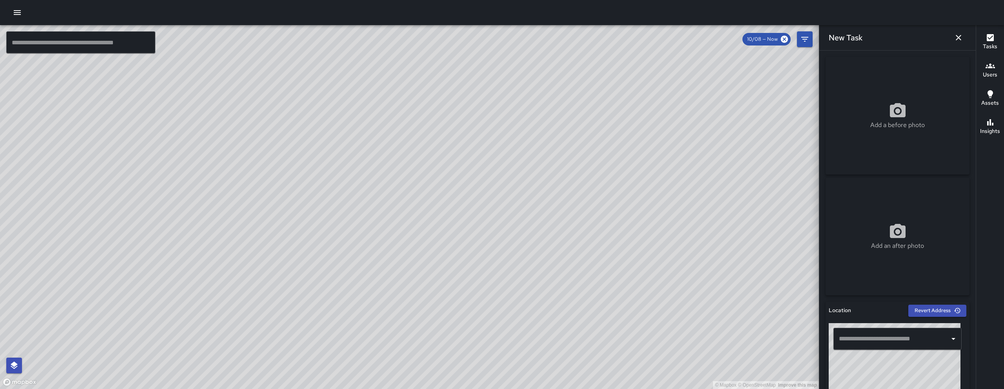
click at [910, 344] on input "text" at bounding box center [891, 339] width 109 height 15
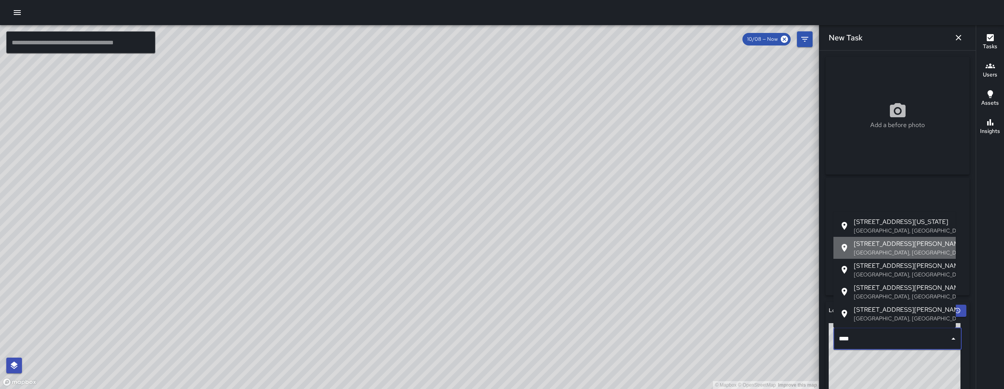
click at [913, 242] on span "45 Rausch Street" at bounding box center [902, 243] width 96 height 9
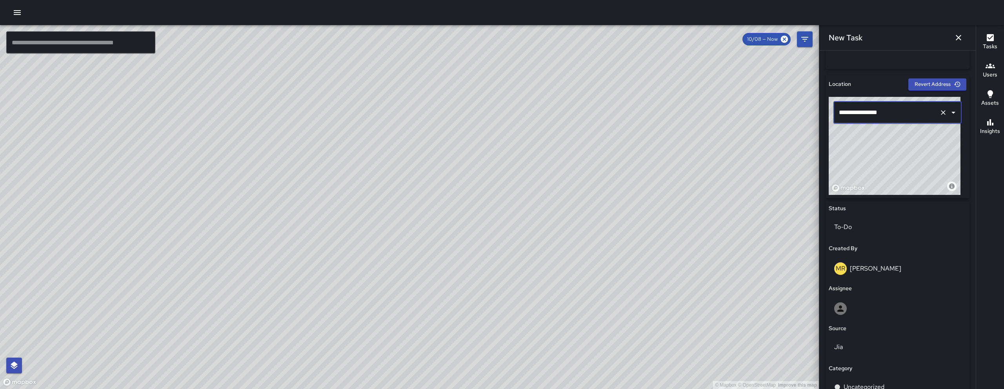
scroll to position [321, 0]
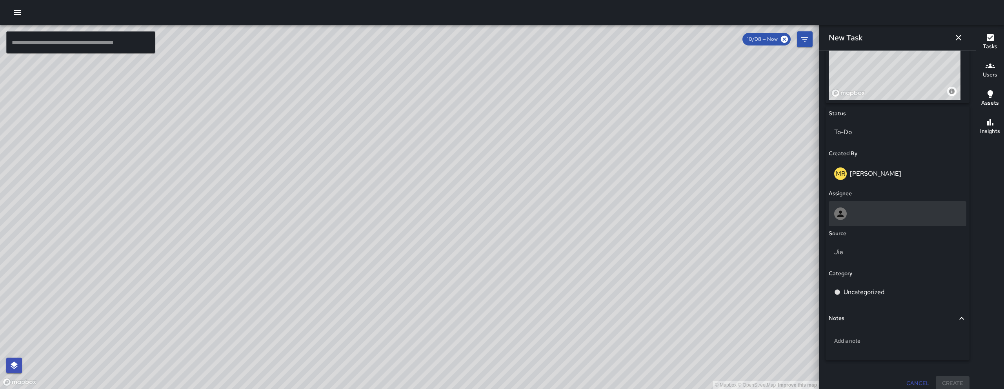
type input "**********"
click at [853, 210] on div at bounding box center [897, 214] width 127 height 13
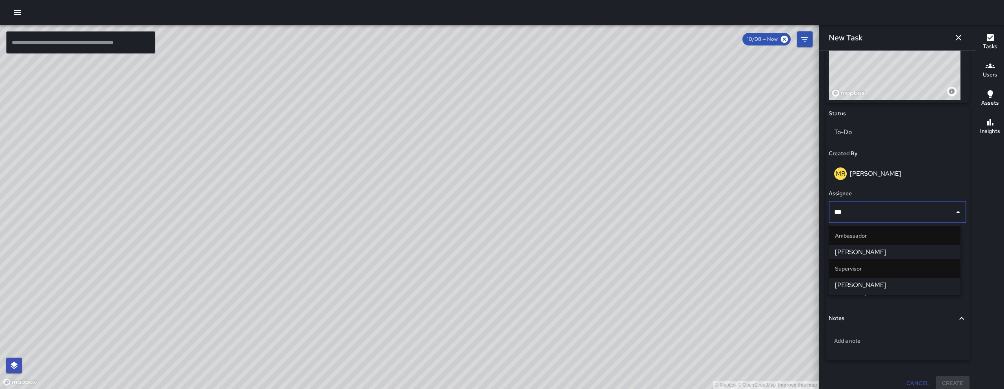
type input "****"
click at [888, 248] on span "Katherine Treminio" at bounding box center [894, 252] width 119 height 9
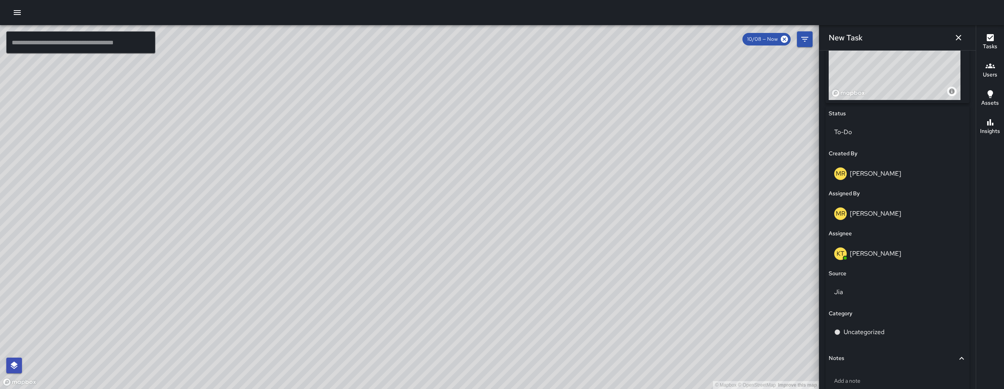
click at [879, 304] on div "Jia" at bounding box center [898, 293] width 138 height 25
click at [879, 299] on div "Jia" at bounding box center [898, 292] width 138 height 22
drag, startPoint x: 858, startPoint y: 344, endPoint x: 859, endPoint y: 340, distance: 4.2
click at [857, 344] on li "Phone" at bounding box center [895, 344] width 132 height 14
click at [863, 333] on p "Uncategorized" at bounding box center [864, 332] width 41 height 9
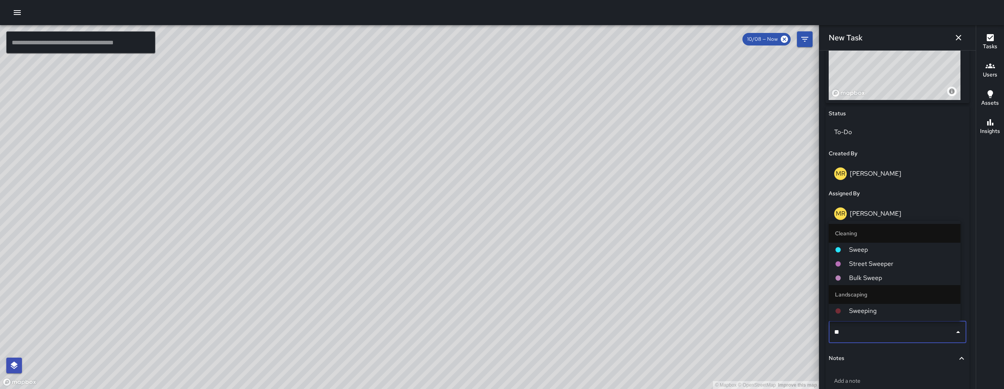
type input "***"
click at [858, 248] on span "Sweep" at bounding box center [901, 249] width 105 height 9
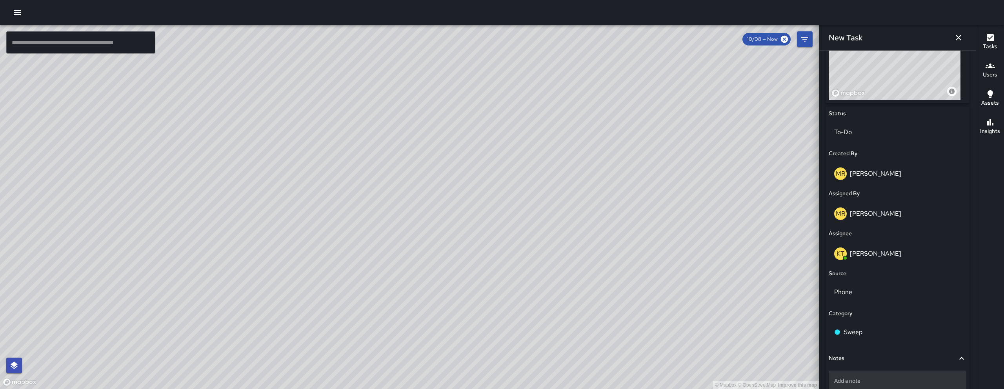
click at [894, 385] on div "Add a note" at bounding box center [898, 381] width 138 height 20
type textarea "*"
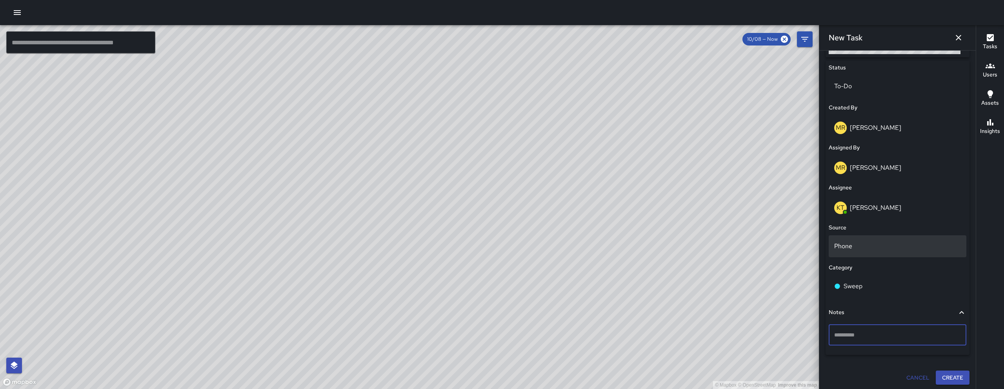
scroll to position [369, 0]
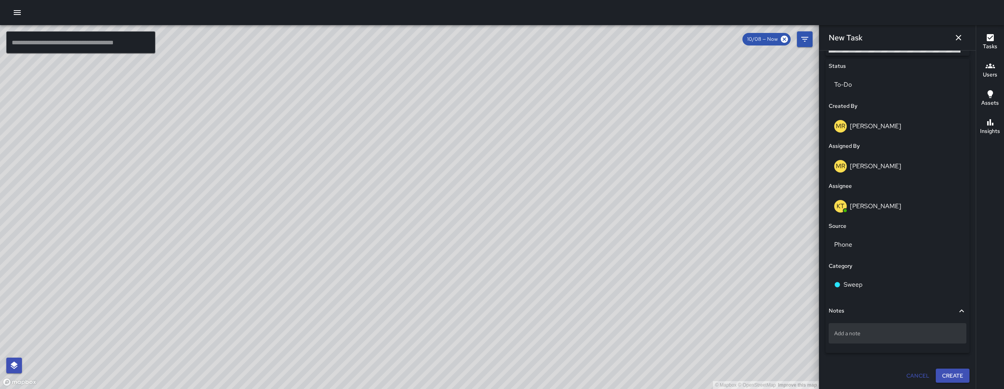
click at [884, 336] on p "Add a note" at bounding box center [897, 334] width 127 height 8
type textarea "**********"
click at [936, 372] on button "Create" at bounding box center [953, 376] width 34 height 15
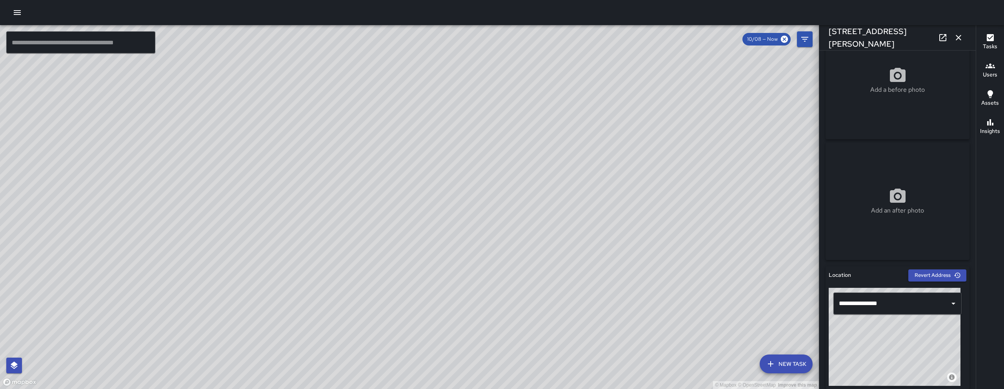
scroll to position [81, 0]
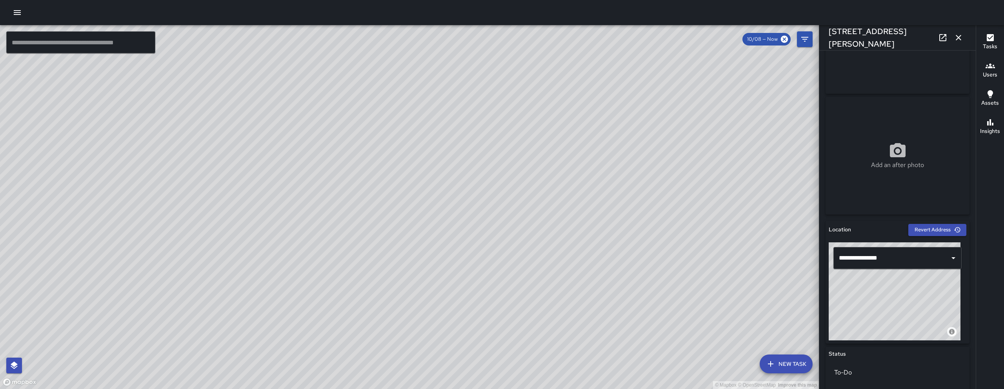
drag, startPoint x: 891, startPoint y: 311, endPoint x: 893, endPoint y: 305, distance: 6.6
click at [893, 305] on div "© Mapbox © OpenStreetMap Improve this map" at bounding box center [895, 291] width 132 height 98
drag, startPoint x: 891, startPoint y: 311, endPoint x: 899, endPoint y: 304, distance: 10.9
click at [899, 304] on div "© Mapbox © OpenStreetMap Improve this map" at bounding box center [895, 291] width 132 height 98
drag, startPoint x: 894, startPoint y: 312, endPoint x: 898, endPoint y: 307, distance: 6.7
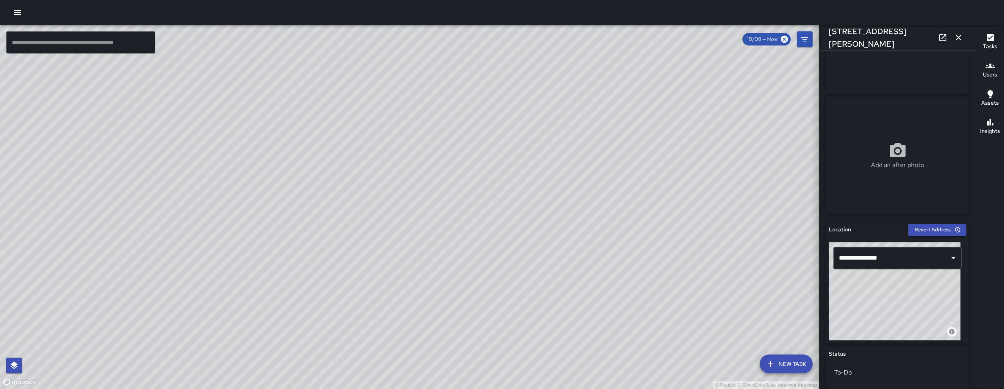
click at [898, 307] on div "© Mapbox © OpenStreetMap Improve this map" at bounding box center [895, 291] width 132 height 98
click at [901, 315] on div "© Mapbox © OpenStreetMap Improve this map" at bounding box center [895, 291] width 132 height 98
drag, startPoint x: 900, startPoint y: 315, endPoint x: 908, endPoint y: 325, distance: 13.1
click at [908, 325] on div "© Mapbox © OpenStreetMap Improve this map" at bounding box center [895, 291] width 132 height 98
click at [911, 329] on div "© Mapbox © OpenStreetMap Improve this map" at bounding box center [895, 291] width 132 height 98
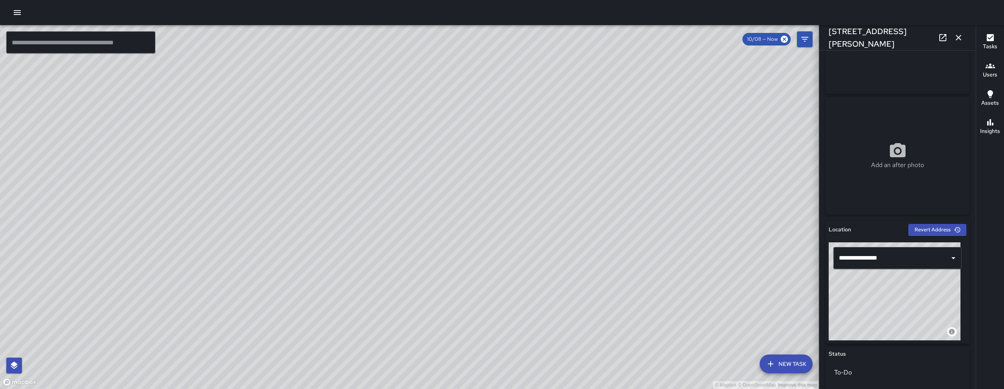
click at [890, 325] on div "© Mapbox © OpenStreetMap Improve this map" at bounding box center [895, 291] width 132 height 98
type input "**********"
drag, startPoint x: 894, startPoint y: 327, endPoint x: 884, endPoint y: 324, distance: 10.6
click at [886, 326] on div "© Mapbox © OpenStreetMap Improve this map" at bounding box center [895, 291] width 132 height 98
drag, startPoint x: 891, startPoint y: 329, endPoint x: 885, endPoint y: 319, distance: 11.4
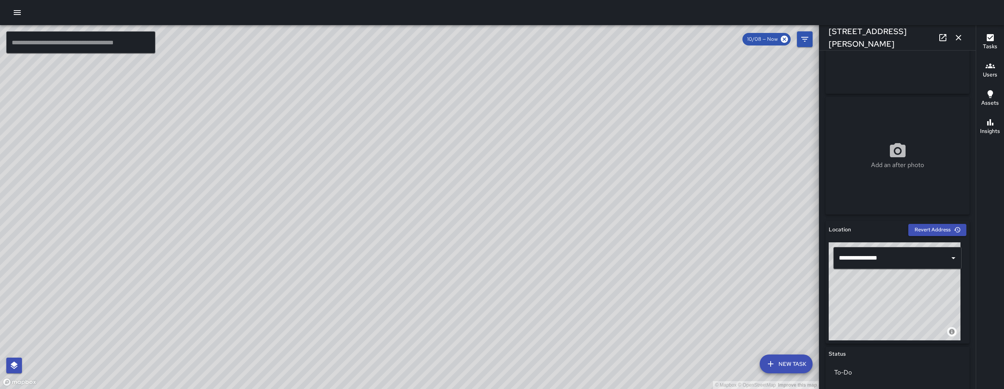
click at [885, 318] on div "© Mapbox © OpenStreetMap Improve this map" at bounding box center [895, 291] width 132 height 98
drag, startPoint x: 886, startPoint y: 322, endPoint x: 906, endPoint y: 315, distance: 21.4
click at [899, 316] on div "© Mapbox © OpenStreetMap Improve this map" at bounding box center [895, 291] width 132 height 98
drag, startPoint x: 905, startPoint y: 319, endPoint x: 911, endPoint y: 321, distance: 6.6
click at [911, 321] on div "© Mapbox © OpenStreetMap Improve this map" at bounding box center [895, 291] width 132 height 98
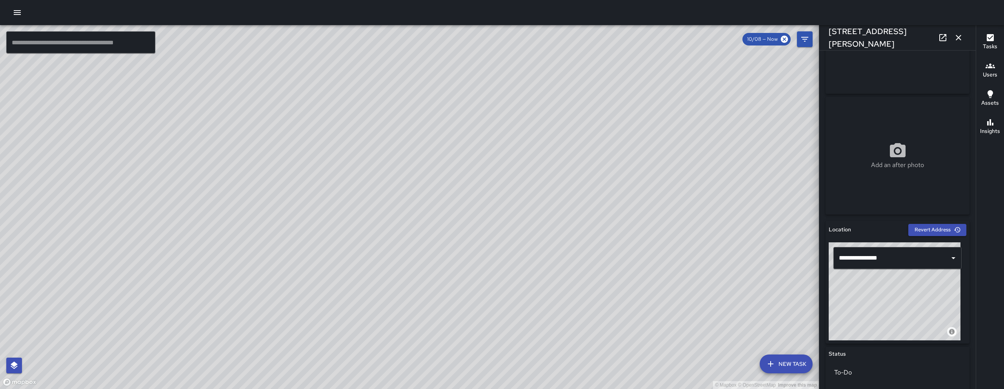
drag, startPoint x: 907, startPoint y: 319, endPoint x: 915, endPoint y: 318, distance: 7.5
click at [915, 318] on div "© Mapbox © OpenStreetMap Improve this map" at bounding box center [895, 291] width 132 height 98
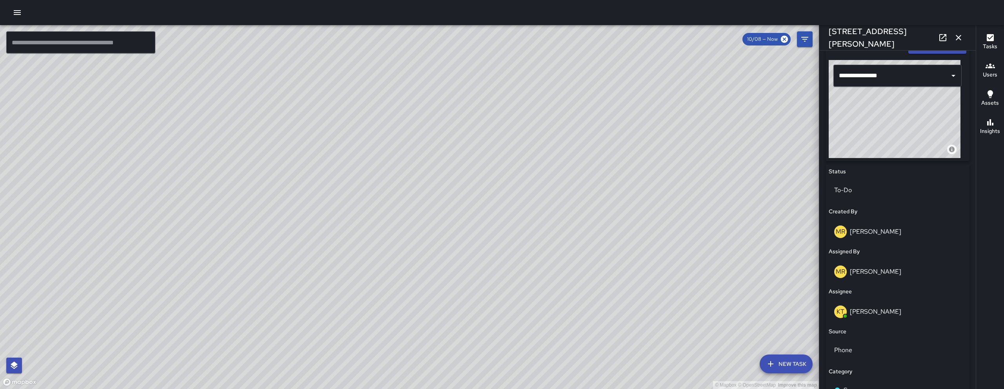
scroll to position [396, 0]
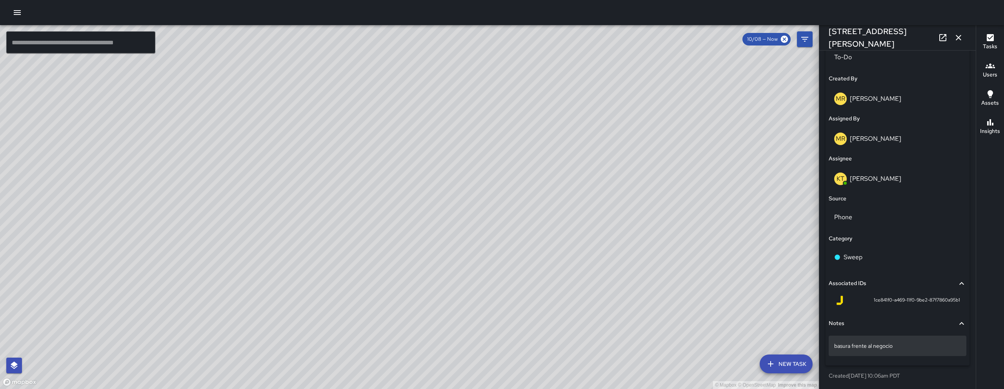
click at [911, 346] on p "basura frente al negocio" at bounding box center [897, 346] width 127 height 8
click at [918, 347] on textarea "**********" at bounding box center [894, 346] width 121 height 8
type textarea "**********"
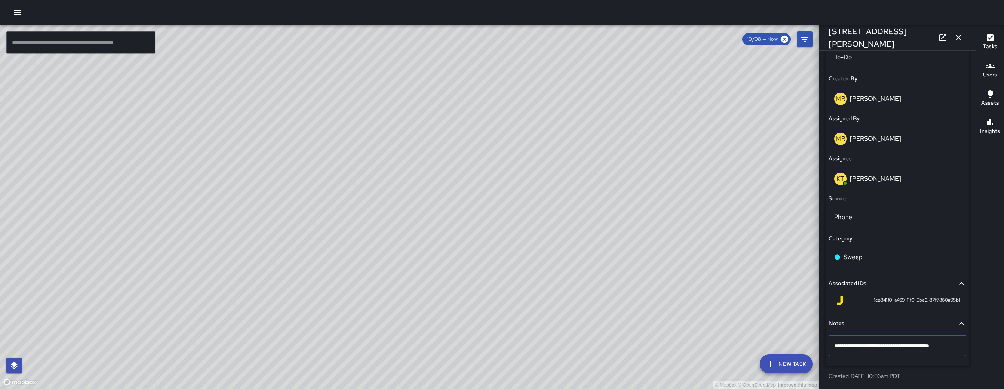
click at [927, 376] on p "Created 10/8/2025, 10:06am PDT" at bounding box center [898, 376] width 138 height 8
click at [627, 257] on div "© Mapbox © OpenStreetMap Improve this map" at bounding box center [409, 207] width 819 height 364
click at [955, 36] on icon "button" at bounding box center [958, 37] width 9 height 9
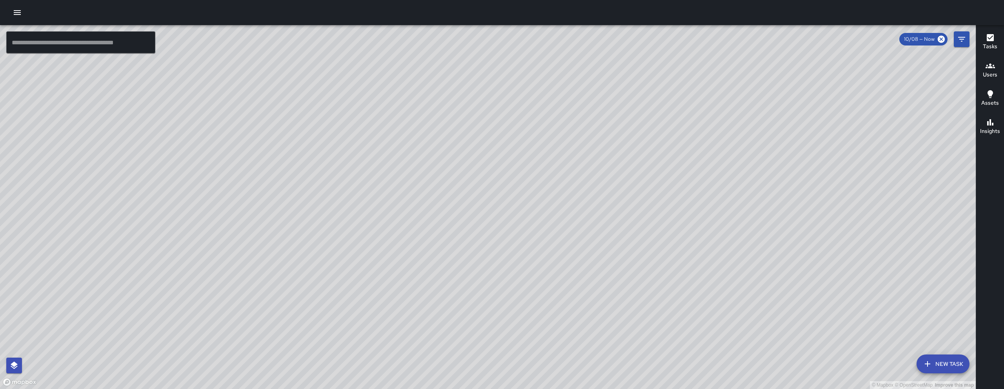
drag, startPoint x: 377, startPoint y: 389, endPoint x: 450, endPoint y: 313, distance: 105.2
click at [405, 350] on div "© Mapbox © OpenStreetMap Improve this map" at bounding box center [488, 207] width 976 height 364
drag, startPoint x: 450, startPoint y: 313, endPoint x: 452, endPoint y: 304, distance: 9.2
click at [452, 309] on div "© Mapbox © OpenStreetMap Improve this map" at bounding box center [488, 207] width 976 height 364
drag, startPoint x: 428, startPoint y: 337, endPoint x: 390, endPoint y: 373, distance: 52.8
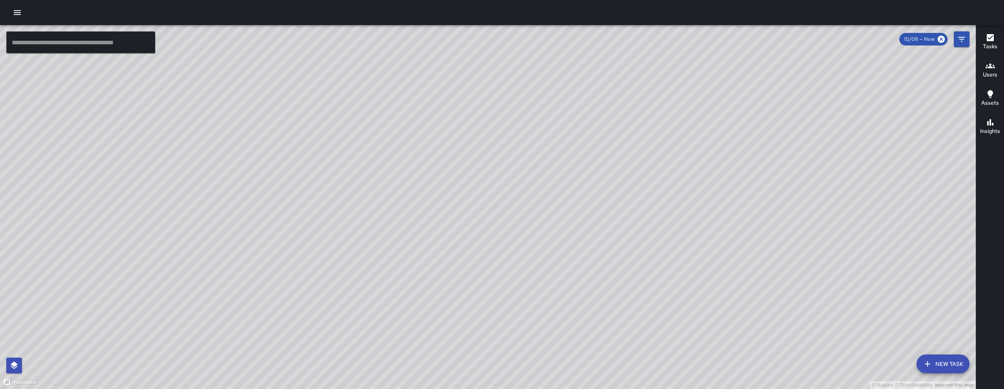
click at [426, 331] on div "© Mapbox © OpenStreetMap Improve this map" at bounding box center [488, 207] width 976 height 364
drag, startPoint x: 459, startPoint y: 346, endPoint x: 419, endPoint y: 269, distance: 87.2
click at [419, 268] on div "© Mapbox © OpenStreetMap Improve this map" at bounding box center [488, 207] width 976 height 364
drag, startPoint x: 714, startPoint y: 249, endPoint x: 616, endPoint y: 250, distance: 98.1
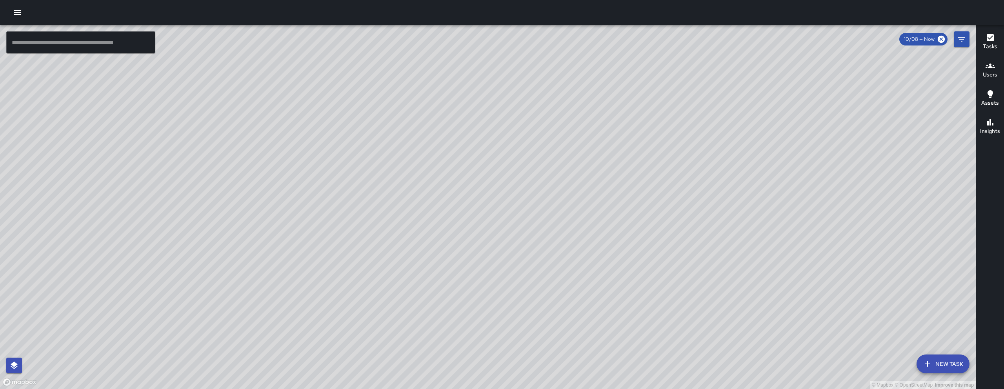
click at [624, 250] on div "© Mapbox © OpenStreetMap Improve this map" at bounding box center [488, 207] width 976 height 364
click at [616, 250] on div "© Mapbox © OpenStreetMap Improve this map" at bounding box center [488, 207] width 976 height 364
drag, startPoint x: 616, startPoint y: 248, endPoint x: 611, endPoint y: 223, distance: 25.6
click at [611, 223] on div "© Mapbox © OpenStreetMap Improve this map" at bounding box center [488, 207] width 976 height 364
drag, startPoint x: 500, startPoint y: 258, endPoint x: 413, endPoint y: 248, distance: 88.0
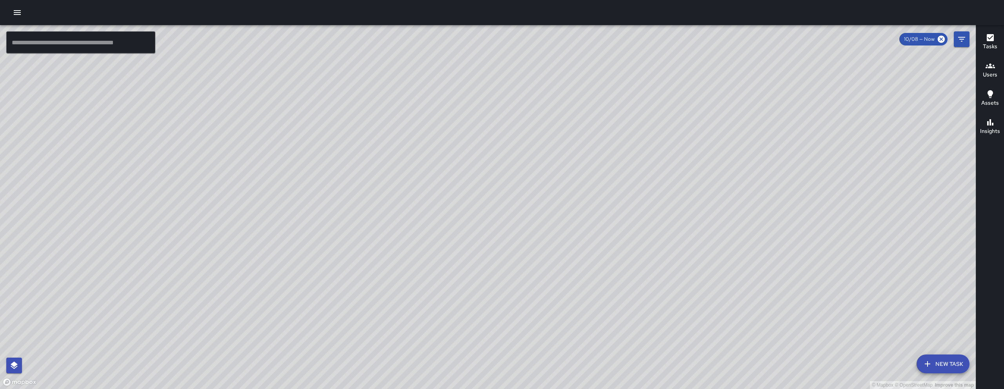
click at [412, 244] on div "© Mapbox © OpenStreetMap Improve this map" at bounding box center [488, 207] width 976 height 364
click at [409, 244] on div "© Mapbox © OpenStreetMap Improve this map" at bounding box center [488, 207] width 976 height 364
drag, startPoint x: 514, startPoint y: 248, endPoint x: 477, endPoint y: 265, distance: 41.2
click at [523, 274] on div "© Mapbox © OpenStreetMap Improve this map" at bounding box center [488, 207] width 976 height 364
drag, startPoint x: 428, startPoint y: 283, endPoint x: 412, endPoint y: 282, distance: 16.9
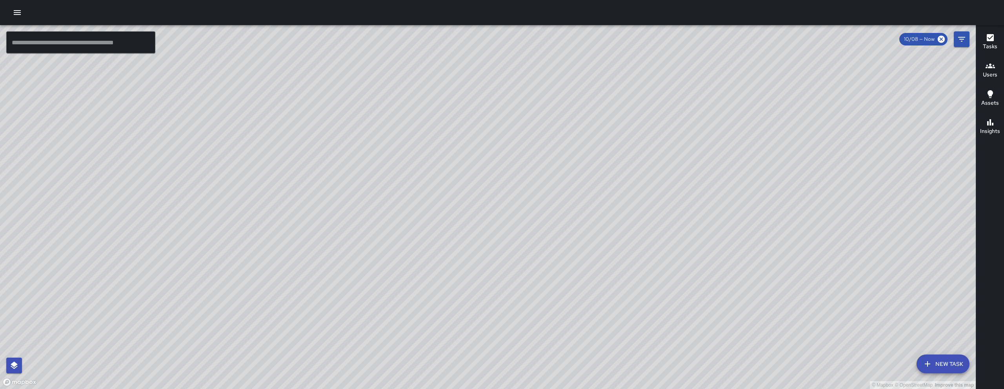
click at [412, 282] on div "© Mapbox © OpenStreetMap Improve this map" at bounding box center [488, 207] width 976 height 364
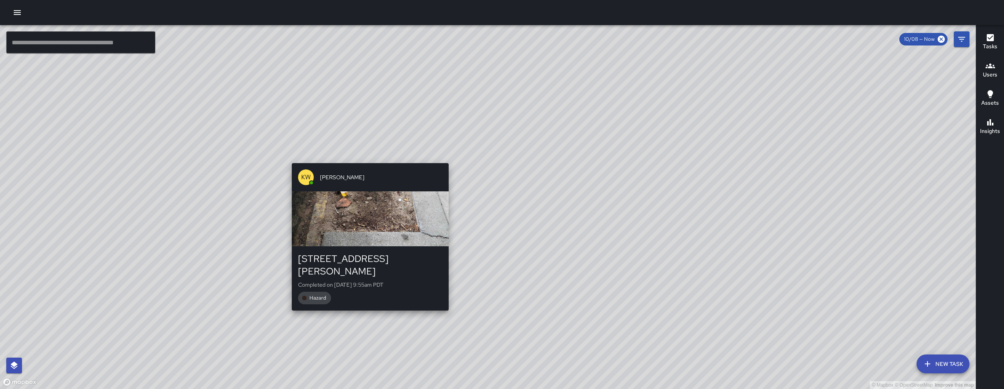
click at [366, 161] on div "KW Kenneth Ware 1069 Howard Street Completed on 10/8/2025, 9:55am PDT Hazard" at bounding box center [370, 237] width 163 height 154
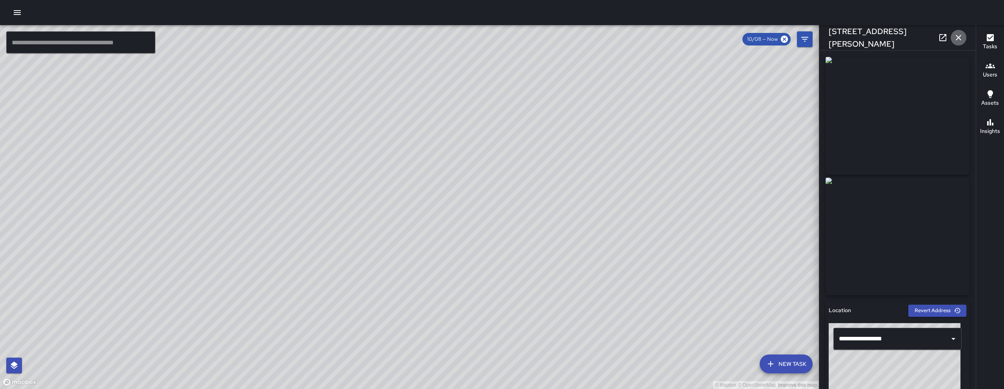
click at [962, 34] on icon "button" at bounding box center [958, 37] width 9 height 9
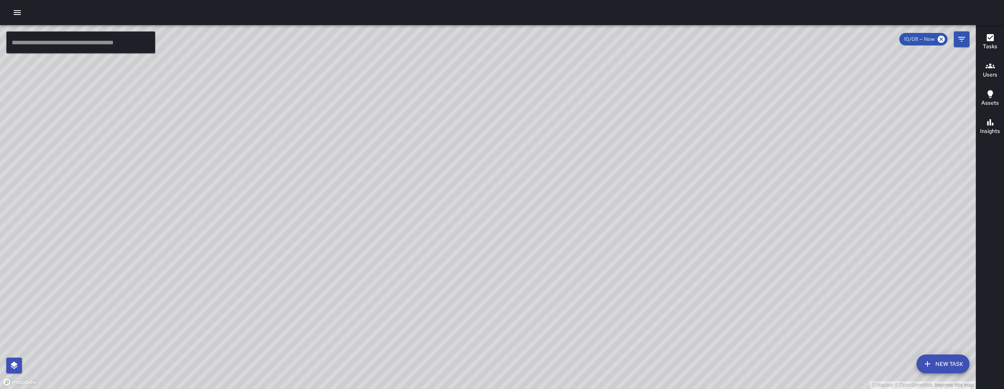
drag, startPoint x: 669, startPoint y: 285, endPoint x: 626, endPoint y: 115, distance: 175.3
click at [627, 106] on div "© Mapbox © OpenStreetMap Improve this map" at bounding box center [488, 207] width 976 height 364
drag, startPoint x: 563, startPoint y: 250, endPoint x: 506, endPoint y: 308, distance: 82.1
click at [543, 270] on div "© Mapbox © OpenStreetMap Improve this map" at bounding box center [488, 207] width 976 height 364
click at [506, 308] on div "© Mapbox © OpenStreetMap Improve this map" at bounding box center [488, 207] width 976 height 364
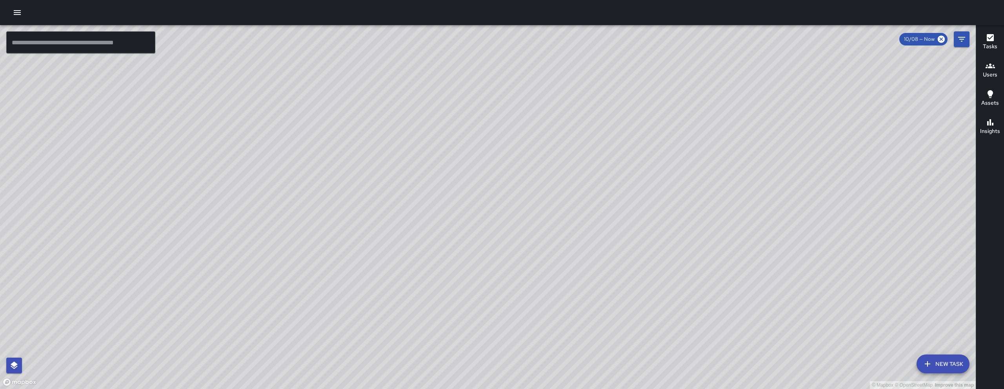
drag, startPoint x: 533, startPoint y: 284, endPoint x: 455, endPoint y: 323, distance: 87.4
click at [455, 322] on div "© Mapbox © OpenStreetMap Improve this map" at bounding box center [488, 207] width 976 height 364
drag, startPoint x: 612, startPoint y: 309, endPoint x: 624, endPoint y: 281, distance: 30.4
click at [624, 281] on div "© Mapbox © OpenStreetMap Improve this map" at bounding box center [488, 207] width 976 height 364
click at [625, 281] on div "© Mapbox © OpenStreetMap Improve this map" at bounding box center [488, 207] width 976 height 364
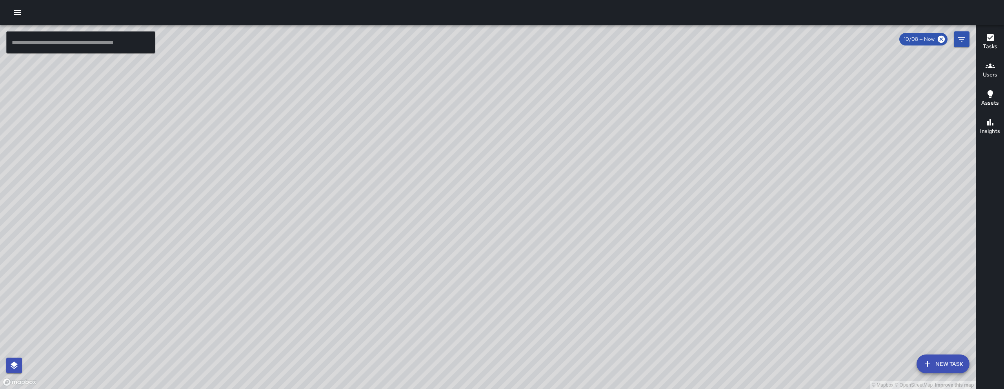
drag, startPoint x: 619, startPoint y: 295, endPoint x: 678, endPoint y: 297, distance: 59.3
click at [678, 297] on div "© Mapbox © OpenStreetMap Improve this map" at bounding box center [488, 207] width 976 height 364
click at [436, 149] on div "© Mapbox © OpenStreetMap Improve this map" at bounding box center [488, 207] width 976 height 364
click at [410, 166] on div "© Mapbox © OpenStreetMap Improve this map" at bounding box center [488, 207] width 976 height 364
drag, startPoint x: 410, startPoint y: 166, endPoint x: 409, endPoint y: 173, distance: 7.1
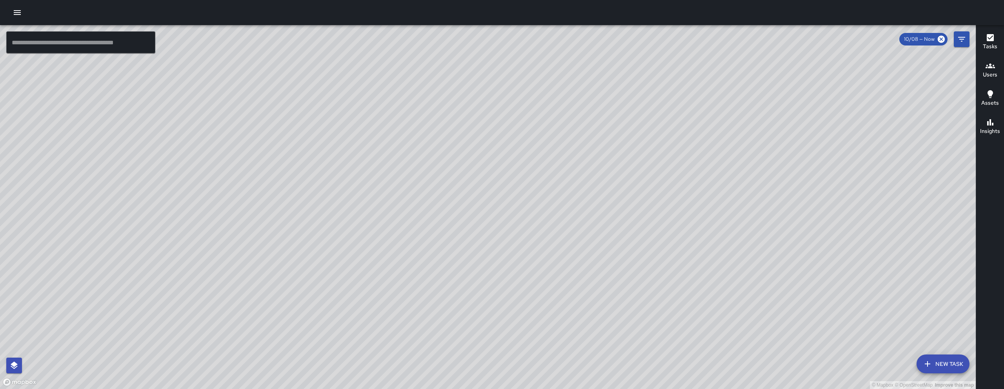
click at [410, 167] on div "© Mapbox © OpenStreetMap Improve this map" at bounding box center [488, 207] width 976 height 364
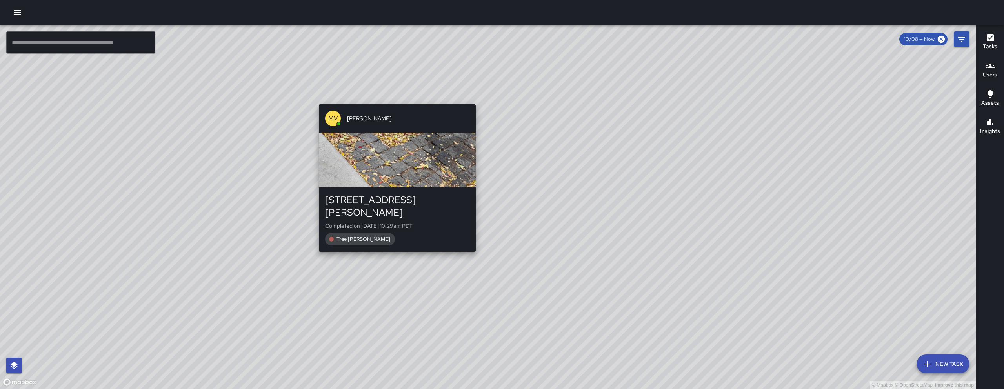
drag, startPoint x: 326, startPoint y: 166, endPoint x: 299, endPoint y: 273, distance: 111.1
click at [319, 252] on button "MV Maclis Velasquez 148a Russ Street Completed on 10/8/2025, 10:29am PDT Tree W…" at bounding box center [397, 178] width 157 height 148
click at [319, 188] on div "button" at bounding box center [397, 160] width 157 height 55
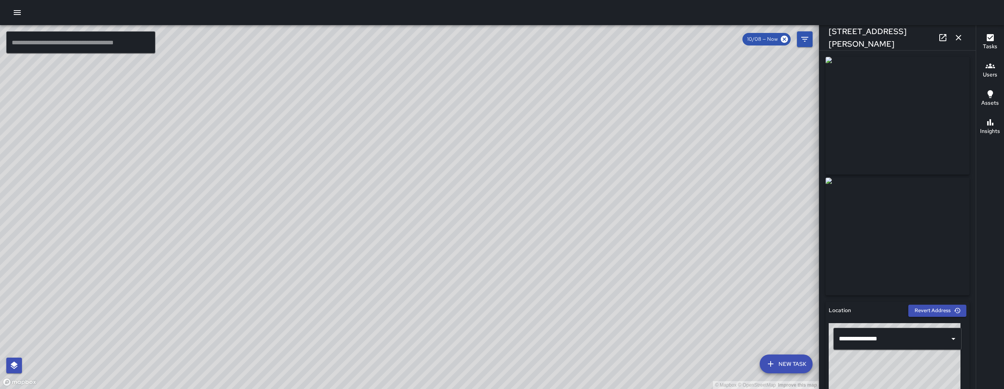
click at [391, 197] on div "© Mapbox © OpenStreetMap Improve this map DB DeAndre Barney 148a Russ Street Cr…" at bounding box center [409, 207] width 819 height 364
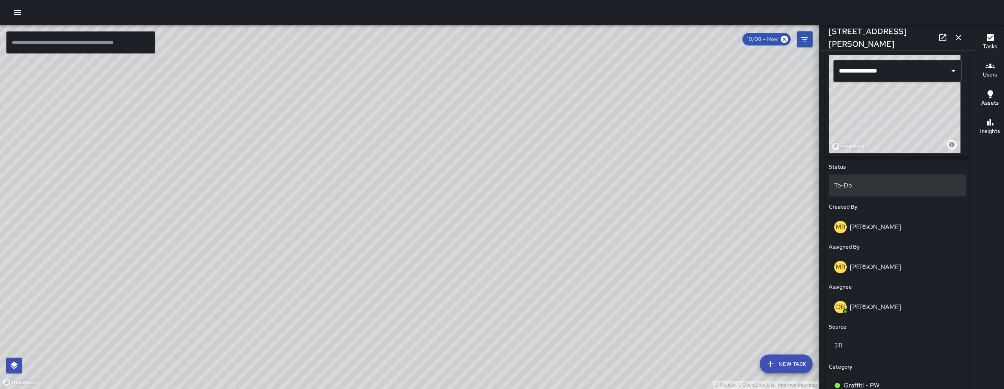
click at [864, 186] on p "To-Do" at bounding box center [897, 185] width 127 height 9
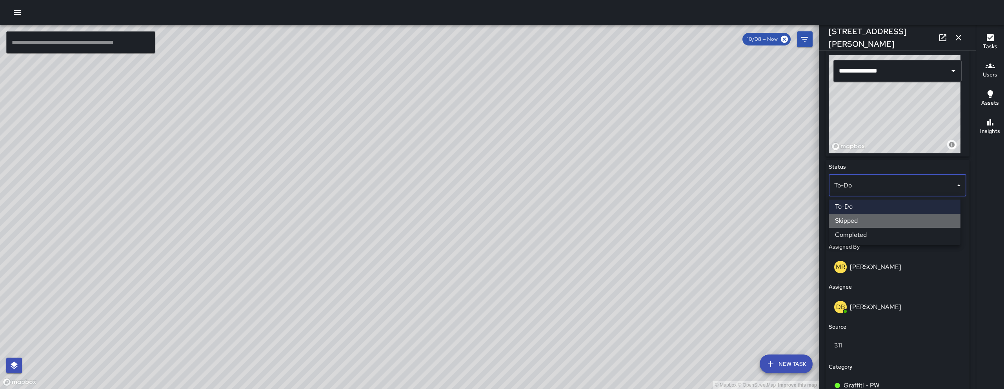
click at [866, 219] on li "Skipped" at bounding box center [895, 221] width 132 height 14
click at [866, 219] on div "MR Maria Rosas" at bounding box center [898, 227] width 138 height 25
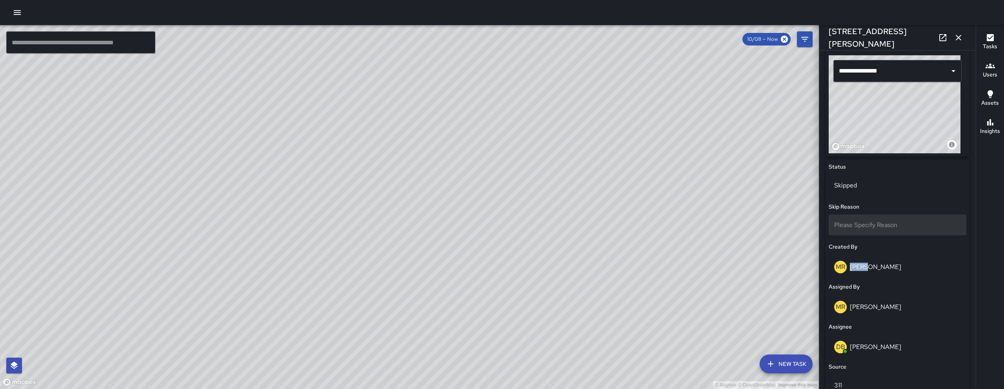
click at [867, 229] on span "Please Specify Reason" at bounding box center [865, 225] width 63 height 8
click at [865, 261] on li "Duplicate" at bounding box center [895, 261] width 132 height 14
click at [961, 38] on icon "button" at bounding box center [958, 37] width 9 height 9
click at [810, 38] on icon "Filters" at bounding box center [804, 39] width 9 height 9
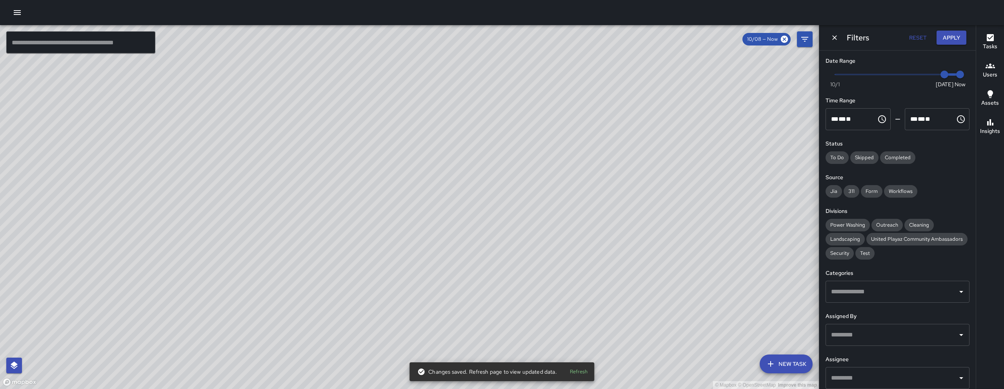
drag, startPoint x: 566, startPoint y: 330, endPoint x: 466, endPoint y: 222, distance: 146.8
click at [466, 218] on div "© Mapbox © OpenStreetMap Improve this map KW Kenneth Ware 59 Columbia Square St…" at bounding box center [409, 207] width 819 height 364
drag, startPoint x: 552, startPoint y: 292, endPoint x: 592, endPoint y: 192, distance: 108.1
click at [603, 174] on div "© Mapbox © OpenStreetMap Improve this map" at bounding box center [409, 207] width 819 height 364
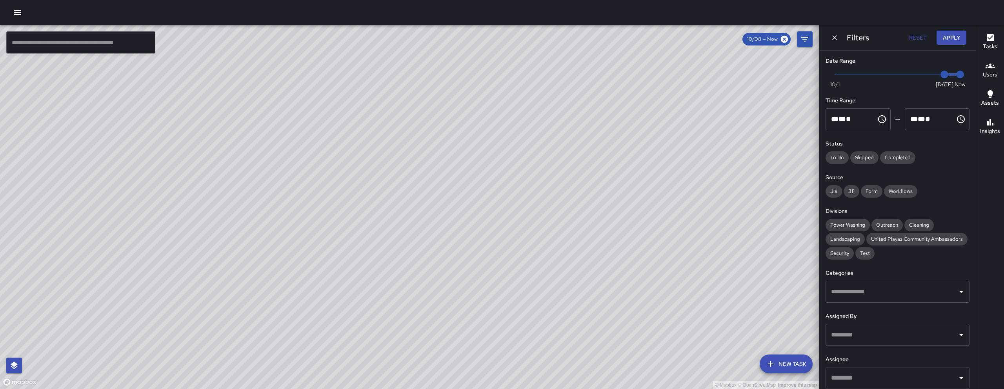
drag, startPoint x: 448, startPoint y: 298, endPoint x: 561, endPoint y: 205, distance: 146.6
click at [448, 290] on div "© Mapbox © OpenStreetMap Improve this map" at bounding box center [409, 207] width 819 height 364
click at [836, 40] on icon "Dismiss" at bounding box center [835, 38] width 8 height 8
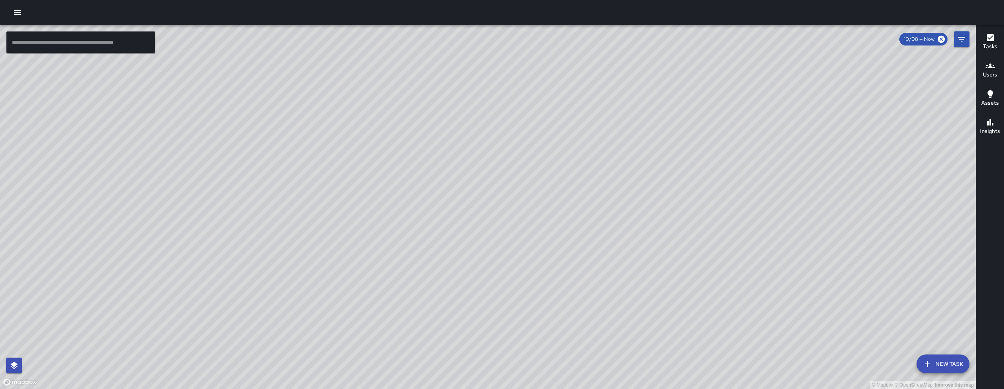
click at [460, 295] on div "© Mapbox © OpenStreetMap Improve this map" at bounding box center [488, 207] width 976 height 364
drag, startPoint x: 442, startPoint y: 271, endPoint x: 423, endPoint y: 255, distance: 25.6
click at [423, 255] on div "© Mapbox © OpenStreetMap Improve this map" at bounding box center [488, 207] width 976 height 364
drag, startPoint x: 520, startPoint y: 252, endPoint x: 452, endPoint y: 257, distance: 68.1
click at [465, 258] on div "© Mapbox © OpenStreetMap Improve this map" at bounding box center [488, 207] width 976 height 364
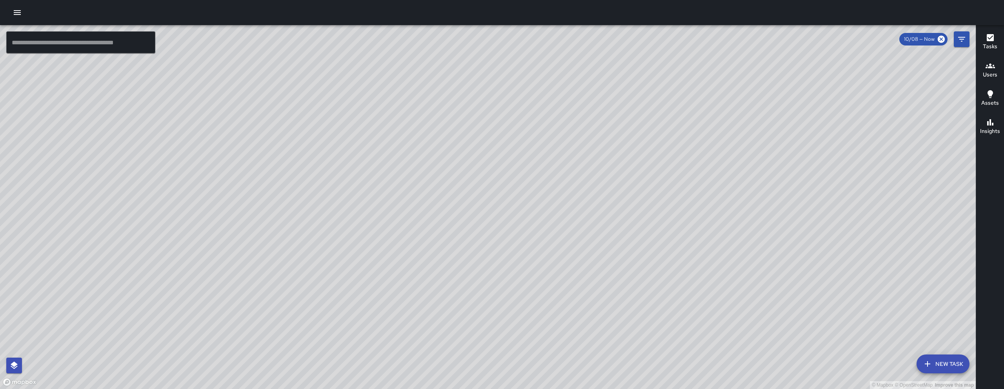
drag, startPoint x: 437, startPoint y: 256, endPoint x: 363, endPoint y: 256, distance: 73.4
click at [363, 256] on div "© Mapbox © OpenStreetMap Improve this map" at bounding box center [488, 207] width 976 height 364
drag, startPoint x: 439, startPoint y: 252, endPoint x: 431, endPoint y: 252, distance: 8.6
click at [431, 252] on div "© Mapbox © OpenStreetMap Improve this map" at bounding box center [488, 207] width 976 height 364
drag, startPoint x: 439, startPoint y: 250, endPoint x: 542, endPoint y: 249, distance: 102.4
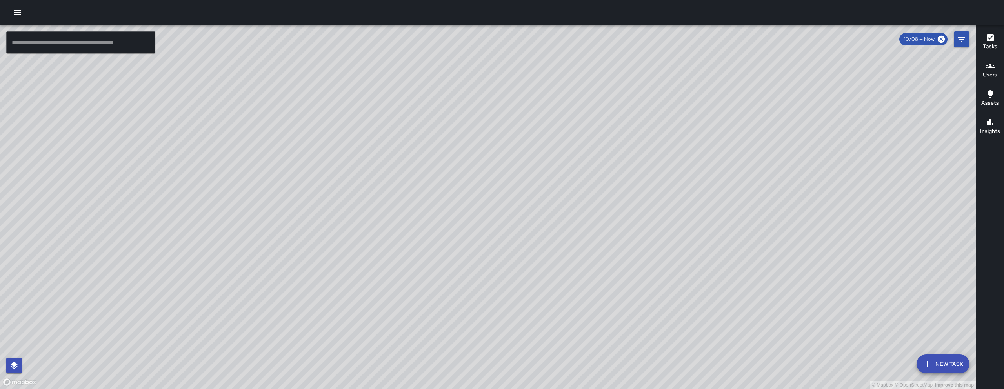
click at [542, 249] on div "© Mapbox © OpenStreetMap Improve this map" at bounding box center [488, 207] width 976 height 364
drag, startPoint x: 546, startPoint y: 231, endPoint x: 537, endPoint y: 220, distance: 14.5
click at [537, 218] on div "© Mapbox © OpenStreetMap Improve this map" at bounding box center [488, 207] width 976 height 364
click at [432, 143] on div "© Mapbox © OpenStreetMap Improve this map" at bounding box center [488, 207] width 976 height 364
drag, startPoint x: 431, startPoint y: 129, endPoint x: 429, endPoint y: 139, distance: 10.0
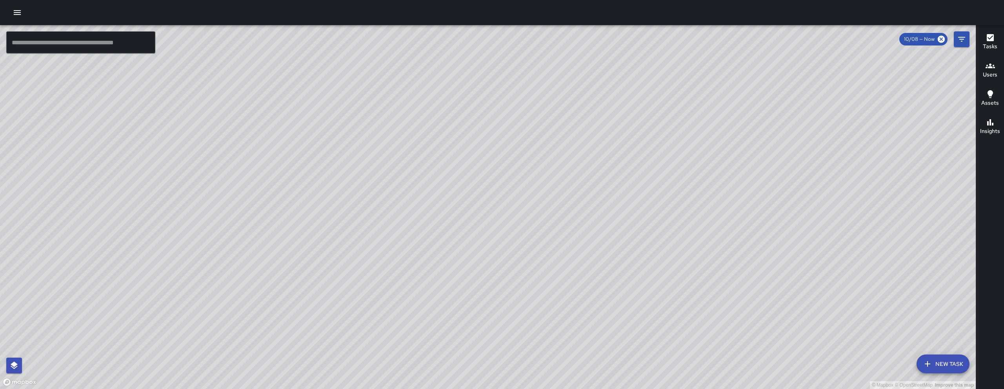
click at [429, 139] on div "© Mapbox © OpenStreetMap Improve this map" at bounding box center [488, 207] width 976 height 364
click at [495, 218] on div "© Mapbox © OpenStreetMap Improve this map" at bounding box center [488, 207] width 976 height 364
drag, startPoint x: 465, startPoint y: 239, endPoint x: 449, endPoint y: 187, distance: 54.3
click at [466, 249] on div "© Mapbox © OpenStreetMap Improve this map" at bounding box center [488, 207] width 976 height 364
drag, startPoint x: 523, startPoint y: 329, endPoint x: 499, endPoint y: 244, distance: 88.1
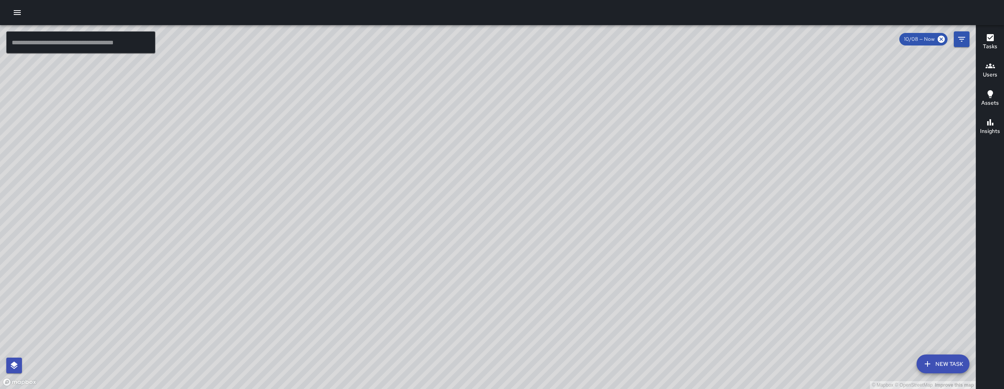
click at [504, 257] on div "© Mapbox © OpenStreetMap Improve this map" at bounding box center [488, 207] width 976 height 364
drag, startPoint x: 485, startPoint y: 180, endPoint x: 484, endPoint y: 129, distance: 51.4
click at [484, 129] on div "© Mapbox © OpenStreetMap Improve this map" at bounding box center [488, 207] width 976 height 364
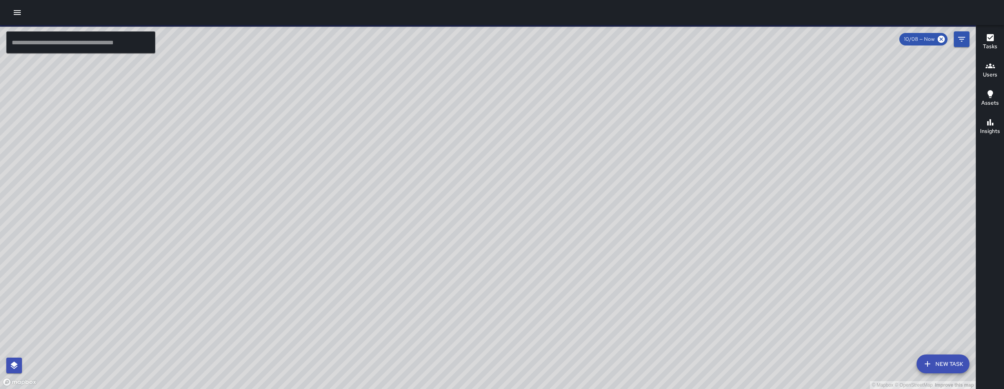
click at [21, 13] on icon "button" at bounding box center [17, 12] width 9 height 9
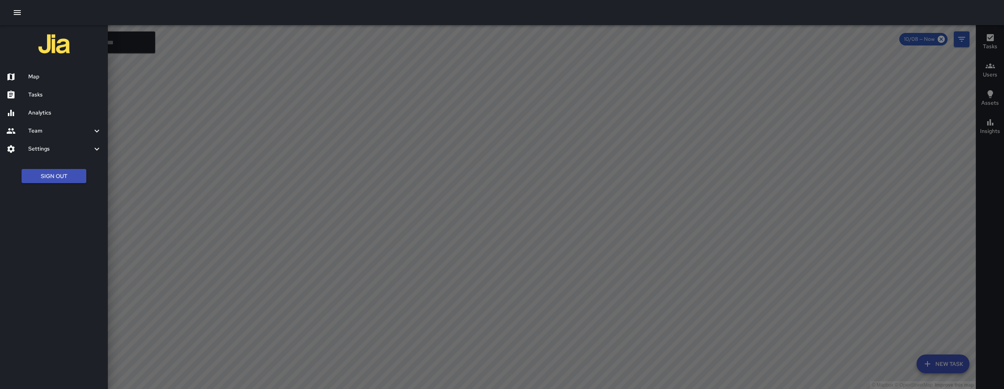
click at [84, 98] on h6 "Tasks" at bounding box center [64, 95] width 73 height 9
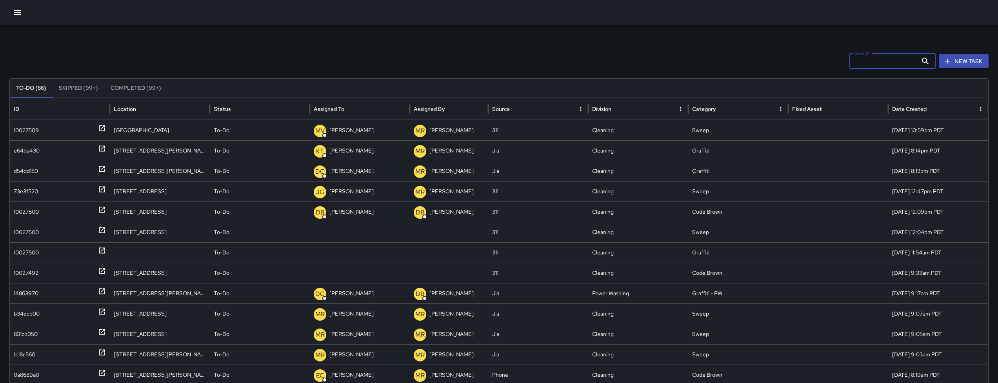
click at [891, 61] on input "Search" at bounding box center [884, 61] width 68 height 16
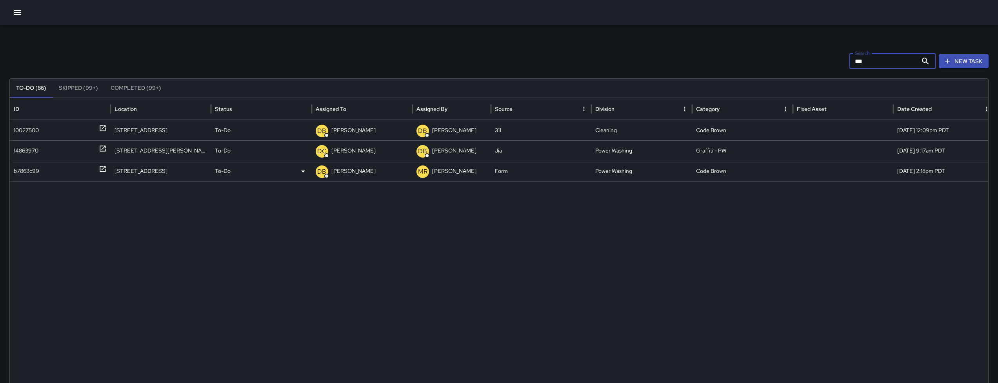
type input "***"
click at [29, 175] on div "b7863c99" at bounding box center [27, 171] width 26 height 20
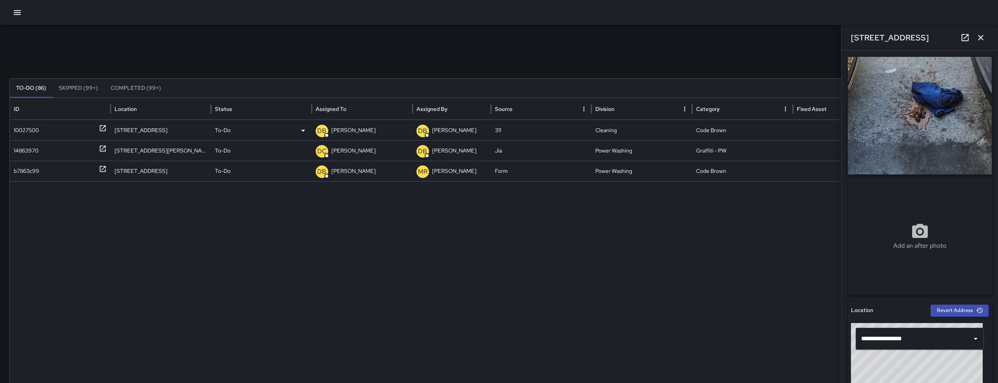
click at [40, 137] on div "10027500" at bounding box center [60, 130] width 93 height 20
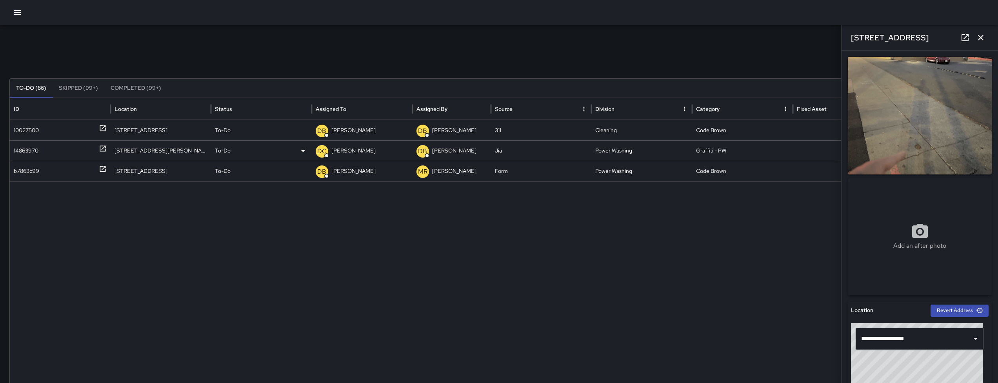
click at [33, 151] on div "14863970" at bounding box center [26, 151] width 25 height 20
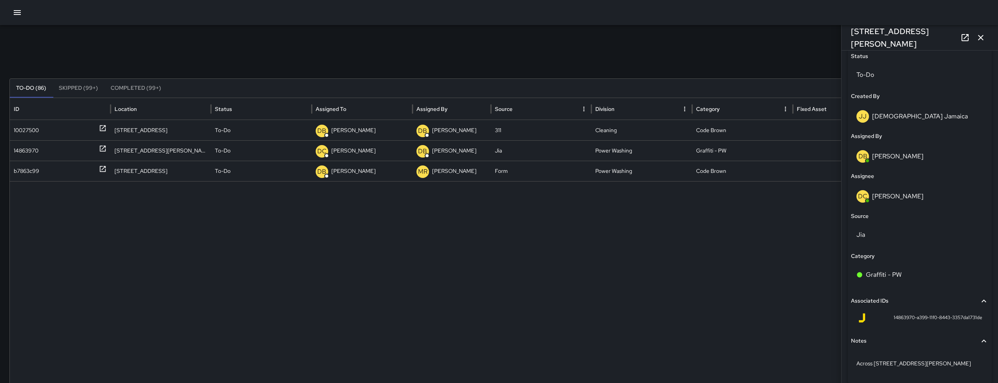
scroll to position [395, 0]
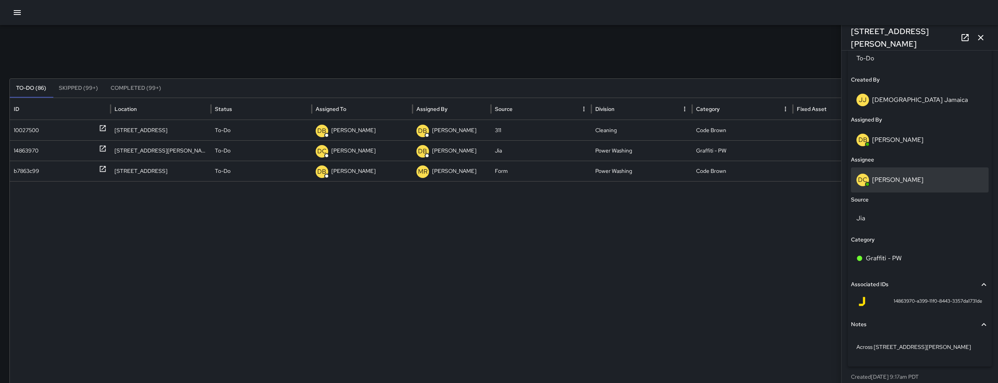
click at [922, 184] on div "DC Dago Cervantes" at bounding box center [920, 180] width 127 height 13
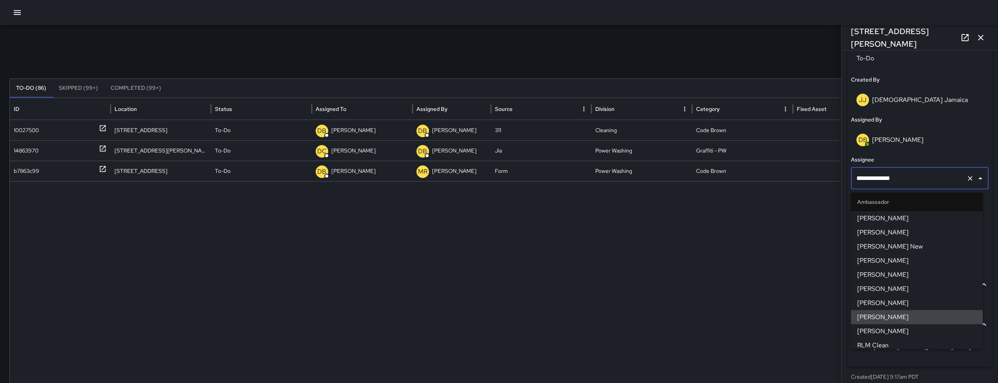
click at [922, 184] on input "**********" at bounding box center [909, 178] width 109 height 15
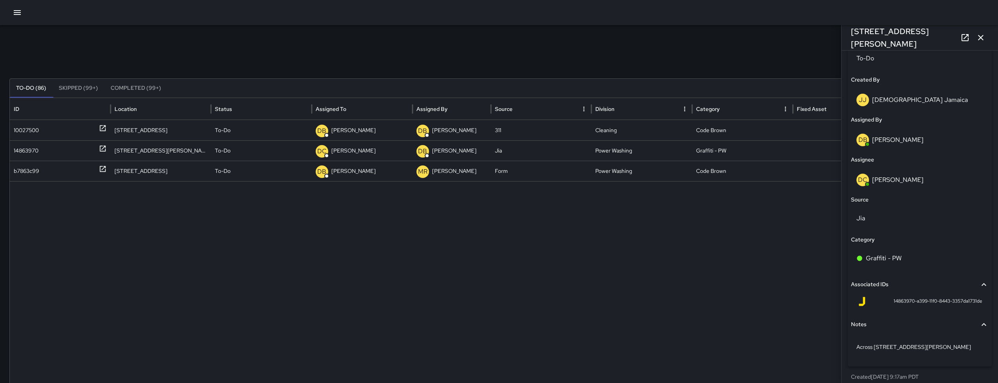
click at [748, 255] on div at bounding box center [502, 305] width 985 height 249
click at [980, 36] on icon "button" at bounding box center [980, 37] width 5 height 5
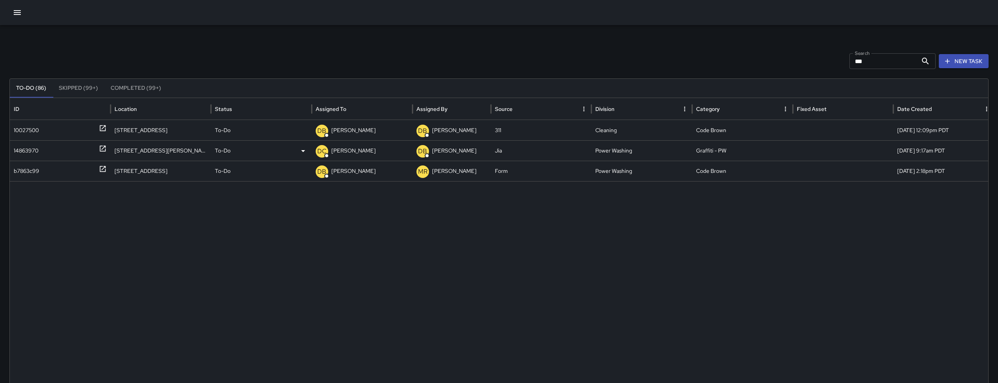
click at [26, 152] on div "14863970" at bounding box center [26, 151] width 25 height 20
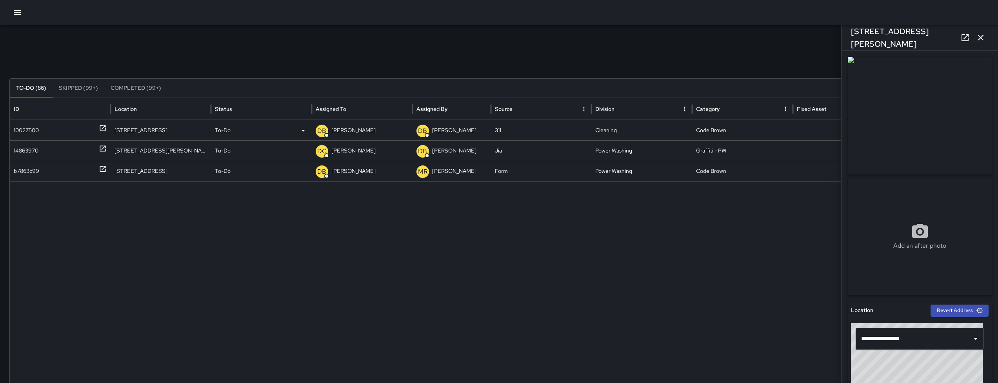
click at [44, 131] on div "10027500" at bounding box center [60, 130] width 93 height 20
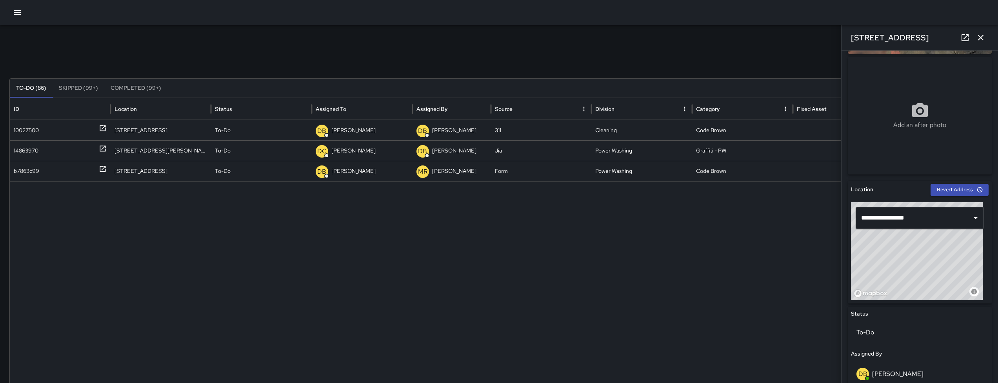
scroll to position [0, 0]
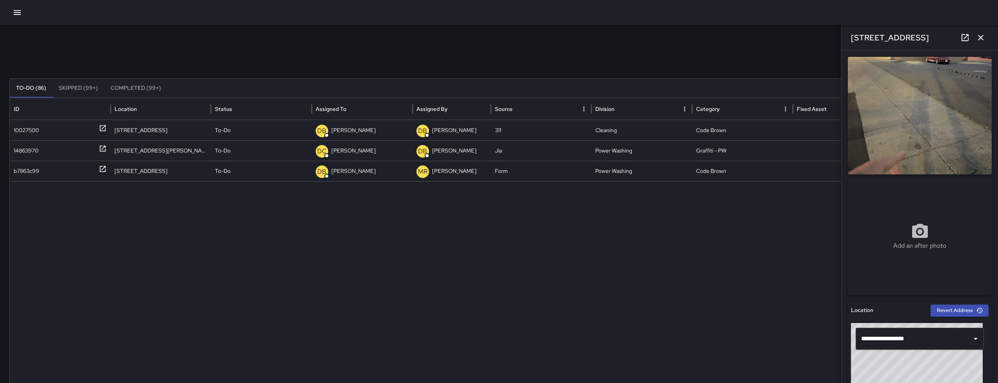
click at [980, 37] on icon "button" at bounding box center [980, 37] width 9 height 9
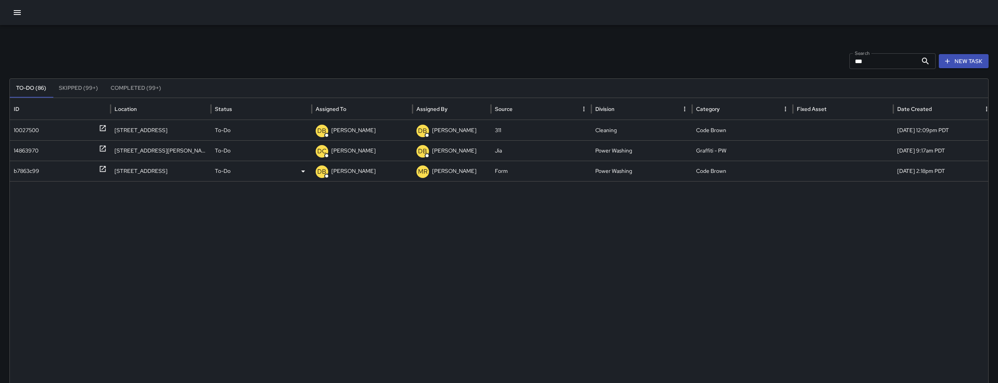
click at [29, 172] on div "b7863c99" at bounding box center [27, 171] width 26 height 20
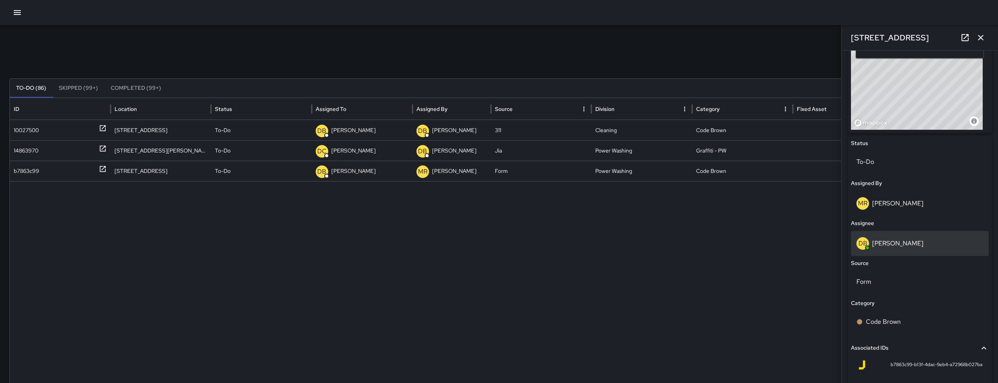
scroll to position [370, 0]
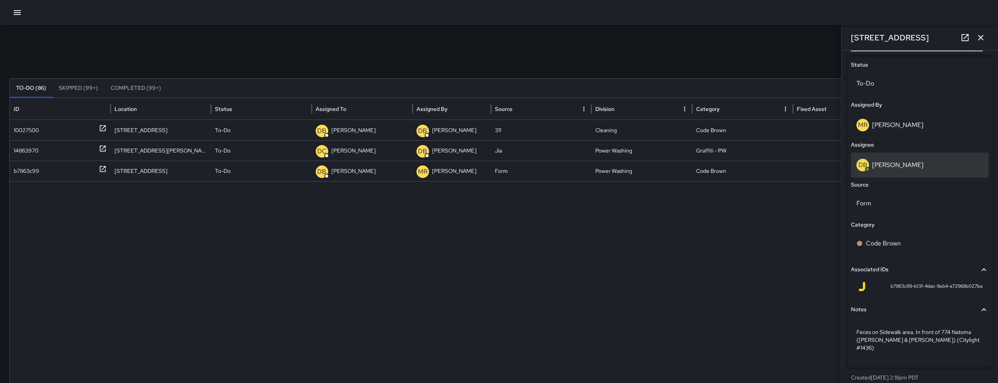
click at [907, 166] on p "[PERSON_NAME]" at bounding box center [898, 165] width 51 height 8
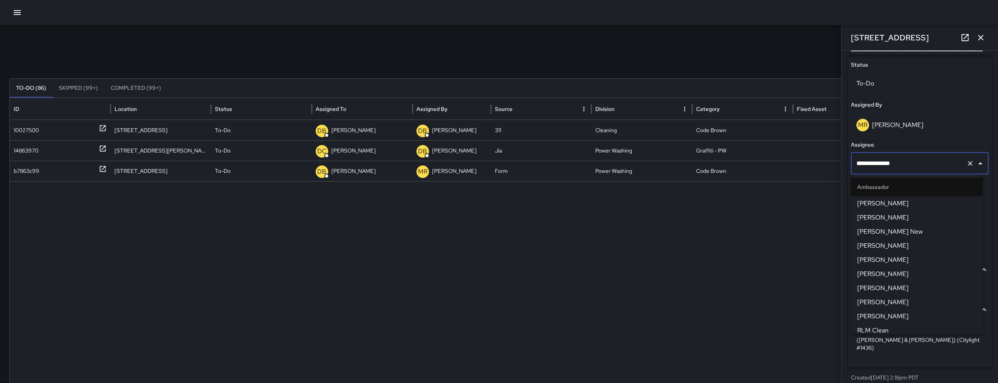
scroll to position [401, 0]
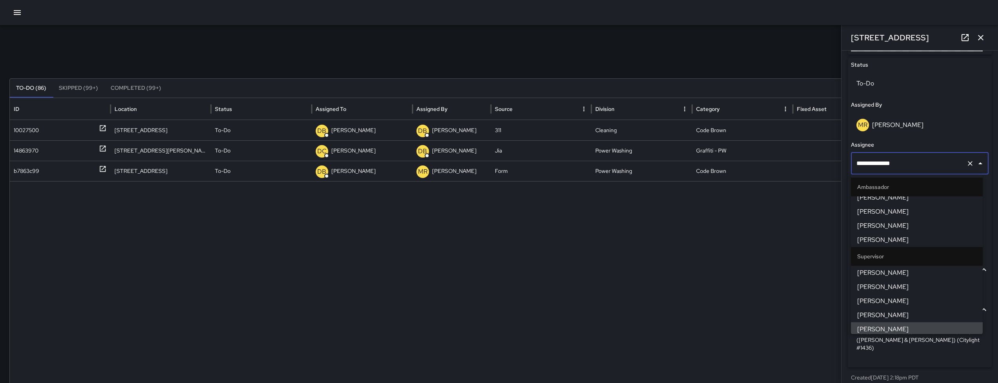
click at [915, 164] on input "**********" at bounding box center [909, 163] width 109 height 15
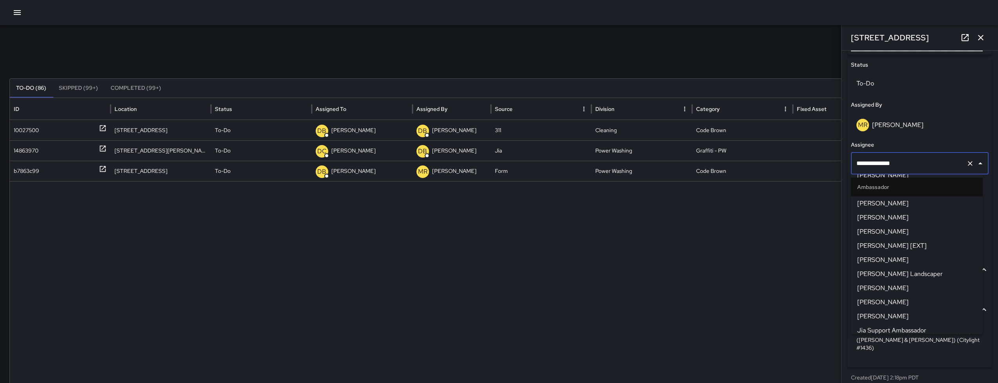
scroll to position [131, 0]
click at [705, 316] on div at bounding box center [502, 305] width 985 height 249
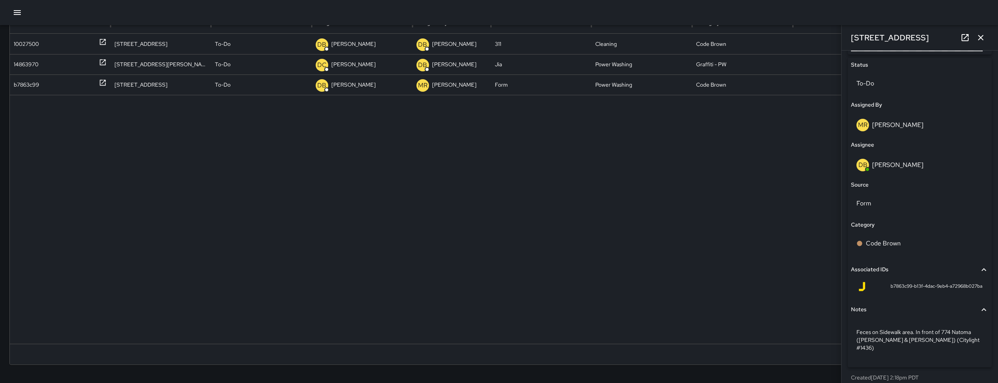
scroll to position [87, 0]
click at [898, 169] on div "DB DeAndre Barney" at bounding box center [920, 165] width 127 height 13
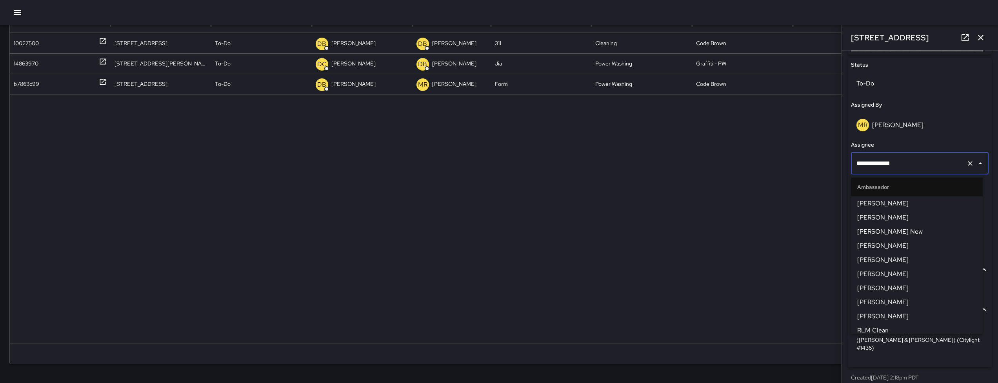
click at [898, 169] on input "**********" at bounding box center [909, 163] width 109 height 15
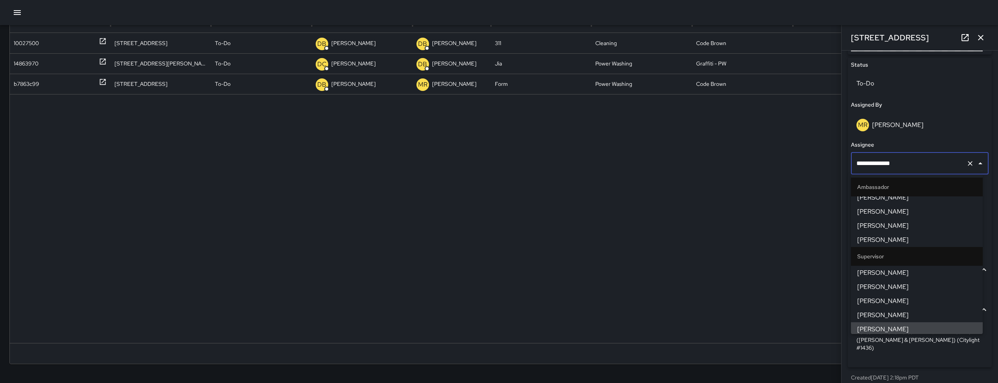
click at [918, 165] on input "**********" at bounding box center [909, 163] width 109 height 15
click at [918, 164] on input "**********" at bounding box center [909, 163] width 109 height 15
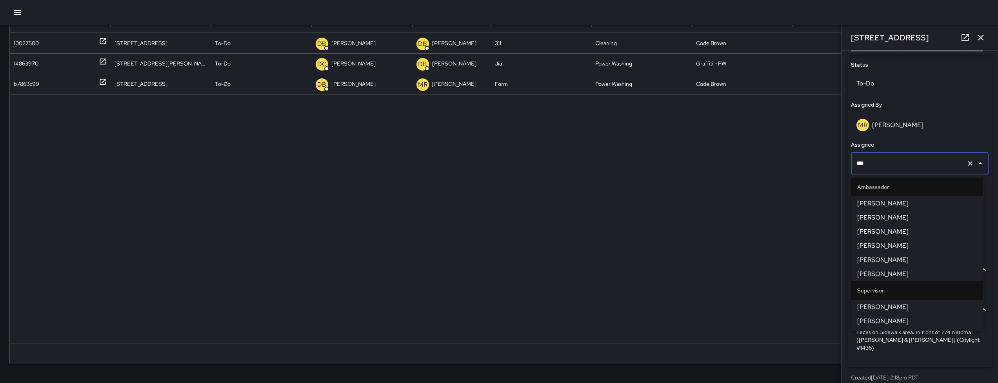
scroll to position [0, 0]
type input "***"
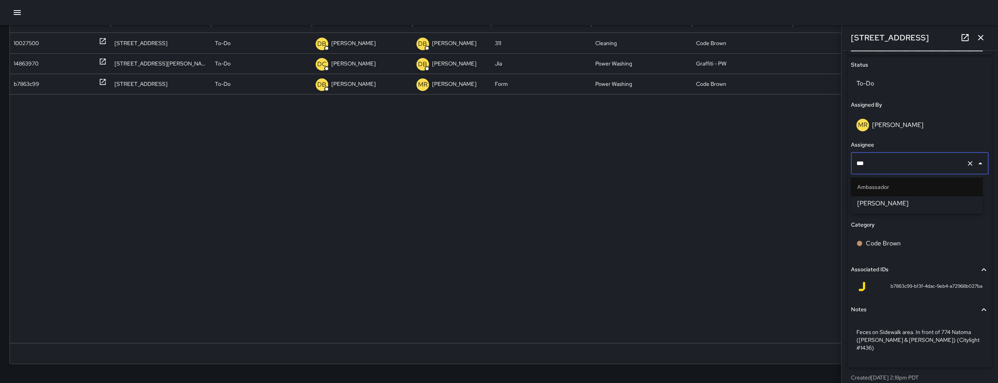
click at [900, 204] on span "[PERSON_NAME]" at bounding box center [917, 203] width 119 height 9
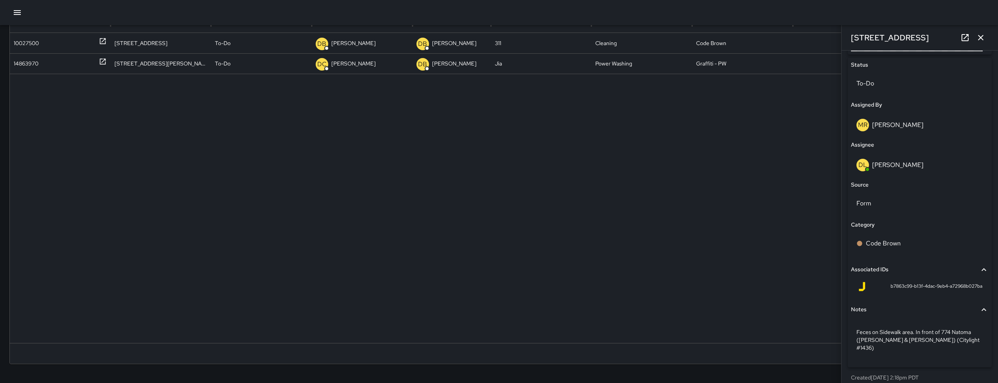
click at [989, 40] on div "[STREET_ADDRESS]" at bounding box center [920, 37] width 157 height 25
click at [987, 38] on button "button" at bounding box center [981, 38] width 16 height 16
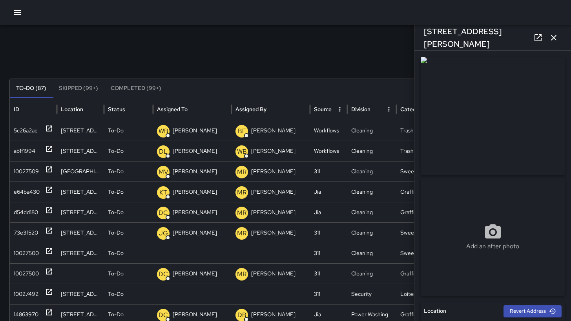
click at [556, 41] on icon "button" at bounding box center [553, 37] width 9 height 9
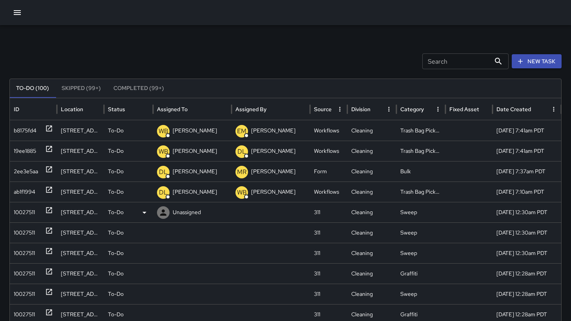
click at [44, 217] on div "10027511" at bounding box center [33, 212] width 39 height 20
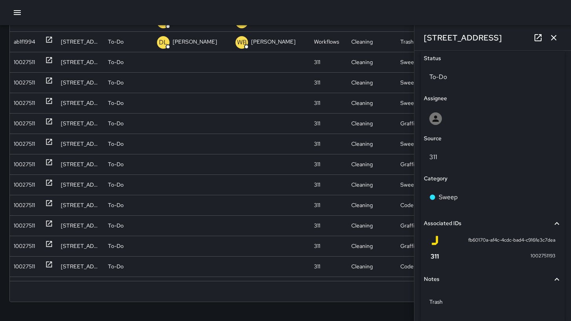
scroll to position [400, 0]
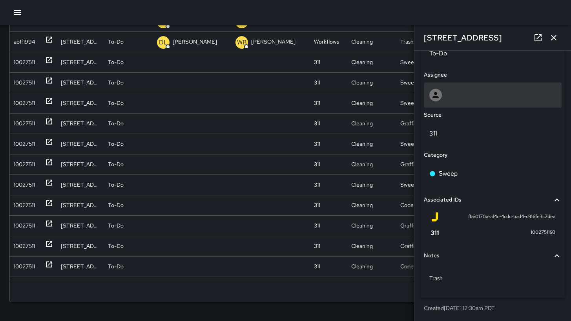
click at [464, 102] on div at bounding box center [493, 94] width 138 height 25
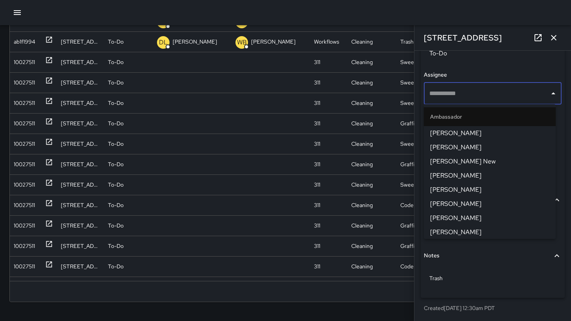
click at [464, 102] on div "​" at bounding box center [493, 93] width 138 height 22
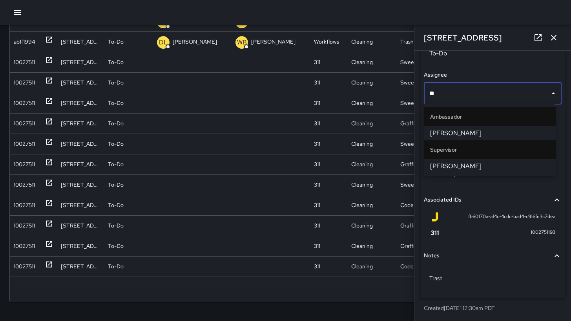
type input "***"
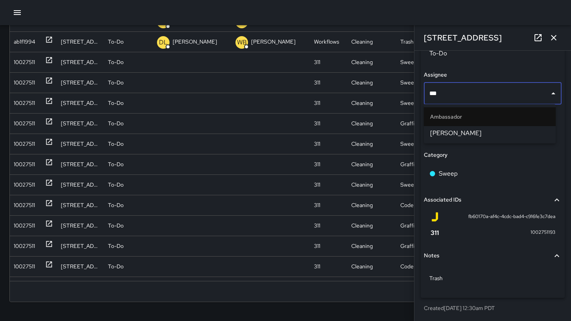
click at [466, 137] on span "[PERSON_NAME]" at bounding box center [489, 132] width 119 height 9
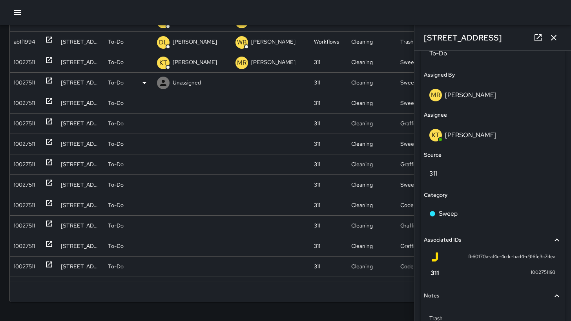
click at [26, 83] on div "10027511" at bounding box center [24, 83] width 21 height 20
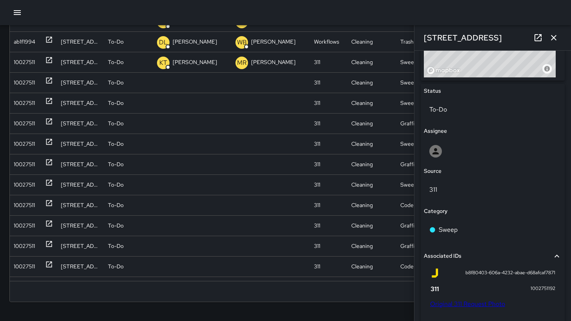
scroll to position [486, 0]
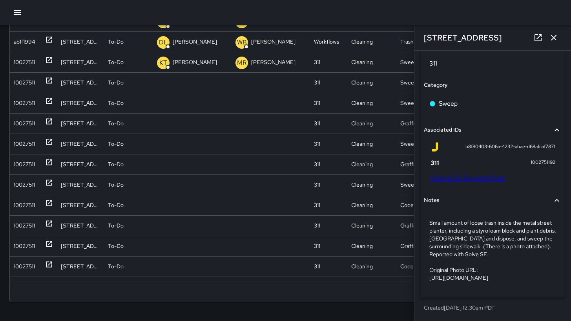
click at [473, 173] on link "Original 311 Request Photo" at bounding box center [467, 177] width 75 height 8
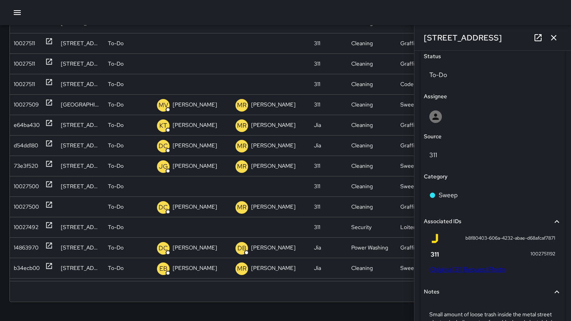
scroll to position [253, 0]
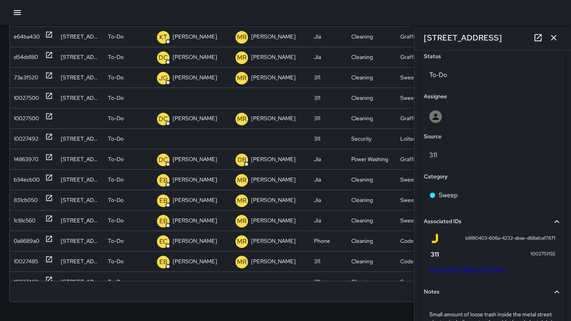
click at [552, 37] on icon "button" at bounding box center [553, 37] width 9 height 9
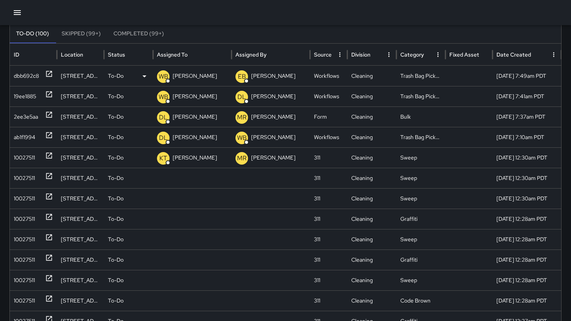
scroll to position [0, 0]
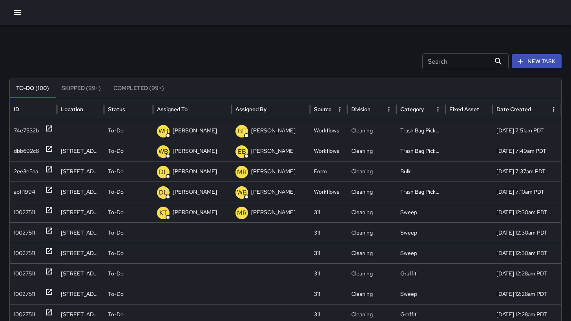
click at [186, 69] on div "Search Search New Task" at bounding box center [285, 61] width 552 height 16
click at [32, 238] on div "10027511" at bounding box center [24, 232] width 21 height 20
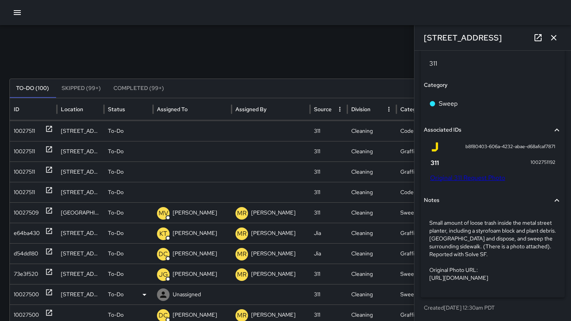
scroll to position [194, 0]
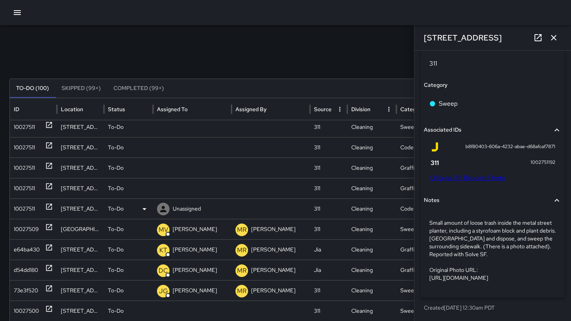
click at [38, 212] on div "10027511" at bounding box center [33, 209] width 39 height 20
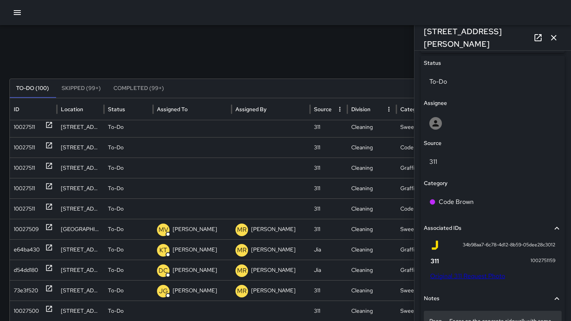
scroll to position [446, 0]
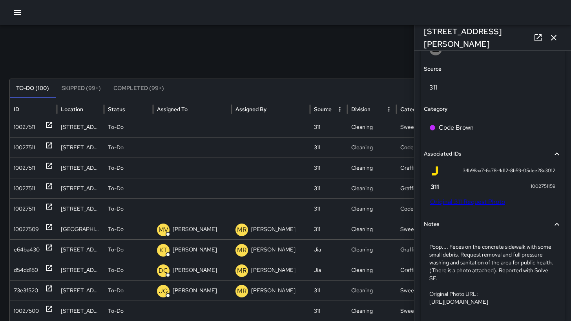
click at [463, 206] on div "34b98aa7-6c78-4d12-8b59-05dee28c3012 1002751159 Original 311 Request Photo" at bounding box center [493, 187] width 138 height 49
click at [464, 203] on link "Original 311 Request Photo" at bounding box center [467, 201] width 75 height 8
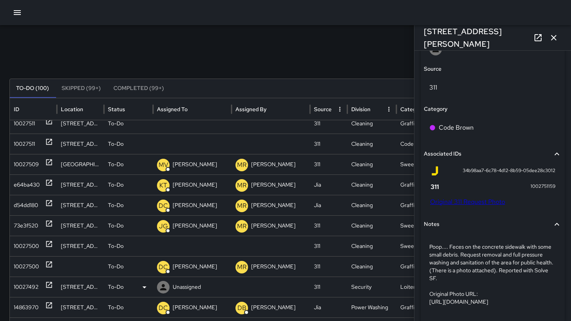
scroll to position [254, 0]
click at [30, 246] on div "10027500" at bounding box center [26, 246] width 25 height 20
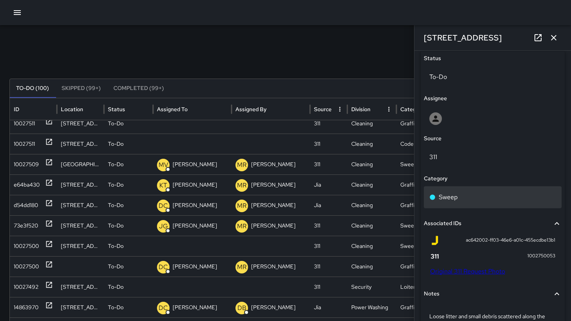
scroll to position [437, 0]
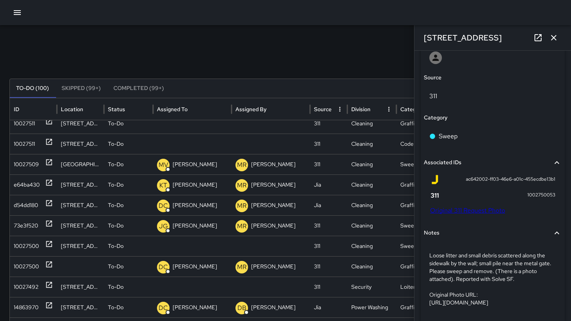
click at [474, 210] on link "Original 311 Request Photo" at bounding box center [467, 210] width 75 height 8
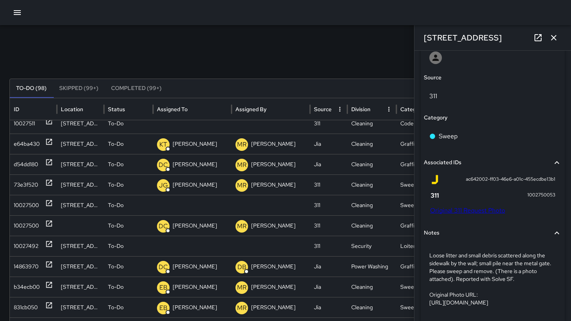
scroll to position [235, 0]
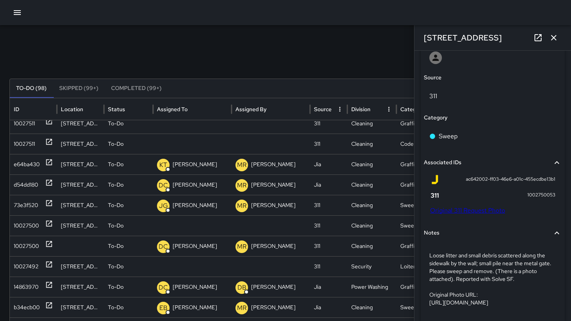
click at [548, 36] on button "button" at bounding box center [554, 38] width 16 height 16
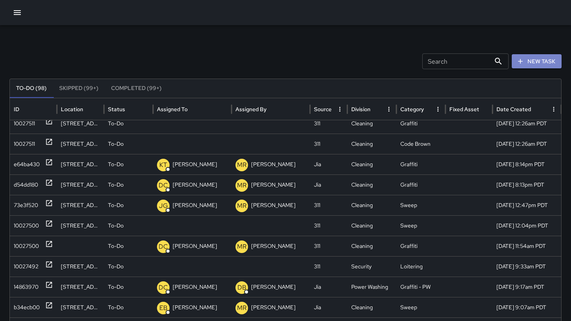
click at [547, 57] on button "New Task" at bounding box center [537, 61] width 50 height 15
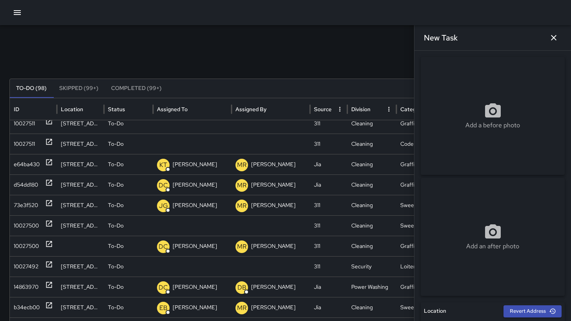
scroll to position [161, 0]
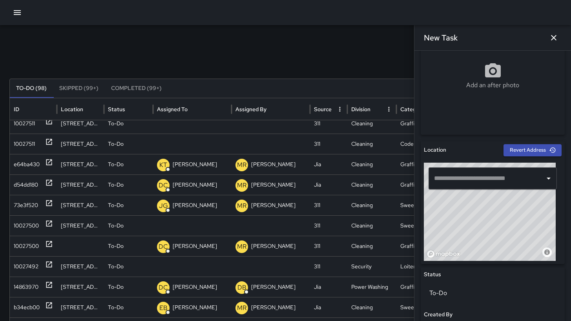
click at [455, 169] on div "​" at bounding box center [492, 178] width 128 height 22
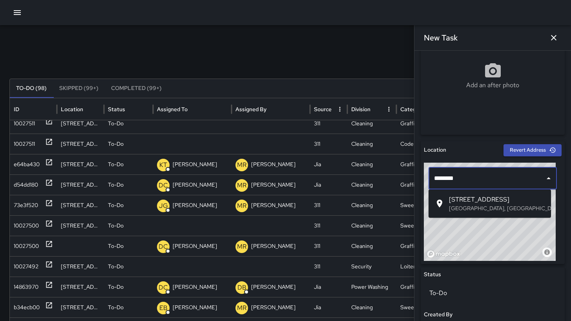
click at [476, 206] on p "[GEOGRAPHIC_DATA], [GEOGRAPHIC_DATA], [GEOGRAPHIC_DATA]" at bounding box center [497, 208] width 96 height 8
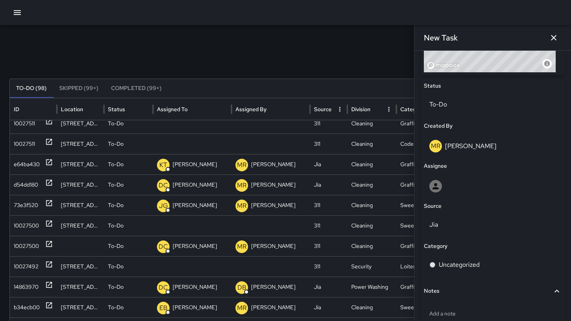
scroll to position [397, 0]
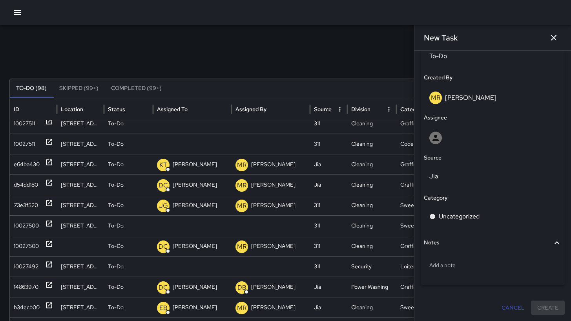
type input "**********"
click at [548, 35] on button "button" at bounding box center [554, 38] width 16 height 16
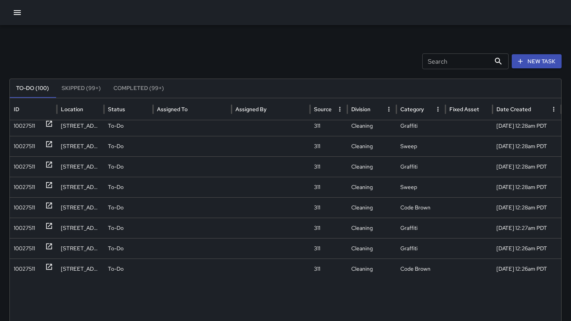
scroll to position [0, 0]
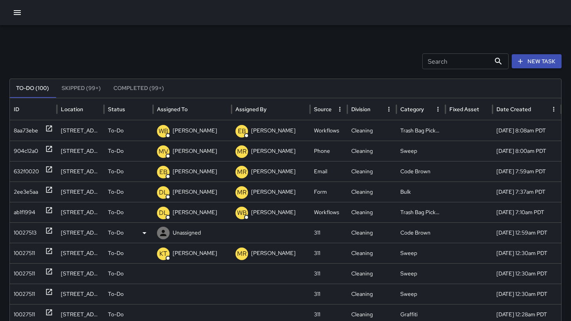
click at [29, 233] on div "10027513" at bounding box center [25, 232] width 23 height 20
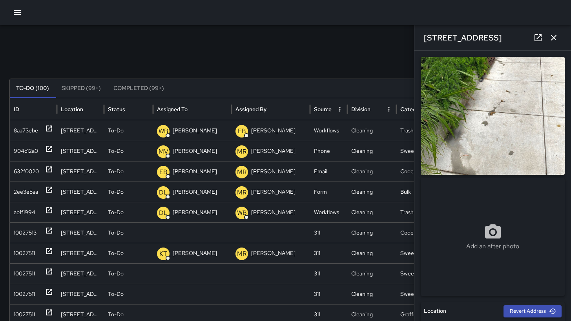
scroll to position [263, 0]
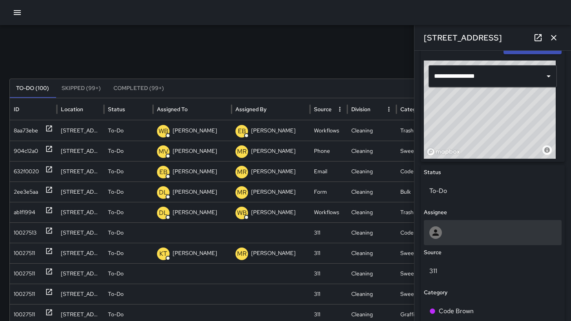
click at [478, 229] on div at bounding box center [492, 232] width 127 height 13
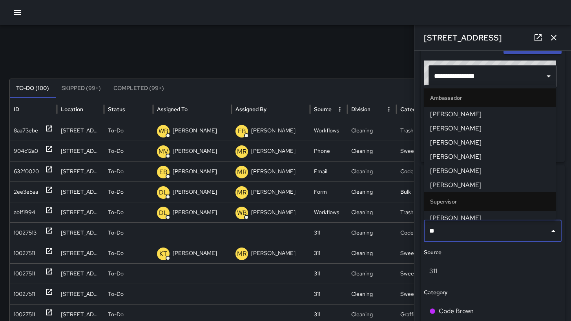
type input "***"
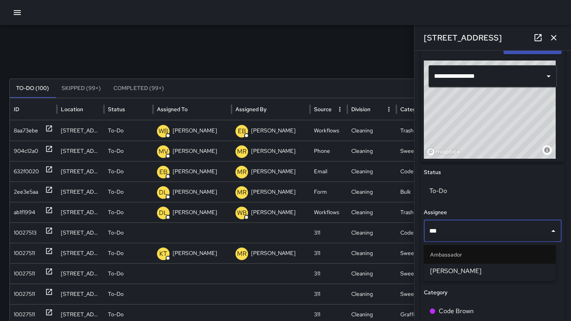
click at [471, 270] on span "Damariye Lewis" at bounding box center [489, 270] width 119 height 9
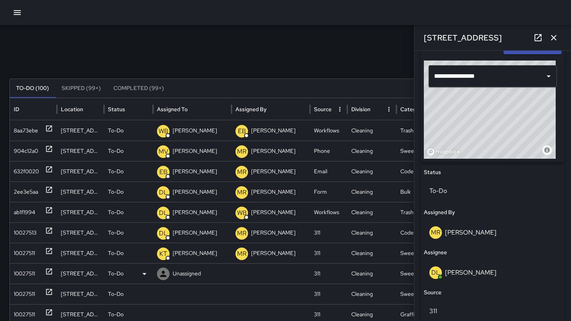
click at [29, 270] on div "10027511" at bounding box center [24, 273] width 21 height 20
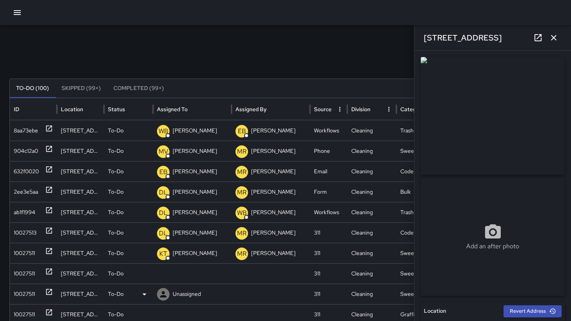
click at [34, 295] on div "10027511" at bounding box center [24, 294] width 21 height 20
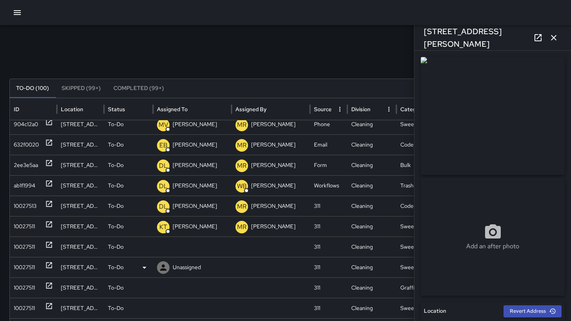
scroll to position [48, 0]
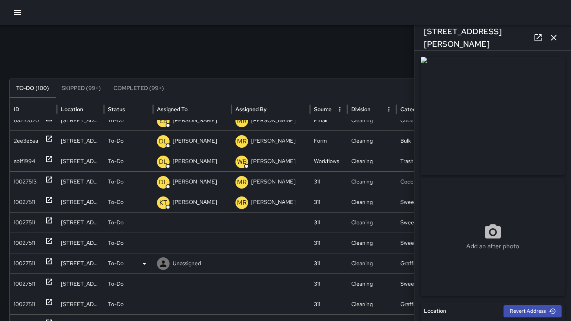
click at [24, 267] on div "10027511" at bounding box center [24, 263] width 21 height 20
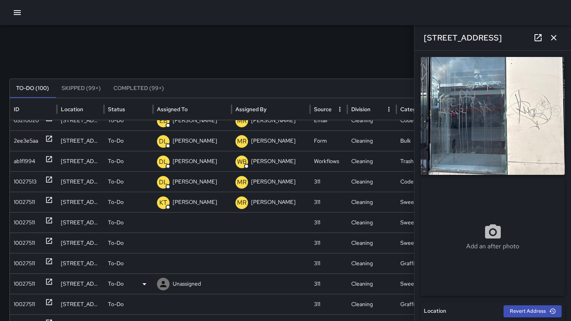
click at [25, 283] on div "10027511" at bounding box center [24, 283] width 21 height 20
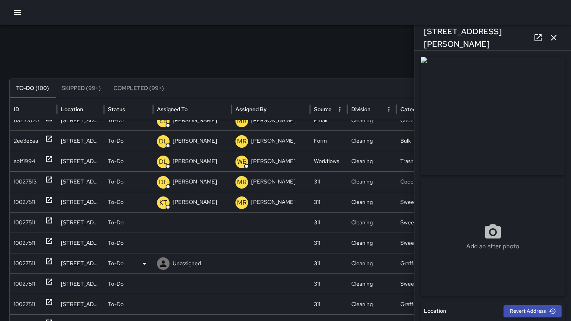
click at [25, 266] on div "10027511" at bounding box center [24, 263] width 21 height 20
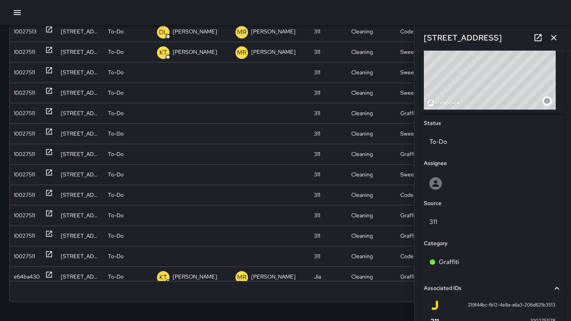
scroll to position [303, 0]
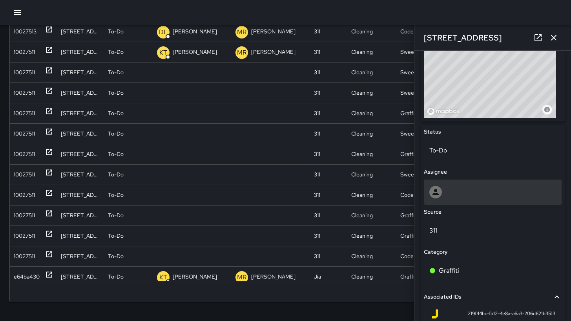
click at [470, 196] on div at bounding box center [492, 192] width 127 height 13
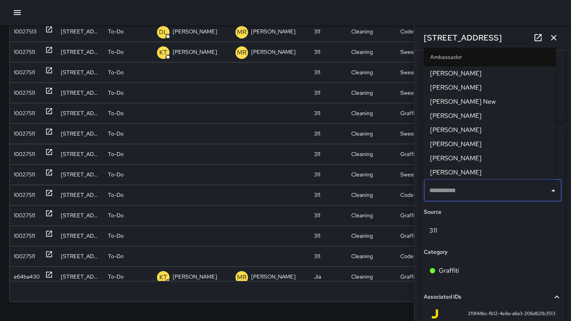
click at [470, 196] on input "text" at bounding box center [486, 190] width 119 height 15
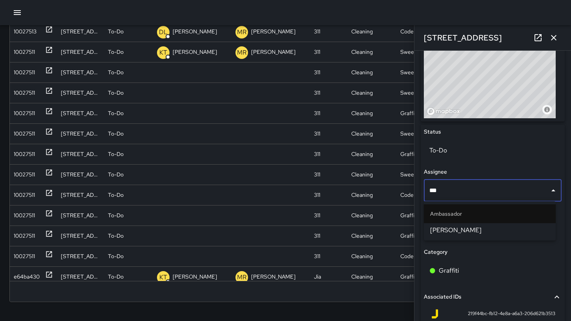
type input "****"
click at [476, 227] on span "Dago Cervantes" at bounding box center [489, 229] width 119 height 9
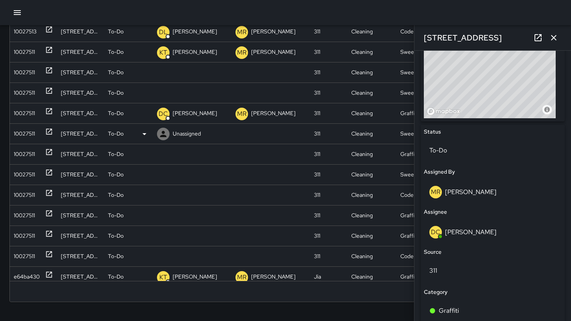
click at [17, 134] on div "10027511" at bounding box center [24, 134] width 21 height 20
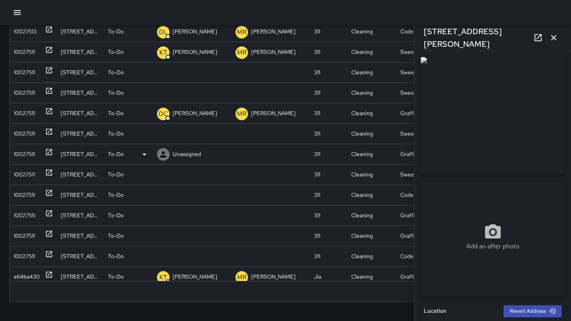
click at [22, 153] on div "10027511" at bounding box center [24, 154] width 21 height 20
click at [25, 175] on div "10027511" at bounding box center [24, 174] width 21 height 20
click at [26, 195] on div "10027511" at bounding box center [24, 195] width 21 height 20
click at [26, 215] on div "10027511" at bounding box center [24, 215] width 21 height 20
click at [26, 239] on div "10027511" at bounding box center [24, 236] width 21 height 20
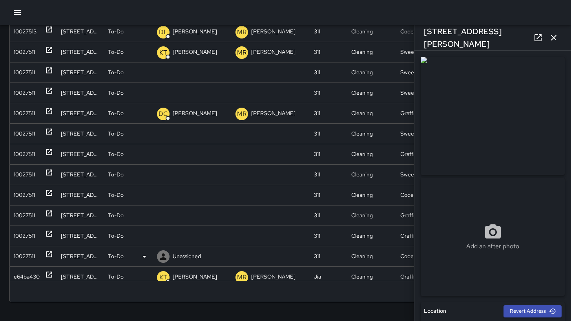
click at [26, 252] on div "10027511" at bounding box center [24, 256] width 21 height 20
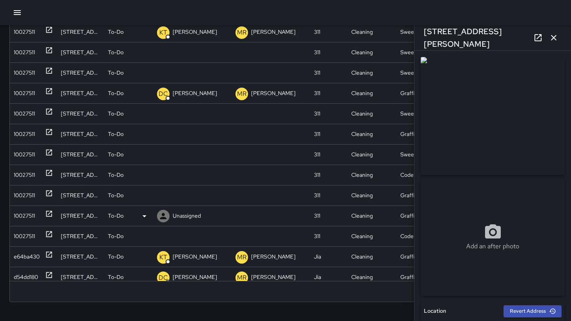
scroll to position [68, 0]
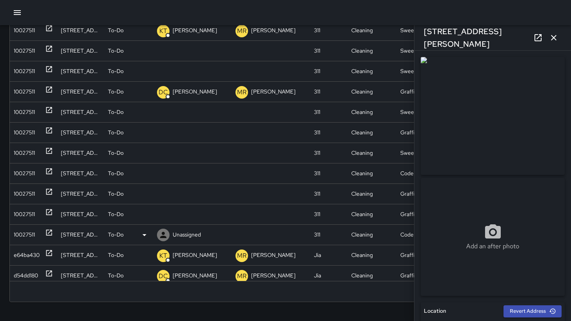
click at [27, 239] on div "10027511" at bounding box center [24, 234] width 21 height 20
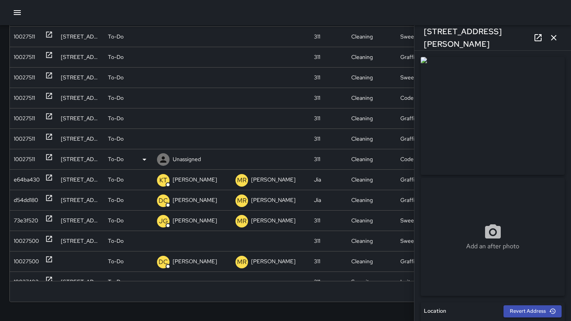
scroll to position [246, 0]
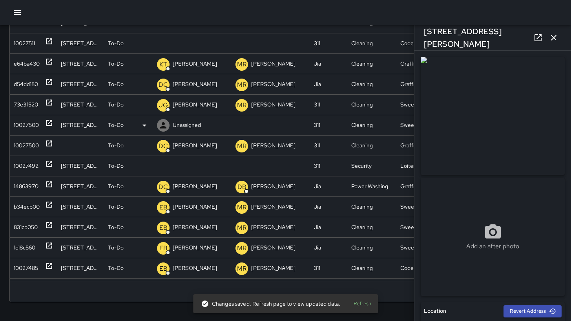
click at [21, 126] on div "10027500" at bounding box center [26, 125] width 25 height 20
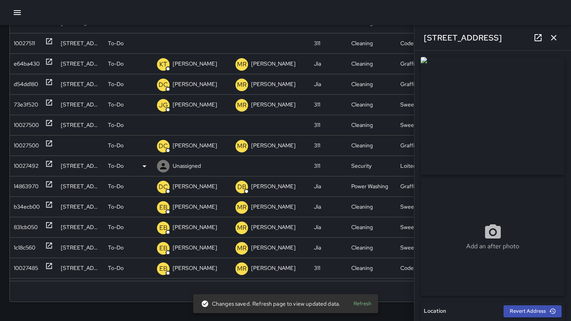
click at [24, 164] on div "10027492" at bounding box center [26, 166] width 25 height 20
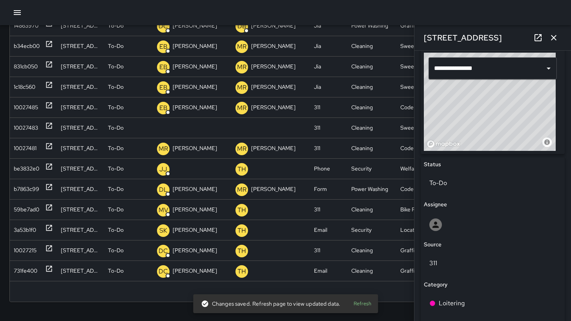
scroll to position [0, 0]
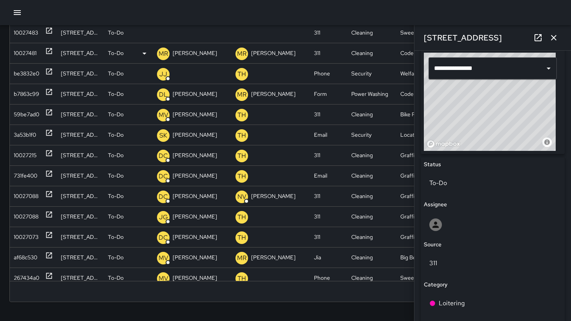
click at [29, 56] on div "10027481" at bounding box center [25, 53] width 23 height 20
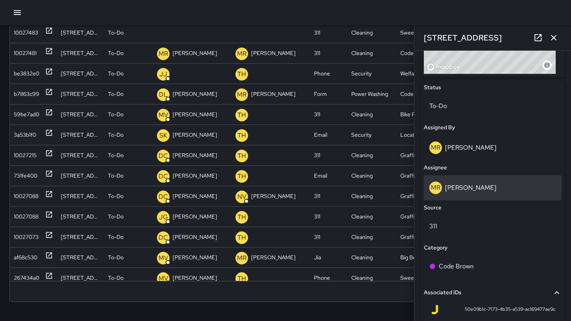
click at [459, 187] on p "[PERSON_NAME]" at bounding box center [470, 187] width 51 height 8
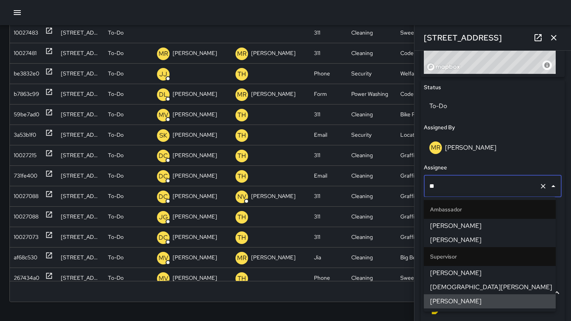
type input "*"
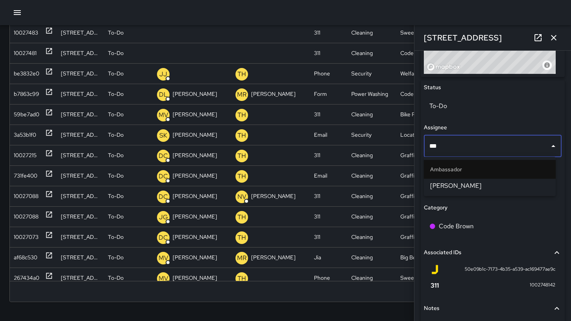
type input "****"
click at [491, 189] on span "Damariye Lewis" at bounding box center [489, 185] width 119 height 9
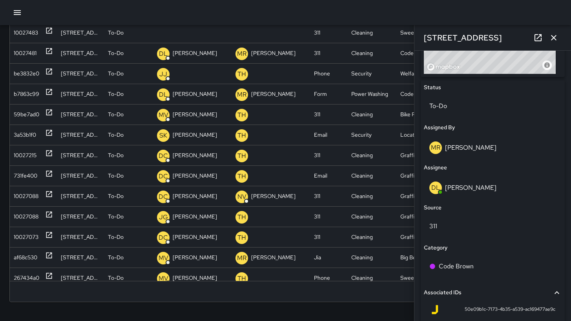
click at [556, 37] on icon "button" at bounding box center [553, 37] width 9 height 9
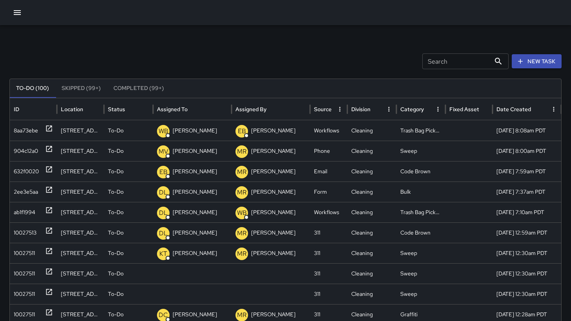
click at [302, 62] on div "Search Search New Task" at bounding box center [285, 61] width 552 height 16
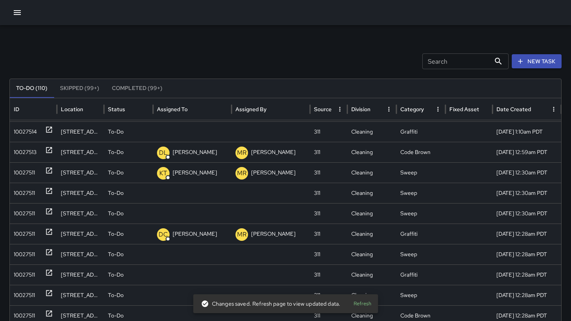
scroll to position [176, 0]
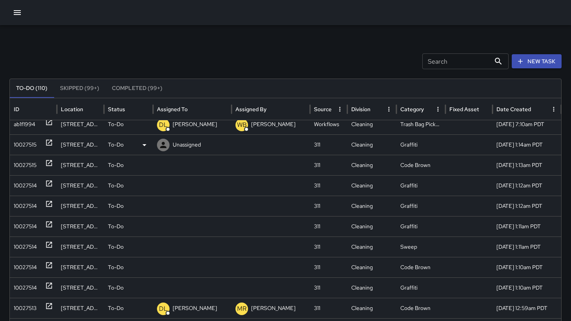
click at [18, 142] on div "10027515" at bounding box center [25, 145] width 23 height 20
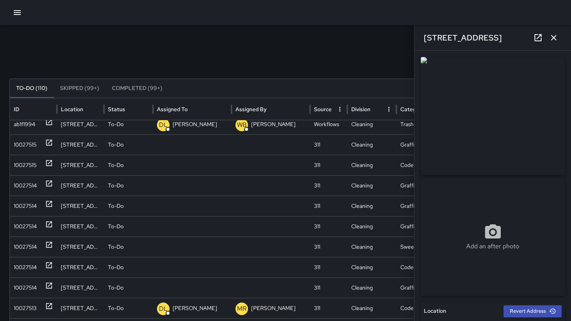
click at [553, 36] on icon "button" at bounding box center [553, 37] width 5 height 5
click at [553, 36] on div "Search Search New Task To-Do (110) Skipped (99+) Completed (99+) ID Location St…" at bounding box center [285, 247] width 571 height 445
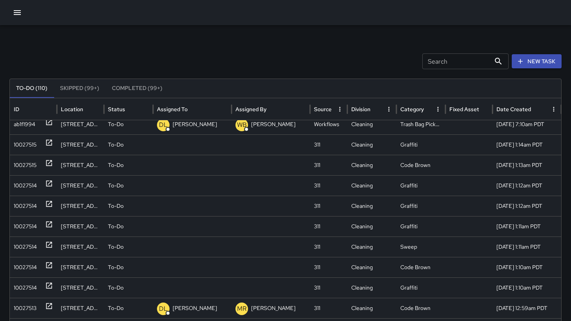
click at [18, 16] on icon "button" at bounding box center [17, 12] width 9 height 9
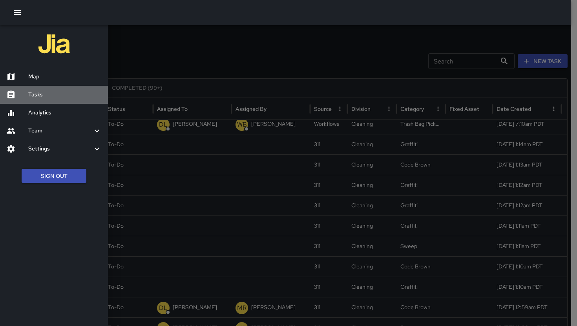
click at [36, 86] on div "Tasks" at bounding box center [54, 95] width 108 height 18
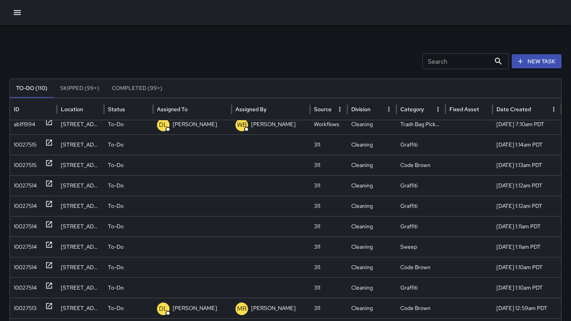
click at [16, 13] on icon "button" at bounding box center [17, 12] width 9 height 9
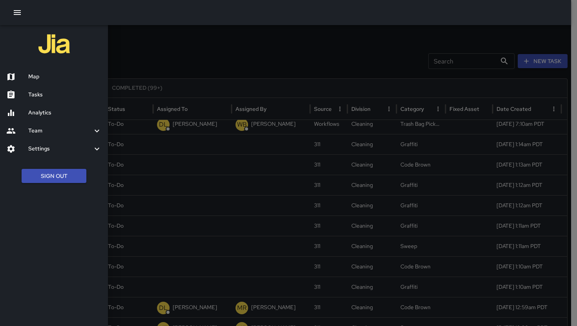
click at [38, 77] on h6 "Map" at bounding box center [64, 77] width 73 height 9
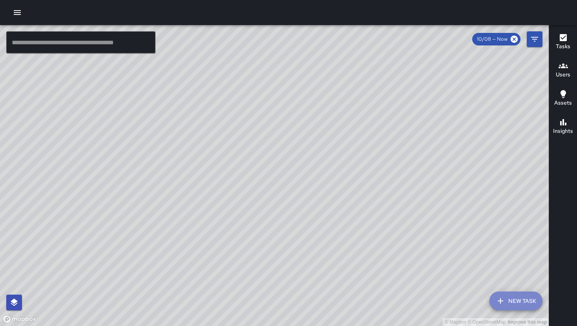
click at [508, 296] on button "New Task" at bounding box center [515, 301] width 53 height 19
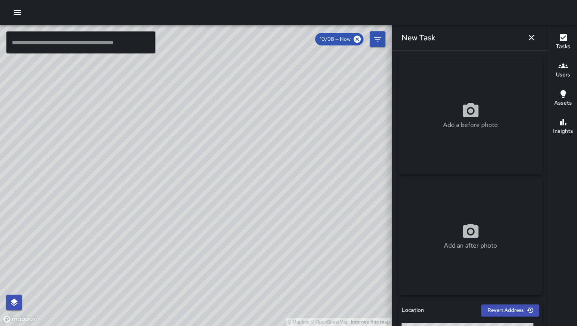
click at [463, 126] on p "Add a before photo" at bounding box center [470, 124] width 55 height 9
type input "**********"
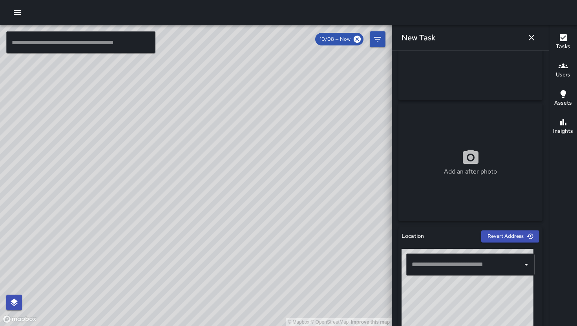
click at [461, 264] on input "text" at bounding box center [464, 264] width 109 height 15
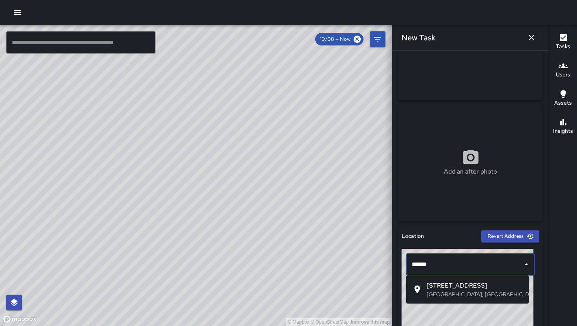
click at [453, 291] on p "San Francisco, CA, USA" at bounding box center [474, 295] width 96 height 8
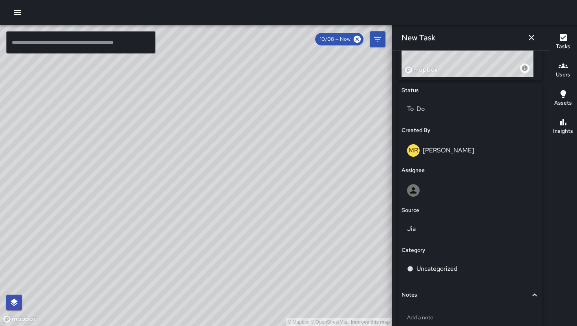
scroll to position [348, 0]
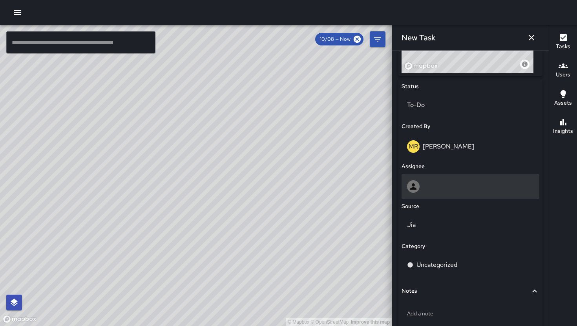
type input "**********"
click at [452, 181] on div at bounding box center [470, 186] width 127 height 13
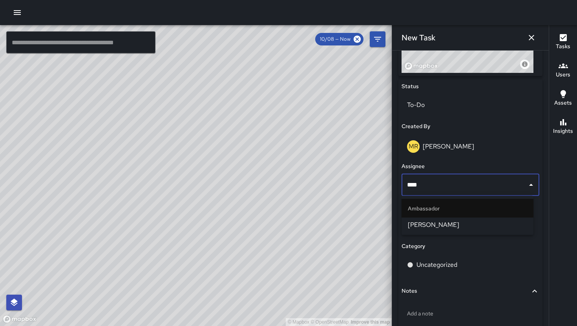
type input "*****"
click at [448, 222] on span "[PERSON_NAME]" at bounding box center [467, 224] width 119 height 9
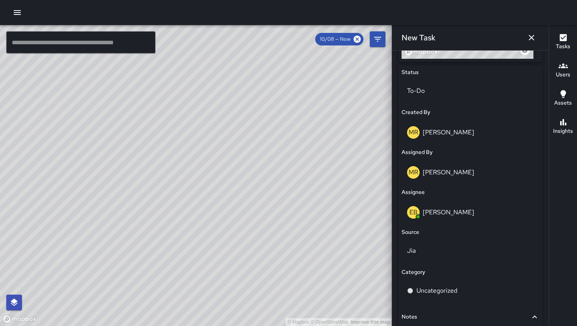
scroll to position [401, 0]
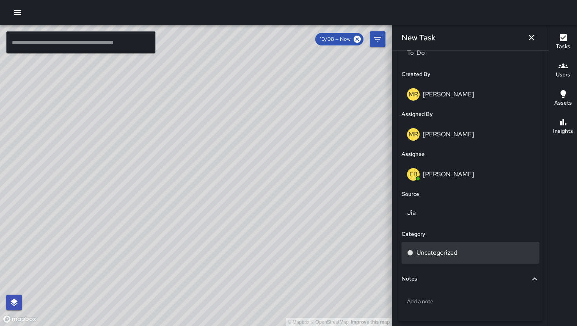
click at [453, 248] on p "Uncategorized" at bounding box center [436, 252] width 41 height 9
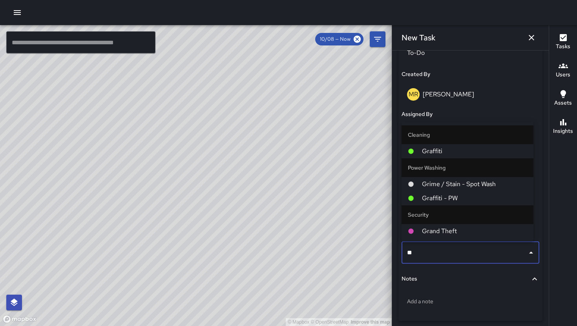
type input "***"
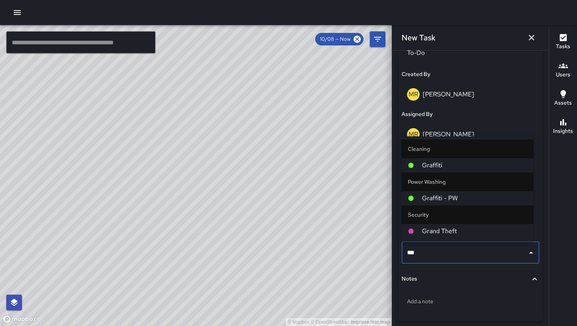
click at [452, 168] on span "Graffiti" at bounding box center [474, 165] width 105 height 9
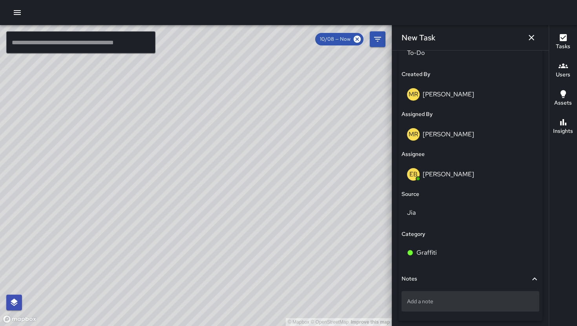
click at [450, 302] on p "Add a note" at bounding box center [470, 302] width 127 height 8
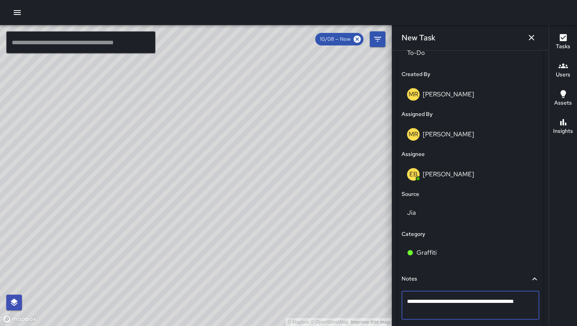
type textarea "**********"
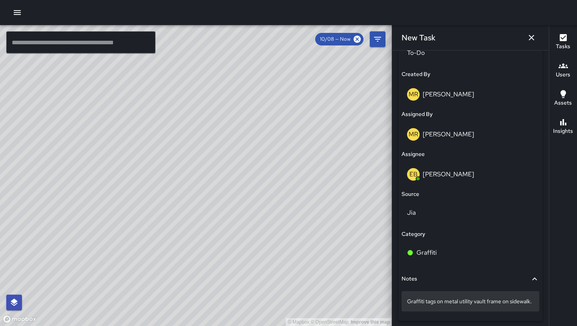
click at [444, 312] on div "Graffiti tags on metal utility vault frame on sidewalk." at bounding box center [470, 301] width 138 height 20
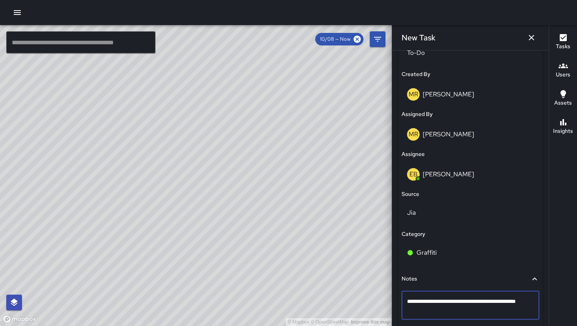
type textarea "**********"
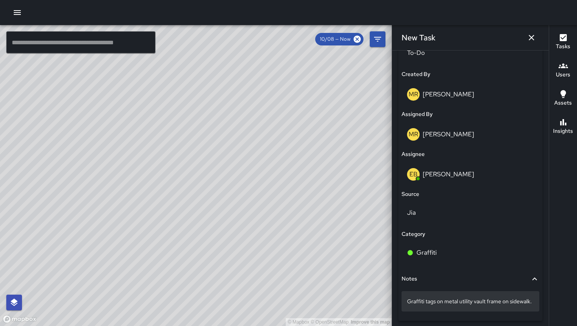
click at [437, 306] on p "Graffiti tags on metal utility vault frame on sidewalk." at bounding box center [470, 302] width 127 height 8
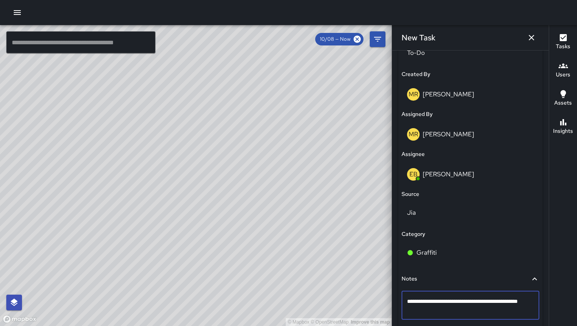
click at [437, 311] on textarea "**********" at bounding box center [470, 306] width 127 height 16
type textarea "**********"
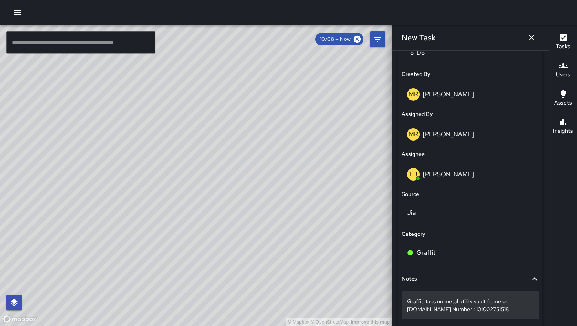
click at [429, 310] on p "Graffiti tags on metal utility vault frame on sidewalk.Case Number : 1010027515…" at bounding box center [470, 306] width 127 height 16
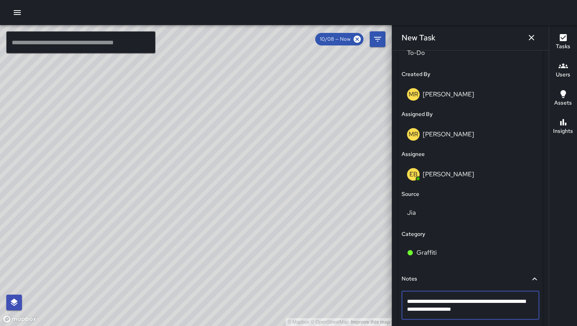
click at [428, 310] on textarea "**********" at bounding box center [467, 306] width 121 height 16
type textarea "**********"
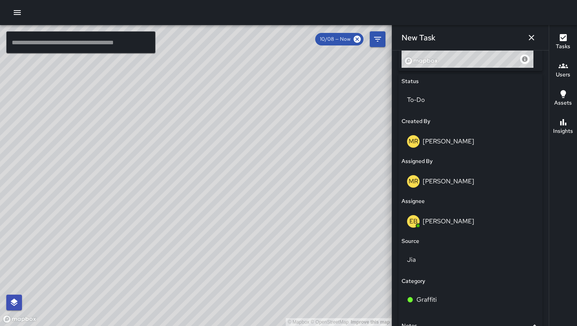
scroll to position [439, 0]
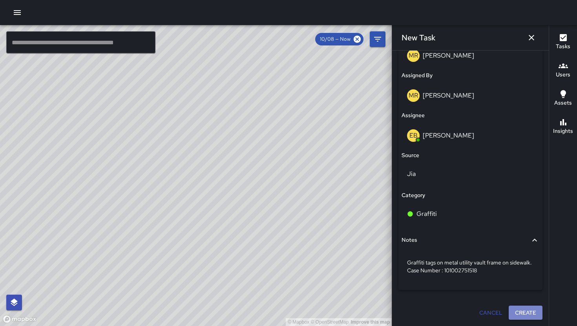
click at [516, 314] on button "Create" at bounding box center [525, 313] width 34 height 15
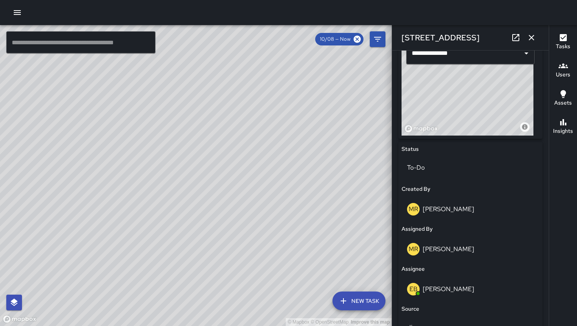
scroll to position [0, 0]
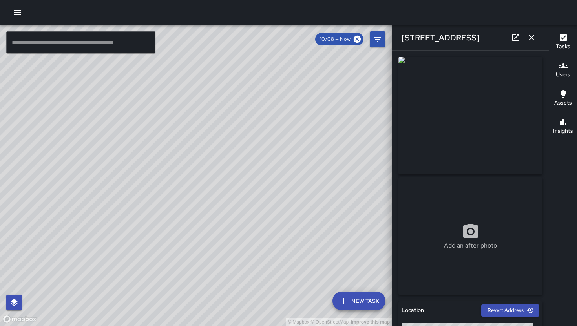
click at [191, 183] on div "© Mapbox © OpenStreetMap Improve this map Unassigned 321 11th Street Created on…" at bounding box center [196, 175] width 392 height 301
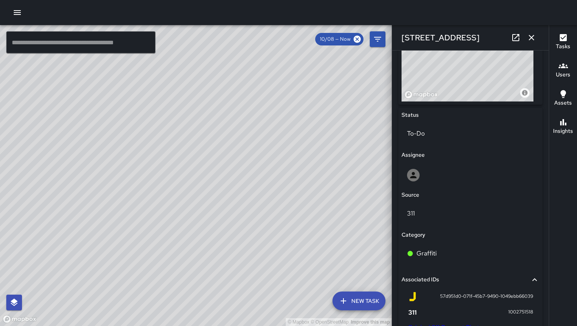
scroll to position [308, 0]
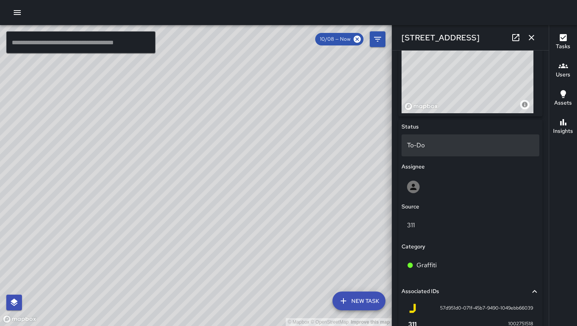
click at [444, 140] on div "To-Do" at bounding box center [470, 146] width 138 height 22
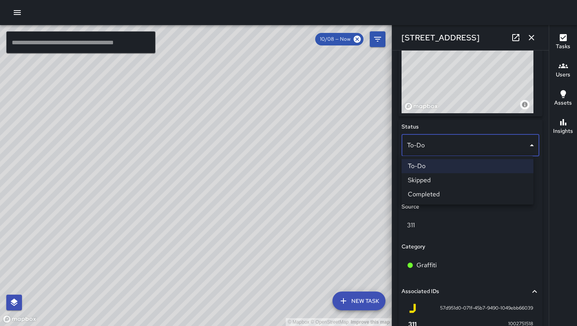
click at [434, 182] on li "Skipped" at bounding box center [467, 180] width 132 height 14
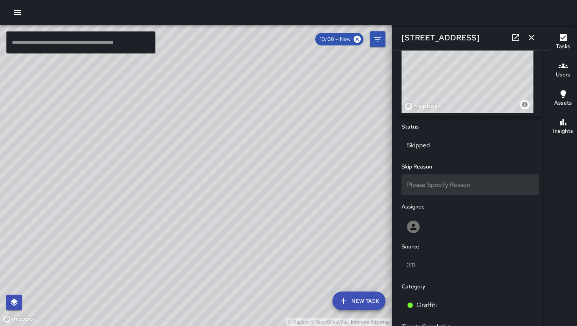
click at [435, 182] on span "Please Specify Reason" at bounding box center [438, 185] width 63 height 8
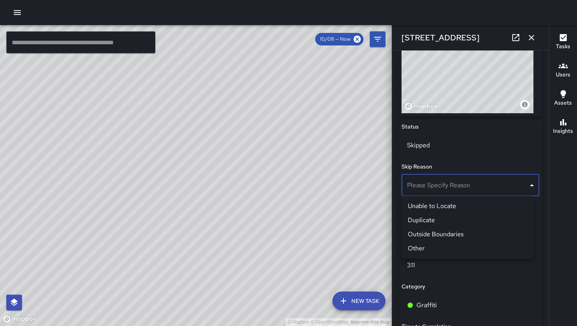
click at [437, 219] on li "Duplicate" at bounding box center [467, 220] width 132 height 14
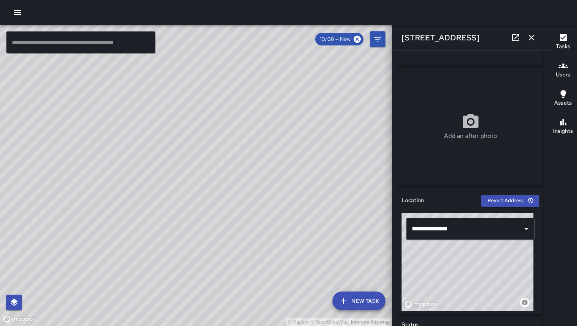
scroll to position [0, 0]
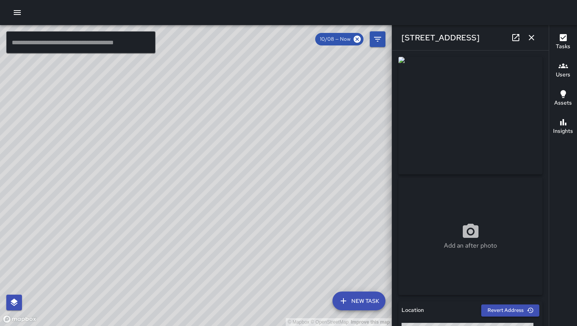
click at [533, 39] on icon "button" at bounding box center [530, 37] width 5 height 5
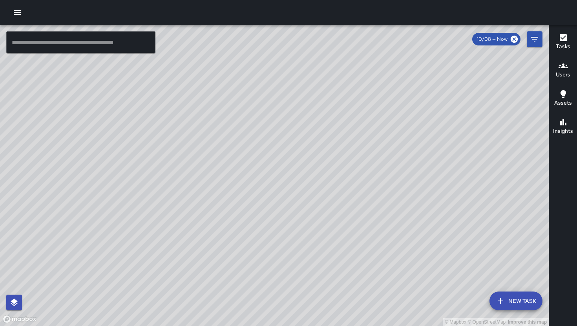
drag, startPoint x: 455, startPoint y: 211, endPoint x: 258, endPoint y: 255, distance: 202.2
click at [258, 255] on div "© Mapbox © OpenStreetMap Improve this map" at bounding box center [274, 175] width 548 height 301
drag, startPoint x: 313, startPoint y: 228, endPoint x: 290, endPoint y: 288, distance: 64.3
click at [290, 289] on div "© Mapbox © OpenStreetMap Improve this map" at bounding box center [274, 175] width 548 height 301
drag, startPoint x: 363, startPoint y: 122, endPoint x: 320, endPoint y: 160, distance: 57.8
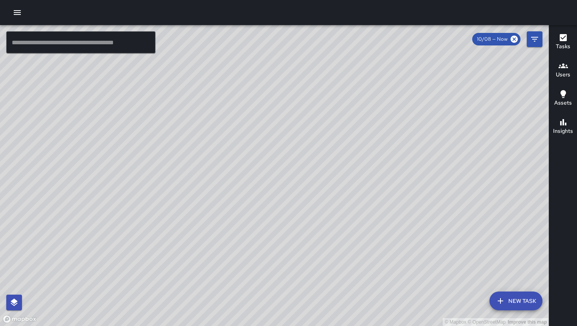
click at [308, 242] on div "© Mapbox © OpenStreetMap Improve this map" at bounding box center [274, 175] width 548 height 301
click at [277, 156] on div "© Mapbox © OpenStreetMap Improve this map" at bounding box center [274, 175] width 548 height 301
click at [278, 153] on div "© Mapbox © OpenStreetMap Improve this map DL David Lewis 2 Falmouth Street Crea…" at bounding box center [274, 175] width 548 height 301
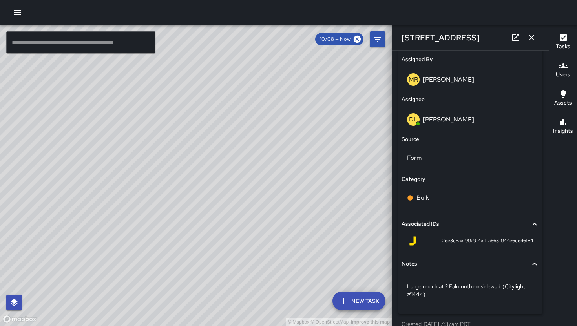
scroll to position [426, 0]
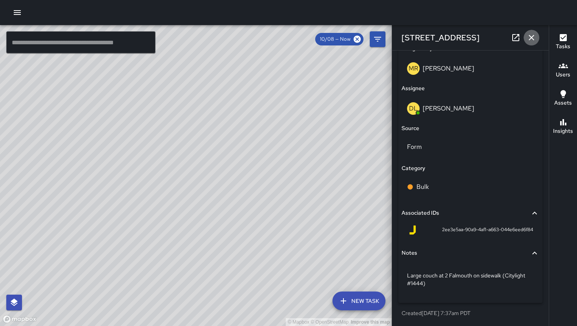
click at [530, 37] on icon "button" at bounding box center [530, 37] width 5 height 5
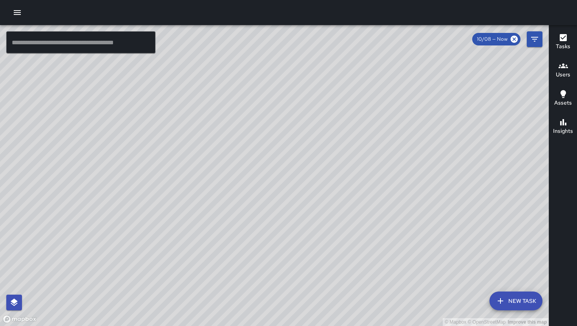
drag, startPoint x: 270, startPoint y: 200, endPoint x: 272, endPoint y: 190, distance: 10.4
click at [371, 117] on div "© Mapbox © OpenStreetMap Improve this map BF Brenda Flores 301 6th Street Compl…" at bounding box center [274, 175] width 548 height 301
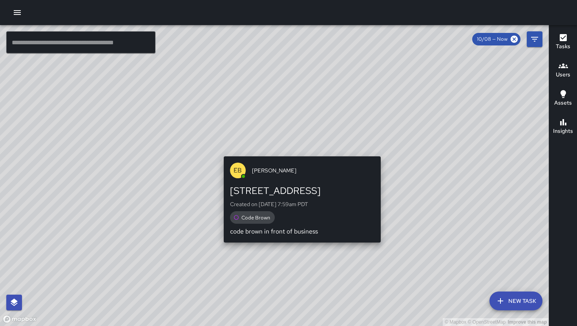
click at [297, 247] on div "© Mapbox © OpenStreetMap Improve this map EB Eddie Ballestros 216 11th Street C…" at bounding box center [274, 175] width 548 height 301
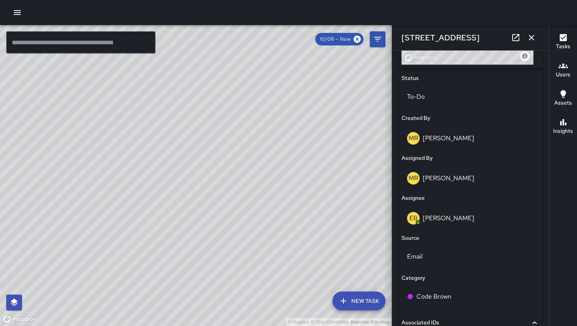
scroll to position [459, 0]
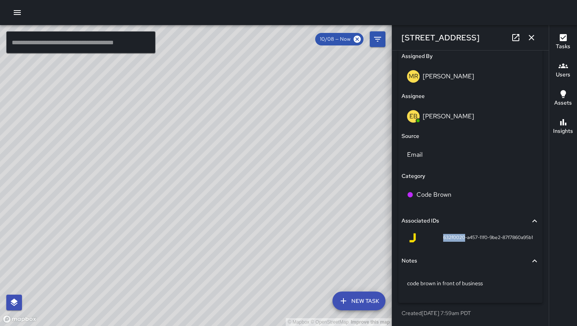
drag, startPoint x: 435, startPoint y: 238, endPoint x: 457, endPoint y: 241, distance: 22.6
click at [457, 241] on div "632f0020-a457-11f0-9be2-87f7860a95b1" at bounding box center [470, 237] width 125 height 9
copy span "632f0020"
click at [533, 36] on icon "button" at bounding box center [530, 37] width 9 height 9
click at [533, 36] on div "© Mapbox © OpenStreetMap Improve this map ​ New Task 10/08 — Now Map Layers Tas…" at bounding box center [288, 175] width 577 height 301
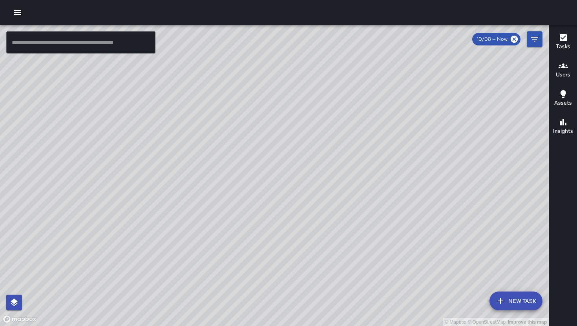
drag, startPoint x: 439, startPoint y: 120, endPoint x: 249, endPoint y: 322, distance: 277.6
click at [248, 320] on div "© Mapbox © OpenStreetMap Improve this map" at bounding box center [274, 175] width 548 height 301
drag, startPoint x: 353, startPoint y: 116, endPoint x: 287, endPoint y: 231, distance: 132.8
click at [288, 229] on div "© Mapbox © OpenStreetMap Improve this map" at bounding box center [274, 175] width 548 height 301
drag, startPoint x: 337, startPoint y: 209, endPoint x: 313, endPoint y: 234, distance: 34.2
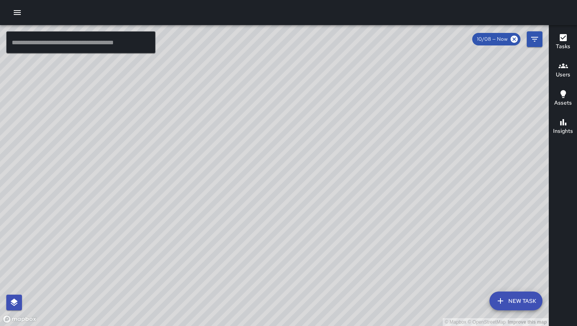
click at [313, 234] on div "© Mapbox © OpenStreetMap Improve this map" at bounding box center [274, 175] width 548 height 301
drag, startPoint x: 385, startPoint y: 135, endPoint x: 259, endPoint y: 288, distance: 199.0
click at [259, 288] on div "© Mapbox © OpenStreetMap Improve this map" at bounding box center [274, 175] width 548 height 301
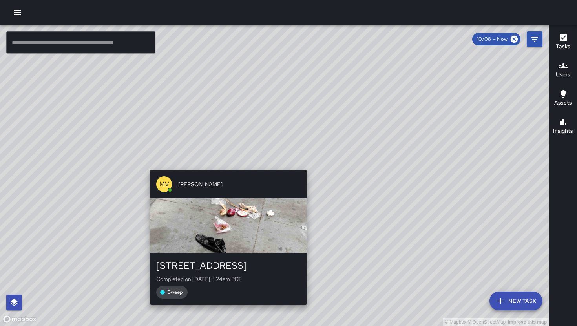
click at [224, 169] on div "MV Maclis Velasquez 580 Minna Street Completed on 10/8/2025, 8:24am PDT Sweep" at bounding box center [228, 237] width 163 height 141
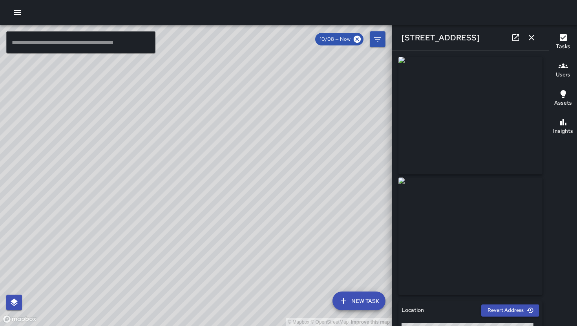
click at [530, 38] on icon "button" at bounding box center [530, 37] width 5 height 5
click at [530, 38] on div "© Mapbox © OpenStreetMap Improve this map ​ New Task 10/08 — Now Map Layers Tas…" at bounding box center [288, 175] width 577 height 301
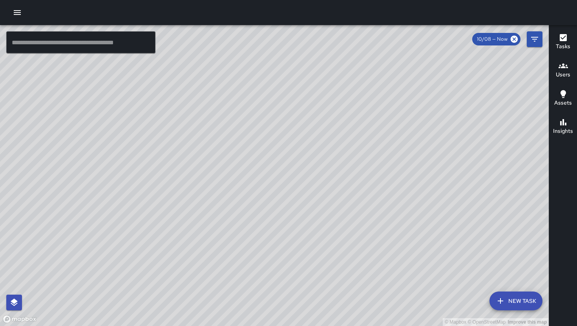
click at [262, 203] on div "© Mapbox © OpenStreetMap Improve this map MV Maclis Velasquez 588 Minna Street …" at bounding box center [274, 175] width 548 height 301
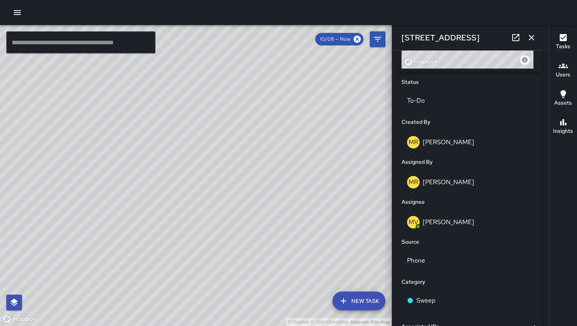
scroll to position [430, 0]
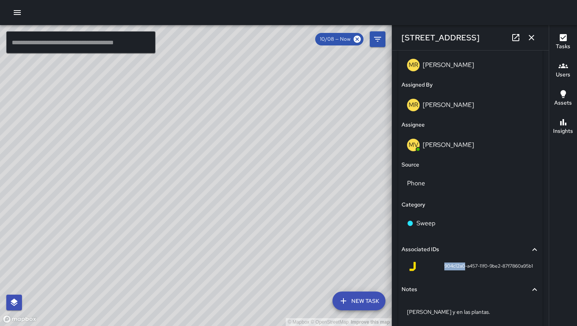
drag, startPoint x: 437, startPoint y: 268, endPoint x: 457, endPoint y: 269, distance: 20.0
click at [457, 269] on span "904c12a0-a457-11f0-9be2-87f7860a95b1" at bounding box center [488, 267] width 89 height 8
copy span "904c12a0"
click at [530, 42] on icon "button" at bounding box center [530, 37] width 9 height 9
click at [530, 42] on div "© Mapbox © OpenStreetMap Improve this map ​ New Task 10/08 — Now Map Layers Tas…" at bounding box center [288, 175] width 577 height 301
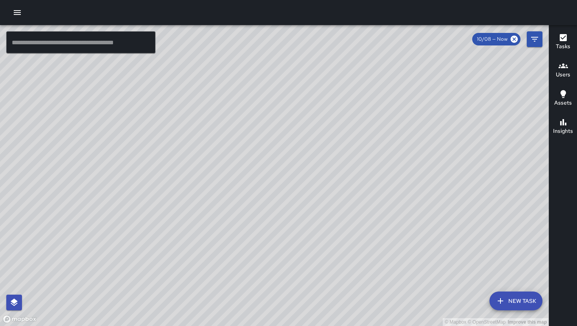
drag, startPoint x: 508, startPoint y: 151, endPoint x: 166, endPoint y: 137, distance: 342.4
click at [166, 137] on div "© Mapbox © OpenStreetMap Improve this map" at bounding box center [274, 175] width 548 height 301
drag, startPoint x: 210, startPoint y: 202, endPoint x: 149, endPoint y: 201, distance: 60.4
click at [149, 201] on div "© Mapbox © OpenStreetMap Improve this map" at bounding box center [274, 175] width 548 height 301
drag, startPoint x: 386, startPoint y: 255, endPoint x: 487, endPoint y: 145, distance: 149.1
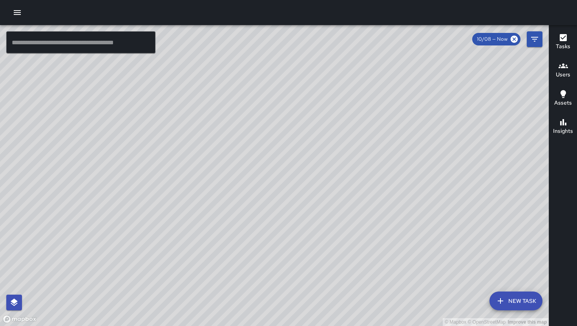
click at [487, 145] on div "© Mapbox © OpenStreetMap Improve this map" at bounding box center [274, 175] width 548 height 301
drag, startPoint x: 435, startPoint y: 237, endPoint x: 352, endPoint y: 201, distance: 90.8
click at [352, 201] on div "© Mapbox © OpenStreetMap Improve this map" at bounding box center [274, 175] width 548 height 301
drag, startPoint x: 189, startPoint y: 264, endPoint x: 235, endPoint y: 211, distance: 70.7
click at [235, 211] on div "© Mapbox © OpenStreetMap Improve this map" at bounding box center [274, 175] width 548 height 301
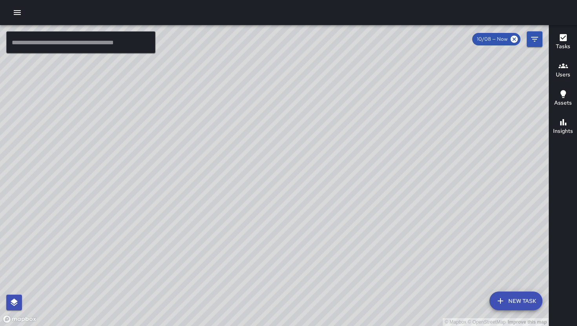
drag, startPoint x: 293, startPoint y: 180, endPoint x: 238, endPoint y: 198, distance: 57.9
click at [238, 198] on div "© Mapbox © OpenStreetMap Improve this map" at bounding box center [274, 175] width 548 height 301
drag, startPoint x: 285, startPoint y: 212, endPoint x: 241, endPoint y: 302, distance: 100.0
click at [241, 304] on div "© Mapbox © OpenStreetMap Improve this map" at bounding box center [274, 175] width 548 height 301
drag, startPoint x: 144, startPoint y: 217, endPoint x: 180, endPoint y: 215, distance: 36.6
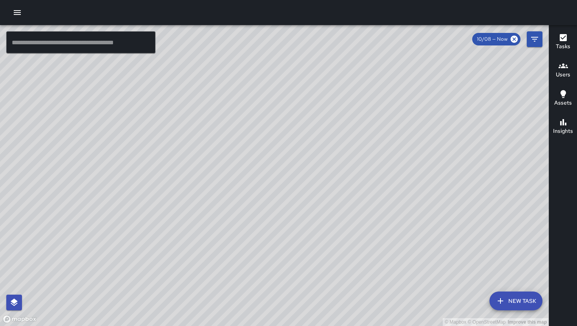
click at [177, 217] on div "© Mapbox © OpenStreetMap Improve this map" at bounding box center [274, 175] width 548 height 301
click at [184, 217] on div "© Mapbox © OpenStreetMap Improve this map" at bounding box center [274, 175] width 548 height 301
click at [538, 40] on icon "Filters" at bounding box center [534, 39] width 9 height 9
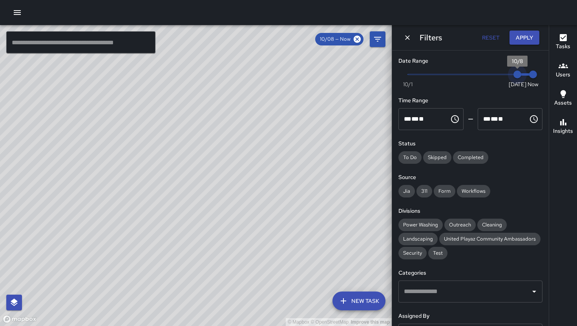
drag, startPoint x: 515, startPoint y: 77, endPoint x: 526, endPoint y: 53, distance: 27.4
click at [521, 74] on span "Now Today 10/1 10/8 8:28 am" at bounding box center [470, 75] width 125 height 12
click at [525, 38] on button "Apply" at bounding box center [524, 38] width 30 height 15
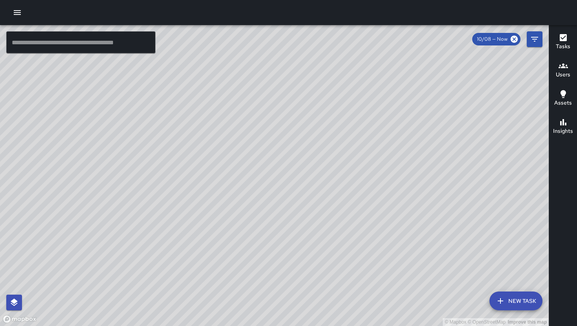
drag, startPoint x: 253, startPoint y: 147, endPoint x: 261, endPoint y: 188, distance: 41.5
click at [261, 187] on div "© Mapbox © OpenStreetMap Improve this map" at bounding box center [274, 175] width 548 height 301
drag, startPoint x: 175, startPoint y: 238, endPoint x: 241, endPoint y: 252, distance: 67.4
click at [241, 252] on div "© Mapbox © OpenStreetMap Improve this map" at bounding box center [274, 175] width 548 height 301
click at [553, 38] on button "Tasks" at bounding box center [563, 42] width 28 height 28
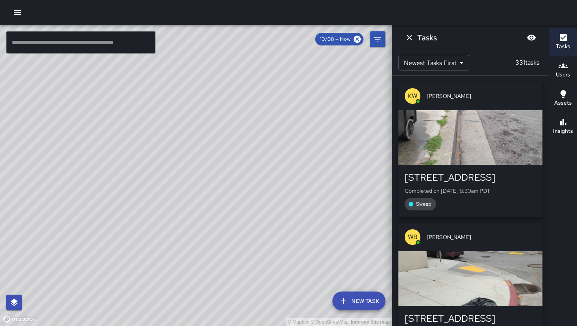
scroll to position [164, 0]
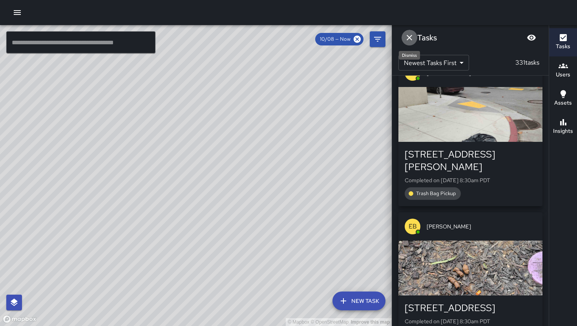
click at [403, 36] on button "Dismiss" at bounding box center [409, 38] width 16 height 16
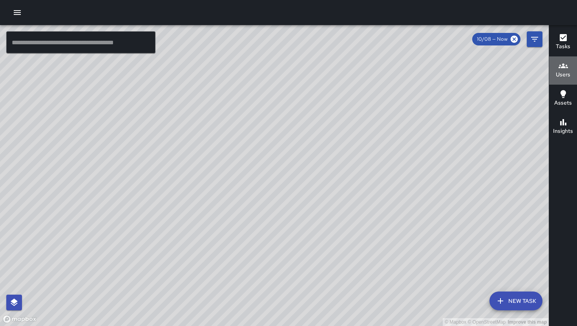
click at [558, 75] on h6 "Users" at bounding box center [563, 75] width 15 height 9
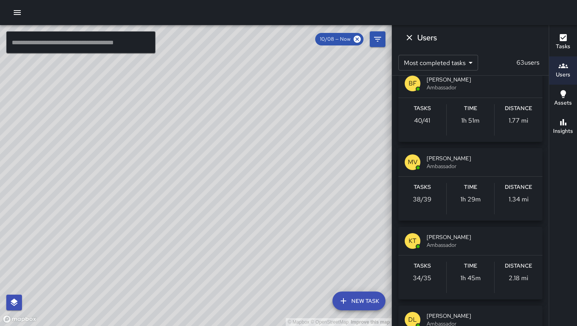
scroll to position [13, 0]
click at [458, 159] on span "Maclis Velasquez" at bounding box center [480, 159] width 109 height 8
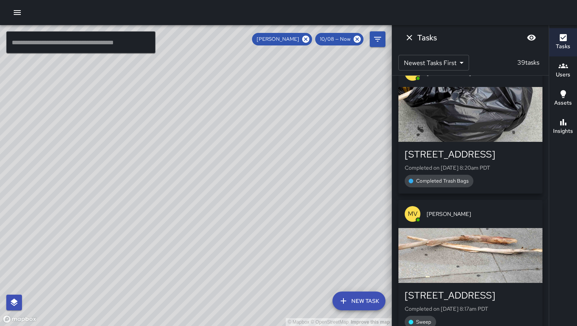
scroll to position [0, 0]
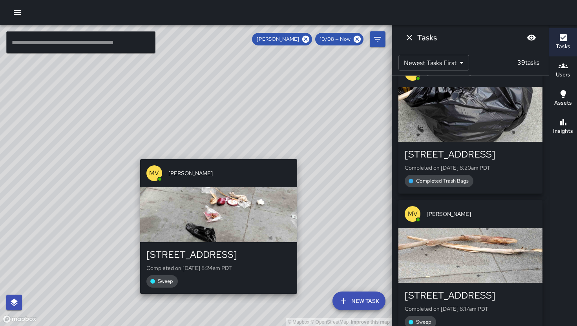
click at [214, 157] on div "MV Maclis Velasquez 580 Minna Street Completed on 10/8/2025, 8:24am PDT Sweep" at bounding box center [218, 226] width 163 height 141
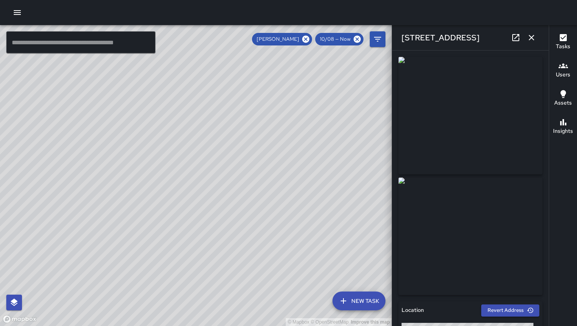
click at [532, 37] on icon "button" at bounding box center [530, 37] width 5 height 5
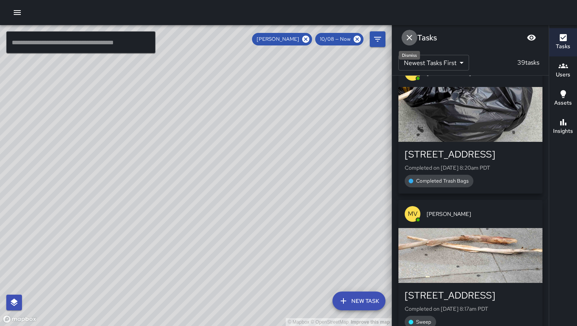
click at [411, 36] on icon "Dismiss" at bounding box center [408, 37] width 9 height 9
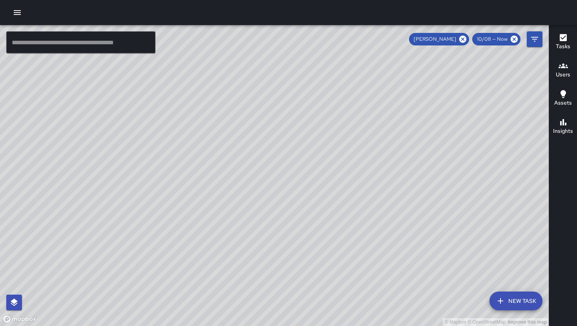
click at [462, 40] on icon at bounding box center [462, 39] width 7 height 7
drag, startPoint x: 399, startPoint y: 255, endPoint x: 256, endPoint y: 174, distance: 164.1
click at [201, 135] on div "© Mapbox © OpenStreetMap Improve this map" at bounding box center [274, 175] width 548 height 301
drag, startPoint x: 350, startPoint y: 212, endPoint x: 321, endPoint y: 206, distance: 30.2
click at [321, 206] on div "© Mapbox © OpenStreetMap Improve this map" at bounding box center [274, 175] width 548 height 301
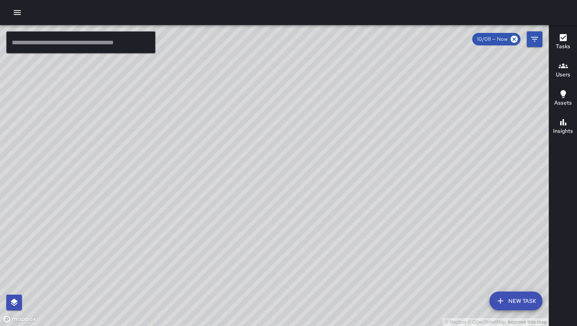
drag, startPoint x: 342, startPoint y: 240, endPoint x: 318, endPoint y: 211, distance: 37.8
click at [318, 211] on div "© Mapbox © OpenStreetMap Improve this map" at bounding box center [274, 175] width 548 height 301
click at [317, 208] on div "© Mapbox © OpenStreetMap Improve this map" at bounding box center [274, 175] width 548 height 301
drag, startPoint x: 228, startPoint y: 226, endPoint x: 297, endPoint y: 263, distance: 78.5
click at [293, 272] on div "© Mapbox © OpenStreetMap Improve this map" at bounding box center [274, 175] width 548 height 301
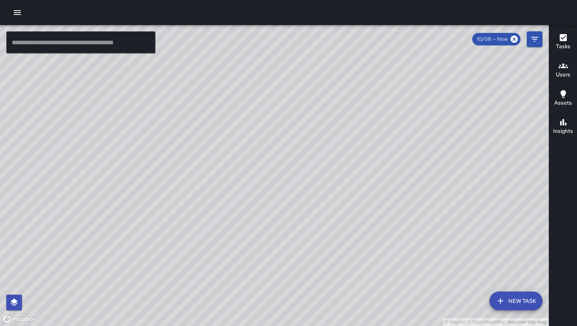
drag, startPoint x: 312, startPoint y: 277, endPoint x: 367, endPoint y: 177, distance: 113.9
click at [366, 178] on div "© Mapbox © OpenStreetMap Improve this map" at bounding box center [274, 175] width 548 height 301
drag, startPoint x: 373, startPoint y: 238, endPoint x: 324, endPoint y: 177, distance: 78.5
click at [339, 167] on div "© Mapbox © OpenStreetMap Improve this map" at bounding box center [274, 175] width 548 height 301
click at [11, 13] on button "button" at bounding box center [17, 13] width 16 height 16
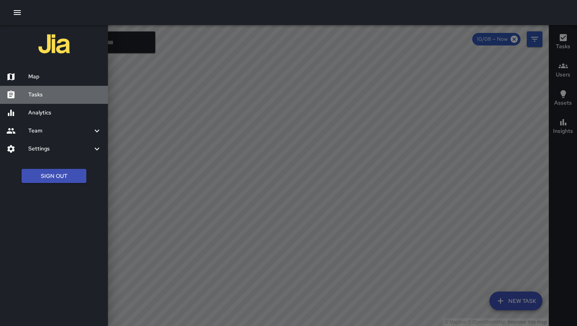
click at [48, 90] on div "Tasks" at bounding box center [54, 95] width 108 height 18
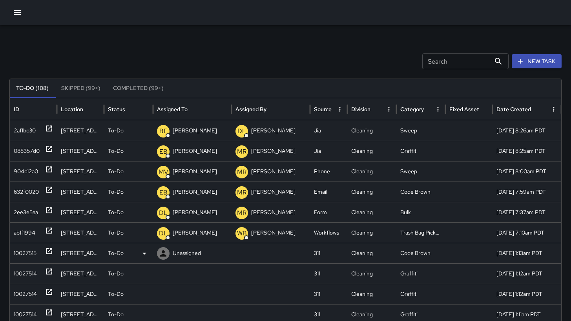
click at [25, 257] on div "10027515" at bounding box center [25, 253] width 23 height 20
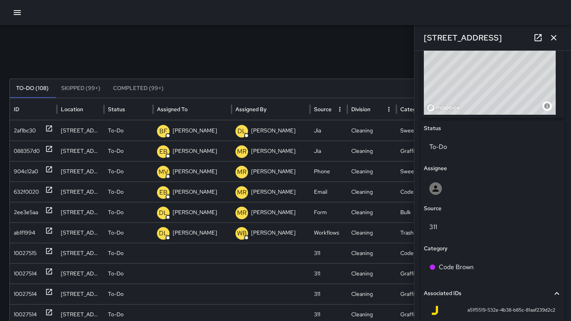
scroll to position [425, 0]
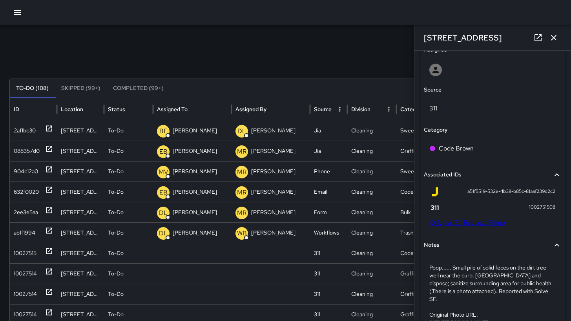
click at [468, 221] on link "Original 311 Request Photo" at bounding box center [467, 222] width 75 height 8
click at [14, 276] on div "10027514" at bounding box center [25, 273] width 23 height 20
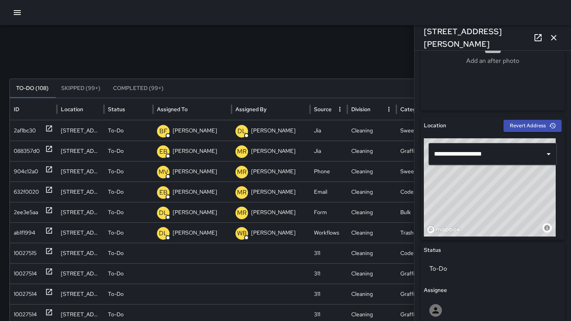
scroll to position [386, 0]
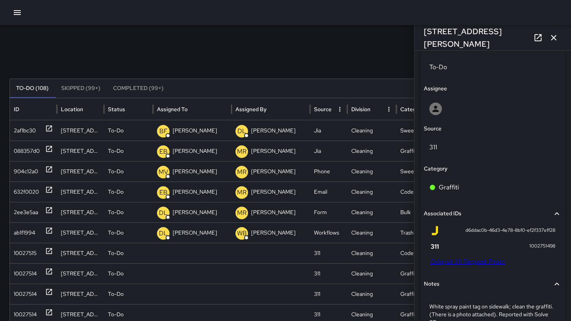
click at [473, 262] on link "Original 311 Request Photo" at bounding box center [467, 261] width 75 height 8
click at [22, 290] on div "10027514" at bounding box center [25, 294] width 23 height 20
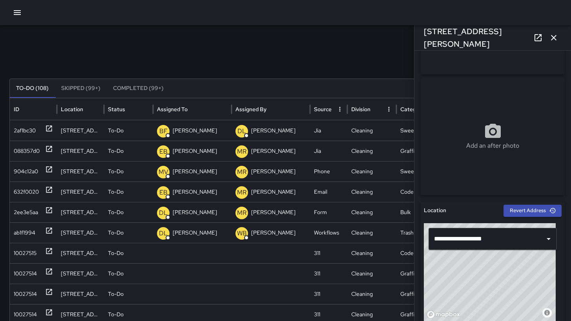
scroll to position [370, 0]
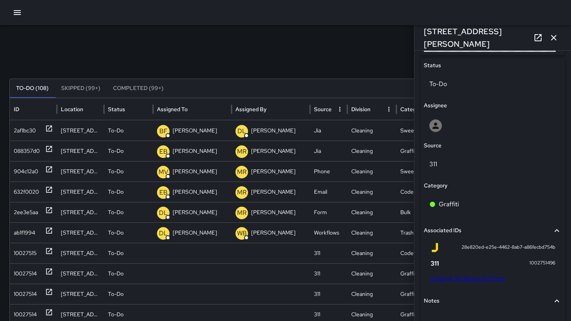
click at [451, 276] on link "Original 311 Request Photo" at bounding box center [467, 278] width 75 height 8
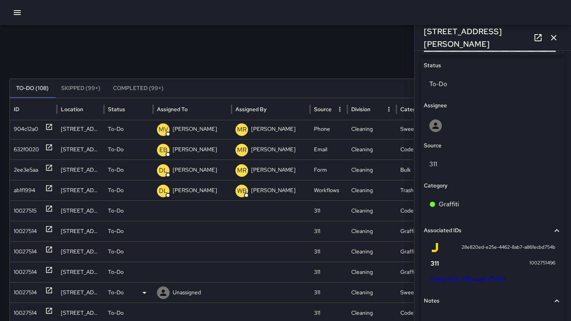
scroll to position [40, 0]
click at [17, 270] on div "10027514" at bounding box center [25, 272] width 23 height 20
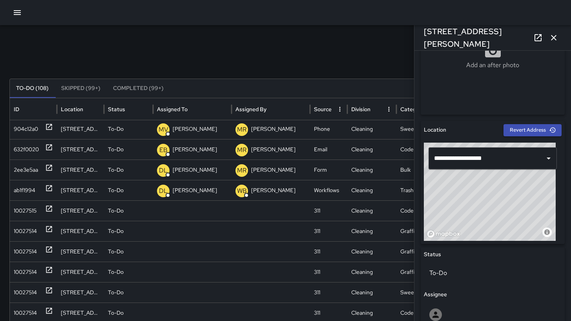
scroll to position [381, 0]
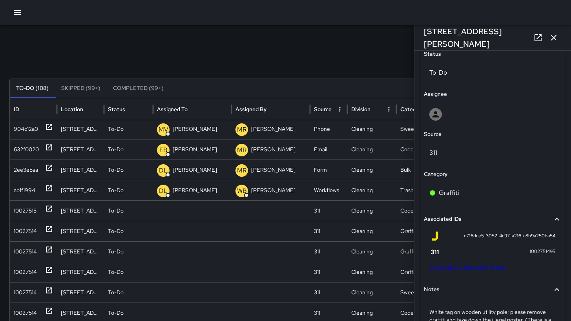
click at [474, 266] on link "Original 311 Request Photo" at bounding box center [467, 266] width 75 height 8
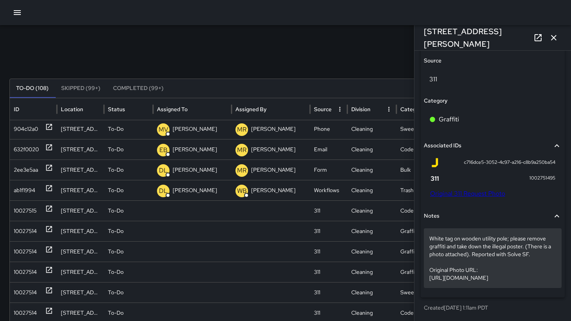
scroll to position [470, 0]
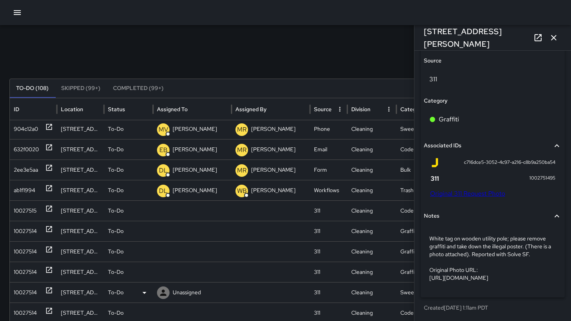
click at [22, 291] on div "10027514" at bounding box center [25, 292] width 23 height 20
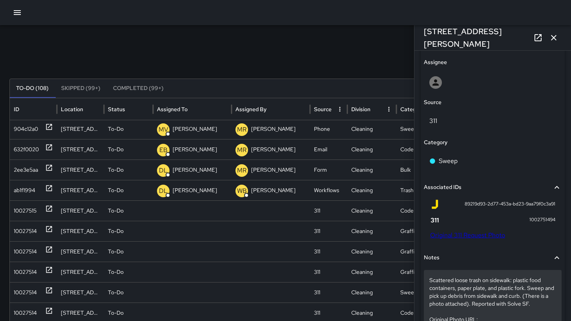
scroll to position [414, 0]
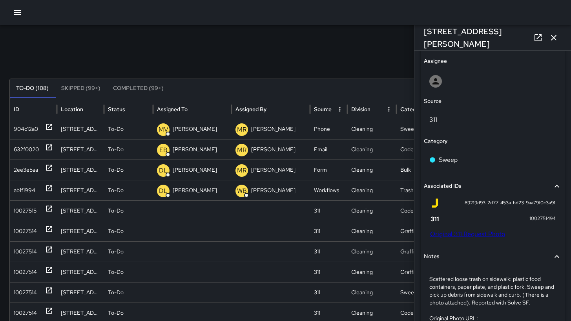
click at [459, 235] on link "Original 311 Request Photo" at bounding box center [467, 234] width 75 height 8
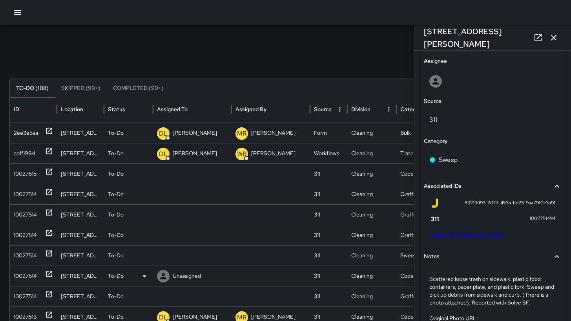
scroll to position [90, 0]
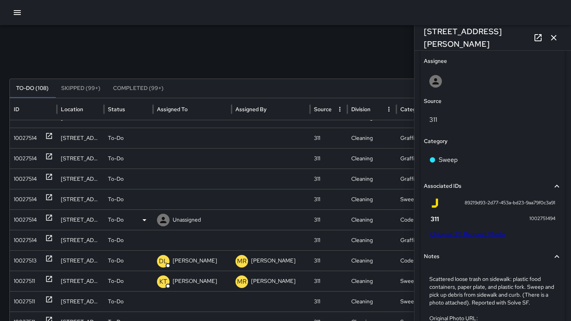
click at [22, 221] on div "10027514" at bounding box center [25, 220] width 23 height 20
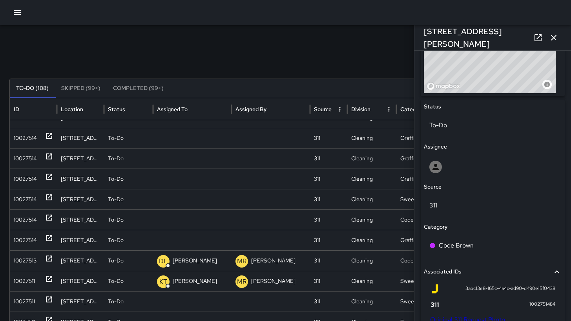
scroll to position [367, 0]
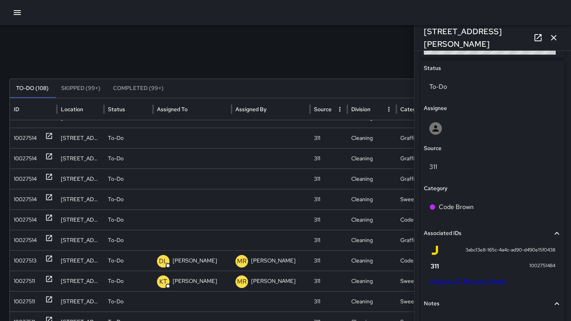
click at [449, 279] on link "Original 311 Request Photo" at bounding box center [467, 281] width 75 height 8
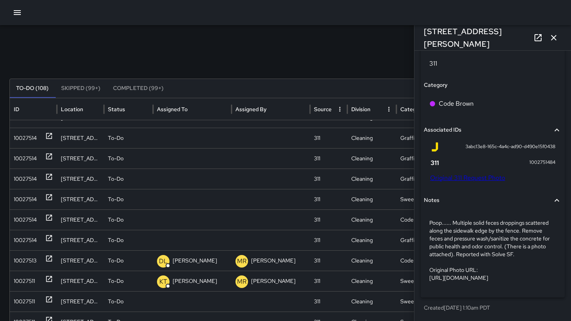
scroll to position [486, 0]
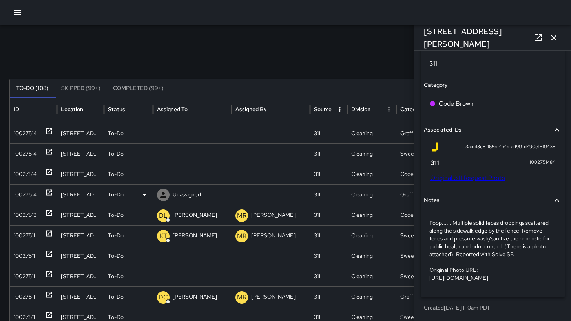
click at [22, 194] on div "10027514" at bounding box center [25, 194] width 23 height 20
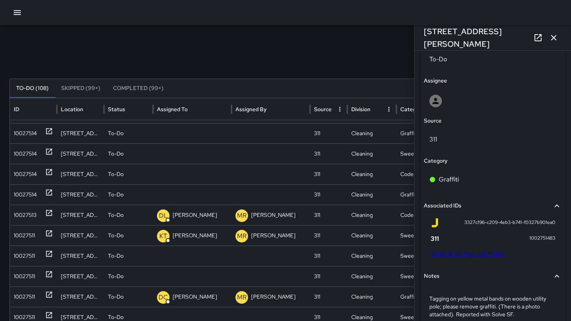
click at [457, 255] on link "Original 311 Request Photo" at bounding box center [467, 253] width 75 height 8
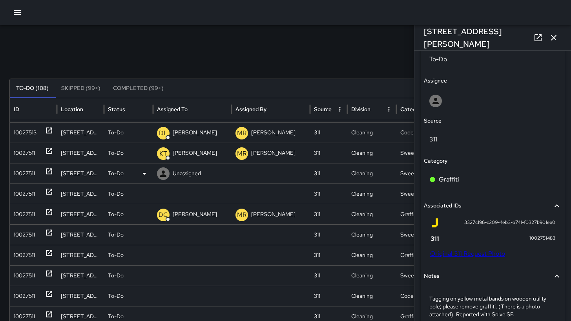
click at [30, 171] on div "10027511" at bounding box center [24, 173] width 21 height 20
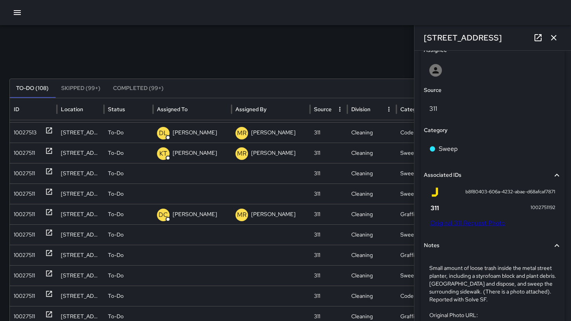
click at [459, 227] on div "b8f80403-606a-4232-abae-d68afcaf7871 1002751192 Original 311 Request Photo" at bounding box center [493, 208] width 138 height 49
click at [460, 224] on link "Original 311 Request Photo" at bounding box center [467, 223] width 75 height 8
click at [28, 253] on div "10027511" at bounding box center [24, 255] width 21 height 20
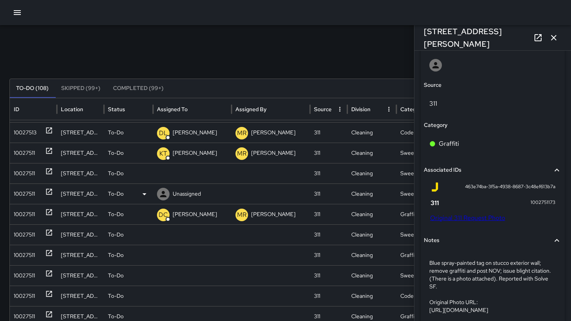
click at [26, 195] on div "10027511" at bounding box center [24, 194] width 21 height 20
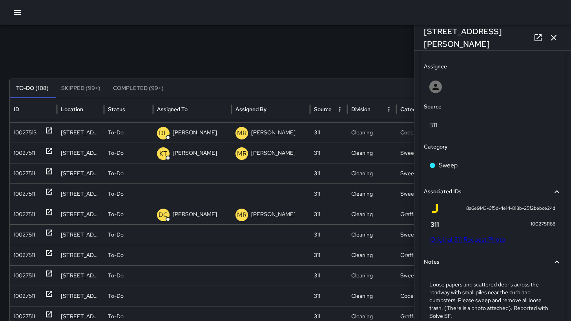
click at [477, 237] on link "Original 311 Request Photo" at bounding box center [467, 239] width 75 height 8
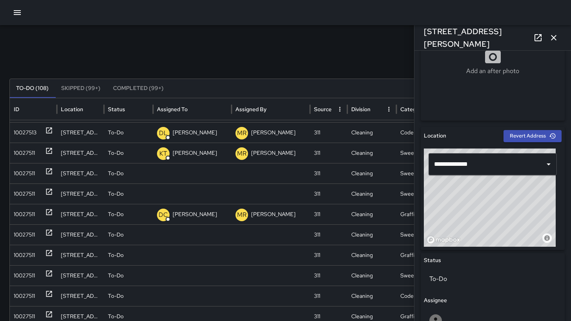
click at [556, 39] on icon "button" at bounding box center [553, 37] width 9 height 9
click at [556, 39] on div "Search Search New Task To-Do (108) Skipped (99+) Completed (99+) ID Location St…" at bounding box center [285, 247] width 571 height 445
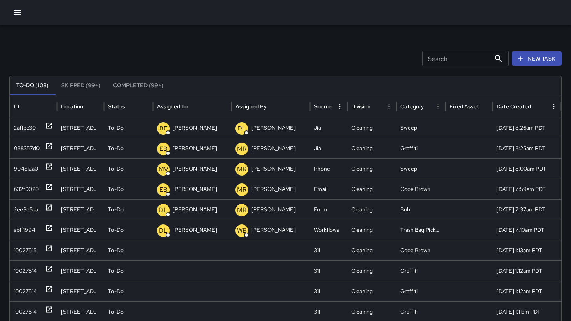
scroll to position [40, 0]
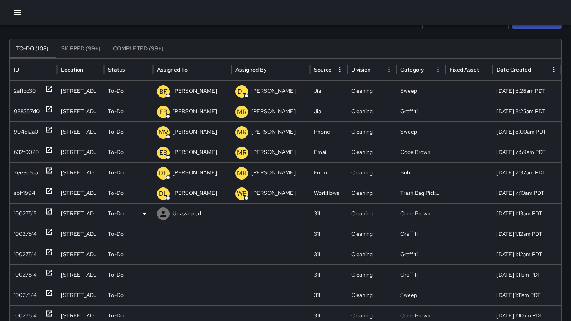
click at [21, 213] on div "10027515" at bounding box center [25, 213] width 23 height 20
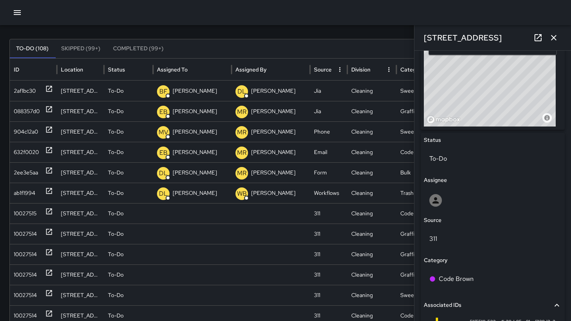
scroll to position [243, 0]
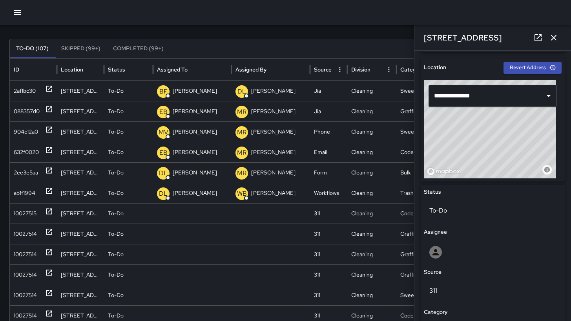
click at [548, 33] on button "button" at bounding box center [554, 38] width 16 height 16
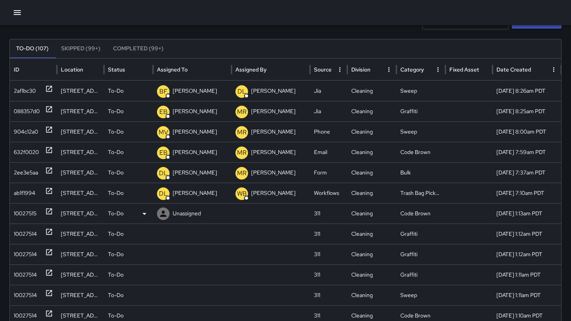
click at [21, 216] on div "10027515" at bounding box center [25, 213] width 23 height 20
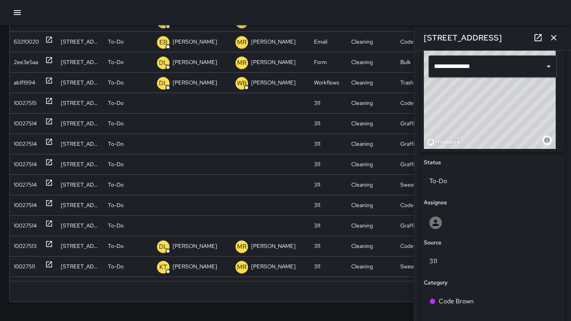
scroll to position [465, 0]
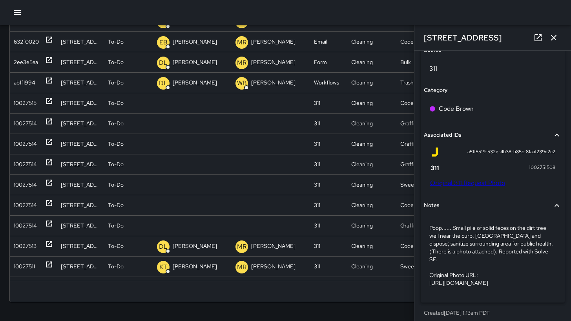
click at [447, 179] on link "Original 311 Request Photo" at bounding box center [467, 183] width 75 height 8
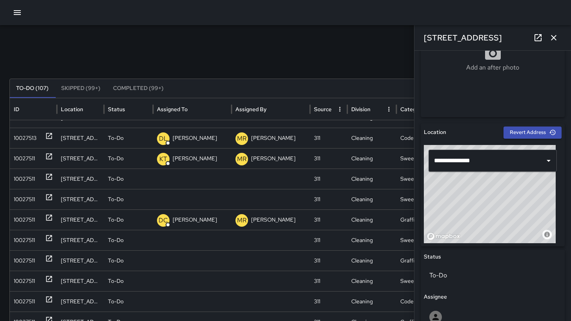
scroll to position [0, 0]
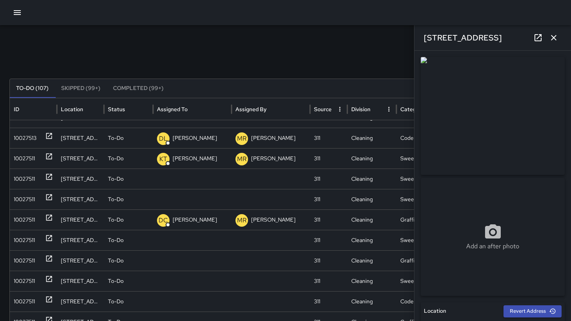
click at [426, 58] on img at bounding box center [493, 116] width 144 height 118
click at [425, 60] on img at bounding box center [493, 116] width 144 height 118
drag, startPoint x: 425, startPoint y: 60, endPoint x: 430, endPoint y: 65, distance: 6.7
click at [432, 67] on img at bounding box center [493, 116] width 144 height 118
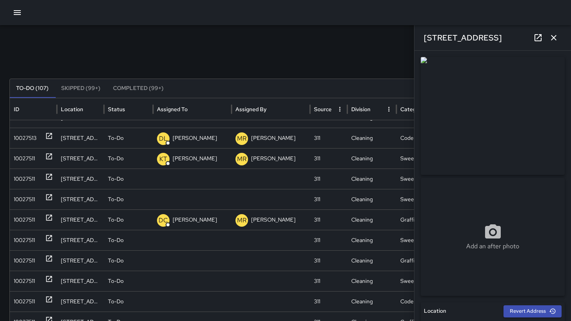
drag, startPoint x: 422, startPoint y: 59, endPoint x: 519, endPoint y: 164, distance: 143.3
click at [516, 166] on img at bounding box center [493, 116] width 144 height 118
drag, startPoint x: 547, startPoint y: 178, endPoint x: 419, endPoint y: 89, distance: 156.2
click at [419, 89] on div "**********" at bounding box center [492, 186] width 157 height 270
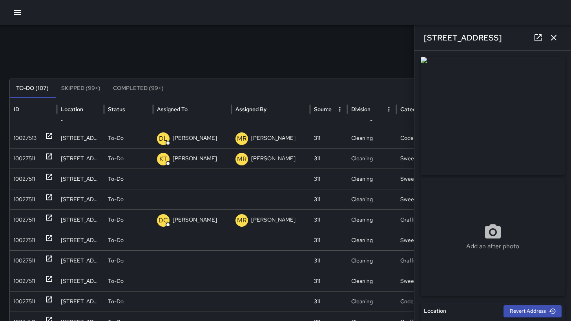
drag, startPoint x: 519, startPoint y: 175, endPoint x: 423, endPoint y: 58, distance: 152.5
click at [423, 58] on div "Add an after photo" at bounding box center [493, 176] width 144 height 239
drag, startPoint x: 438, startPoint y: 85, endPoint x: 414, endPoint y: 49, distance: 42.4
click at [413, 48] on div "Search Search New Task To-Do (107) Skipped (99+) Completed (99+) ID Location St…" at bounding box center [285, 247] width 571 height 445
drag, startPoint x: 419, startPoint y: 56, endPoint x: 434, endPoint y: 80, distance: 28.3
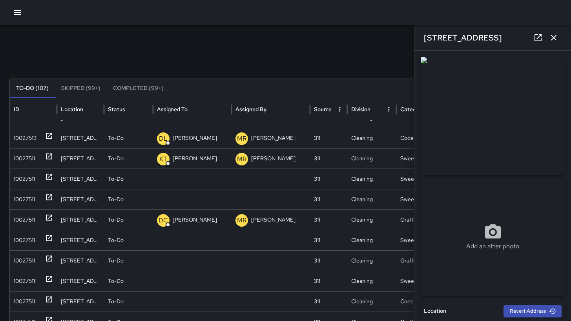
click at [434, 81] on div "**********" at bounding box center [492, 186] width 157 height 270
drag, startPoint x: 429, startPoint y: 60, endPoint x: 424, endPoint y: 58, distance: 5.1
click at [424, 58] on img at bounding box center [493, 116] width 144 height 118
drag, startPoint x: 554, startPoint y: 177, endPoint x: 451, endPoint y: 81, distance: 140.7
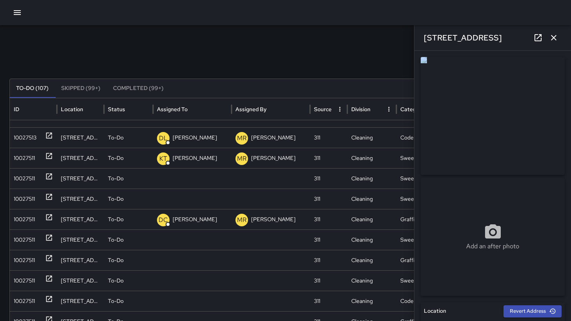
click at [451, 81] on div "Add an after photo" at bounding box center [493, 176] width 144 height 239
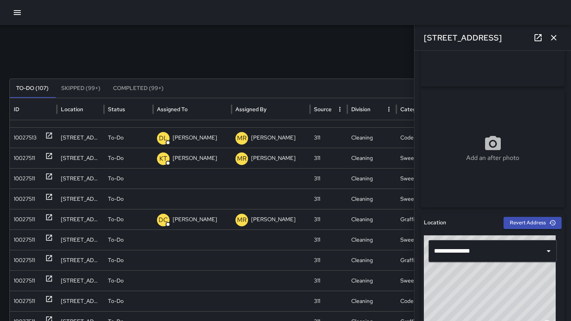
scroll to position [0, 0]
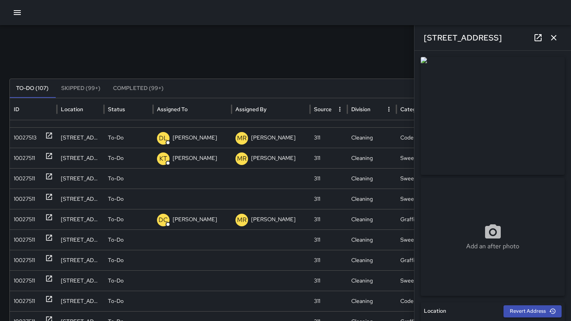
drag, startPoint x: 426, startPoint y: 176, endPoint x: 424, endPoint y: 57, distance: 118.5
click at [424, 57] on div "Add an after photo" at bounding box center [493, 176] width 144 height 239
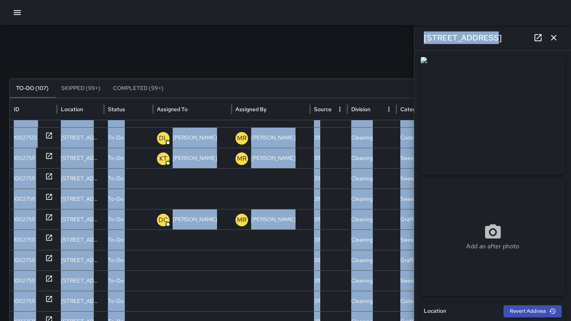
drag, startPoint x: 489, startPoint y: 38, endPoint x: 396, endPoint y: 36, distance: 92.6
click at [396, 36] on div "Search Search New Task To-Do (107) Skipped (99+) Completed (99+) ID Location St…" at bounding box center [285, 247] width 571 height 445
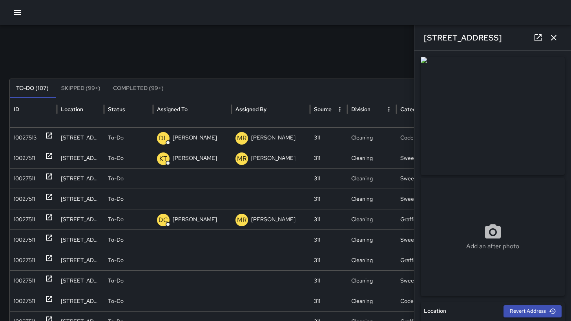
click at [361, 38] on div "Search Search New Task To-Do (107) Skipped (99+) Completed (99+) ID Location St…" at bounding box center [285, 247] width 571 height 445
drag, startPoint x: 481, startPoint y: 40, endPoint x: 418, endPoint y: 38, distance: 62.8
click at [418, 38] on div "365 11th Street" at bounding box center [492, 37] width 157 height 25
copy h6 "365 11th Street"
click at [556, 36] on icon "button" at bounding box center [553, 37] width 9 height 9
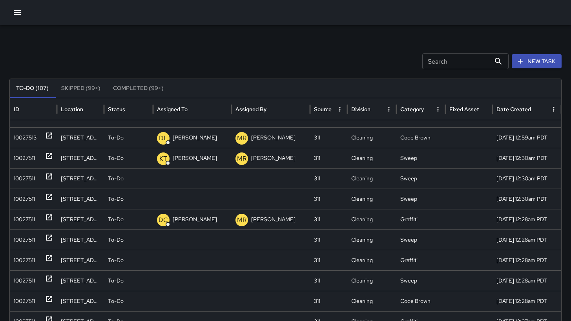
click at [548, 60] on button "New Task" at bounding box center [537, 61] width 50 height 15
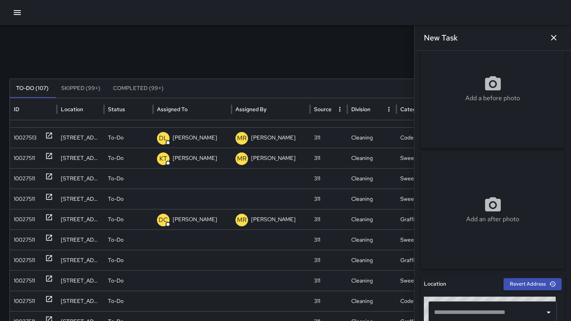
scroll to position [58, 0]
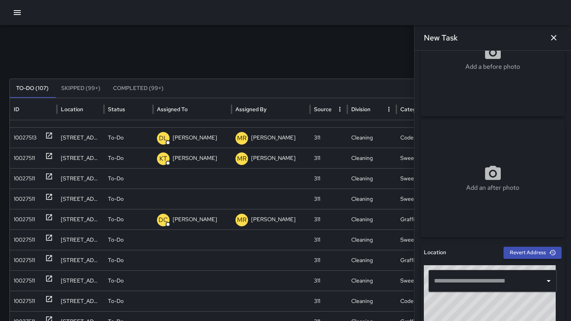
click at [481, 274] on input "text" at bounding box center [486, 280] width 109 height 15
paste input "**********"
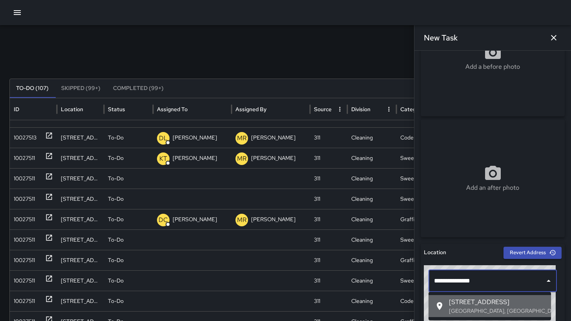
click at [465, 301] on span "365 11th Street" at bounding box center [497, 301] width 96 height 9
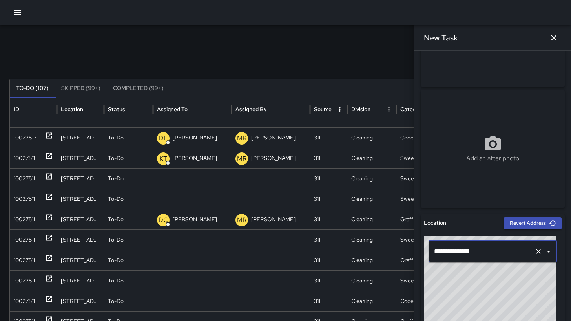
scroll to position [0, 0]
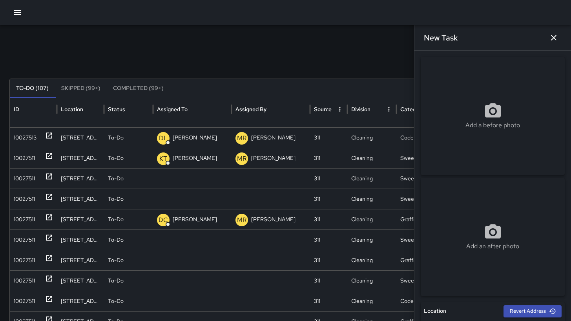
type input "**********"
click at [490, 147] on div "Add a before photo" at bounding box center [493, 116] width 144 height 118
type input "**********"
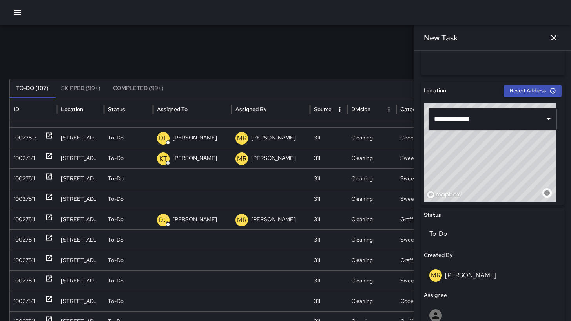
scroll to position [368, 0]
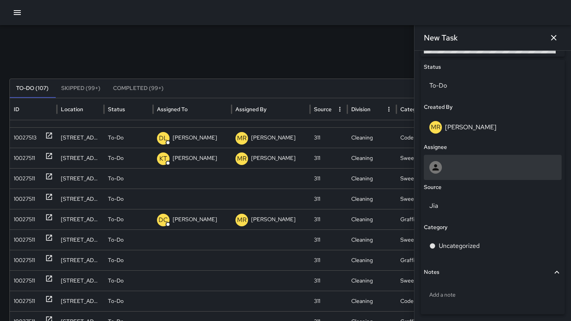
click at [457, 175] on div at bounding box center [493, 167] width 138 height 25
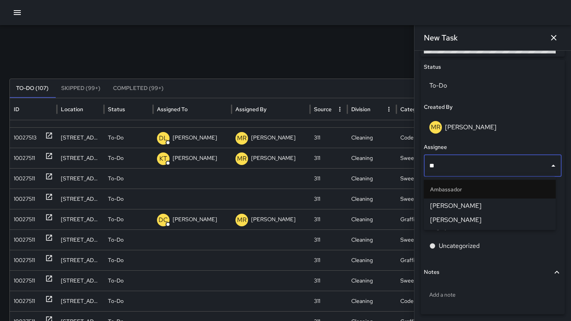
type input "***"
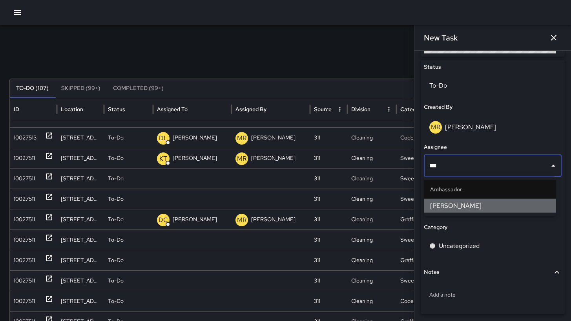
click at [458, 209] on span "[PERSON_NAME]" at bounding box center [489, 205] width 119 height 9
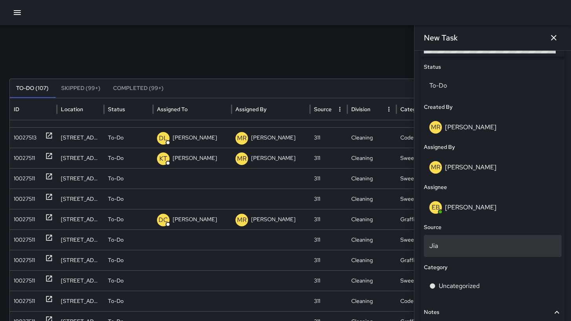
click at [466, 240] on div "Jia" at bounding box center [493, 246] width 138 height 22
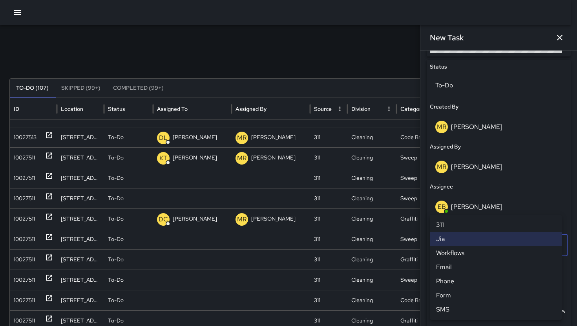
click at [465, 228] on li "311" at bounding box center [496, 225] width 132 height 14
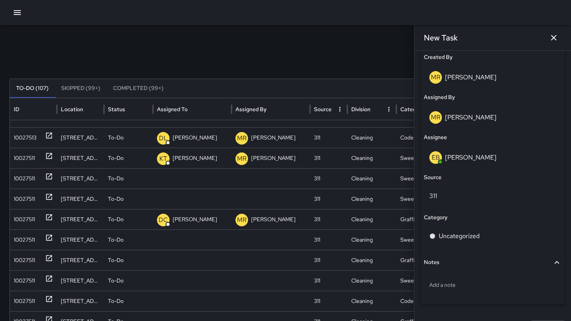
scroll to position [423, 0]
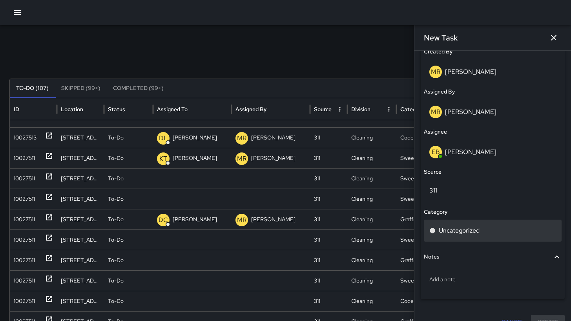
click at [472, 236] on div "Uncategorized" at bounding box center [493, 230] width 138 height 22
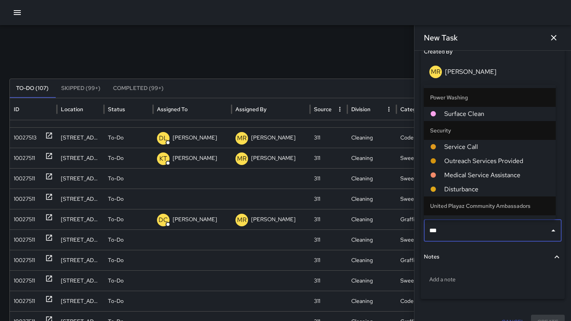
type input "****"
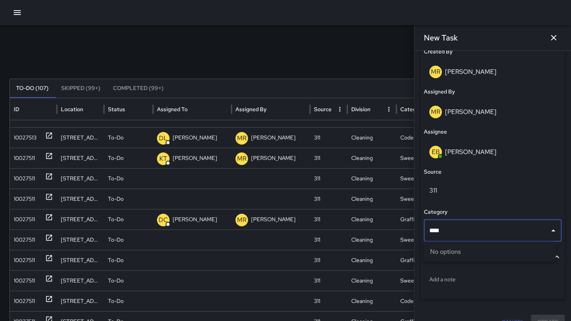
click at [472, 246] on div "No options" at bounding box center [490, 251] width 132 height 20
click at [468, 237] on input "****" at bounding box center [486, 230] width 119 height 15
click at [472, 248] on div "No options" at bounding box center [490, 251] width 132 height 20
click at [471, 232] on input "****" at bounding box center [486, 230] width 119 height 15
click at [471, 249] on div "No options" at bounding box center [490, 251] width 132 height 20
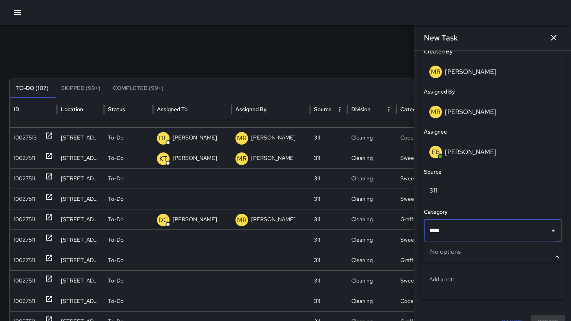
drag, startPoint x: 449, startPoint y: 231, endPoint x: 426, endPoint y: 230, distance: 23.6
click at [426, 230] on div "**** ​" at bounding box center [493, 230] width 138 height 22
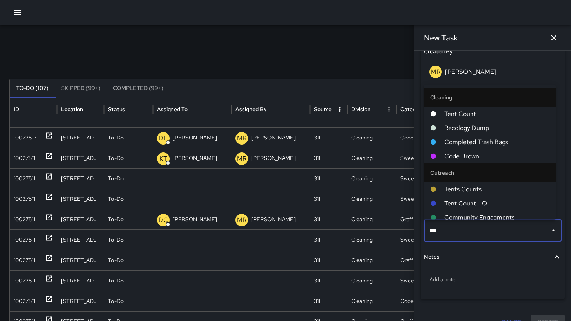
type input "****"
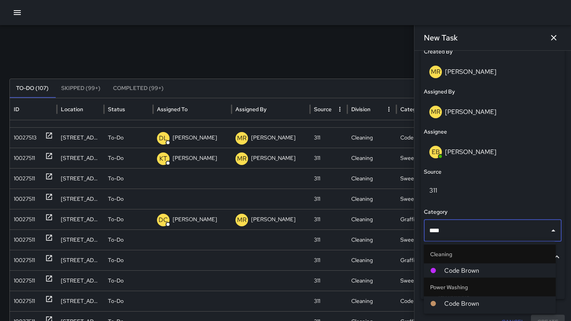
click at [432, 266] on li "Code Brown" at bounding box center [490, 270] width 132 height 14
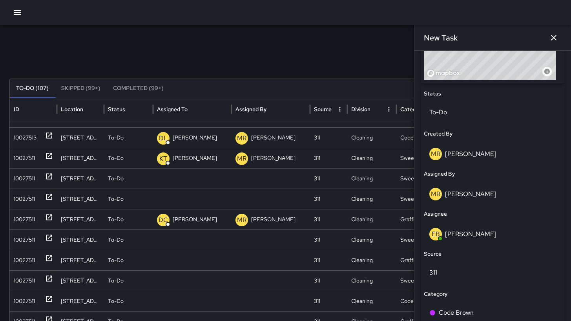
scroll to position [431, 0]
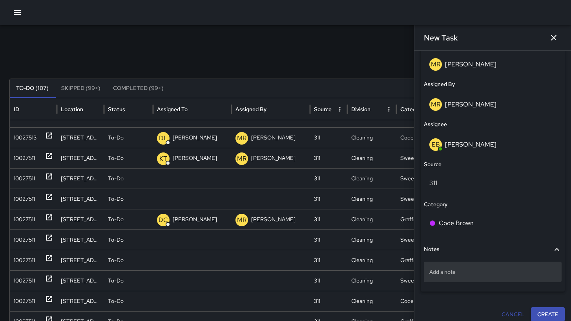
click at [477, 272] on p "Add a note" at bounding box center [492, 272] width 127 height 8
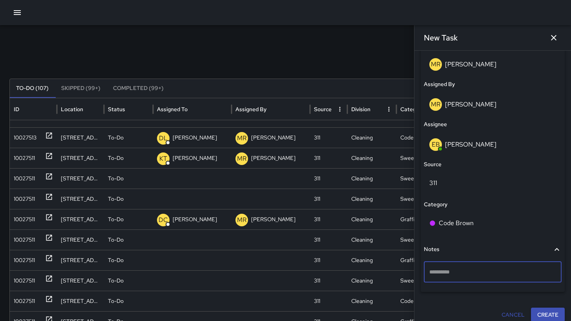
type textarea "**********"
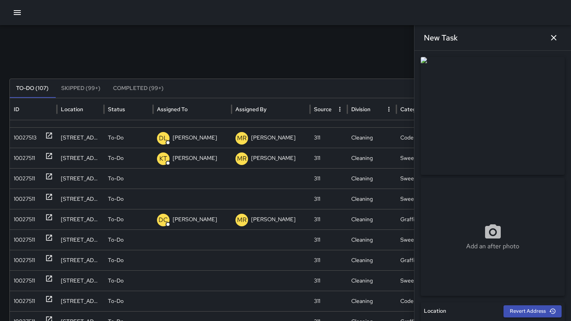
scroll to position [0, 0]
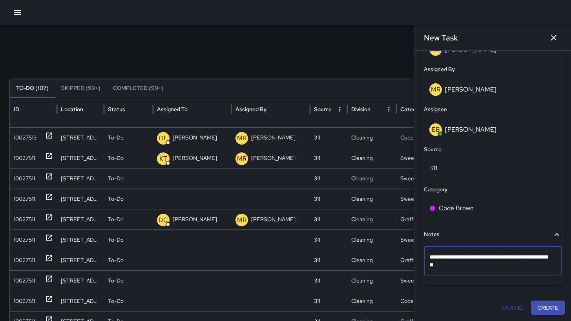
click at [533, 309] on button "Create" at bounding box center [548, 307] width 34 height 15
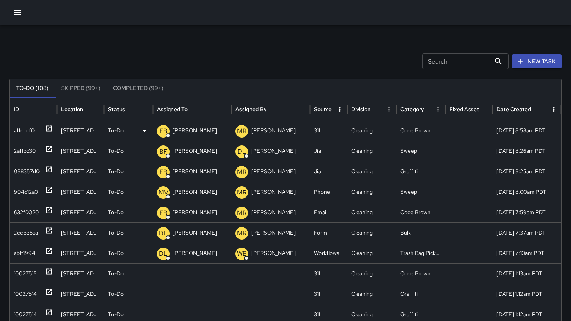
click at [27, 129] on div "affcbcf0" at bounding box center [24, 130] width 21 height 20
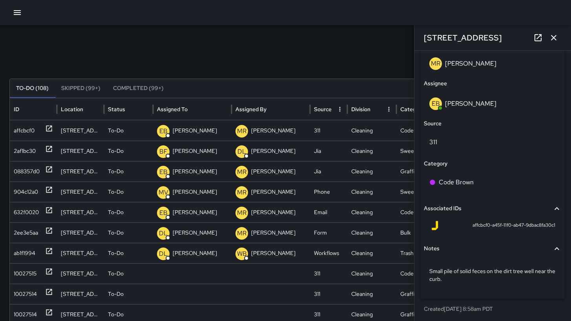
scroll to position [472, 0]
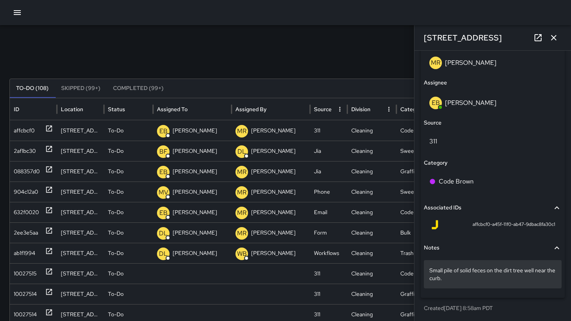
click at [463, 277] on p "Small pile of solid feces on the dirt tree well near the curb." at bounding box center [492, 274] width 127 height 16
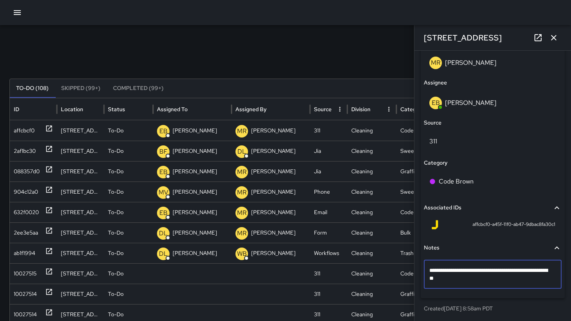
type textarea "**********"
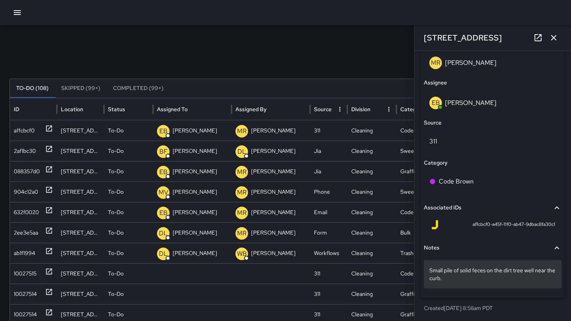
click at [459, 279] on p "Small pile of solid feces on the dirt tree well near the curb." at bounding box center [492, 274] width 127 height 16
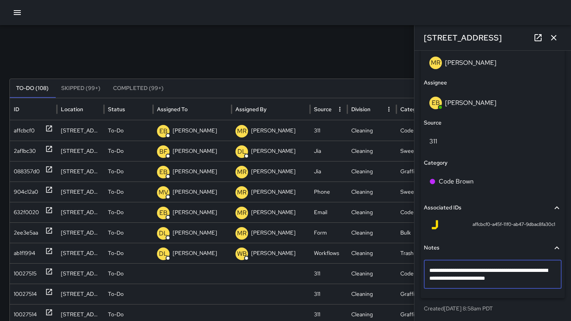
click at [452, 278] on textarea "**********" at bounding box center [489, 274] width 121 height 16
type textarea "**********"
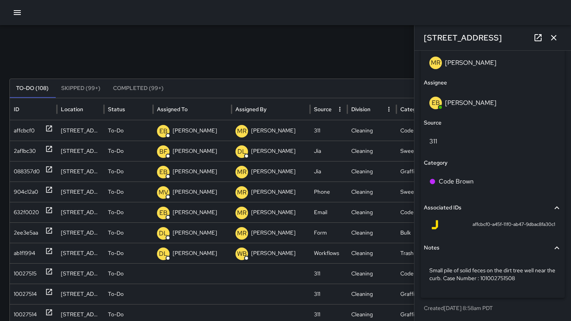
click at [364, 53] on div "Search Search New Task To-Do (108) Skipped (99+) Completed (99+) ID Location St…" at bounding box center [285, 247] width 571 height 445
click at [555, 40] on icon "button" at bounding box center [553, 37] width 9 height 9
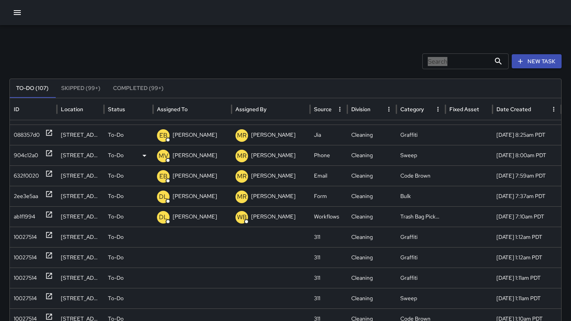
scroll to position [66, 0]
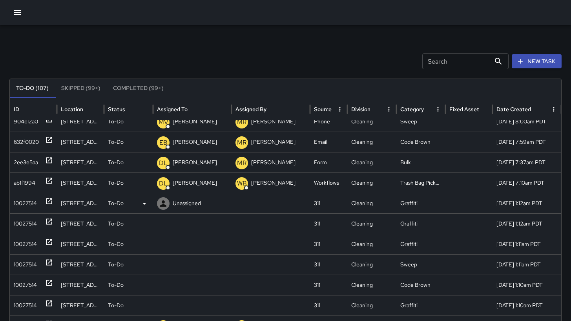
click at [26, 203] on div "10027514" at bounding box center [25, 203] width 23 height 20
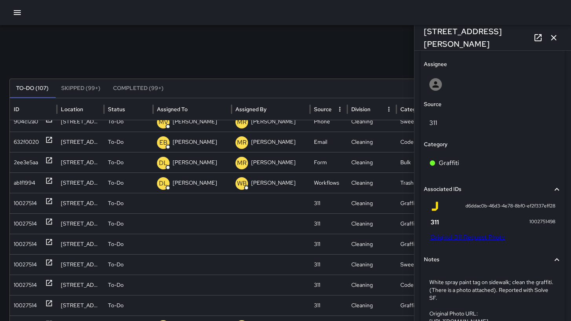
scroll to position [442, 0]
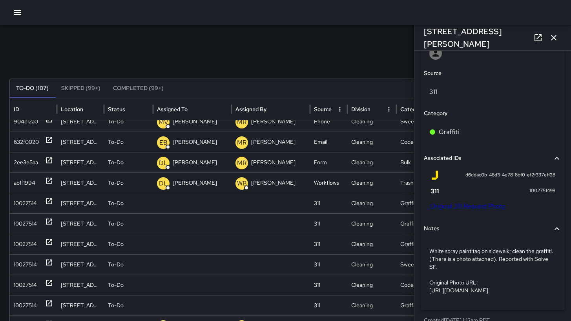
click at [477, 205] on link "Original 311 Request Photo" at bounding box center [467, 206] width 75 height 8
click at [13, 223] on div "10027514" at bounding box center [33, 223] width 47 height 20
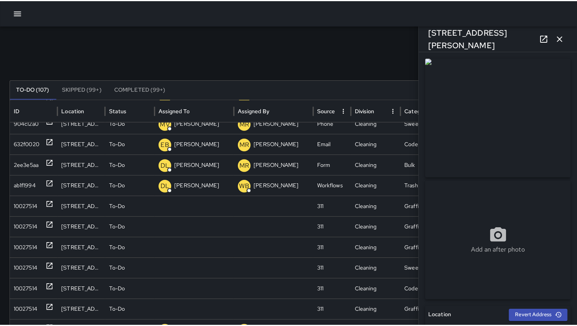
scroll to position [470, 0]
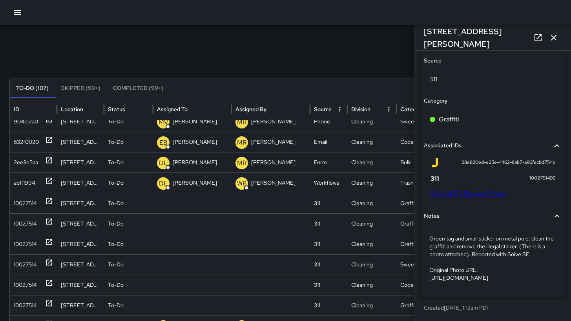
click at [478, 189] on link "Original 311 Request Photo" at bounding box center [467, 193] width 75 height 8
click at [556, 36] on icon "button" at bounding box center [553, 37] width 9 height 9
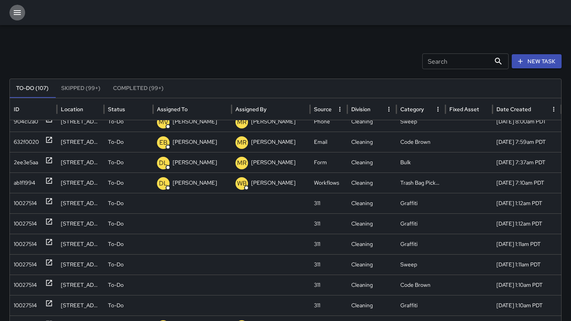
click at [14, 13] on icon "button" at bounding box center [17, 12] width 9 height 9
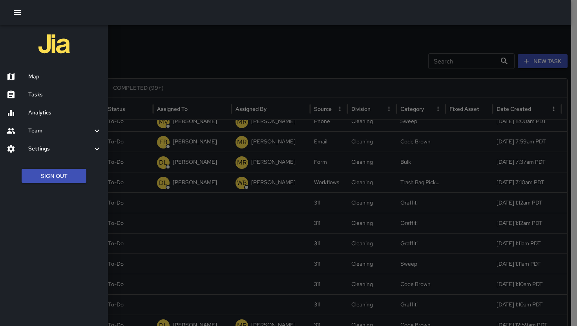
click at [54, 74] on h6 "Map" at bounding box center [64, 77] width 73 height 9
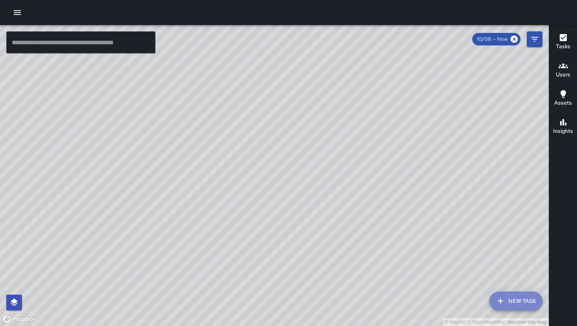
click at [496, 301] on icon "button" at bounding box center [500, 301] width 9 height 9
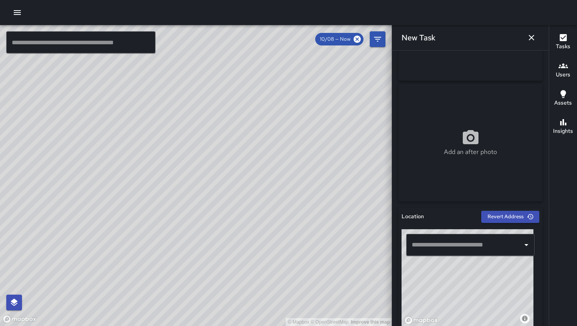
scroll to position [240, 0]
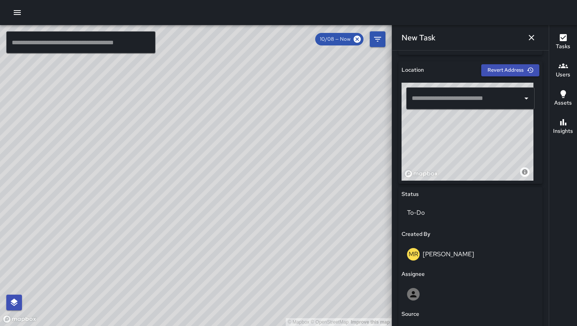
click at [458, 95] on input "text" at bounding box center [464, 98] width 109 height 15
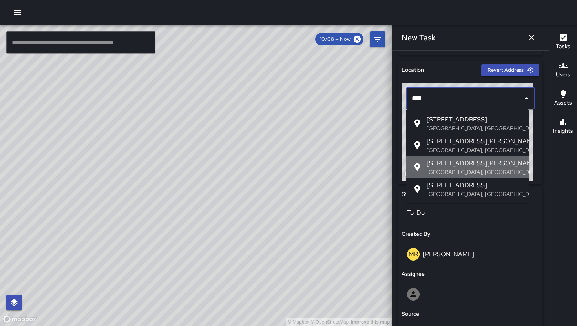
click at [474, 170] on p "San Francisco, CA, USA" at bounding box center [474, 172] width 96 height 8
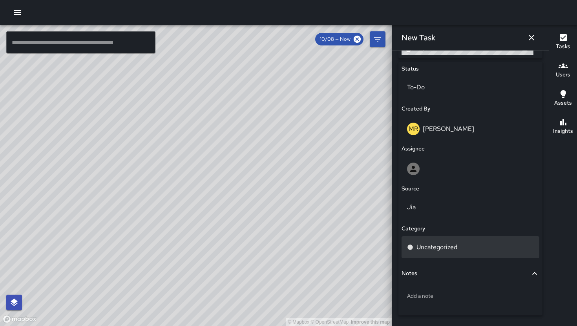
scroll to position [370, 0]
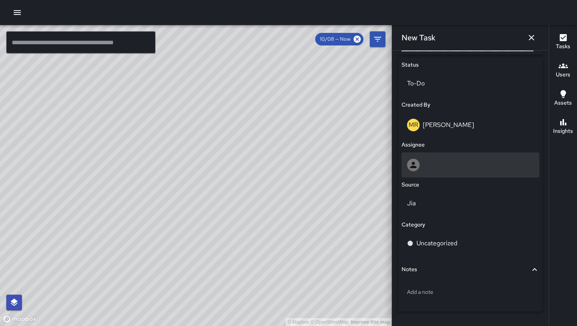
type input "**********"
click at [437, 166] on div at bounding box center [470, 165] width 127 height 13
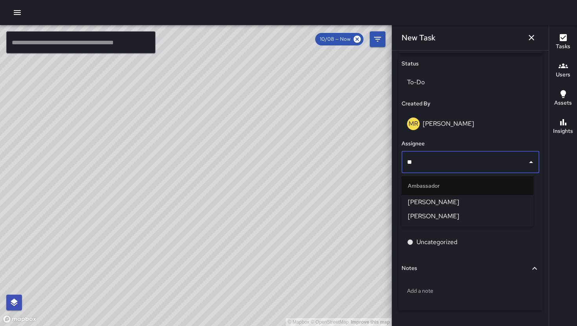
scroll to position [372, 0]
type input "*"
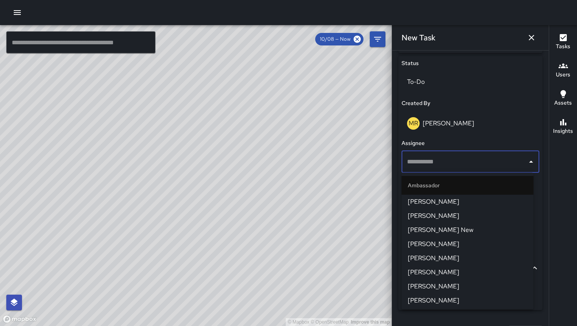
click at [379, 142] on div "© Mapbox © OpenStreetMap Improve this map" at bounding box center [196, 175] width 392 height 301
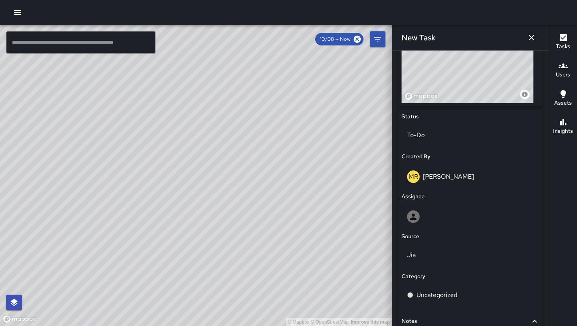
scroll to position [377, 0]
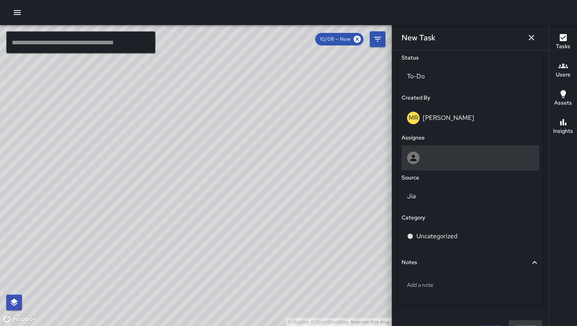
click at [478, 158] on div at bounding box center [470, 158] width 127 height 13
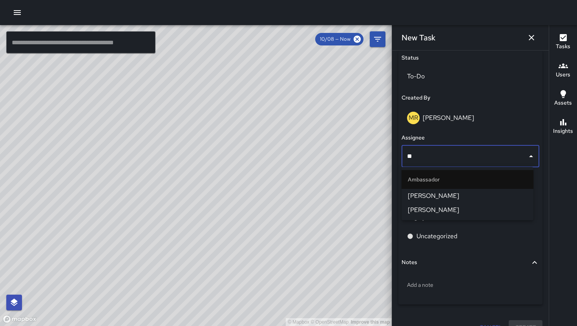
type input "***"
click at [476, 198] on span "[PERSON_NAME]" at bounding box center [467, 195] width 119 height 9
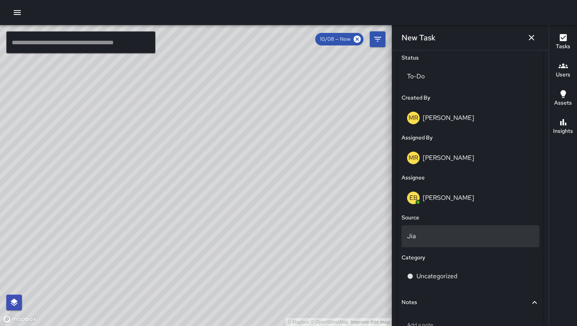
click at [438, 238] on p "Jia" at bounding box center [470, 236] width 127 height 9
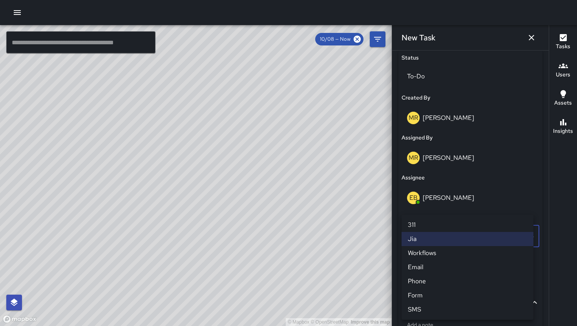
click at [428, 226] on li "311" at bounding box center [467, 225] width 132 height 14
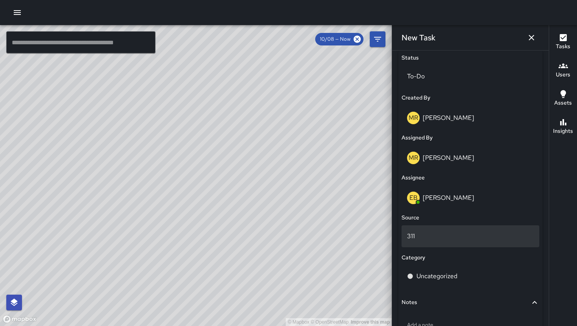
scroll to position [432, 0]
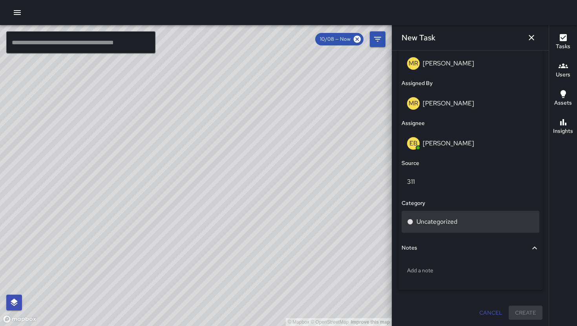
click at [441, 215] on div "Uncategorized" at bounding box center [470, 222] width 138 height 22
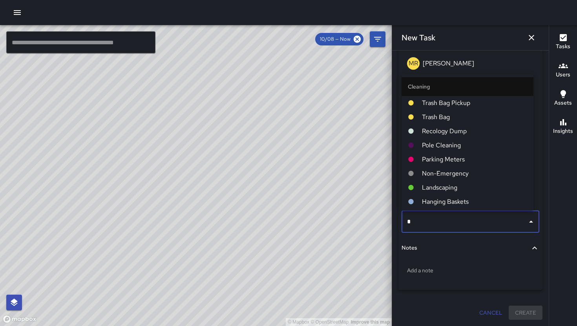
type input "**"
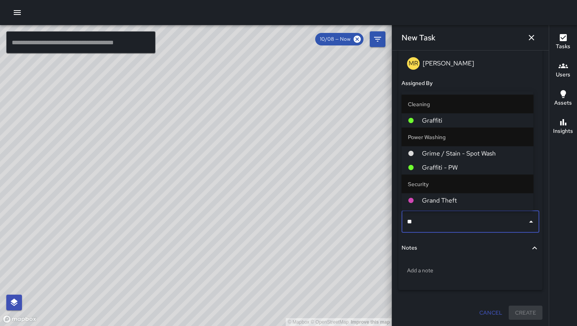
click at [448, 117] on span "Graffiti" at bounding box center [474, 120] width 105 height 9
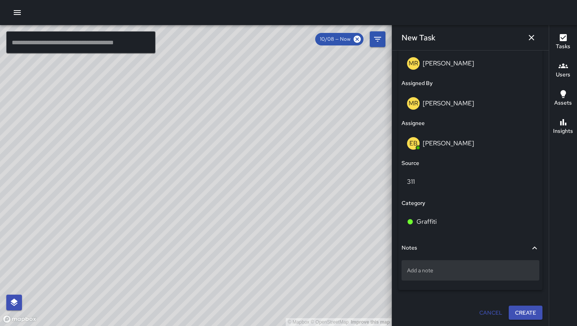
click at [454, 276] on div "Add a note" at bounding box center [470, 271] width 138 height 20
click at [415, 277] on div "Add a note" at bounding box center [470, 271] width 138 height 20
click at [417, 274] on div "Add a note" at bounding box center [470, 271] width 138 height 20
type textarea "**********"
click at [515, 270] on p "Green tag and small sticker on metal pole. ." at bounding box center [470, 271] width 127 height 8
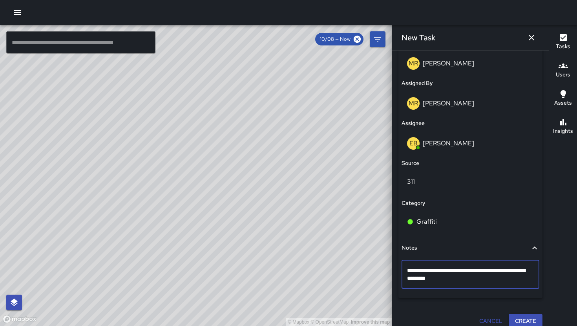
click at [510, 273] on textarea "**********" at bounding box center [467, 275] width 121 height 16
type textarea "**********"
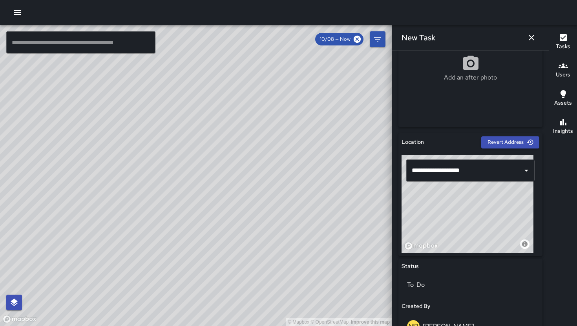
scroll to position [0, 0]
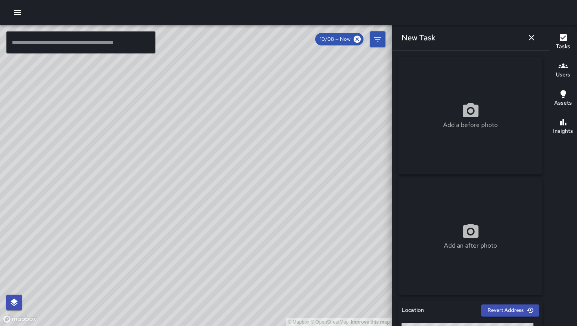
click at [508, 104] on div "Add a before photo" at bounding box center [470, 116] width 144 height 28
click at [495, 128] on div "Add a before photo" at bounding box center [470, 116] width 144 height 28
type input "**********"
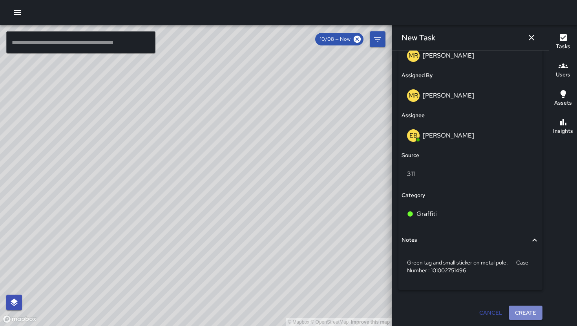
click at [510, 313] on button "Create" at bounding box center [525, 313] width 34 height 15
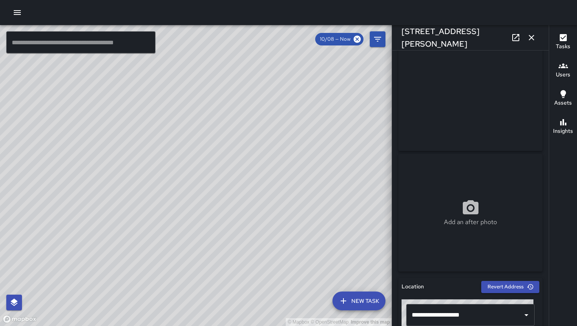
scroll to position [70, 0]
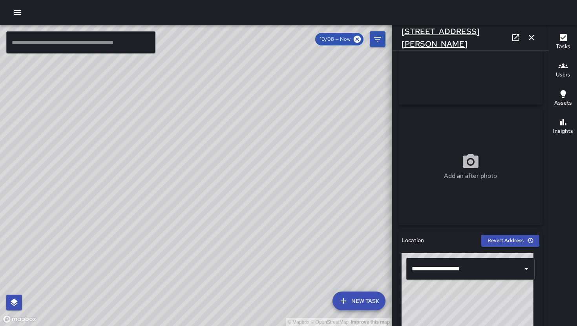
drag, startPoint x: 486, startPoint y: 39, endPoint x: 452, endPoint y: 40, distance: 33.8
click at [455, 40] on div "1500 Harrison Street" at bounding box center [470, 37] width 157 height 25
drag, startPoint x: 432, startPoint y: 41, endPoint x: 410, endPoint y: 41, distance: 22.0
click at [410, 41] on h6 "1500 Harrison Street" at bounding box center [454, 37] width 106 height 25
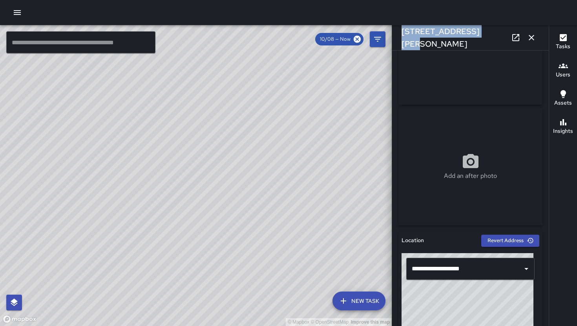
drag, startPoint x: 484, startPoint y: 37, endPoint x: 400, endPoint y: 40, distance: 84.0
click at [400, 40] on div "1500 Harrison Street" at bounding box center [470, 37] width 157 height 25
copy h6 "1500 Harrison Street"
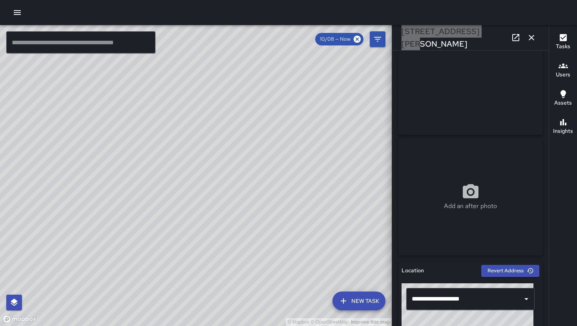
scroll to position [111, 0]
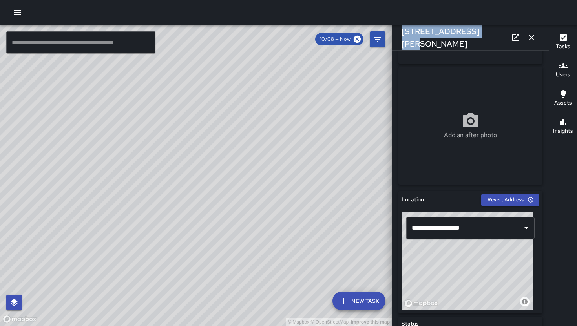
drag, startPoint x: 472, startPoint y: 276, endPoint x: 470, endPoint y: 243, distance: 33.0
click at [470, 243] on div "**********" at bounding box center [470, 262] width 138 height 98
click at [470, 271] on div "© Mapbox © OpenStreetMap Improve this map" at bounding box center [467, 262] width 132 height 98
click at [471, 272] on div "© Mapbox © OpenStreetMap Improve this map" at bounding box center [467, 262] width 132 height 98
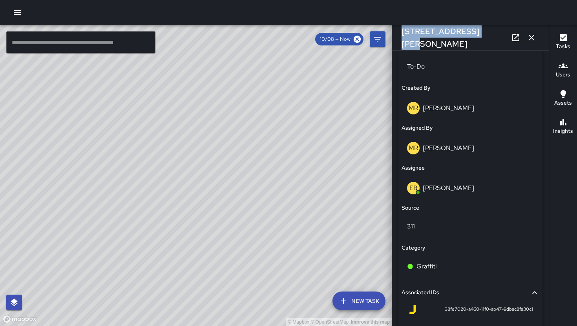
scroll to position [466, 0]
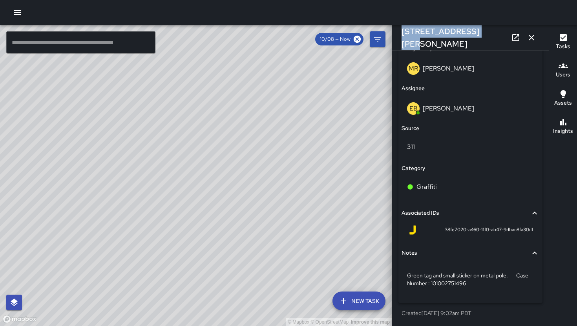
click at [533, 36] on icon "button" at bounding box center [530, 37] width 5 height 5
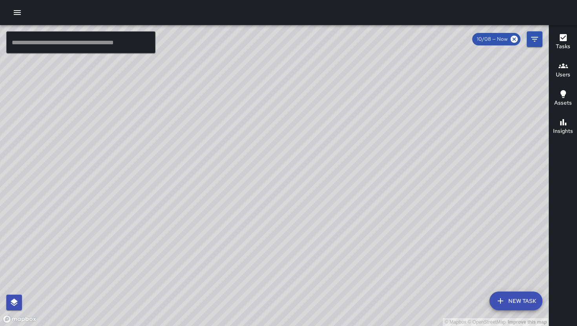
click at [516, 297] on button "New Task" at bounding box center [515, 301] width 53 height 19
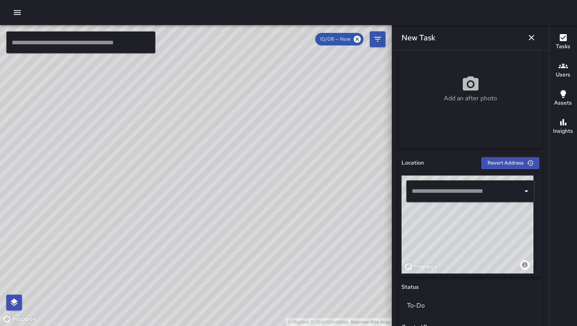
scroll to position [148, 0]
click at [434, 185] on input "text" at bounding box center [464, 191] width 109 height 15
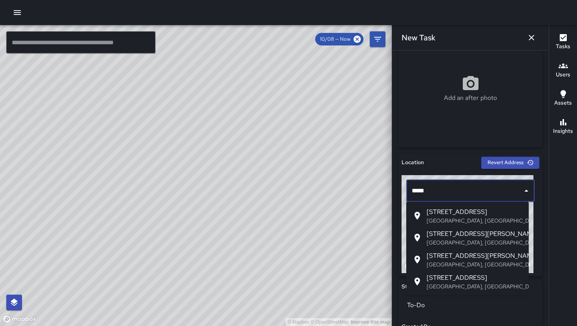
click at [465, 259] on span "1500 Harrison Street" at bounding box center [474, 255] width 96 height 9
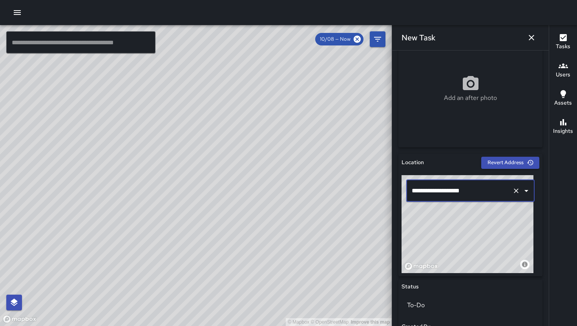
type input "**********"
drag, startPoint x: 473, startPoint y: 250, endPoint x: 475, endPoint y: 217, distance: 33.8
click at [475, 217] on div "© Mapbox © OpenStreetMap Improve this map" at bounding box center [467, 224] width 132 height 98
drag, startPoint x: 476, startPoint y: 237, endPoint x: 477, endPoint y: 233, distance: 3.9
click at [477, 233] on div "© Mapbox © OpenStreetMap Improve this map" at bounding box center [467, 224] width 132 height 98
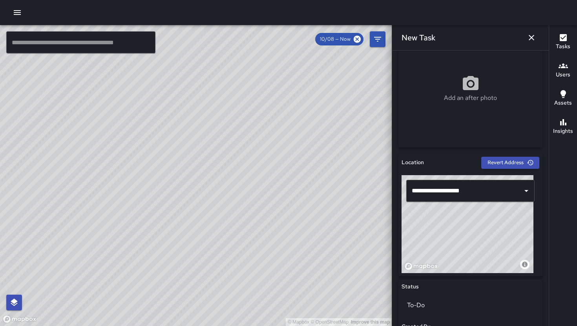
scroll to position [310, 0]
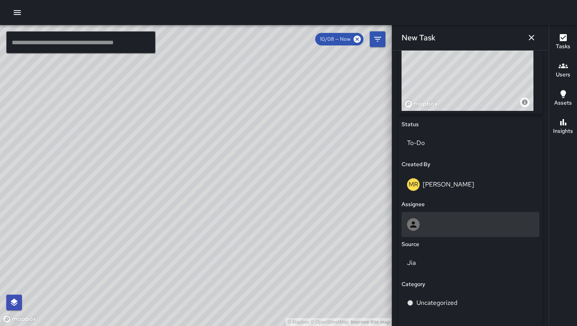
click at [455, 224] on div at bounding box center [470, 225] width 127 height 13
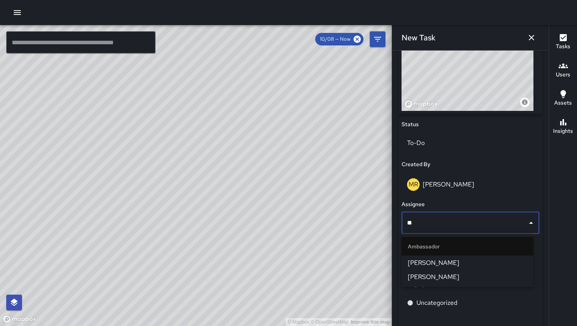
type input "***"
click at [444, 259] on span "[PERSON_NAME]" at bounding box center [467, 263] width 119 height 9
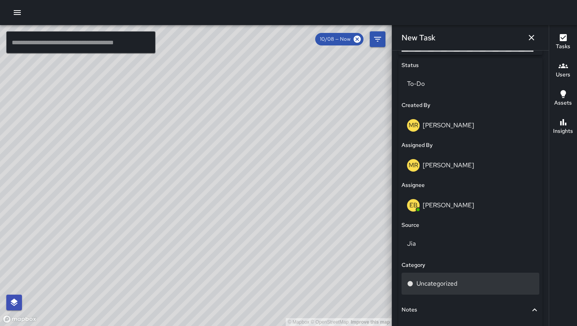
scroll to position [385, 0]
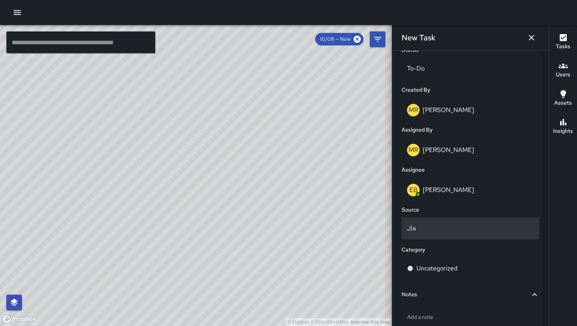
click at [430, 235] on div "Jia" at bounding box center [470, 229] width 138 height 22
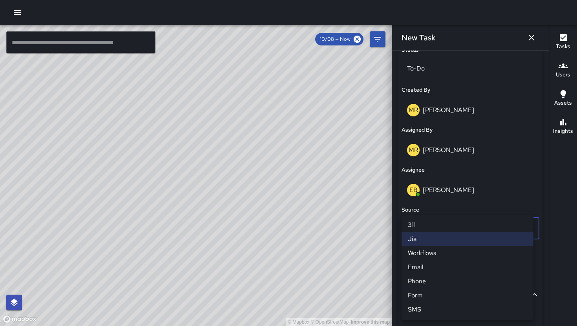
click at [432, 228] on li "311" at bounding box center [467, 225] width 132 height 14
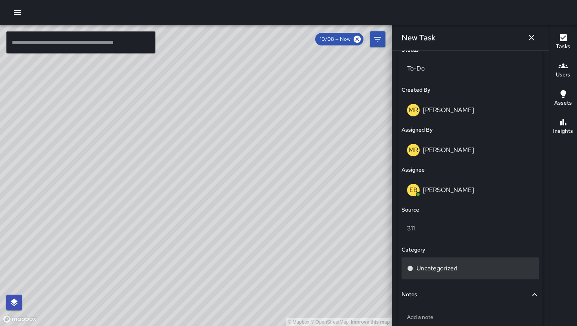
click at [439, 266] on p "Uncategorized" at bounding box center [436, 268] width 41 height 9
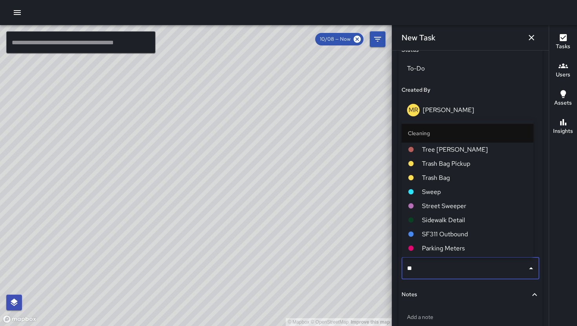
type input "***"
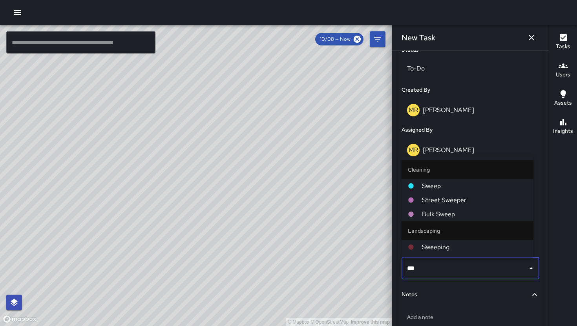
click at [441, 186] on span "Sweep" at bounding box center [474, 186] width 105 height 9
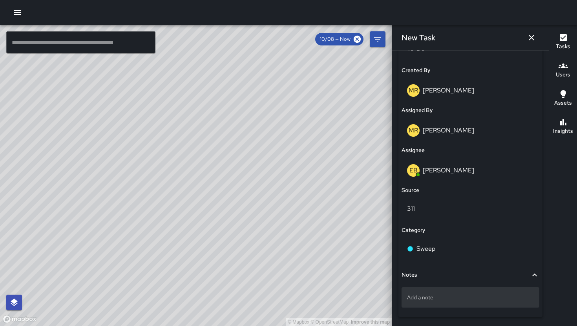
scroll to position [432, 0]
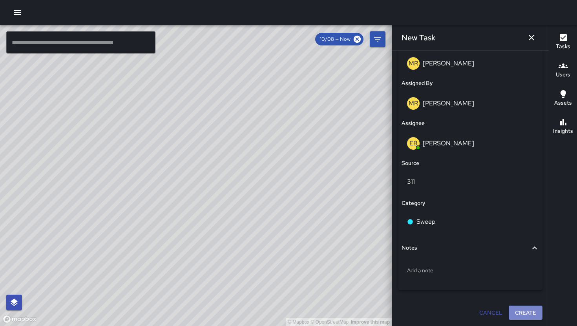
click at [521, 309] on button "Create" at bounding box center [525, 313] width 34 height 15
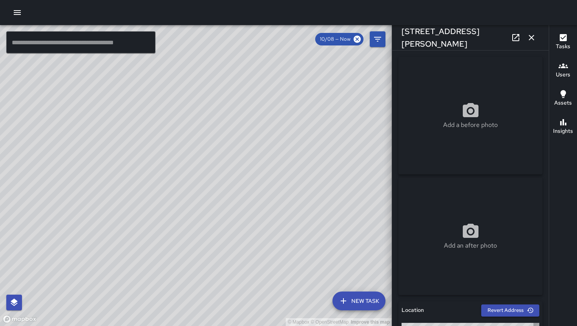
type input "**********"
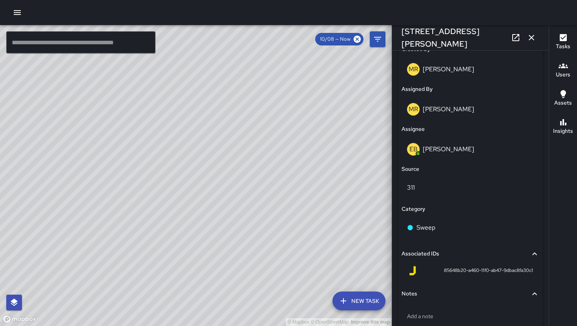
scroll to position [439, 0]
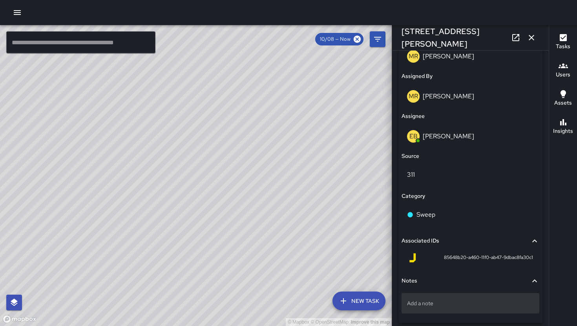
click at [431, 304] on p "Add a note" at bounding box center [470, 304] width 127 height 8
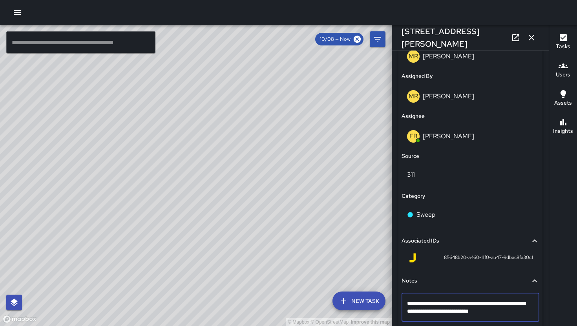
type textarea "**********"
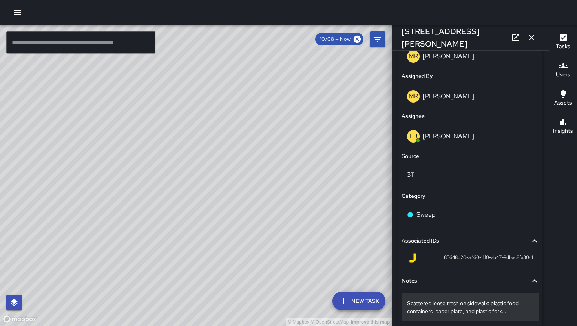
click at [516, 310] on p "Scattered loose trash on sidewalk: plastic food containers, paper plate, and pl…" at bounding box center [470, 308] width 127 height 16
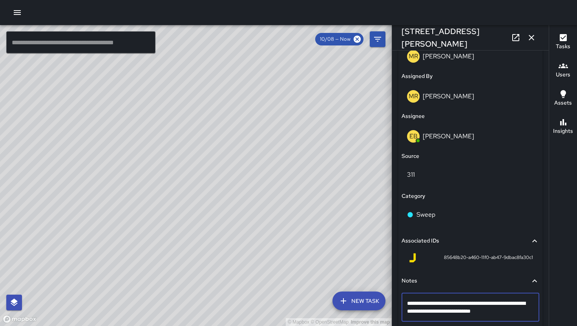
click at [514, 315] on textarea "**********" at bounding box center [467, 308] width 121 height 16
click at [507, 312] on textarea "**********" at bounding box center [467, 312] width 121 height 24
type textarea "**********"
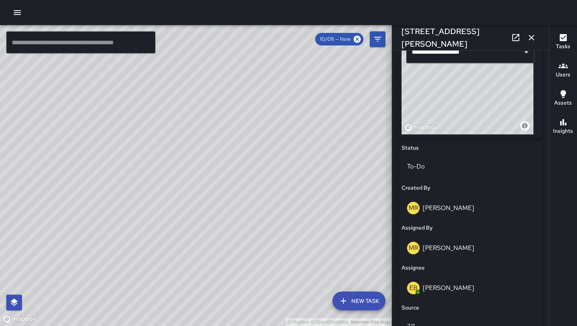
scroll to position [163, 0]
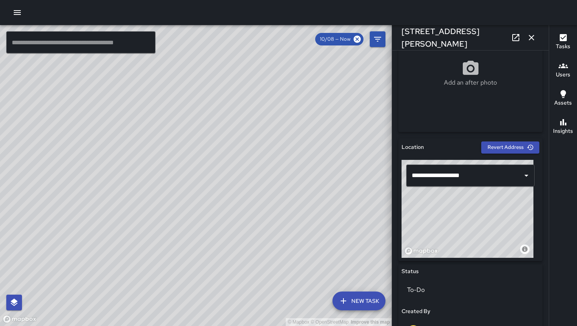
click at [476, 75] on icon at bounding box center [470, 68] width 19 height 19
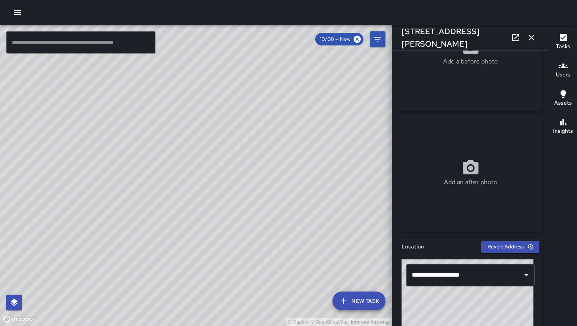
scroll to position [0, 0]
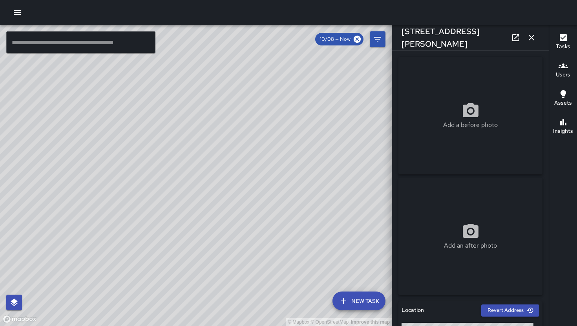
click at [500, 95] on div "Add a before photo" at bounding box center [470, 116] width 144 height 118
type input "**********"
click at [531, 42] on icon "button" at bounding box center [530, 37] width 9 height 9
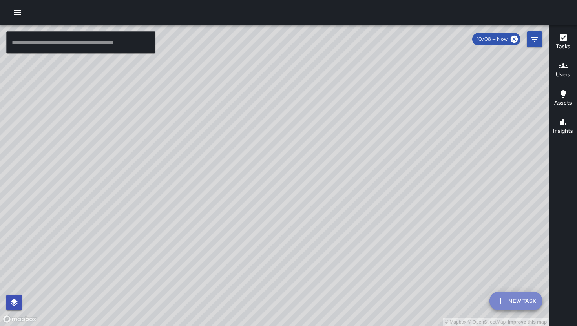
click at [503, 300] on icon "button" at bounding box center [500, 301] width 9 height 9
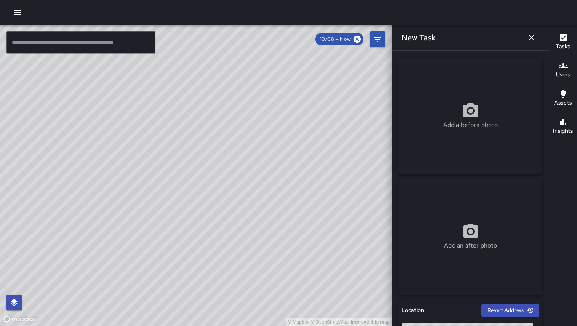
click at [483, 132] on div "Add a before photo" at bounding box center [470, 116] width 144 height 118
click at [479, 131] on div "Add a before photo" at bounding box center [470, 116] width 144 height 118
type input "**********"
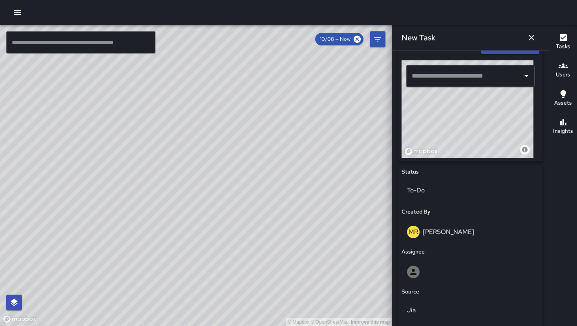
scroll to position [330, 0]
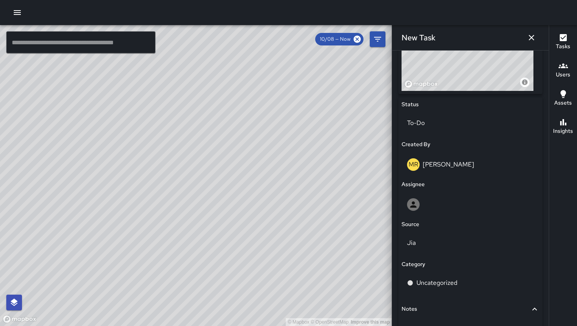
click at [459, 188] on div "Assignee" at bounding box center [470, 184] width 138 height 9
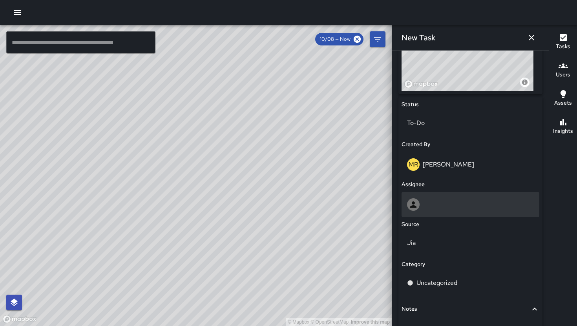
click at [460, 197] on div at bounding box center [470, 204] width 138 height 25
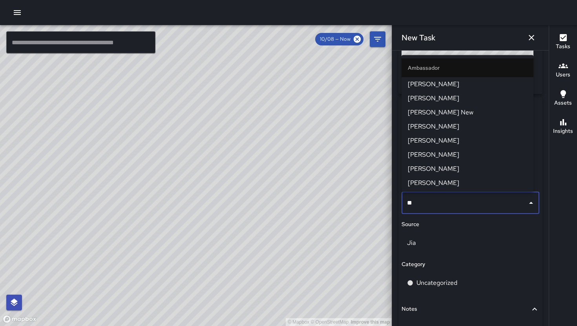
type input "***"
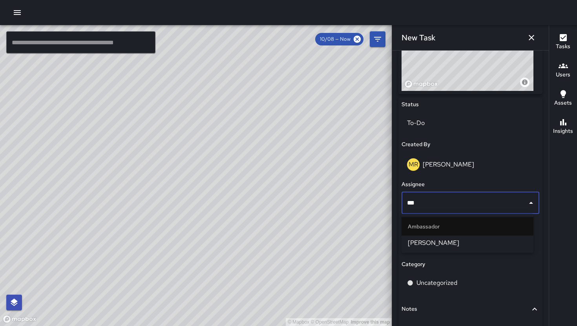
click at [442, 244] on span "[PERSON_NAME]" at bounding box center [467, 243] width 119 height 9
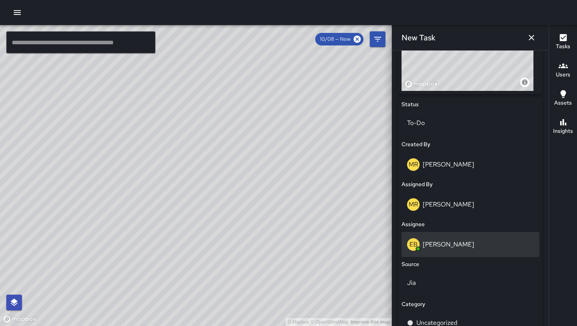
scroll to position [400, 0]
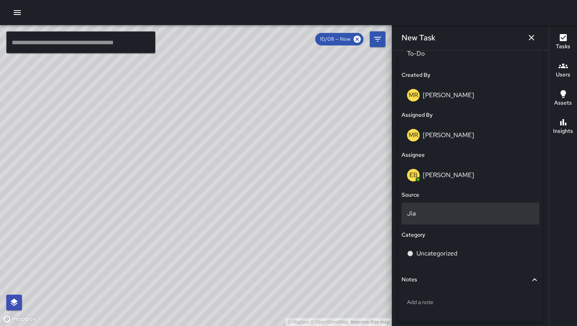
click at [430, 218] on div "Jia" at bounding box center [470, 214] width 138 height 22
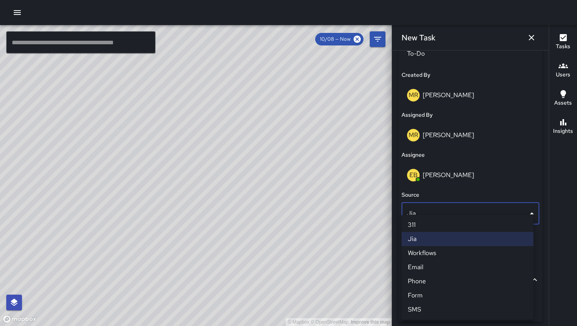
click at [432, 228] on li "311" at bounding box center [467, 225] width 132 height 14
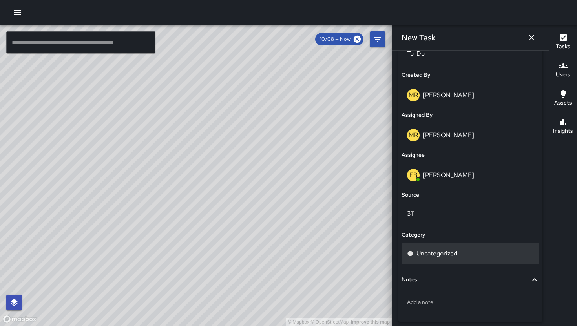
click at [476, 258] on div "Uncategorized" at bounding box center [470, 253] width 127 height 9
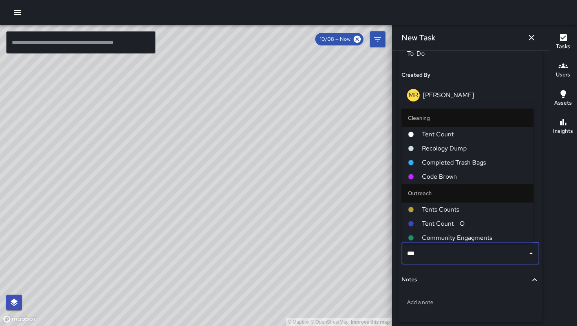
type input "****"
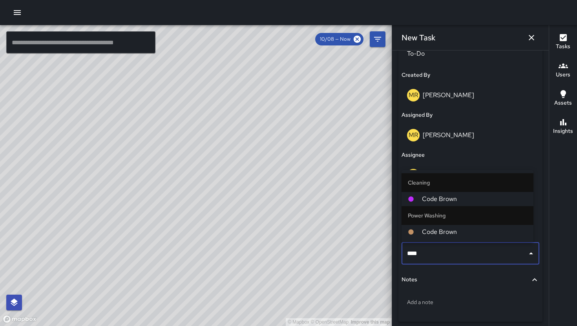
click at [453, 202] on span "Code Brown" at bounding box center [474, 199] width 105 height 9
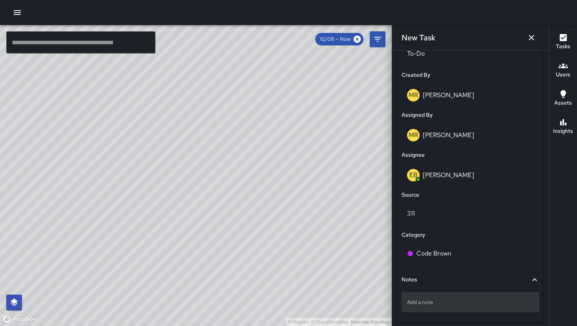
click at [450, 305] on p "Add a note" at bounding box center [470, 303] width 127 height 8
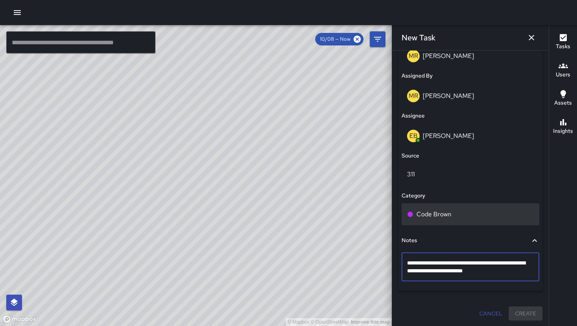
scroll to position [440, 0]
type textarea "**********"
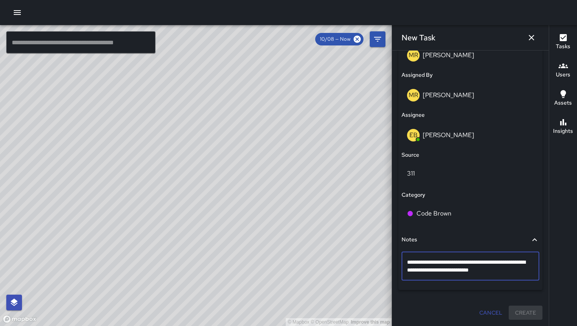
scroll to position [439, 0]
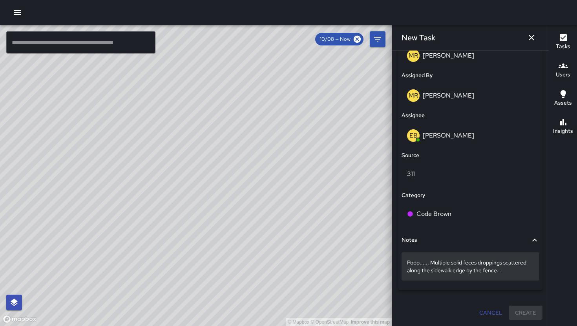
click at [505, 272] on p "Poop...... Multiple solid feces droppings scattered along the sidewalk edge by …" at bounding box center [470, 267] width 127 height 16
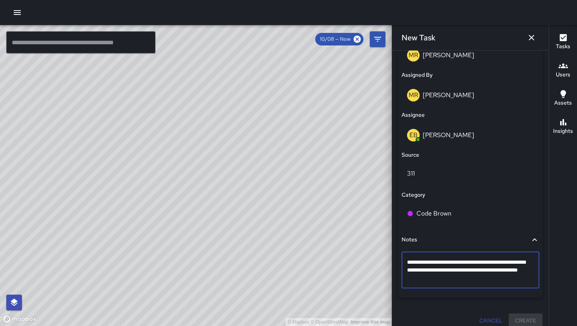
click at [501, 274] on textarea "**********" at bounding box center [467, 271] width 121 height 24
type textarea "**********"
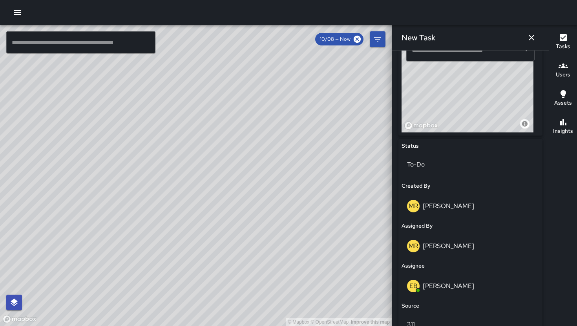
scroll to position [169, 0]
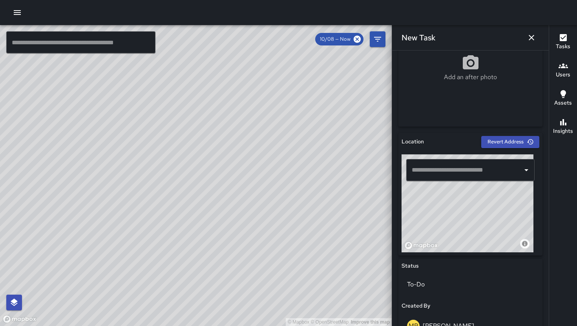
click at [457, 175] on input "text" at bounding box center [464, 170] width 109 height 15
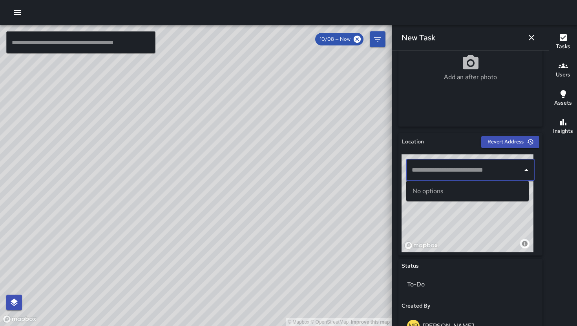
paste input "**********"
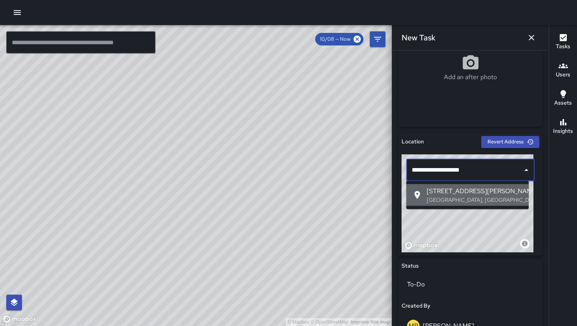
click at [463, 198] on p "San Francisco, CA, USA" at bounding box center [474, 200] width 96 height 8
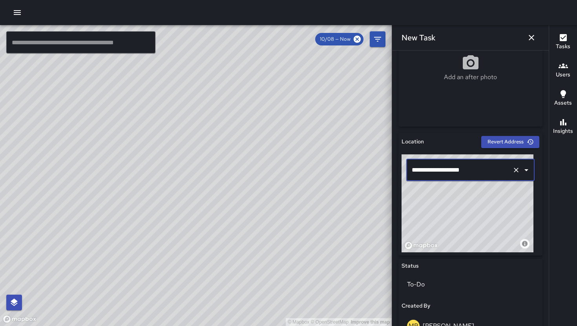
type input "**********"
drag, startPoint x: 473, startPoint y: 213, endPoint x: 503, endPoint y: 255, distance: 51.5
click at [503, 255] on div "**********" at bounding box center [470, 194] width 144 height 123
drag, startPoint x: 487, startPoint y: 246, endPoint x: 496, endPoint y: 236, distance: 13.1
click at [496, 236] on div "© Mapbox © OpenStreetMap Improve this map" at bounding box center [467, 204] width 132 height 98
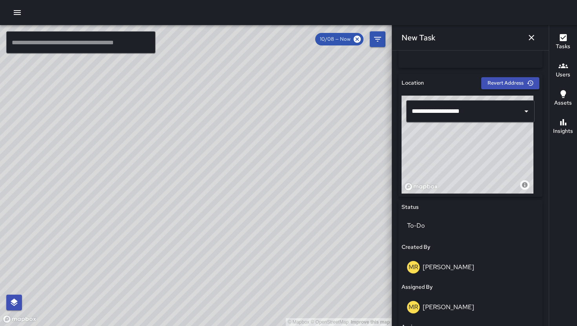
scroll to position [447, 0]
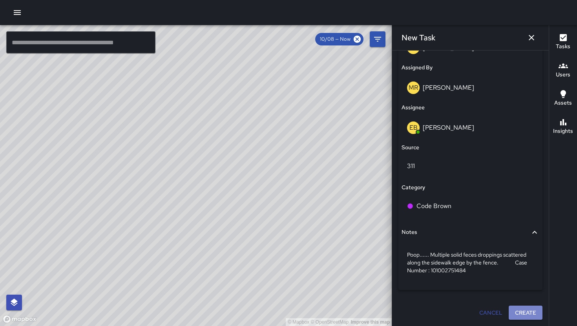
click at [513, 315] on button "Create" at bounding box center [525, 313] width 34 height 15
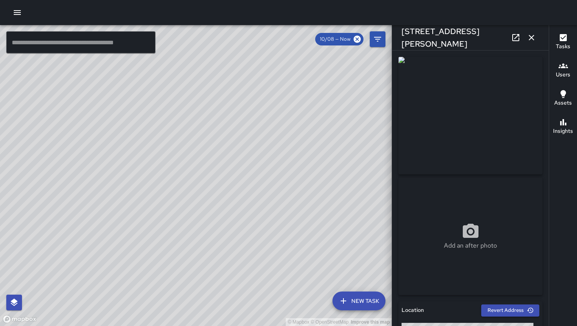
drag, startPoint x: 137, startPoint y: 250, endPoint x: 179, endPoint y: 269, distance: 45.5
click at [179, 269] on div "© Mapbox © OpenStreetMap Improve this map" at bounding box center [196, 175] width 392 height 301
click at [529, 42] on icon "button" at bounding box center [530, 37] width 9 height 9
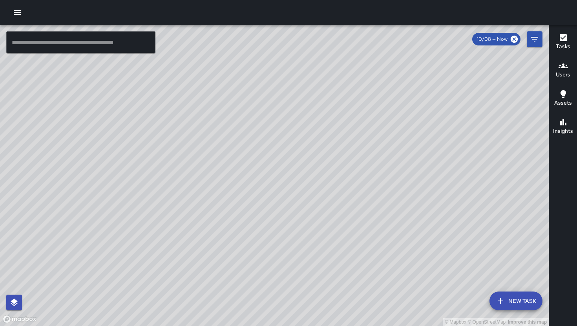
click at [281, 170] on div "© Mapbox © OpenStreetMap Improve this map" at bounding box center [274, 175] width 548 height 301
drag, startPoint x: 372, startPoint y: 237, endPoint x: 303, endPoint y: 206, distance: 75.7
click at [303, 206] on div "© Mapbox © OpenStreetMap Improve this map" at bounding box center [274, 175] width 548 height 301
drag, startPoint x: 434, startPoint y: 237, endPoint x: 357, endPoint y: 234, distance: 76.9
click at [357, 237] on div "© Mapbox © OpenStreetMap Improve this map" at bounding box center [274, 175] width 548 height 301
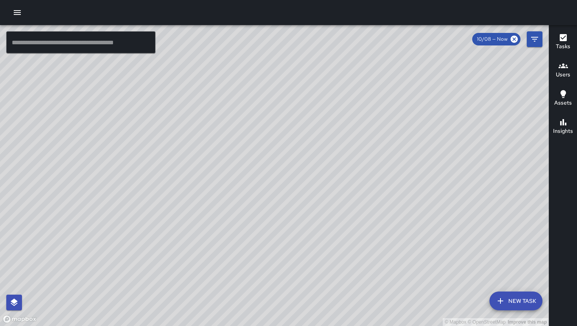
click at [516, 297] on button "New Task" at bounding box center [515, 301] width 53 height 19
click at [516, 297] on div "© Mapbox © OpenStreetMap Improve this map ​ New Task 10/08 — Now Map Layers Tas…" at bounding box center [288, 175] width 577 height 301
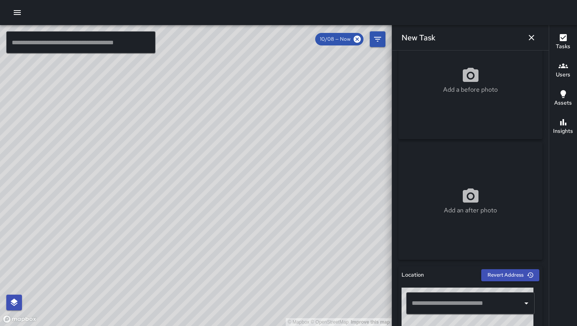
scroll to position [167, 0]
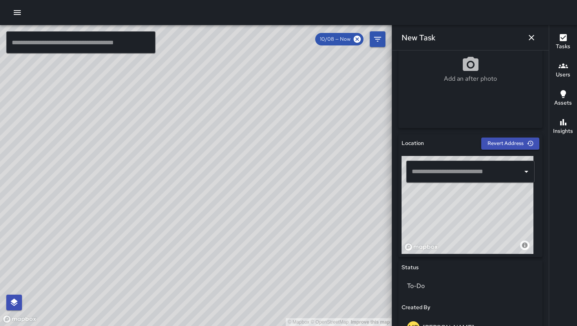
click at [461, 166] on input "text" at bounding box center [464, 171] width 109 height 15
paste input "**********"
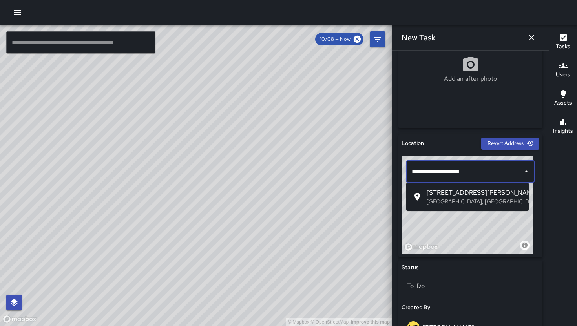
click at [460, 196] on span "1500 Harrison Street" at bounding box center [474, 192] width 96 height 9
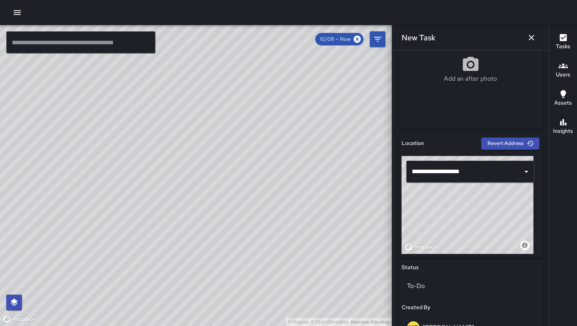
drag, startPoint x: 488, startPoint y: 232, endPoint x: 495, endPoint y: 193, distance: 39.3
click at [495, 193] on div "© Mapbox © OpenStreetMap Improve this map" at bounding box center [467, 205] width 132 height 98
type input "**********"
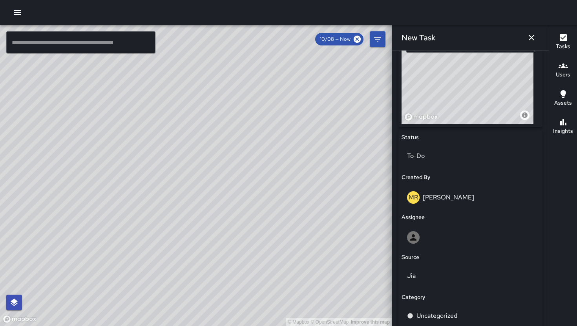
scroll to position [392, 0]
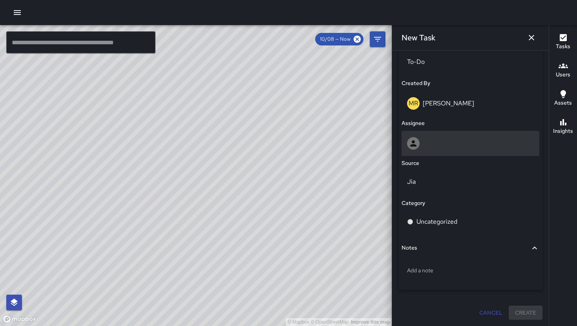
click at [444, 152] on div at bounding box center [470, 143] width 138 height 25
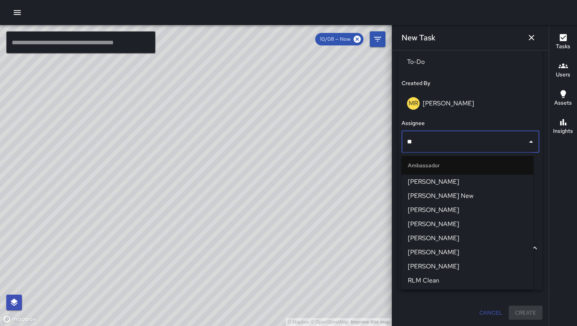
type input "***"
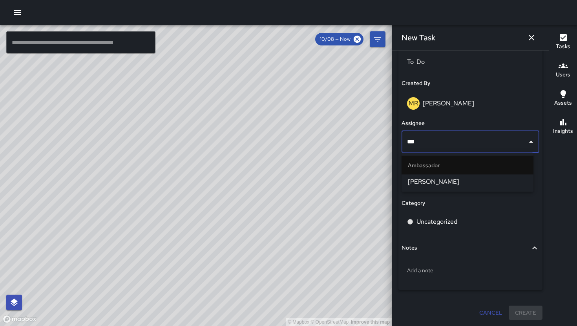
click at [435, 182] on span "[PERSON_NAME]" at bounding box center [467, 181] width 119 height 9
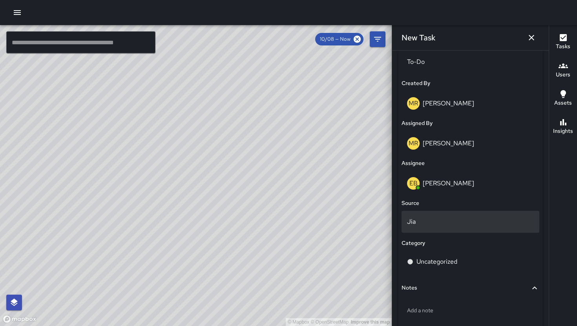
click at [434, 225] on p "Jia" at bounding box center [470, 221] width 127 height 9
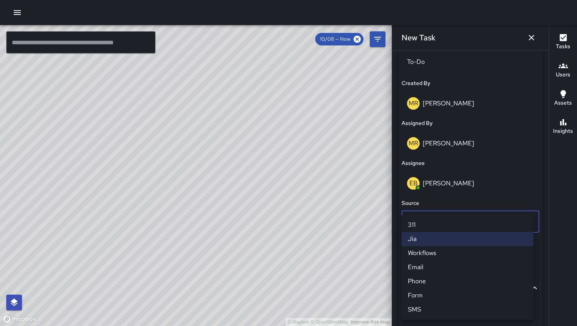
click at [438, 227] on li "311" at bounding box center [467, 225] width 132 height 14
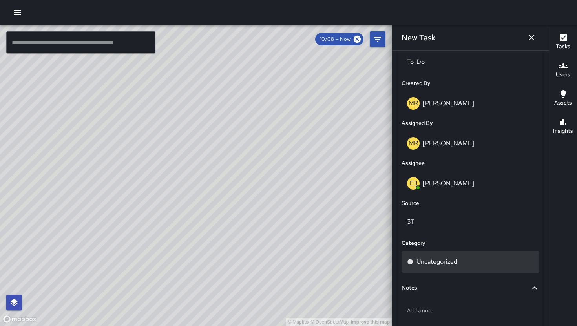
click at [459, 255] on div "Uncategorized" at bounding box center [470, 262] width 138 height 22
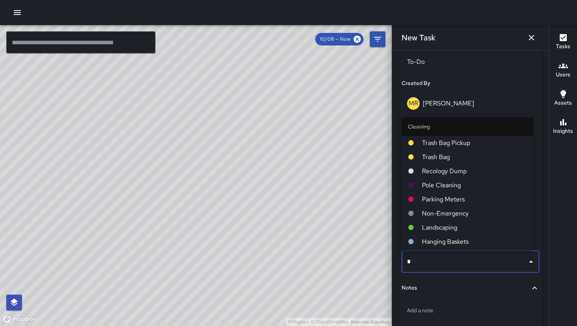
type input "**"
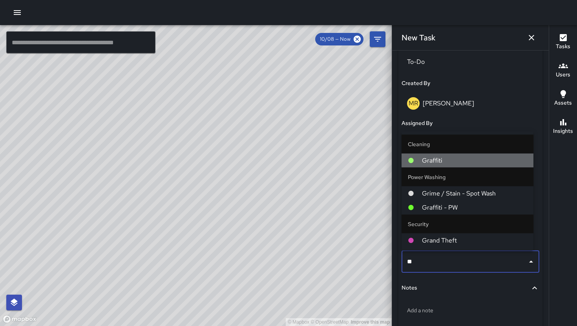
click at [453, 159] on span "Graffiti" at bounding box center [474, 160] width 105 height 9
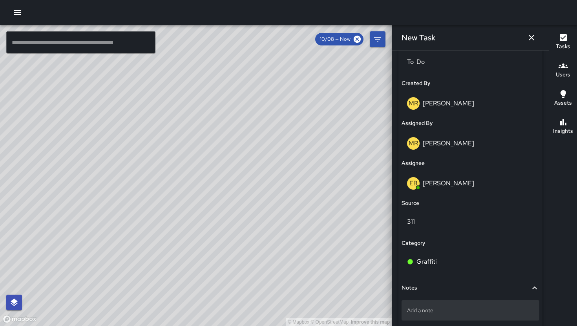
click at [407, 313] on p "Add a note" at bounding box center [470, 311] width 127 height 8
click at [407, 313] on textarea at bounding box center [470, 311] width 127 height 8
type textarea "**********"
click at [432, 319] on p "Tagging on yellow metal bands on wooden utility pole. ." at bounding box center [470, 315] width 127 height 16
click at [432, 319] on textarea "**********" at bounding box center [470, 315] width 127 height 16
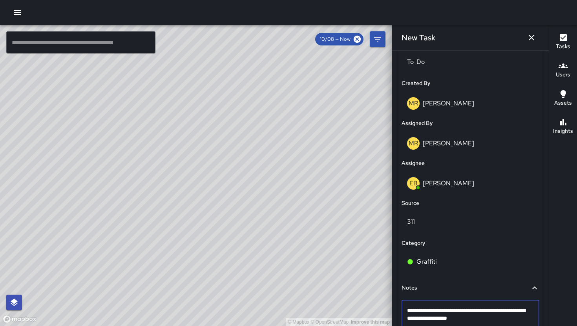
type textarea "**********"
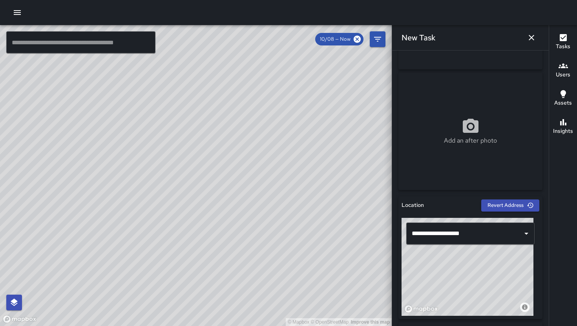
scroll to position [0, 0]
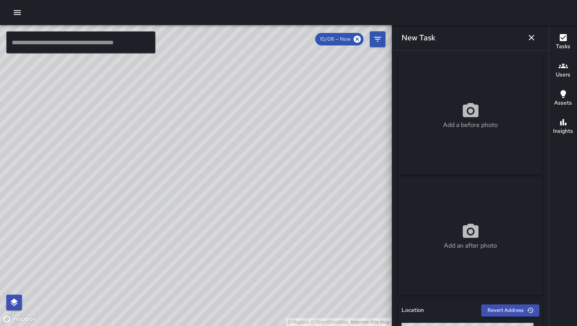
click at [439, 122] on div "Add a before photo" at bounding box center [470, 116] width 144 height 28
type input "**********"
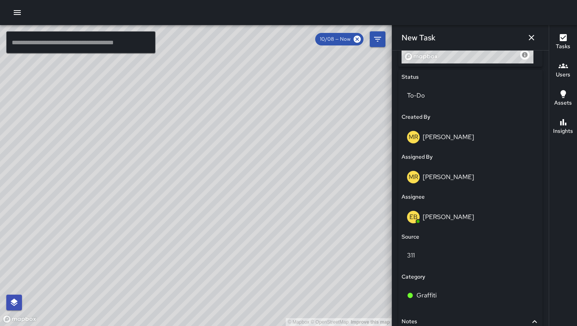
scroll to position [439, 0]
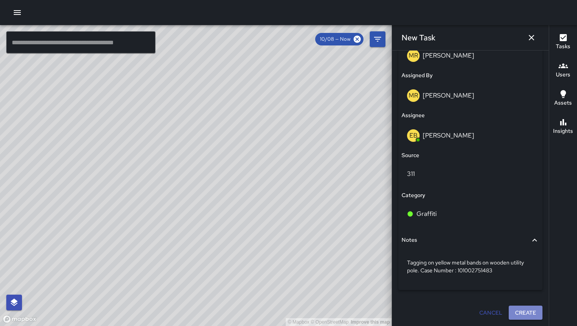
click at [521, 315] on button "Create" at bounding box center [525, 313] width 34 height 15
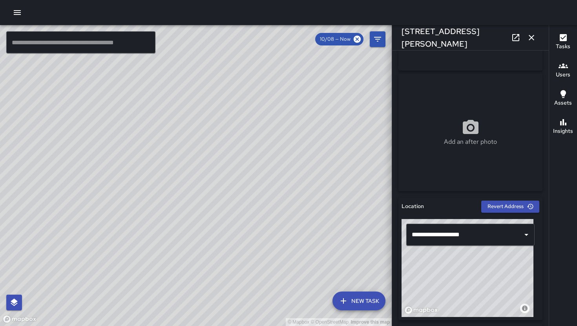
scroll to position [166, 0]
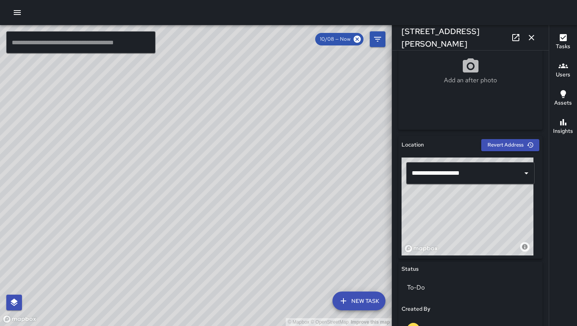
drag, startPoint x: 482, startPoint y: 229, endPoint x: 488, endPoint y: 219, distance: 11.6
click at [488, 219] on div "© Mapbox © OpenStreetMap Improve this map" at bounding box center [467, 207] width 132 height 98
drag, startPoint x: 483, startPoint y: 218, endPoint x: 478, endPoint y: 229, distance: 11.9
click at [479, 222] on div "© Mapbox © OpenStreetMap Improve this map" at bounding box center [467, 207] width 132 height 98
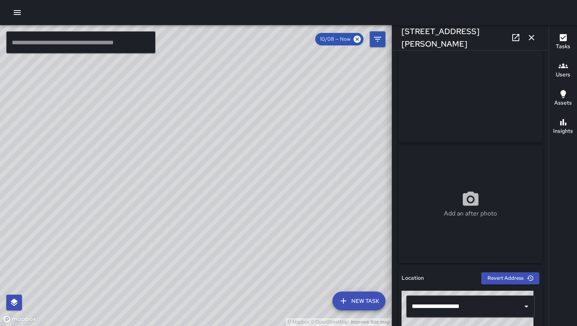
scroll to position [0, 0]
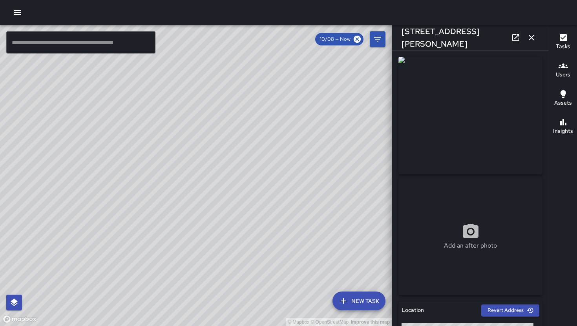
click at [534, 39] on icon "button" at bounding box center [530, 37] width 9 height 9
click at [534, 39] on div "© Mapbox © OpenStreetMap Improve this map ​ New Task 10/08 — Now Map Layers Tas…" at bounding box center [288, 175] width 577 height 301
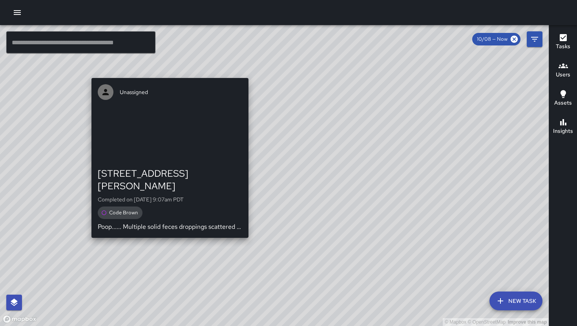
click at [246, 231] on div "© Mapbox © OpenStreetMap Improve this map Unassigned 1651 Harrison Street Compl…" at bounding box center [274, 175] width 548 height 301
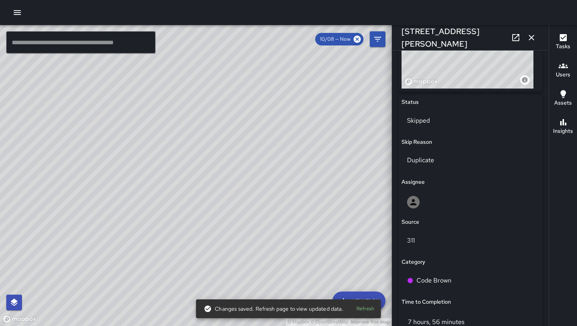
scroll to position [66, 0]
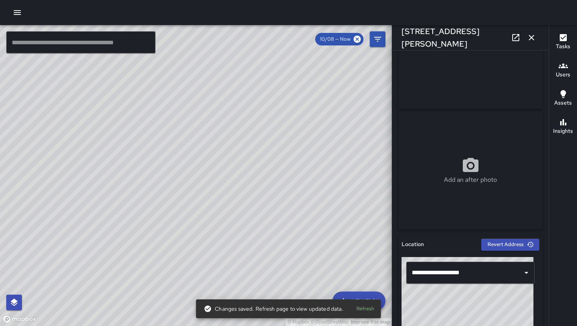
click at [533, 37] on icon "button" at bounding box center [530, 37] width 9 height 9
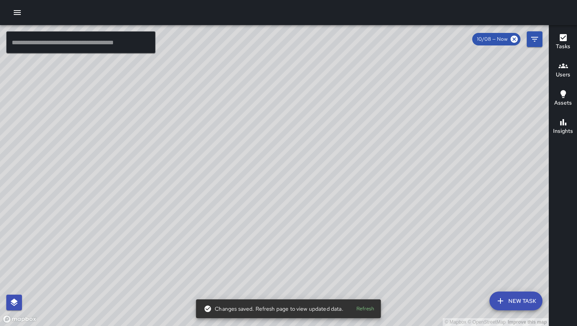
drag, startPoint x: 341, startPoint y: 155, endPoint x: 267, endPoint y: 220, distance: 99.0
click at [267, 220] on div "© Mapbox © OpenStreetMap Improve this map" at bounding box center [274, 175] width 548 height 301
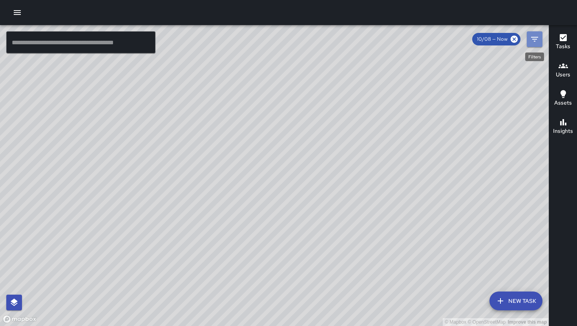
click at [530, 40] on icon "Filters" at bounding box center [534, 39] width 9 height 9
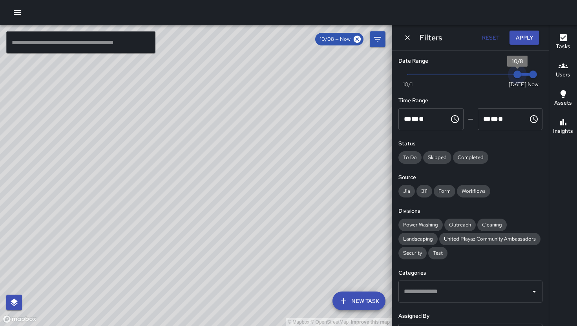
type input "*"
drag, startPoint x: 509, startPoint y: 70, endPoint x: 503, endPoint y: 70, distance: 6.3
click at [503, 71] on span "10/7" at bounding box center [501, 75] width 8 height 8
type input "*"
click at [529, 74] on span "Now Today 10/1 10/7 9:10 am" at bounding box center [470, 75] width 125 height 12
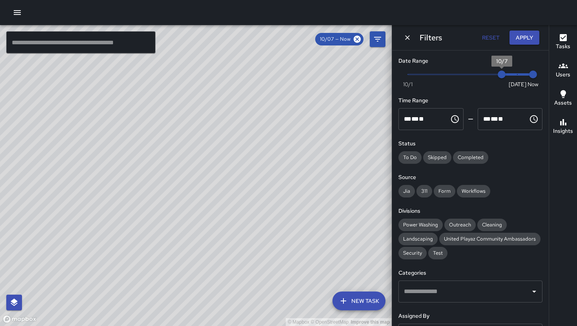
type input "*"
drag, startPoint x: 533, startPoint y: 71, endPoint x: 531, endPoint y: 59, distance: 12.7
click at [550, 69] on div "© Mapbox © OpenStreetMap Improve this map ​ New Task 10/07 — Now Map Layers Tas…" at bounding box center [288, 175] width 577 height 301
click at [529, 43] on button "Apply" at bounding box center [524, 38] width 30 height 15
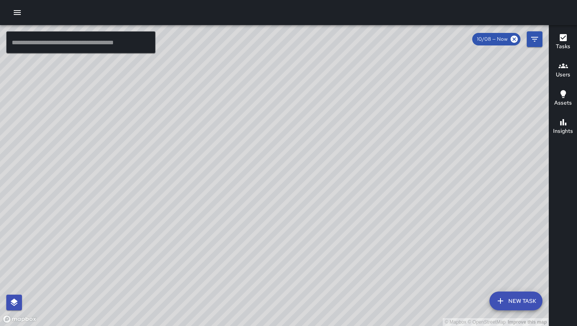
drag, startPoint x: 287, startPoint y: 147, endPoint x: 132, endPoint y: 326, distance: 236.4
click at [132, 320] on div "© Mapbox © OpenStreetMap Improve this map GR Gordon Rowe Ambassador Tasks 20 / …" at bounding box center [274, 175] width 548 height 301
drag, startPoint x: 242, startPoint y: 101, endPoint x: 242, endPoint y: 135, distance: 34.5
click at [242, 135] on div "© Mapbox © OpenStreetMap Improve this map" at bounding box center [274, 175] width 548 height 301
drag, startPoint x: 315, startPoint y: 219, endPoint x: 351, endPoint y: 131, distance: 94.3
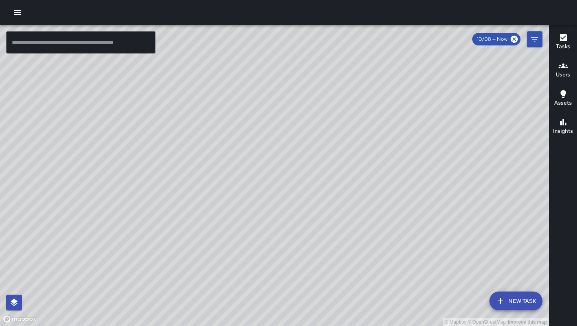
click at [320, 195] on div "© Mapbox © OpenStreetMap Improve this map" at bounding box center [274, 175] width 548 height 301
drag, startPoint x: 351, startPoint y: 131, endPoint x: 362, endPoint y: 117, distance: 18.0
click at [358, 120] on div "© Mapbox © OpenStreetMap Improve this map" at bounding box center [274, 175] width 548 height 301
drag, startPoint x: 334, startPoint y: 139, endPoint x: 287, endPoint y: 149, distance: 48.2
click at [305, 145] on div "© Mapbox © OpenStreetMap Improve this map" at bounding box center [274, 175] width 548 height 301
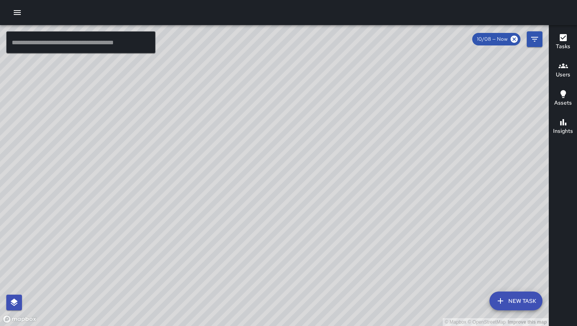
drag, startPoint x: 237, startPoint y: 156, endPoint x: 229, endPoint y: 158, distance: 8.7
click at [229, 158] on div "© Mapbox © OpenStreetMap Improve this map" at bounding box center [274, 175] width 548 height 301
click at [521, 300] on button "New Task" at bounding box center [515, 301] width 53 height 19
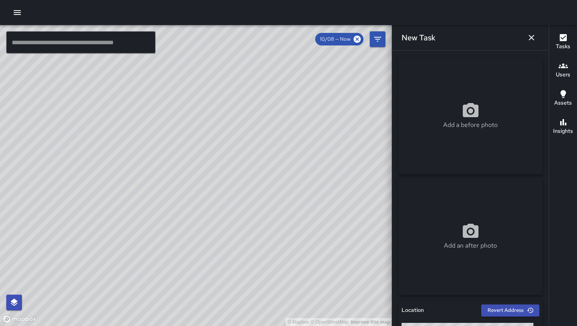
click at [463, 116] on icon at bounding box center [471, 110] width 16 height 14
type input "**********"
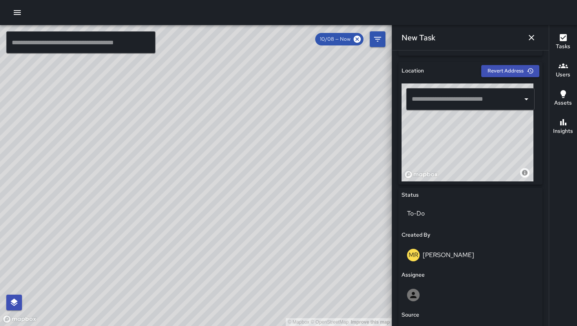
scroll to position [240, 0]
drag, startPoint x: 203, startPoint y: 236, endPoint x: 284, endPoint y: 101, distance: 157.2
click at [253, 112] on div "© Mapbox © OpenStreetMap Improve this map" at bounding box center [196, 175] width 392 height 301
click at [530, 37] on icon "button" at bounding box center [530, 37] width 9 height 9
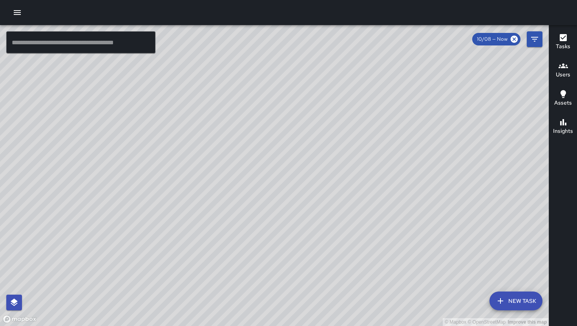
drag, startPoint x: 337, startPoint y: 228, endPoint x: 288, endPoint y: 215, distance: 51.4
click at [288, 216] on div "© Mapbox © OpenStreetMap Improve this map" at bounding box center [274, 175] width 548 height 301
click at [179, 265] on div "© Mapbox © OpenStreetMap Improve this map" at bounding box center [274, 175] width 548 height 301
drag, startPoint x: 180, startPoint y: 310, endPoint x: 195, endPoint y: 273, distance: 39.3
click at [195, 274] on div "© Mapbox © OpenStreetMap Improve this map" at bounding box center [274, 175] width 548 height 301
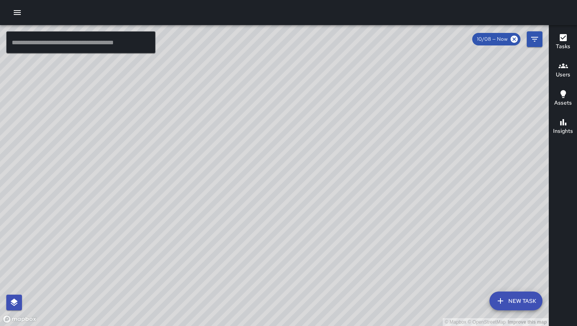
click at [196, 271] on div "© Mapbox © OpenStreetMap Improve this map" at bounding box center [274, 175] width 548 height 301
drag, startPoint x: 355, startPoint y: 212, endPoint x: 281, endPoint y: 255, distance: 85.3
click at [282, 255] on div "© Mapbox © OpenStreetMap Improve this map" at bounding box center [274, 175] width 548 height 301
click at [505, 297] on icon "button" at bounding box center [500, 301] width 9 height 9
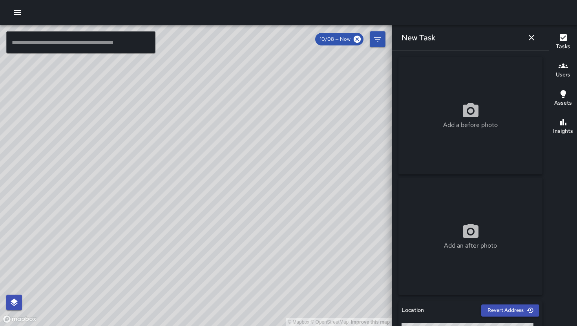
scroll to position [277, 0]
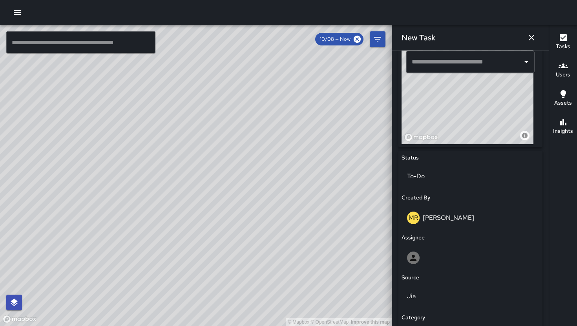
click at [457, 63] on input "text" at bounding box center [464, 62] width 109 height 15
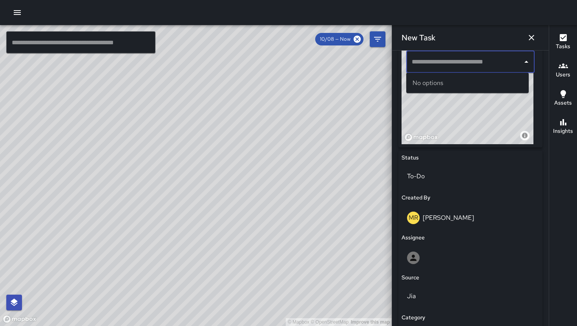
paste input "**********"
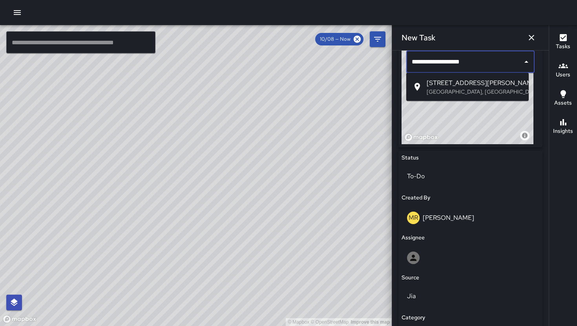
click at [459, 80] on span "1500 Harrison Street" at bounding box center [474, 82] width 96 height 9
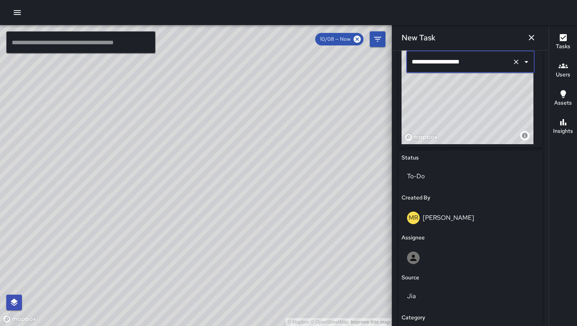
type input "**********"
drag, startPoint x: 491, startPoint y: 130, endPoint x: 485, endPoint y: 114, distance: 16.6
click at [485, 115] on div "© Mapbox © OpenStreetMap Improve this map" at bounding box center [467, 95] width 132 height 98
drag, startPoint x: 486, startPoint y: 110, endPoint x: 487, endPoint y: 95, distance: 15.3
click at [487, 95] on div "© Mapbox © OpenStreetMap Improve this map" at bounding box center [467, 95] width 132 height 98
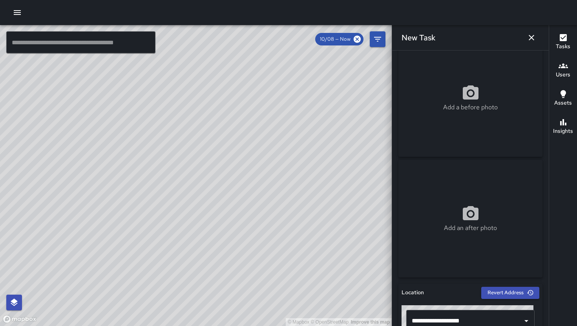
scroll to position [0, 0]
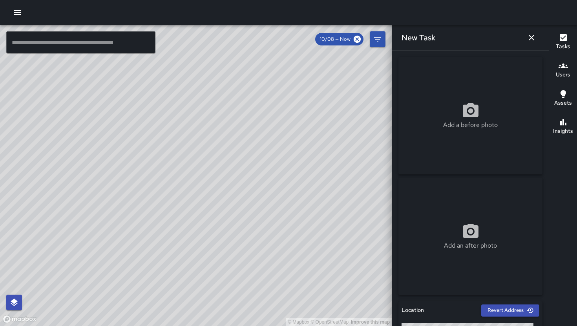
click at [496, 93] on div "Add a before photo" at bounding box center [470, 116] width 144 height 118
click at [497, 132] on div "Add a before photo" at bounding box center [470, 116] width 144 height 118
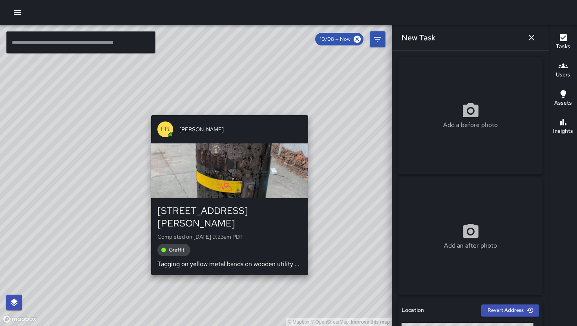
click at [147, 253] on div "© Mapbox © OpenStreetMap Improve this map EB Edwin Barillas 1511 Harrison Stree…" at bounding box center [196, 175] width 392 height 301
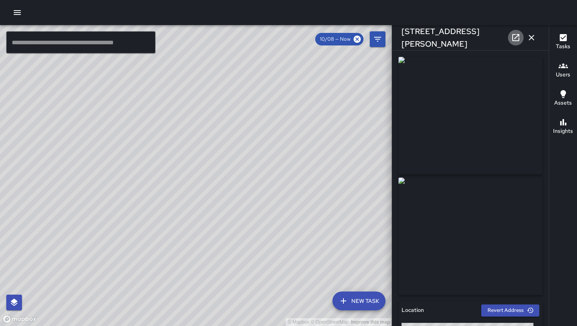
click at [512, 40] on icon at bounding box center [515, 37] width 7 height 7
click at [530, 36] on icon "button" at bounding box center [530, 37] width 5 height 5
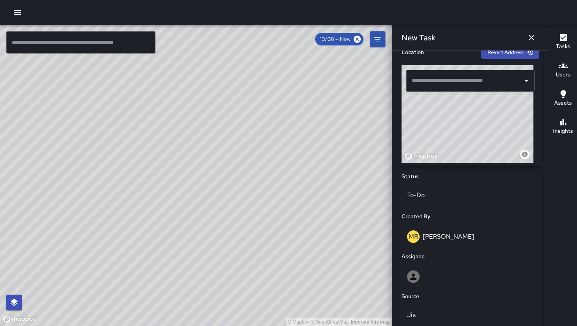
scroll to position [328, 0]
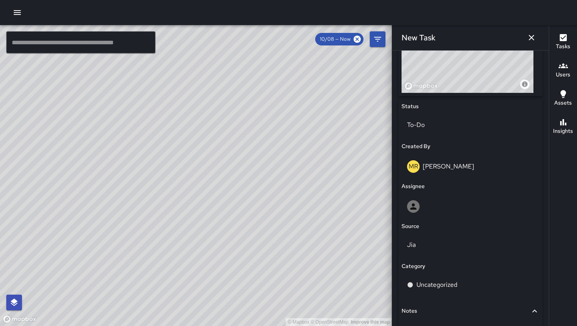
click at [447, 190] on div "Assignee" at bounding box center [470, 186] width 138 height 9
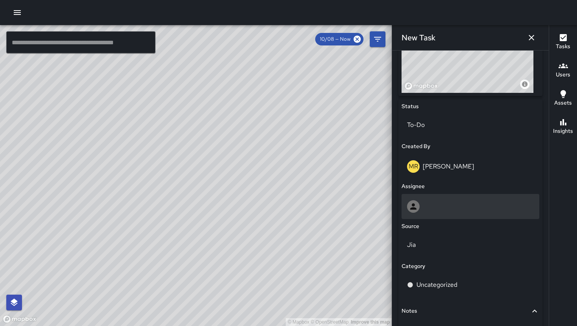
click at [449, 207] on div at bounding box center [470, 206] width 127 height 13
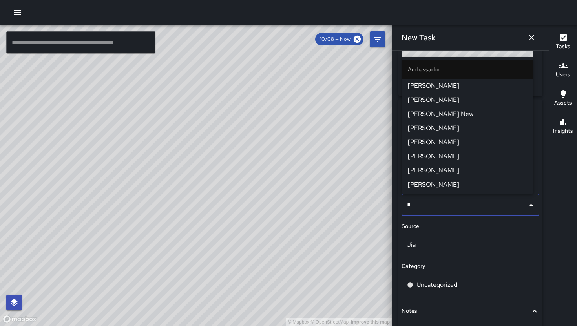
type input "**"
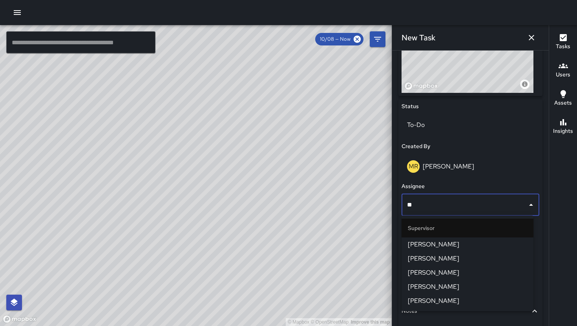
click at [443, 242] on span "DeAndre Barney" at bounding box center [467, 244] width 119 height 9
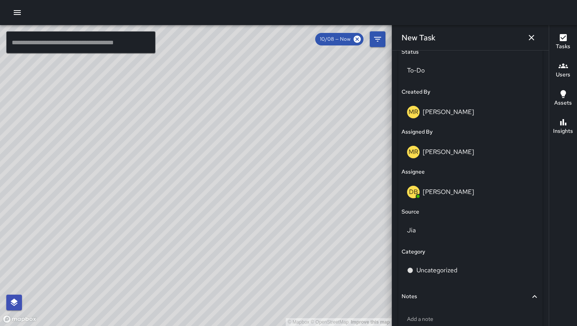
scroll to position [391, 0]
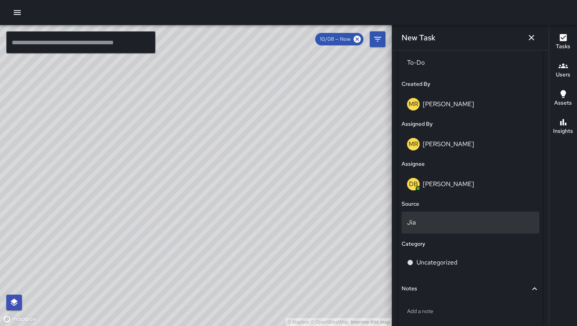
click at [445, 229] on div "Jia" at bounding box center [470, 223] width 138 height 22
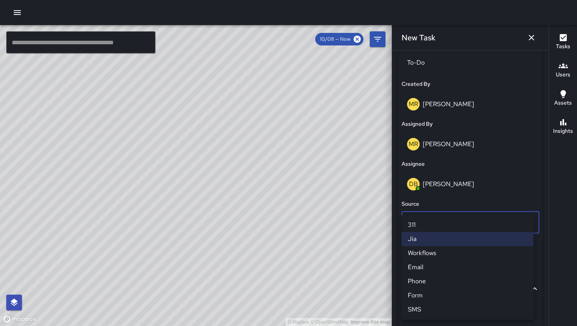
click at [464, 231] on li "311" at bounding box center [467, 225] width 132 height 14
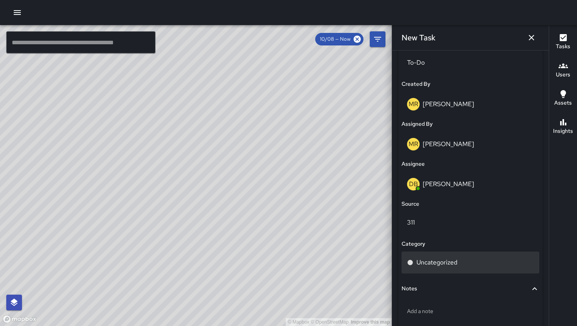
click at [447, 261] on p "Uncategorized" at bounding box center [436, 262] width 41 height 9
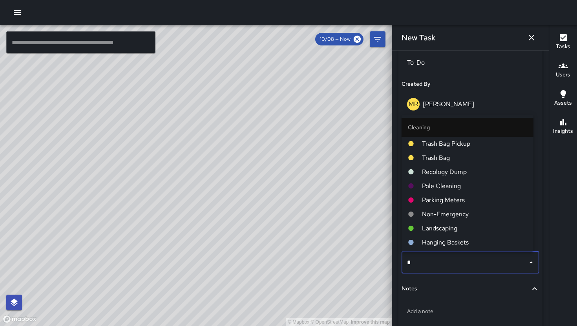
type input "**"
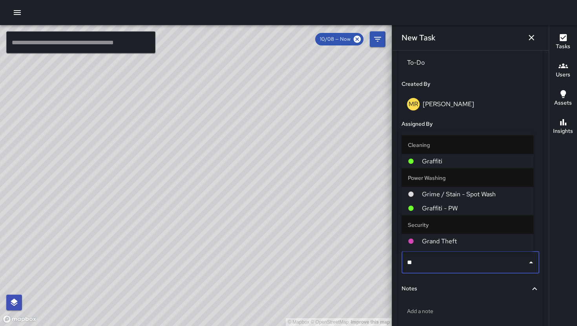
click at [452, 164] on span "Graffiti" at bounding box center [474, 161] width 105 height 9
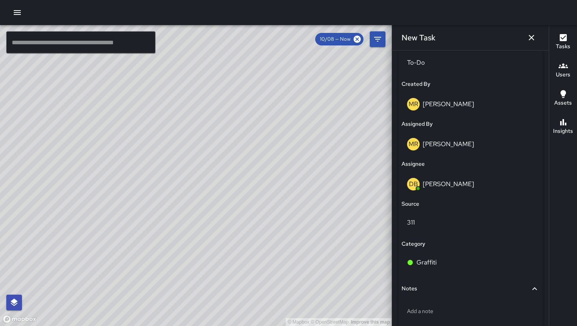
scroll to position [0, 0]
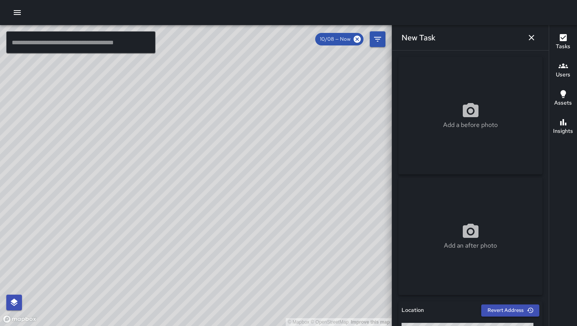
click at [504, 141] on div "Add a before photo" at bounding box center [470, 116] width 144 height 118
type input "**********"
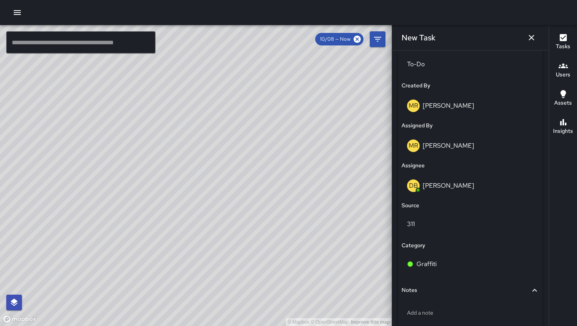
scroll to position [432, 0]
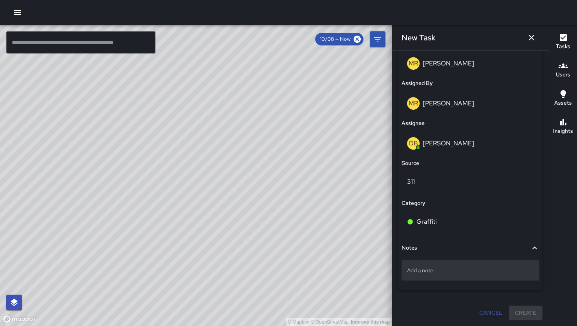
click at [460, 273] on p "Add a note" at bounding box center [470, 271] width 127 height 8
type textarea "**********"
click at [509, 273] on p "White tag on wooden utility pole. ." at bounding box center [470, 271] width 127 height 8
type textarea "**********"
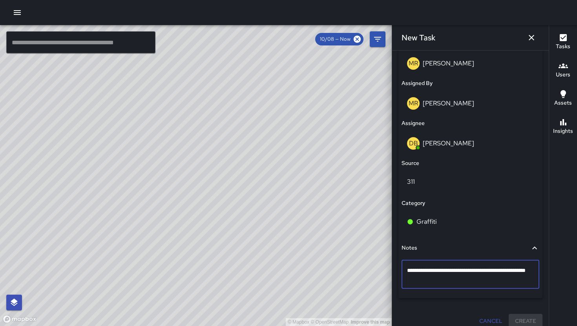
click at [488, 273] on textarea "**********" at bounding box center [467, 275] width 121 height 16
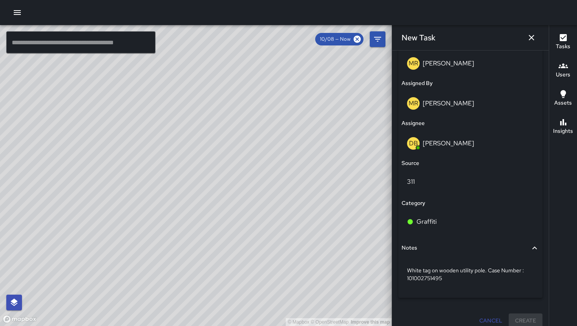
click at [501, 294] on div "White tag on wooden utility pole. Case Number : 101002751495" at bounding box center [470, 276] width 138 height 38
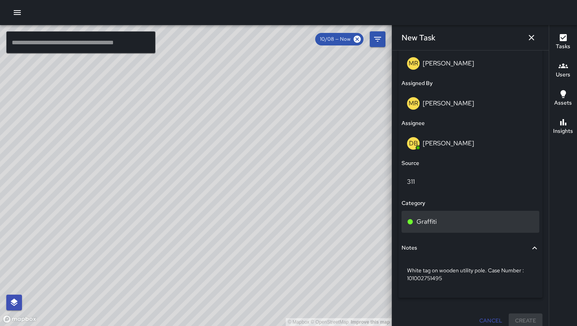
scroll to position [146, 0]
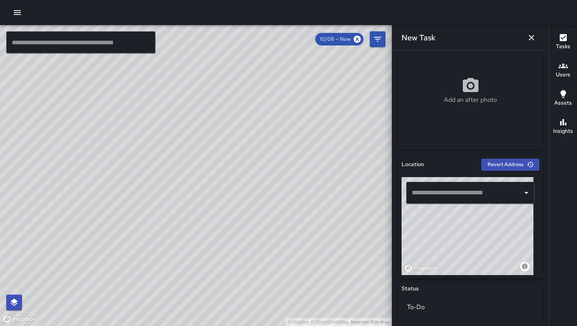
click at [472, 195] on input "text" at bounding box center [464, 193] width 109 height 15
click at [443, 194] on input "text" at bounding box center [464, 193] width 109 height 15
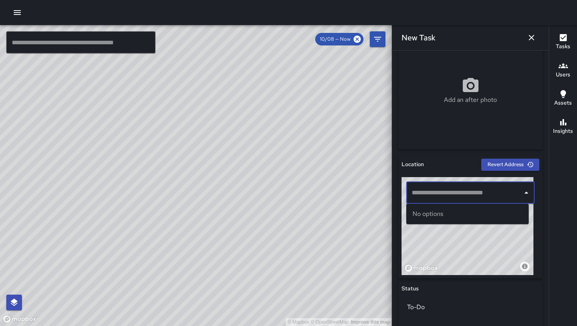
paste input "**********"
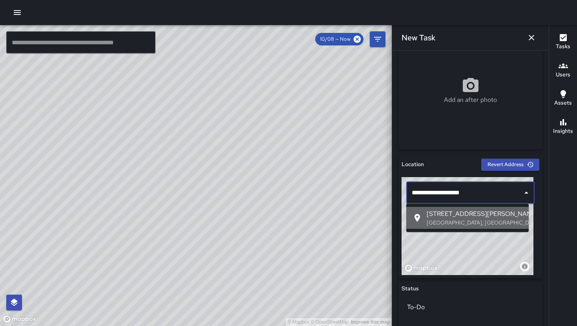
click at [454, 220] on p "San Francisco, CA, USA" at bounding box center [474, 223] width 96 height 8
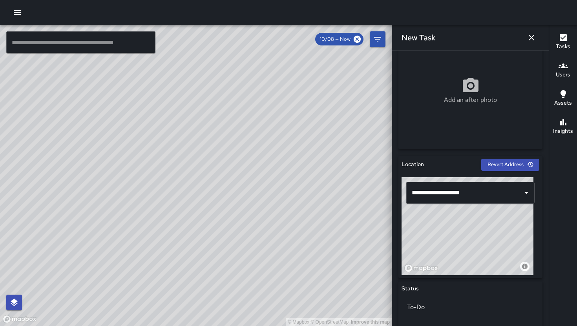
drag, startPoint x: 479, startPoint y: 258, endPoint x: 474, endPoint y: 222, distance: 36.1
click at [474, 222] on div "© Mapbox © OpenStreetMap Improve this map" at bounding box center [467, 226] width 132 height 98
type input "**********"
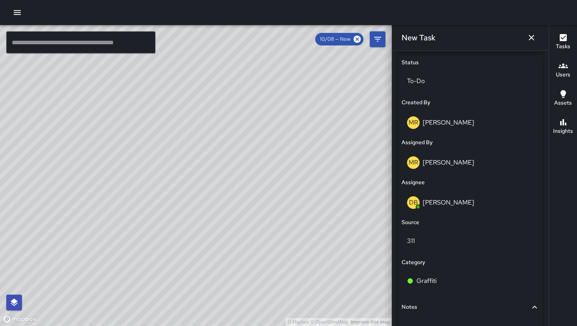
scroll to position [439, 0]
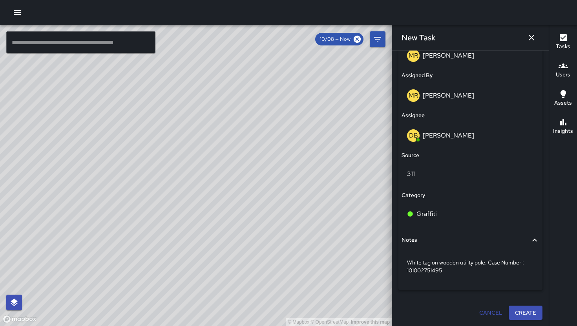
click at [514, 314] on button "Create" at bounding box center [525, 313] width 34 height 15
click at [514, 314] on div "Cancel Create" at bounding box center [470, 313] width 144 height 15
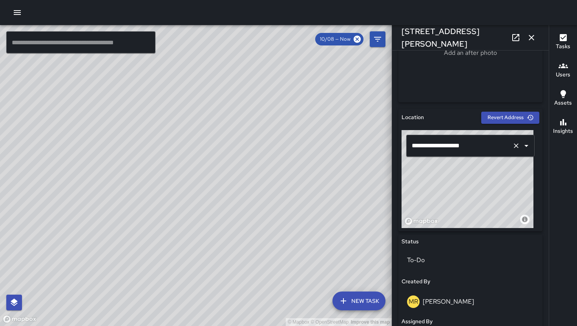
scroll to position [391, 0]
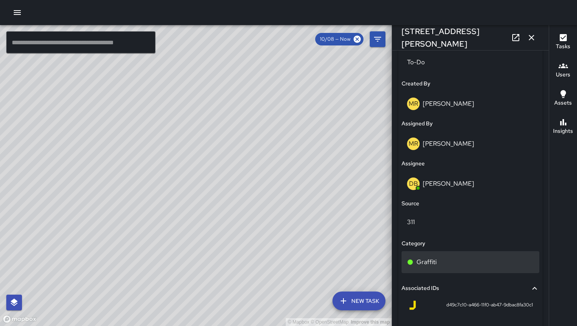
click at [459, 259] on div "Graffiti" at bounding box center [470, 262] width 127 height 9
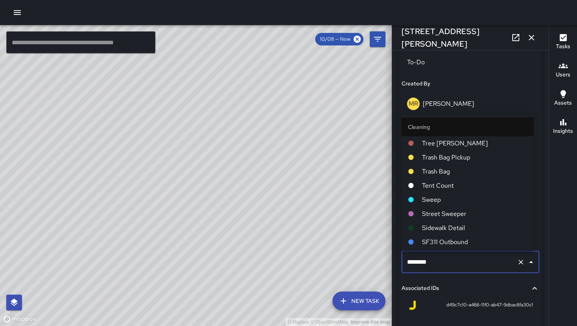
scroll to position [168, 0]
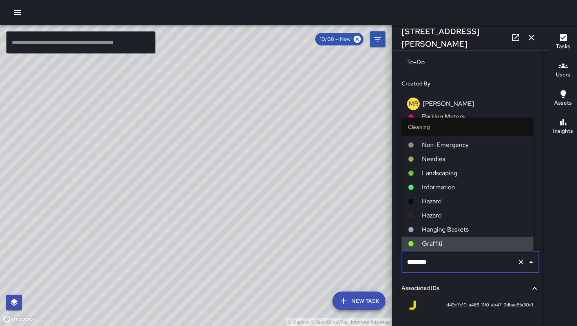
type input "*******"
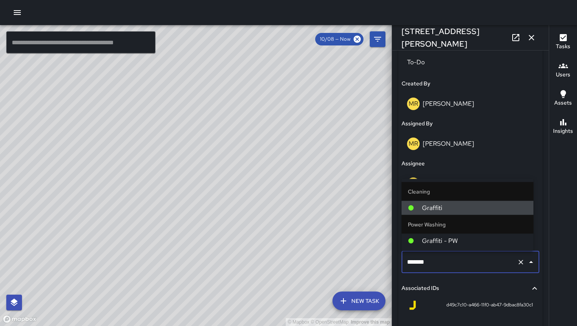
scroll to position [0, 0]
click at [454, 237] on span "Graffiti - PW" at bounding box center [474, 241] width 105 height 9
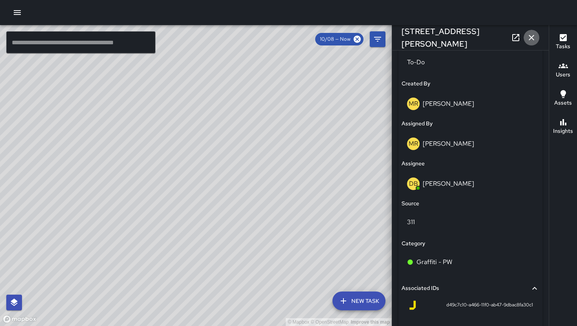
click at [532, 39] on icon "button" at bounding box center [530, 37] width 5 height 5
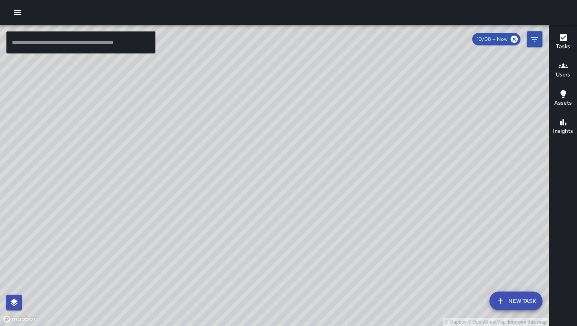
click at [530, 38] on icon "Filters" at bounding box center [534, 39] width 9 height 9
click at [530, 38] on div "© Mapbox © OpenStreetMap Improve this map ​ New Task 10/08 — Now Map Layers Tas…" at bounding box center [288, 175] width 577 height 301
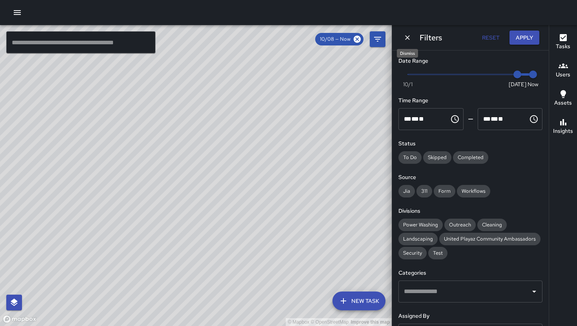
click at [412, 40] on button "Dismiss" at bounding box center [407, 38] width 12 height 12
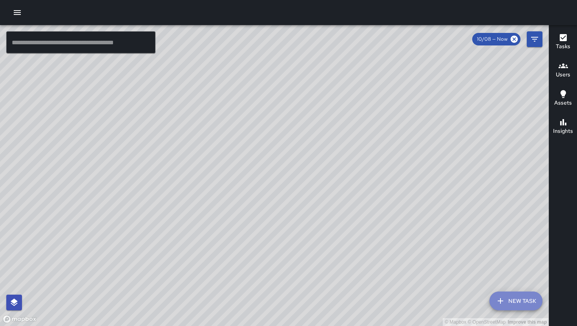
click at [513, 299] on button "New Task" at bounding box center [515, 301] width 53 height 19
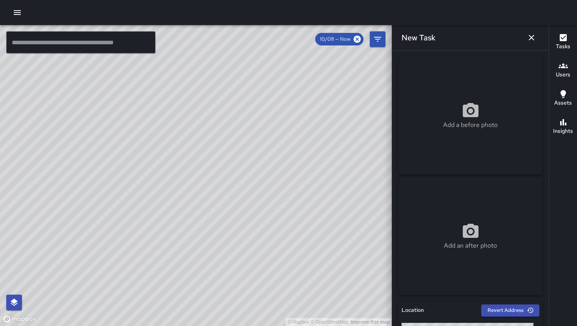
click at [460, 63] on div "Add a before photo" at bounding box center [470, 116] width 144 height 118
type input "**********"
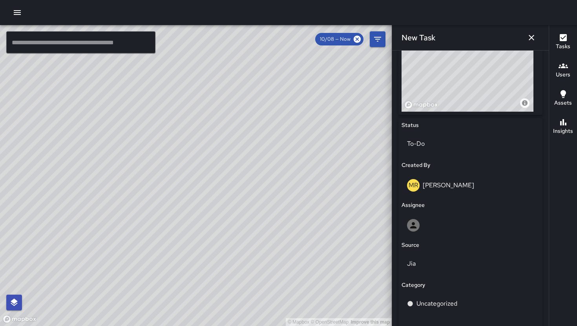
scroll to position [392, 0]
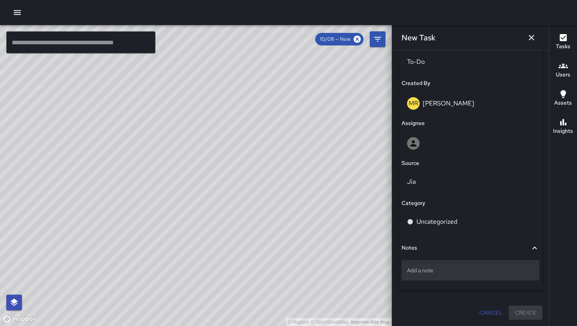
click at [435, 272] on p "Add a note" at bounding box center [470, 271] width 127 height 8
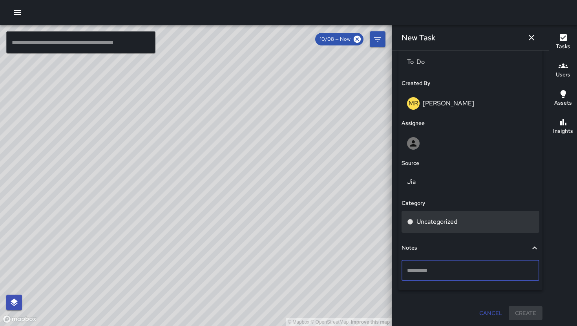
type textarea "**********"
click at [445, 229] on div "Uncategorized" at bounding box center [470, 222] width 138 height 22
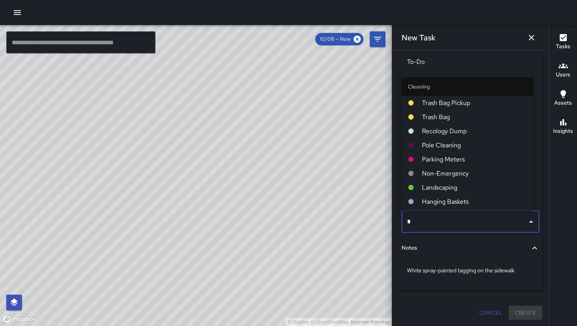
type input "**"
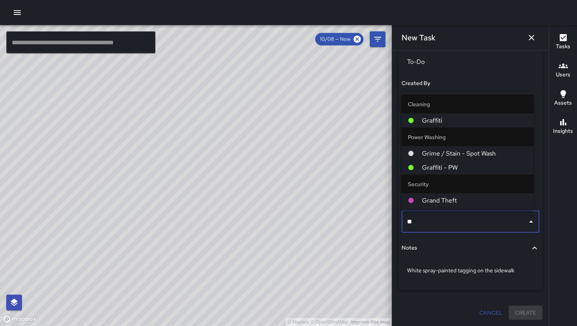
click at [454, 170] on span "Graffiti - PW" at bounding box center [474, 167] width 105 height 9
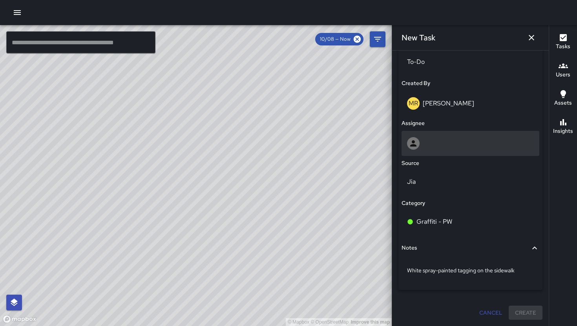
click at [439, 148] on div at bounding box center [470, 143] width 127 height 13
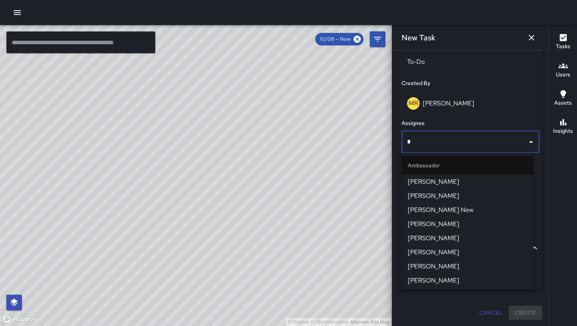
type input "**"
click at [441, 183] on span "DeAndre Barney" at bounding box center [467, 181] width 119 height 9
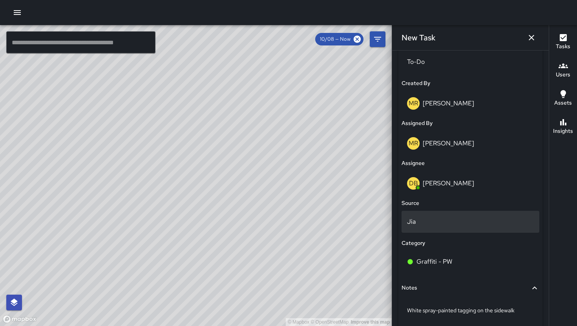
click at [446, 227] on div "Jia" at bounding box center [470, 222] width 138 height 22
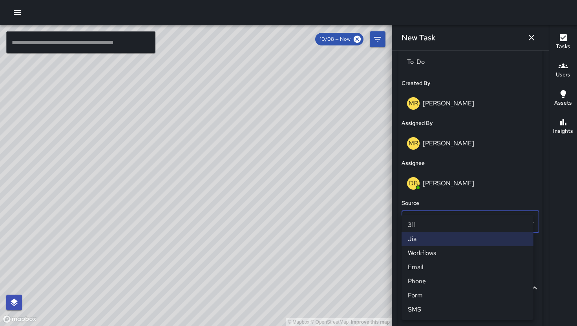
click at [426, 224] on li "311" at bounding box center [467, 225] width 132 height 14
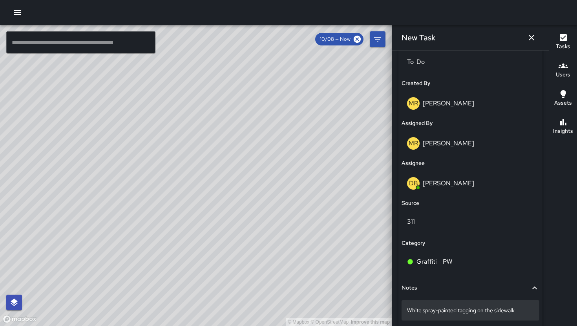
click at [520, 315] on div "White spray-painted tagging on the sidewalk" at bounding box center [470, 311] width 138 height 20
type textarea "**********"
click at [523, 314] on p "White spray-painted tagging on the sidewalk. ." at bounding box center [470, 311] width 127 height 8
click at [523, 314] on textarea "**********" at bounding box center [470, 311] width 127 height 8
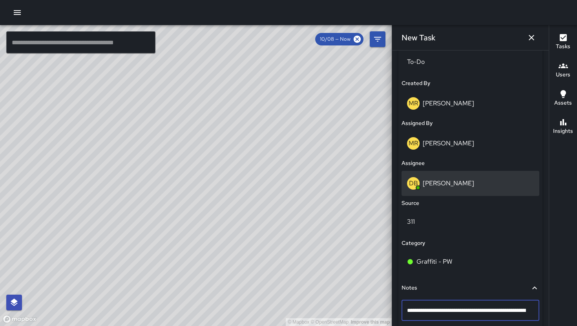
scroll to position [395, 0]
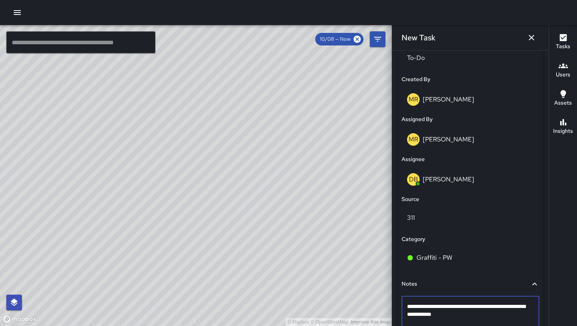
type textarea "**********"
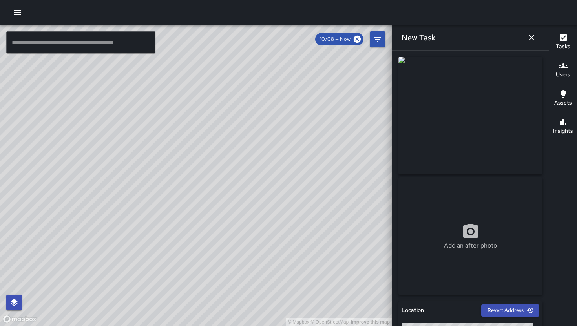
scroll to position [173, 0]
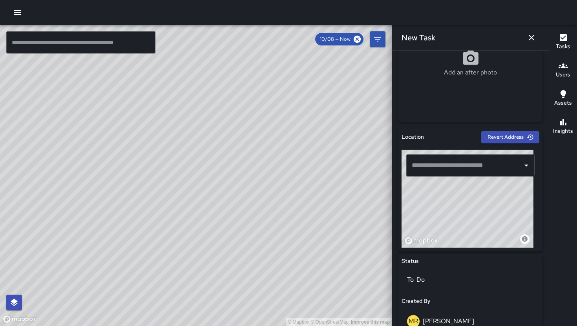
click at [491, 169] on input "text" at bounding box center [464, 165] width 109 height 15
paste input "**********"
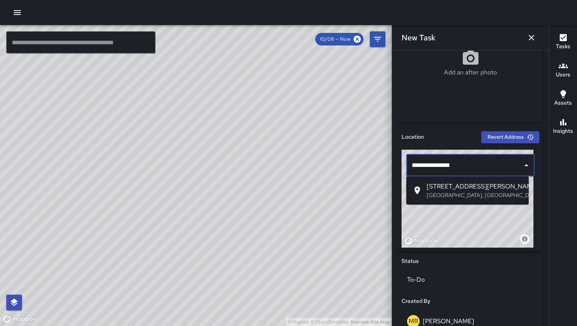
click at [463, 199] on p "San Francisco, CA, USA" at bounding box center [474, 195] width 96 height 8
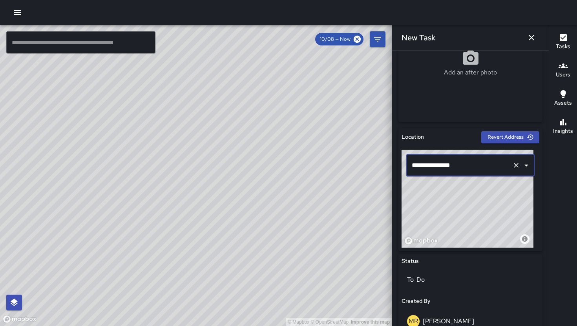
scroll to position [439, 0]
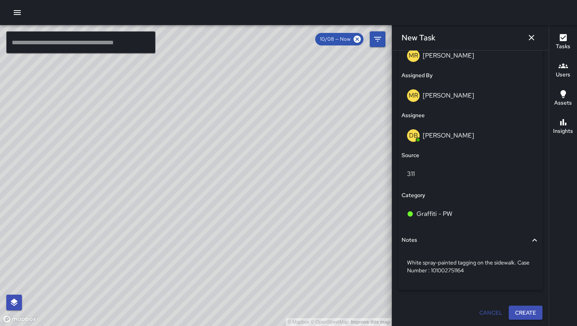
type input "**********"
click at [520, 313] on button "Create" at bounding box center [525, 313] width 34 height 15
click at [520, 313] on div "Cancel Create" at bounding box center [470, 313] width 144 height 15
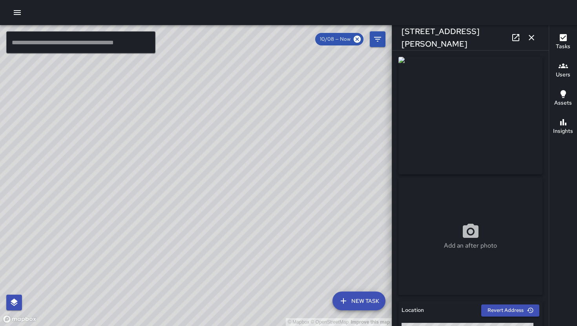
click at [536, 40] on icon "button" at bounding box center [530, 37] width 9 height 9
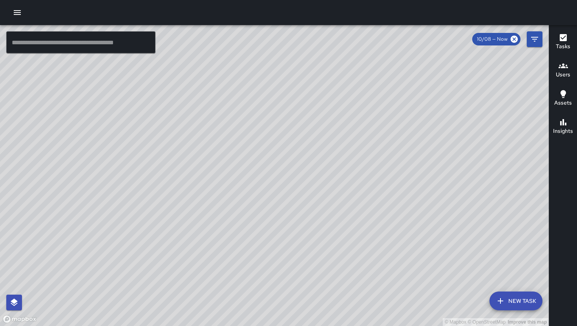
drag, startPoint x: 431, startPoint y: 194, endPoint x: 85, endPoint y: 235, distance: 348.0
click at [11, 262] on div "© Mapbox © OpenStreetMap Improve this map" at bounding box center [274, 175] width 548 height 301
click at [155, 242] on div "© Mapbox © OpenStreetMap Improve this map" at bounding box center [274, 175] width 548 height 301
click at [275, 209] on div "© Mapbox © OpenStreetMap Improve this map DB DeAndre Barney 148a Russ Street Cr…" at bounding box center [274, 175] width 548 height 301
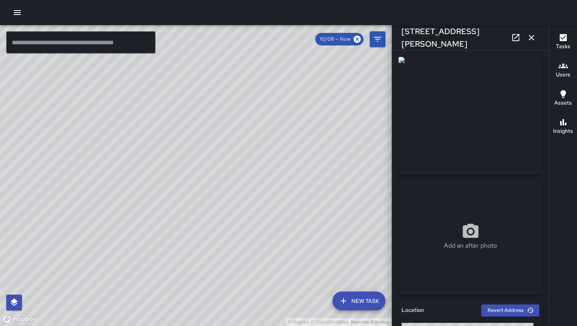
click at [534, 35] on icon "button" at bounding box center [530, 37] width 9 height 9
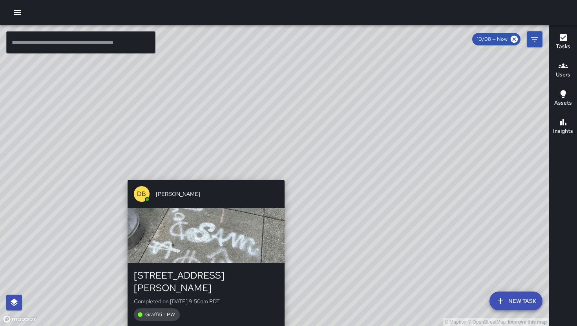
click at [281, 176] on div "© Mapbox © OpenStreetMap Improve this map DB DeAndre Barney 148a Russ Street Co…" at bounding box center [274, 175] width 548 height 301
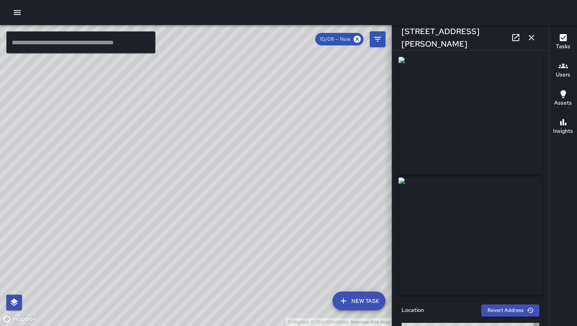
type input "**********"
click at [531, 41] on icon "button" at bounding box center [530, 37] width 9 height 9
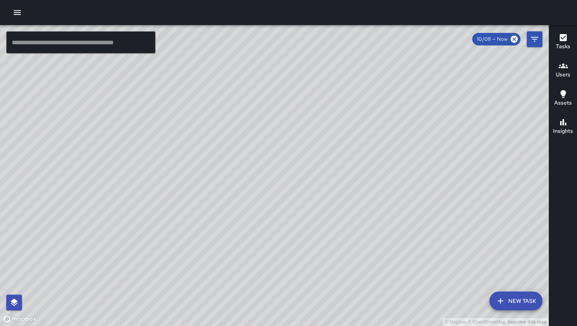
click at [274, 144] on div "© Mapbox © OpenStreetMap Improve this map" at bounding box center [274, 175] width 548 height 301
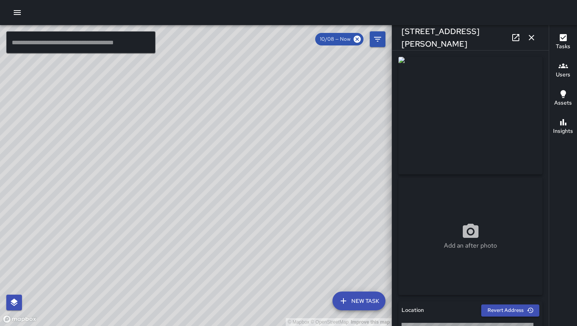
type input "**********"
click at [533, 38] on icon "button" at bounding box center [530, 37] width 9 height 9
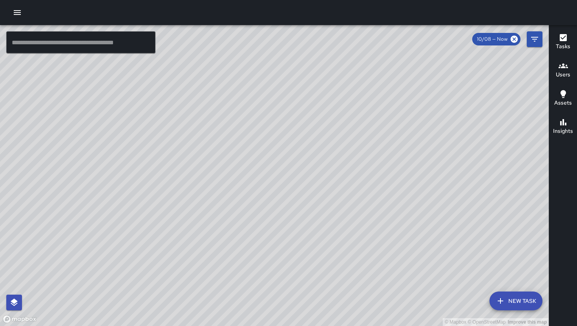
drag, startPoint x: 412, startPoint y: 274, endPoint x: 293, endPoint y: 90, distance: 218.8
click at [293, 90] on div "© Mapbox © OpenStreetMap Improve this map" at bounding box center [274, 175] width 548 height 301
drag, startPoint x: 405, startPoint y: 233, endPoint x: 309, endPoint y: 141, distance: 132.9
click at [308, 133] on div "© Mapbox © OpenStreetMap Improve this map" at bounding box center [274, 175] width 548 height 301
click at [250, 151] on div "© Mapbox © OpenStreetMap Improve this map" at bounding box center [274, 175] width 548 height 301
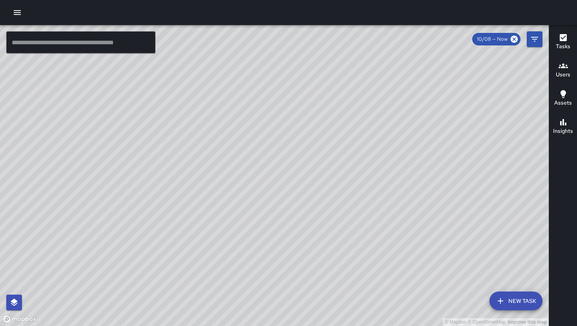
click at [299, 200] on div "© Mapbox © OpenStreetMap Improve this map EC Enrique Cervantes 75 Jeff Adachi W…" at bounding box center [274, 175] width 548 height 301
click at [322, 210] on div "© Mapbox © OpenStreetMap Improve this map EC Enrique Cervantes Ambassador Tasks…" at bounding box center [274, 175] width 548 height 301
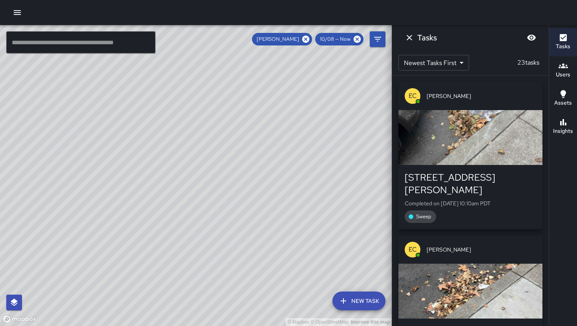
drag, startPoint x: 378, startPoint y: 142, endPoint x: 296, endPoint y: 255, distance: 139.6
click at [293, 281] on div "© Mapbox © OpenStreetMap Improve this map" at bounding box center [196, 175] width 392 height 301
drag, startPoint x: 249, startPoint y: 310, endPoint x: 242, endPoint y: 315, distance: 8.1
click at [242, 315] on div "© Mapbox © OpenStreetMap Improve this map" at bounding box center [196, 175] width 392 height 301
click at [413, 35] on icon "Dismiss" at bounding box center [408, 37] width 9 height 9
